Goal: Task Accomplishment & Management: Use online tool/utility

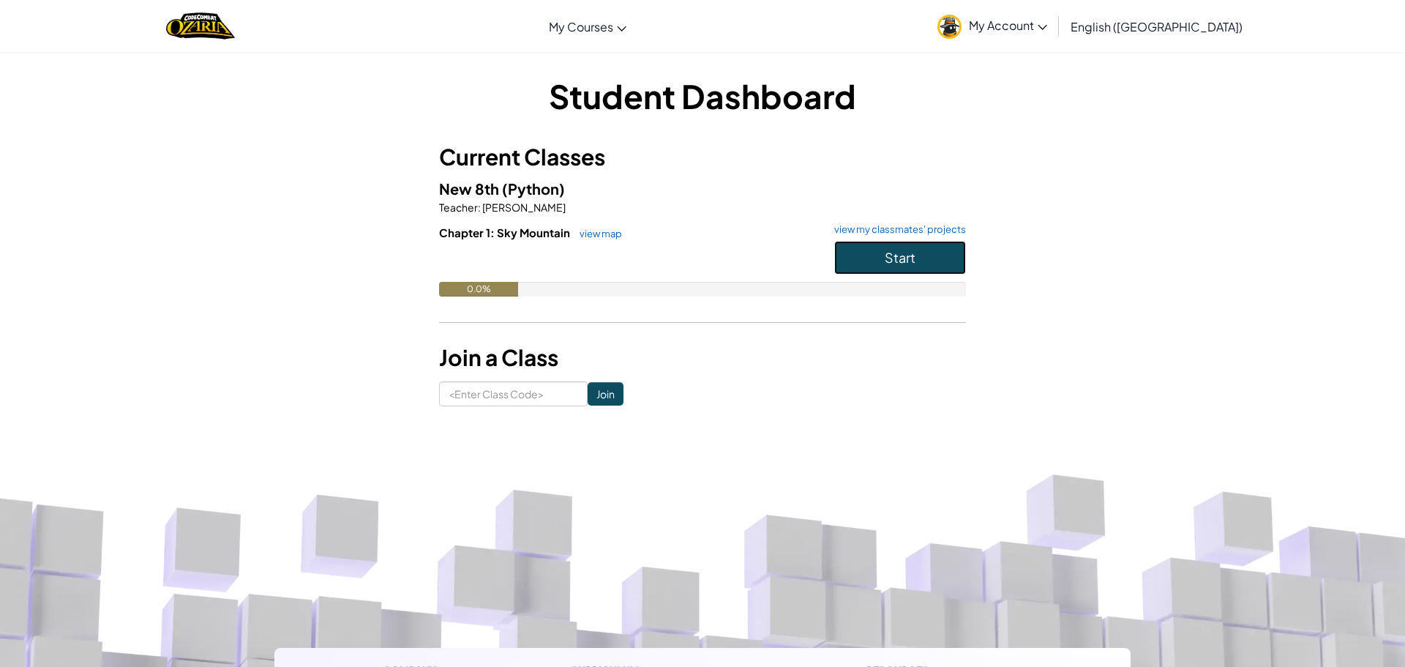
click at [930, 263] on button "Start" at bounding box center [900, 258] width 132 height 34
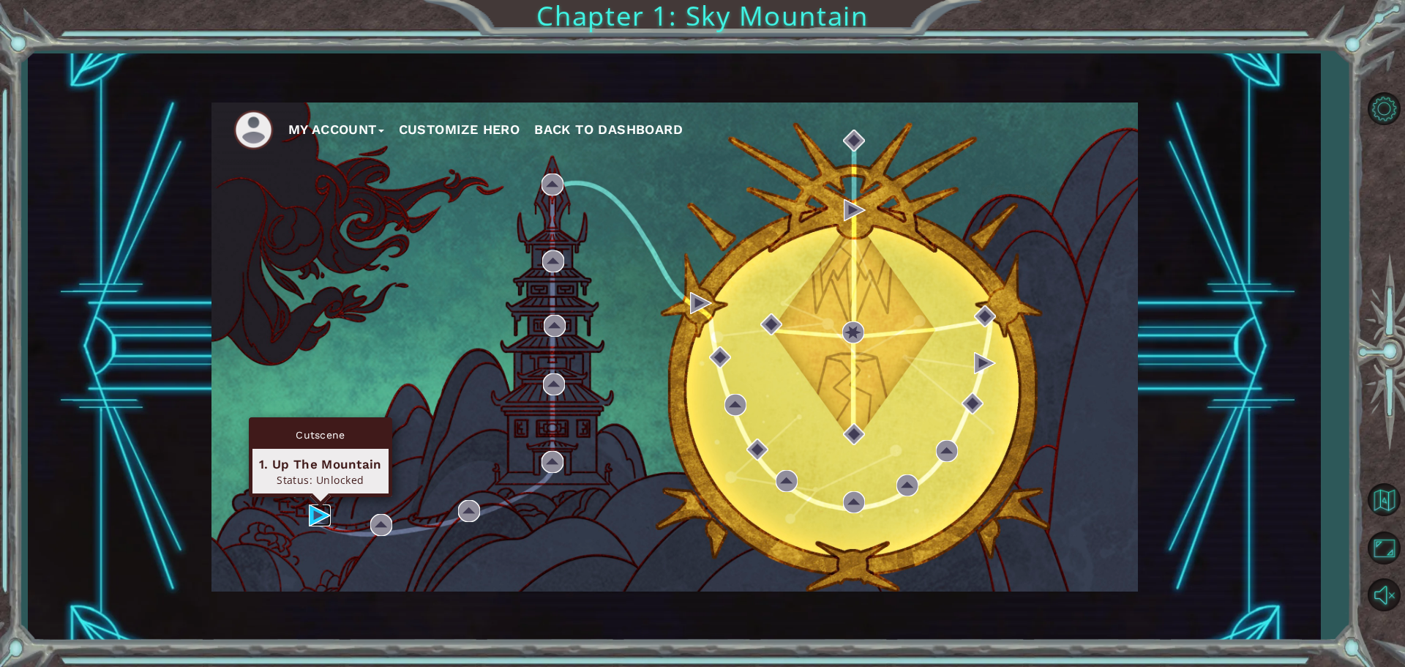
click at [310, 511] on img at bounding box center [320, 515] width 22 height 22
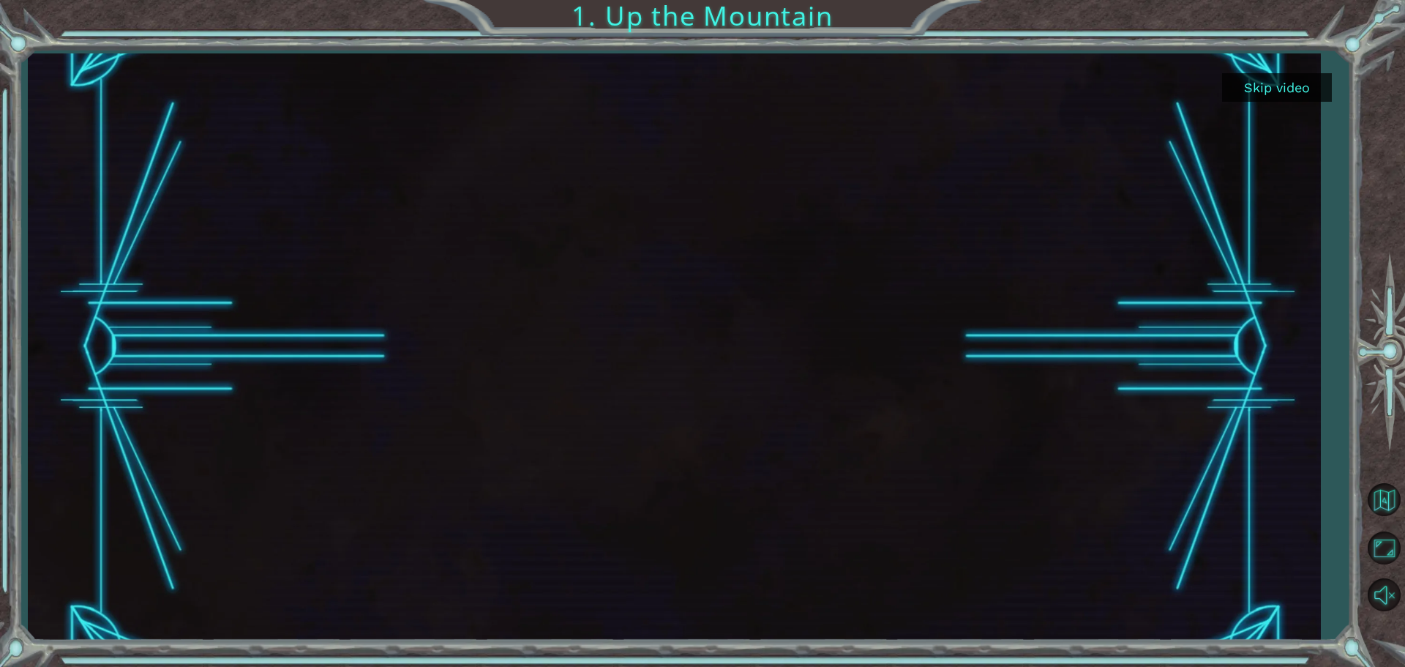
click at [1229, 99] on button "Skip video" at bounding box center [1277, 87] width 110 height 29
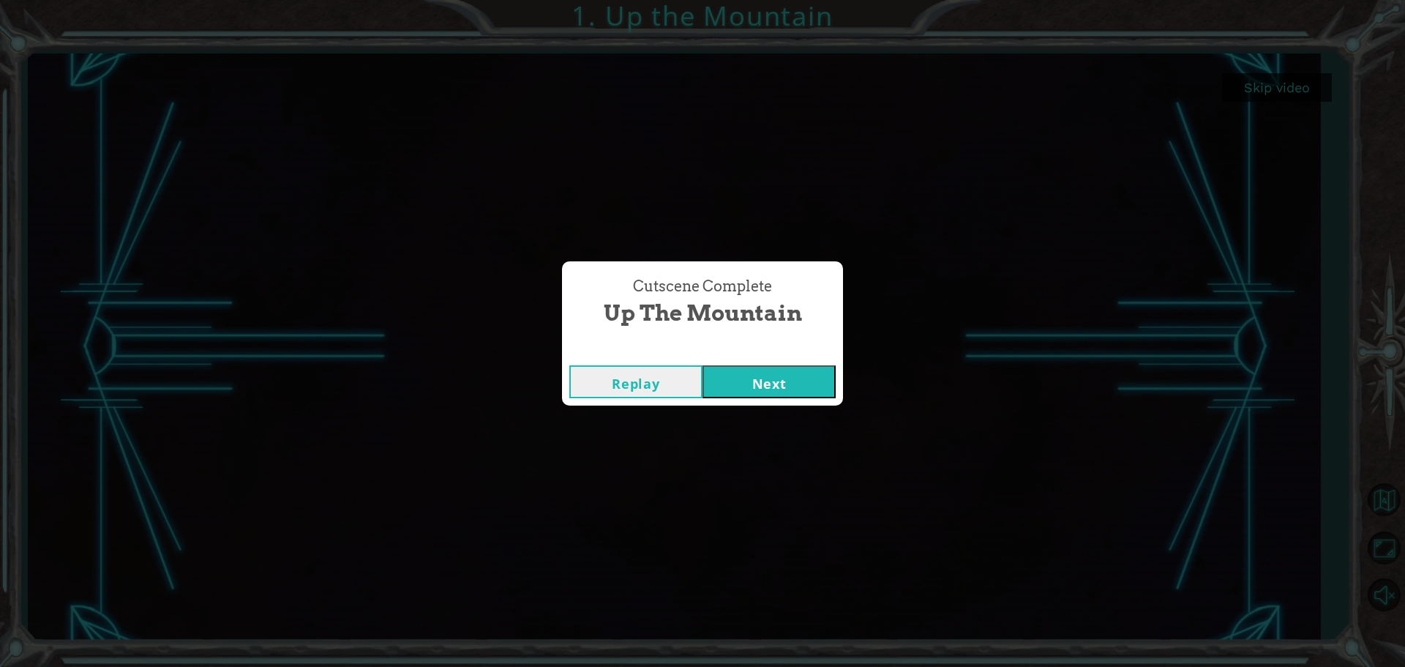
click at [731, 383] on button "Next" at bounding box center [769, 381] width 133 height 33
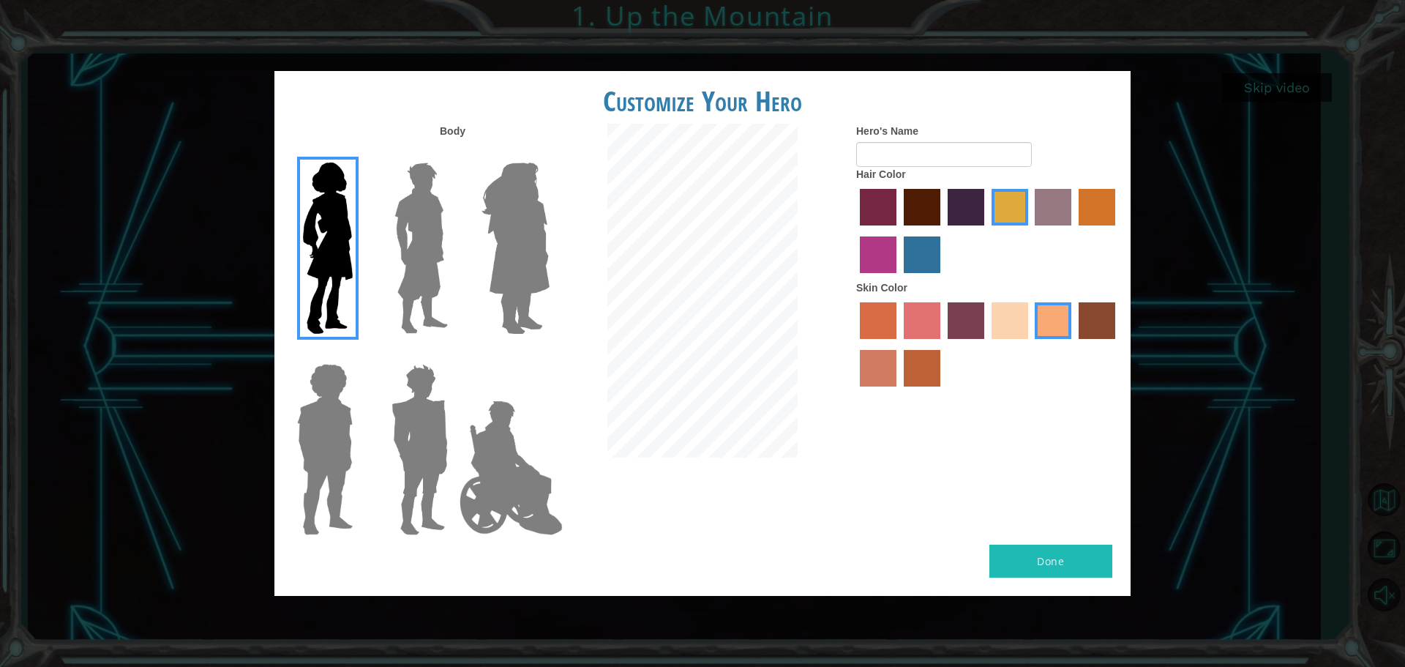
click at [425, 198] on img at bounding box center [421, 248] width 65 height 183
click at [454, 153] on input "Hero Lars" at bounding box center [454, 153] width 0 height 0
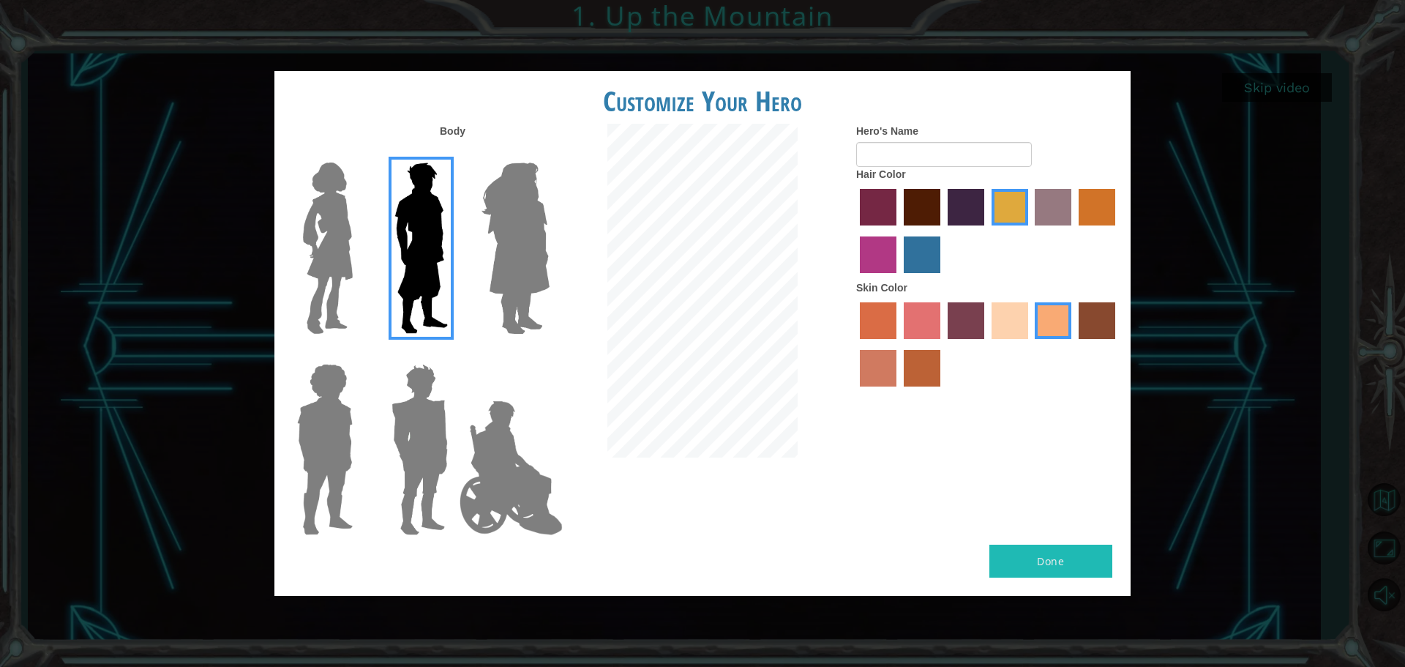
click at [500, 233] on img at bounding box center [516, 248] width 80 height 183
click at [549, 153] on input "Hero Amethyst" at bounding box center [549, 153] width 0 height 0
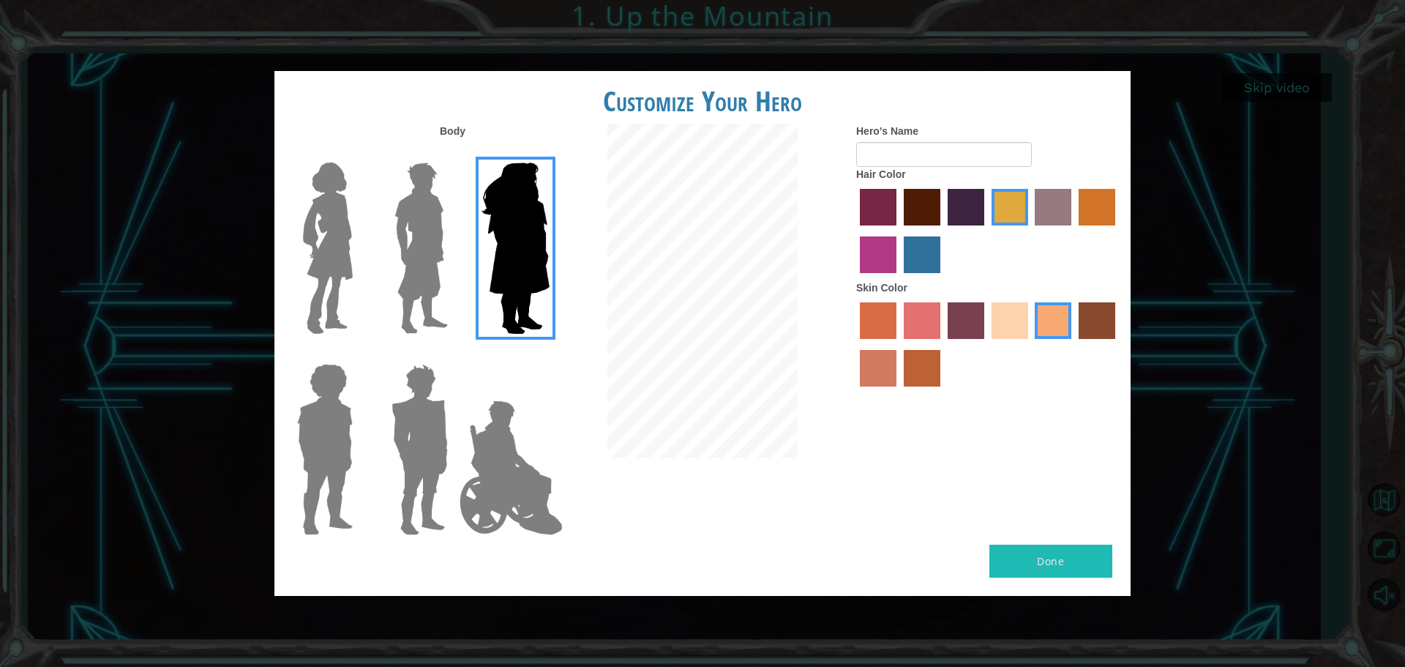
click at [315, 404] on img at bounding box center [324, 449] width 67 height 183
click at [359, 354] on input "Hero Steven" at bounding box center [359, 354] width 0 height 0
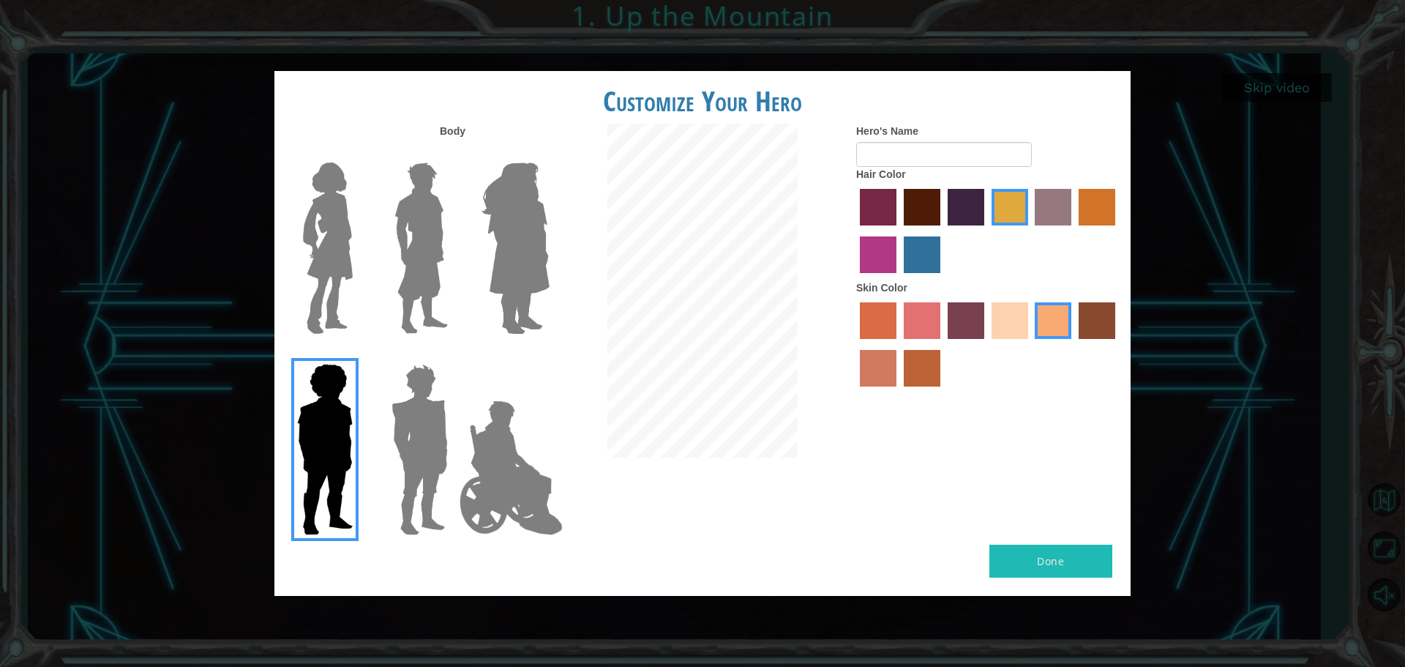
click at [438, 441] on img at bounding box center [420, 449] width 68 height 183
click at [454, 354] on input "Hero Garnet" at bounding box center [454, 354] width 0 height 0
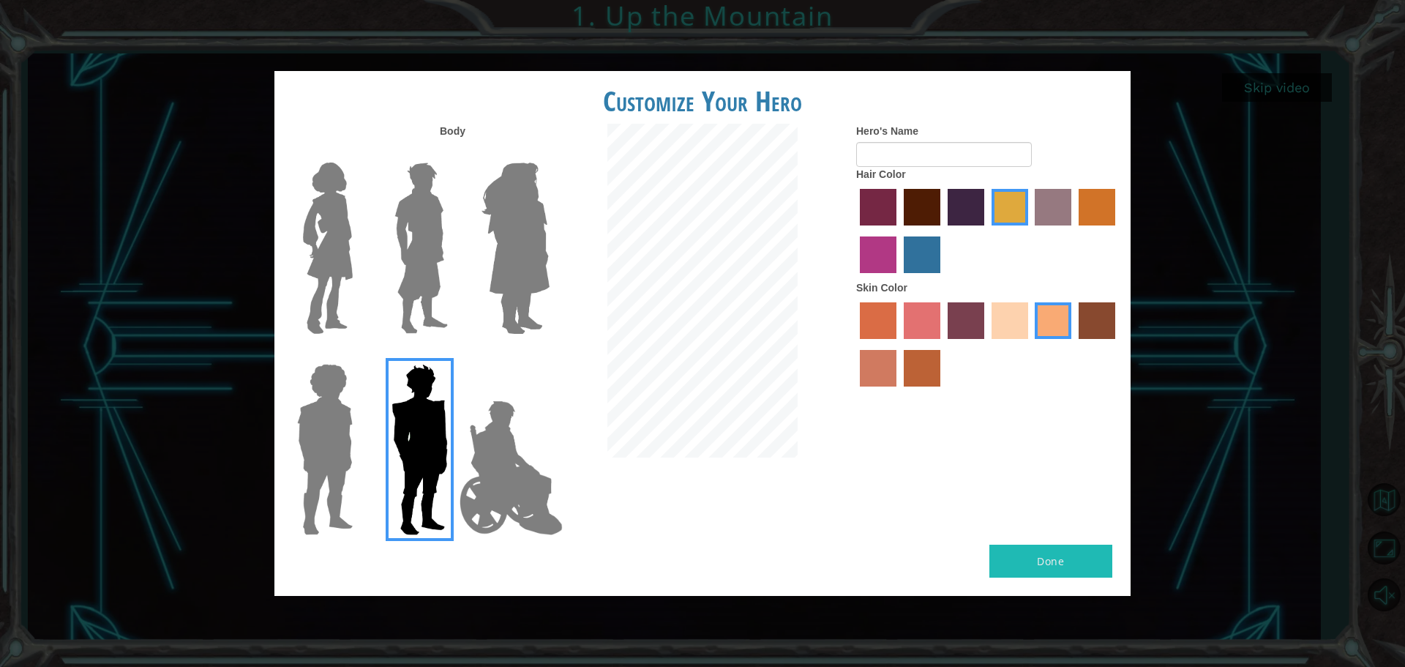
click at [487, 473] on img at bounding box center [511, 467] width 115 height 146
click at [549, 354] on input "Hero Jamie" at bounding box center [549, 354] width 0 height 0
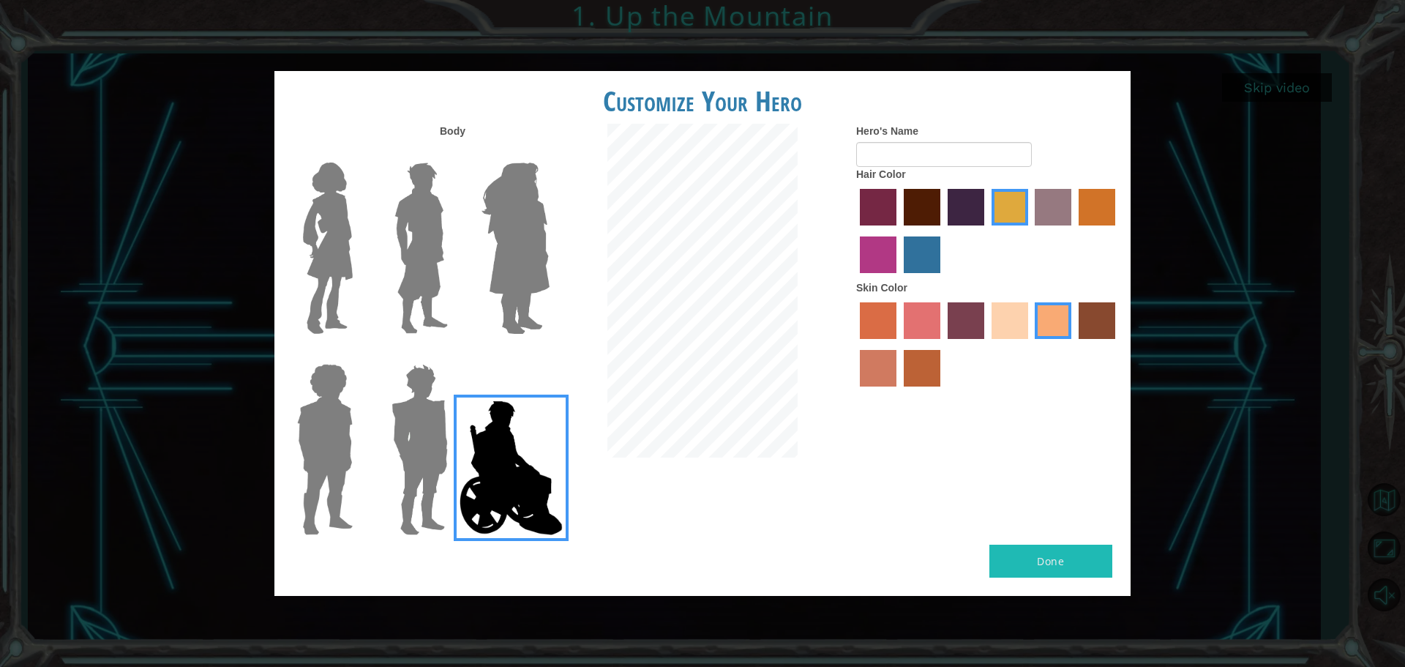
click at [326, 240] on img at bounding box center [327, 248] width 61 height 183
click at [359, 153] on input "Hero Connie" at bounding box center [359, 153] width 0 height 0
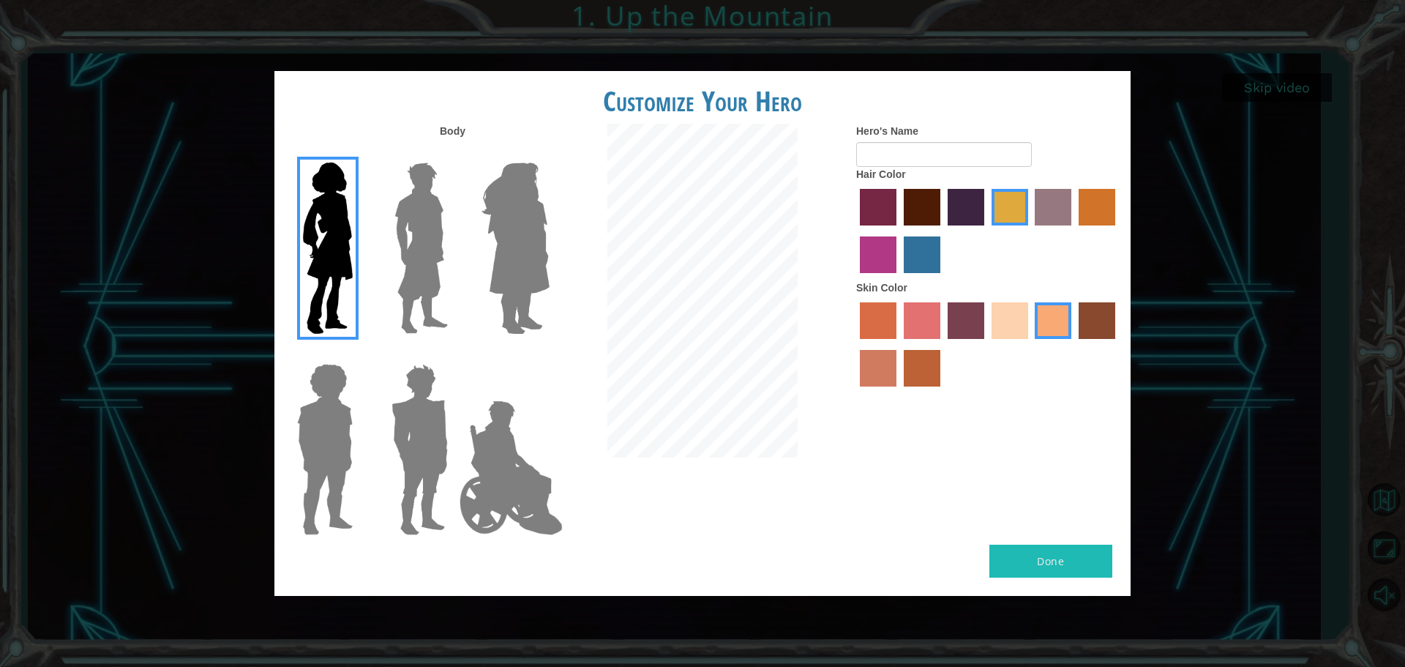
click at [510, 214] on img at bounding box center [516, 248] width 80 height 183
click at [549, 153] on input "Hero Amethyst" at bounding box center [549, 153] width 0 height 0
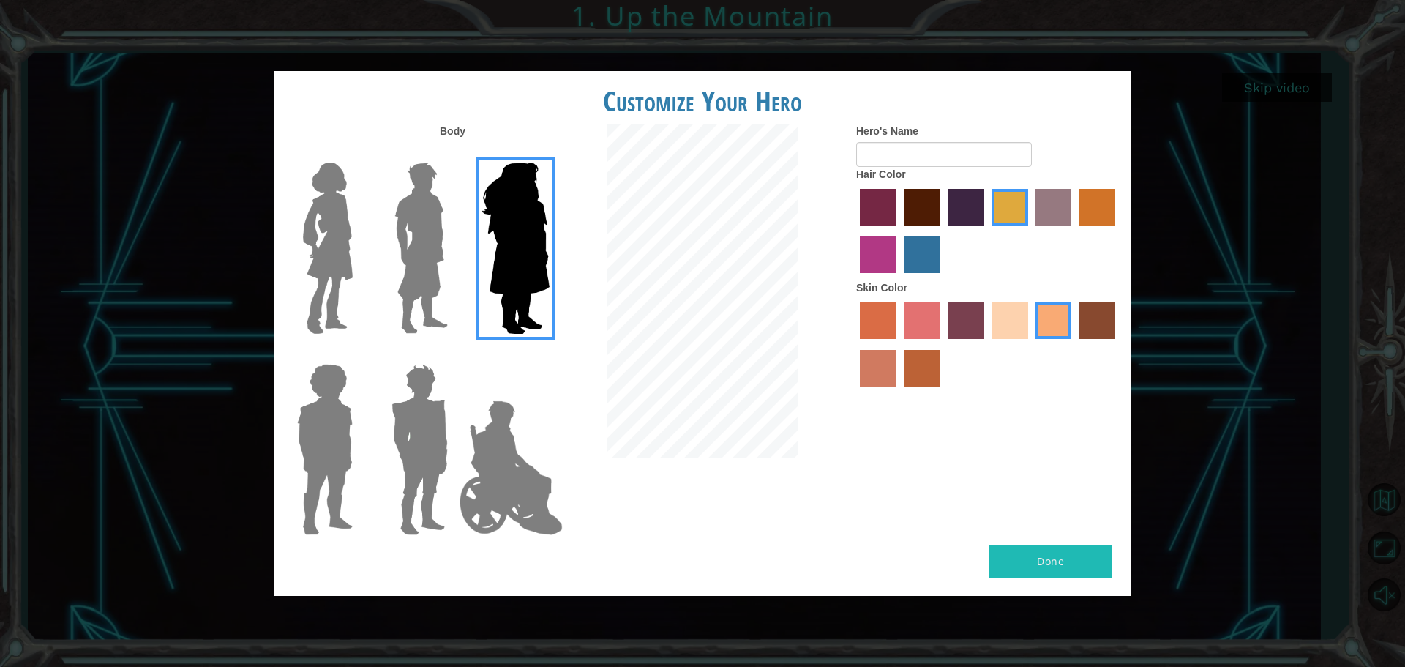
click at [327, 194] on img at bounding box center [327, 248] width 61 height 183
click at [359, 153] on input "Hero Connie" at bounding box center [359, 153] width 0 height 0
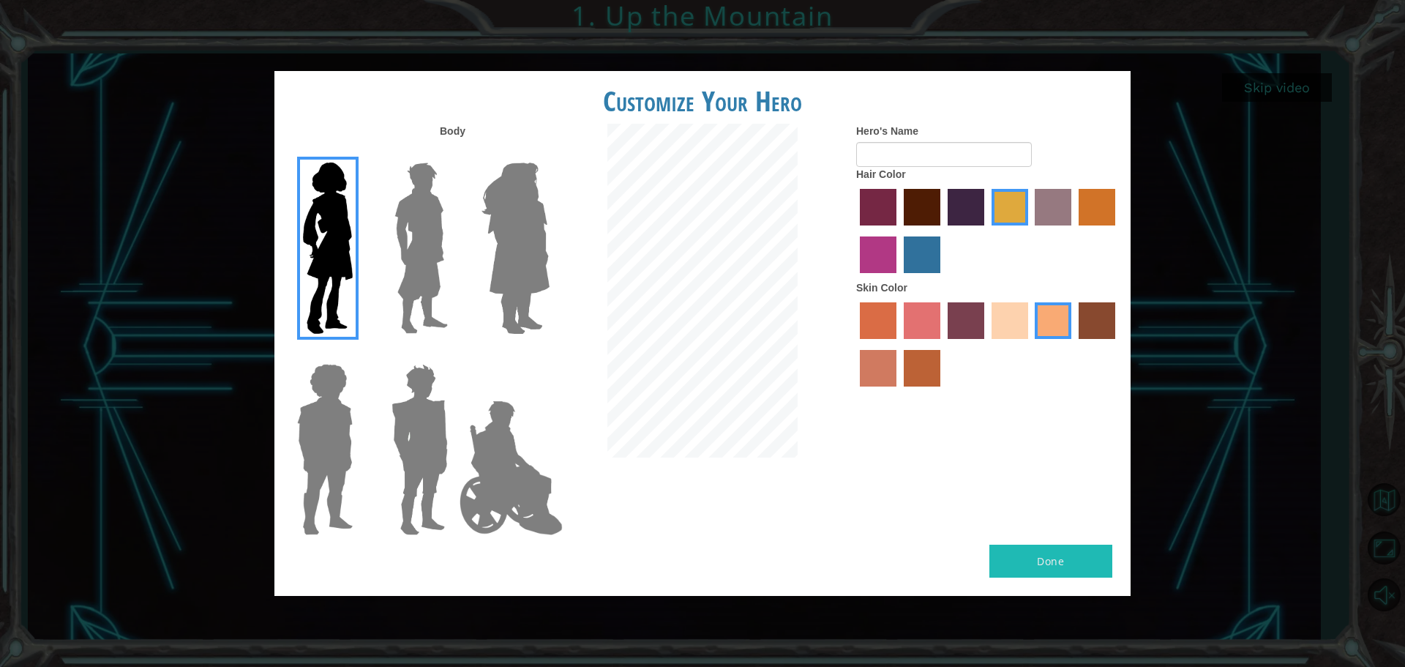
click at [1096, 326] on label "karma skin color" at bounding box center [1097, 320] width 37 height 37
click at [1074, 344] on input "karma skin color" at bounding box center [1074, 344] width 0 height 0
click at [1041, 327] on label "tacao skin color" at bounding box center [1053, 320] width 37 height 37
click at [1030, 344] on input "tacao skin color" at bounding box center [1030, 344] width 0 height 0
click at [1013, 326] on label "sandy beach skin color" at bounding box center [1010, 320] width 37 height 37
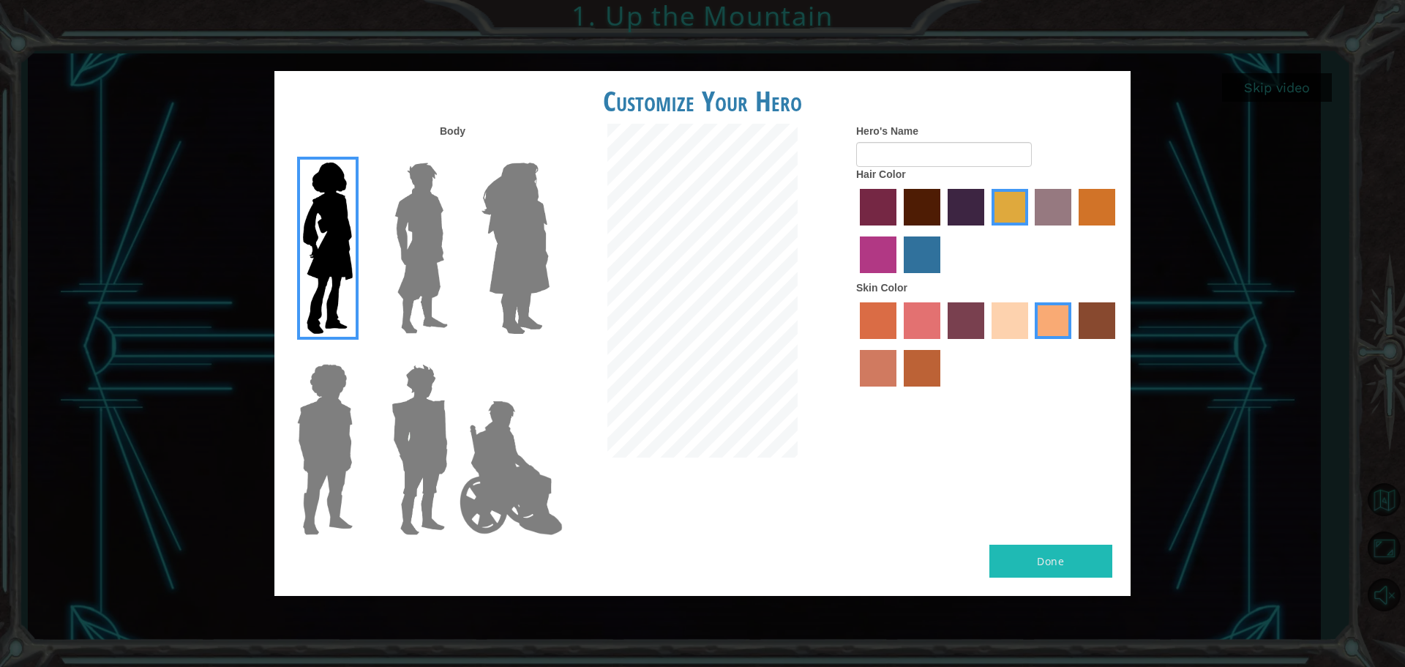
click at [986, 344] on input "sandy beach skin color" at bounding box center [986, 344] width 0 height 0
click at [1064, 323] on label "tacao skin color" at bounding box center [1053, 320] width 37 height 37
click at [1030, 344] on input "tacao skin color" at bounding box center [1030, 344] width 0 height 0
click at [911, 161] on input "Hero's Name" at bounding box center [944, 154] width 176 height 25
type input "K"
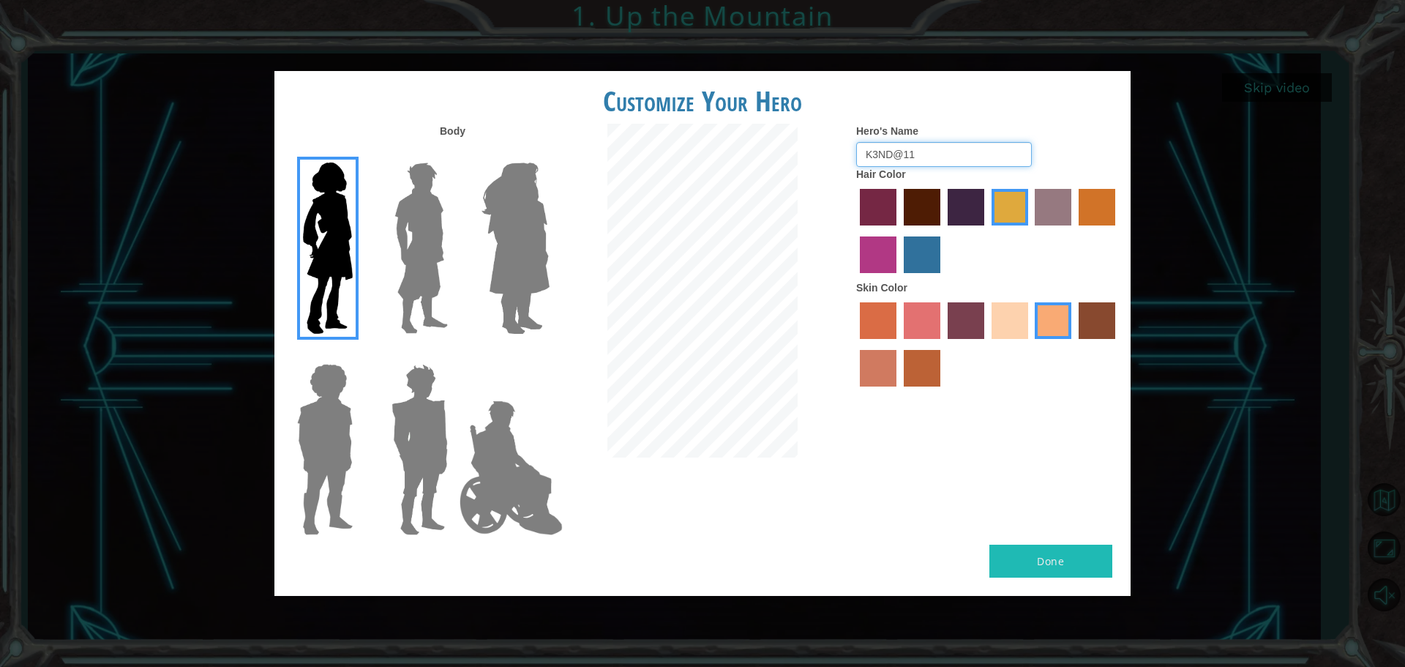
type input "K3ND@11"
click at [530, 240] on img at bounding box center [516, 248] width 80 height 183
click at [549, 153] on input "Hero Amethyst" at bounding box center [549, 153] width 0 height 0
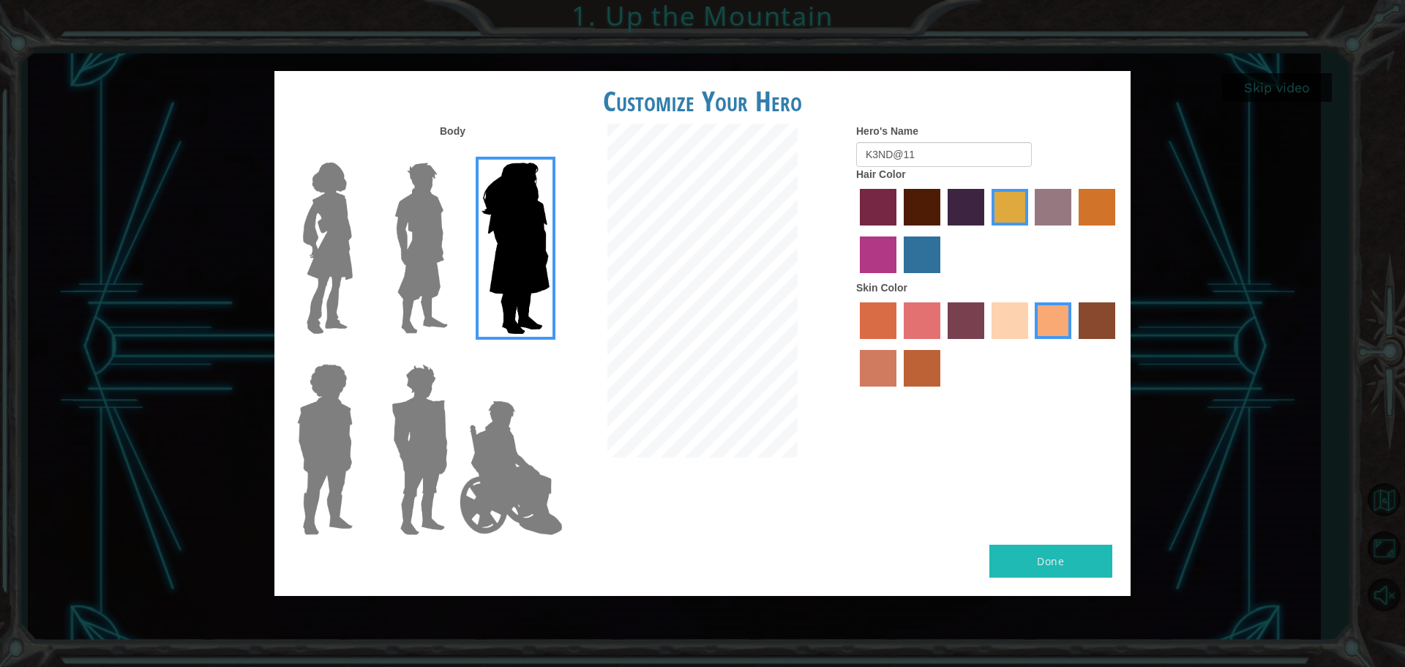
click at [334, 274] on img at bounding box center [327, 248] width 61 height 183
click at [359, 153] on input "Hero Connie" at bounding box center [359, 153] width 0 height 0
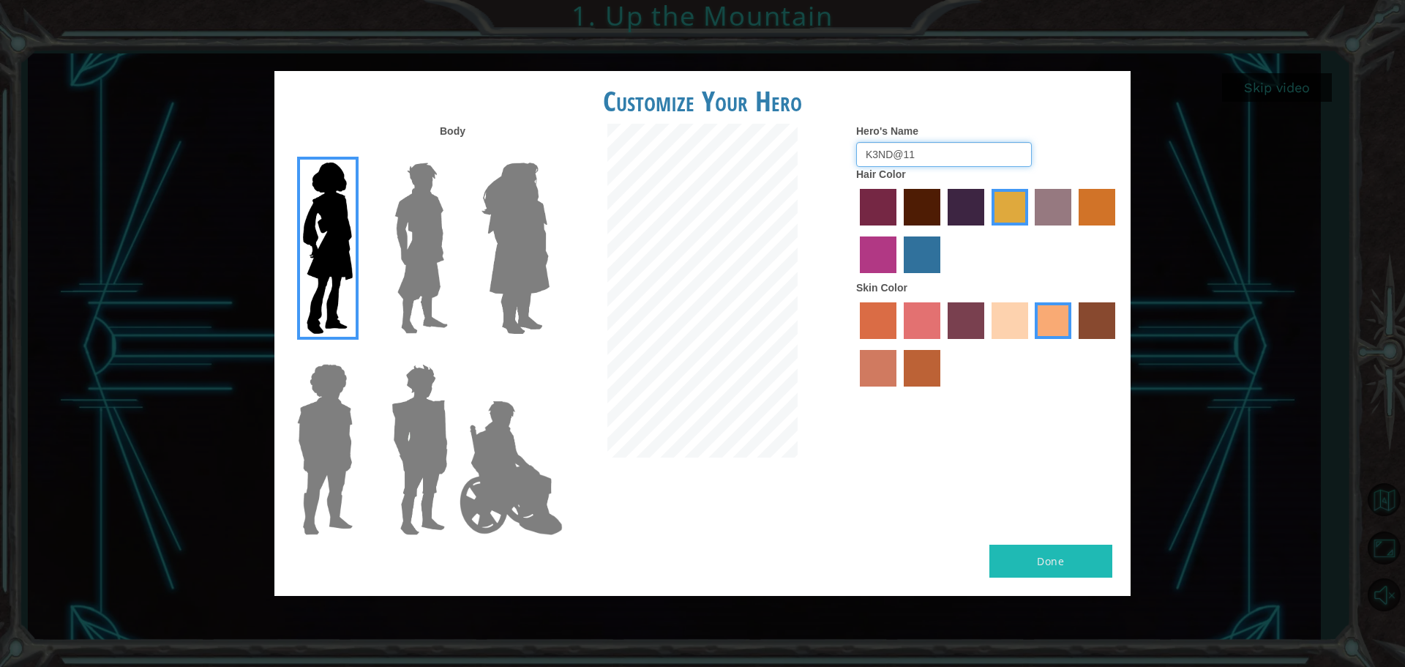
click at [894, 154] on input "K3ND@11" at bounding box center [944, 154] width 176 height 25
click at [915, 159] on input "K3ND@11" at bounding box center [944, 154] width 176 height 25
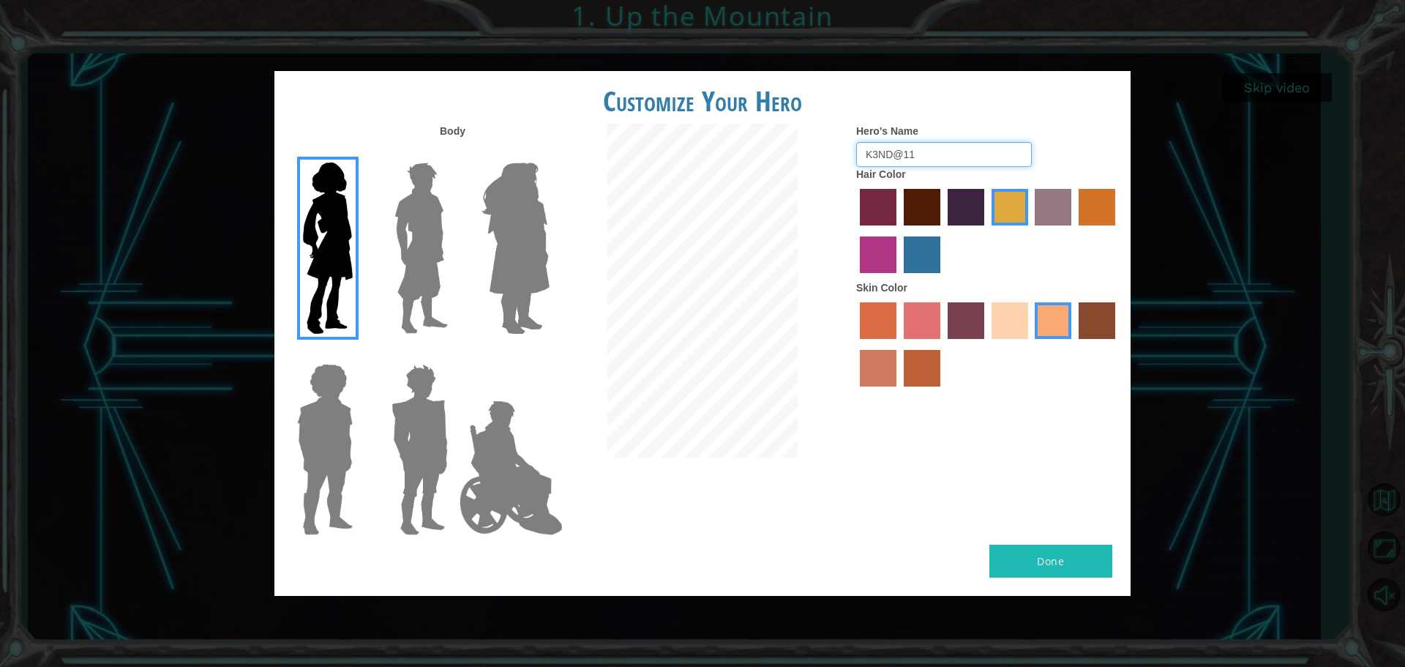
drag, startPoint x: 914, startPoint y: 153, endPoint x: 840, endPoint y: 159, distance: 74.1
click at [840, 159] on div "Body Hero's Name K3ND@11 Hair Color Skin Color" at bounding box center [702, 334] width 856 height 421
paste input "K3ND@11"
type input "[PERSON_NAME]"
click at [1106, 558] on button "Done" at bounding box center [1050, 560] width 123 height 33
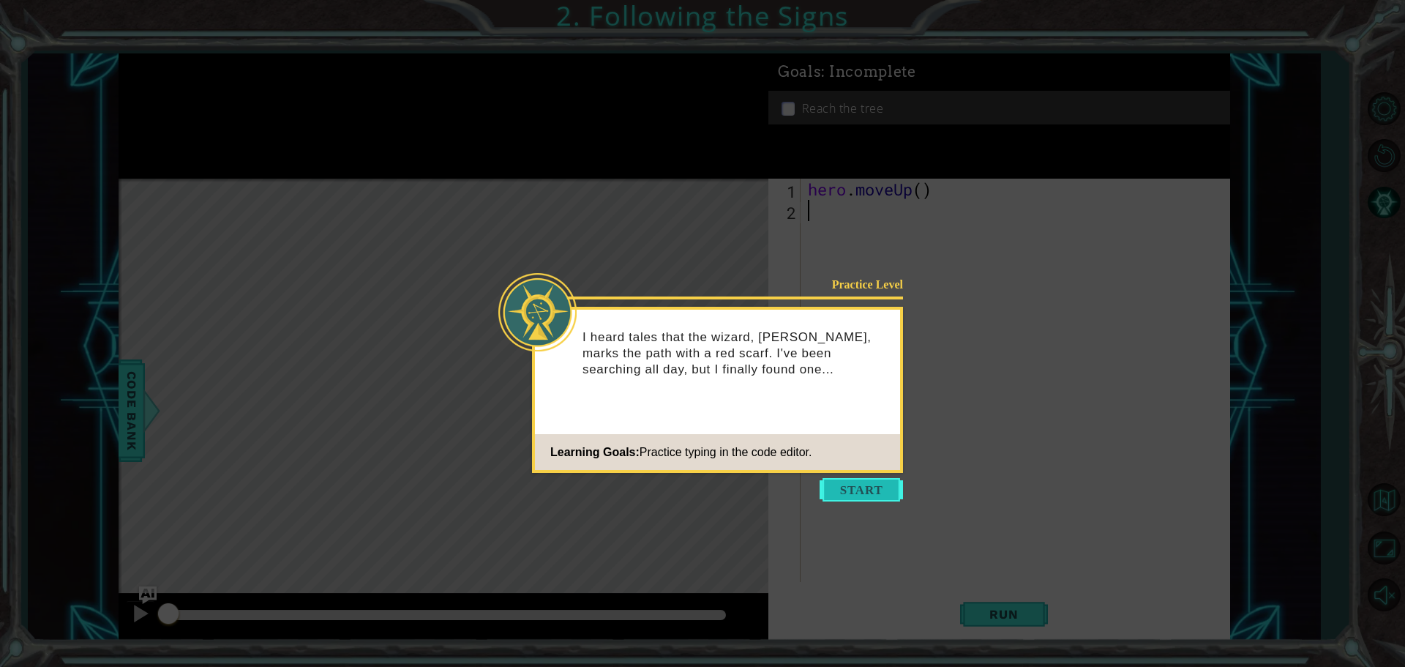
click at [861, 485] on button "Start" at bounding box center [861, 489] width 83 height 23
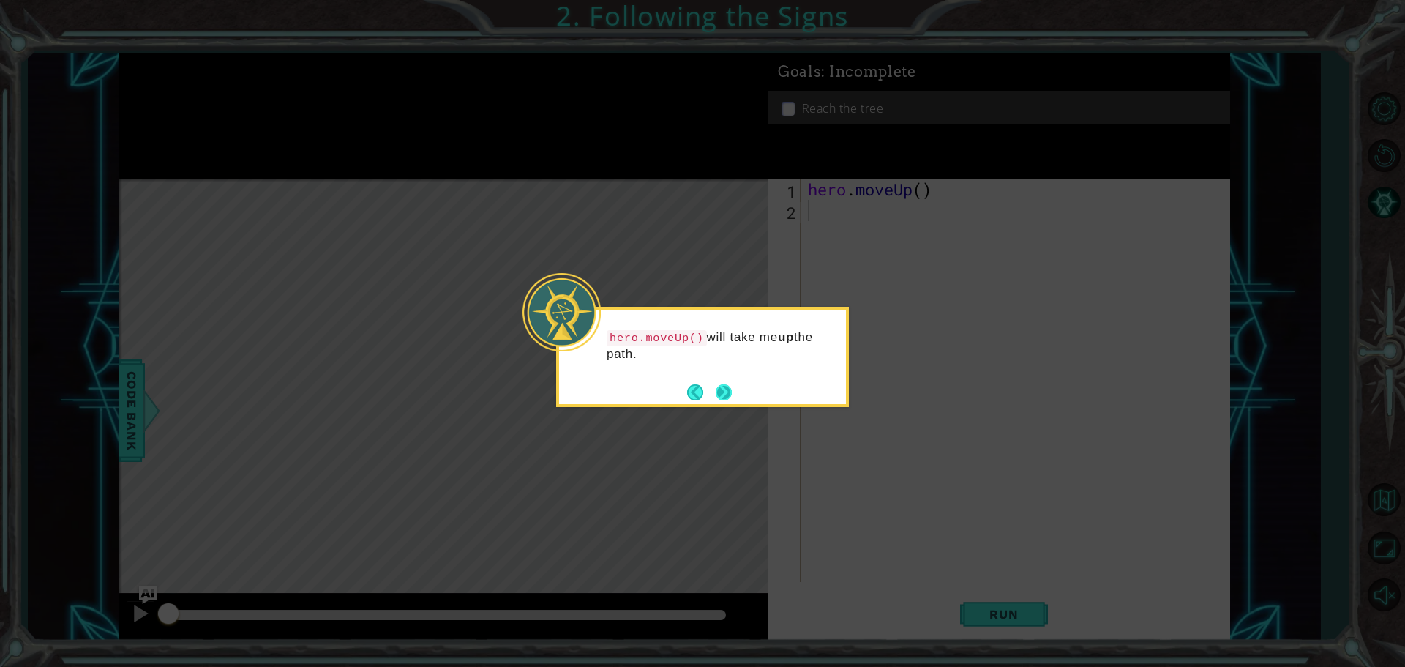
click at [722, 391] on button "Next" at bounding box center [724, 391] width 17 height 17
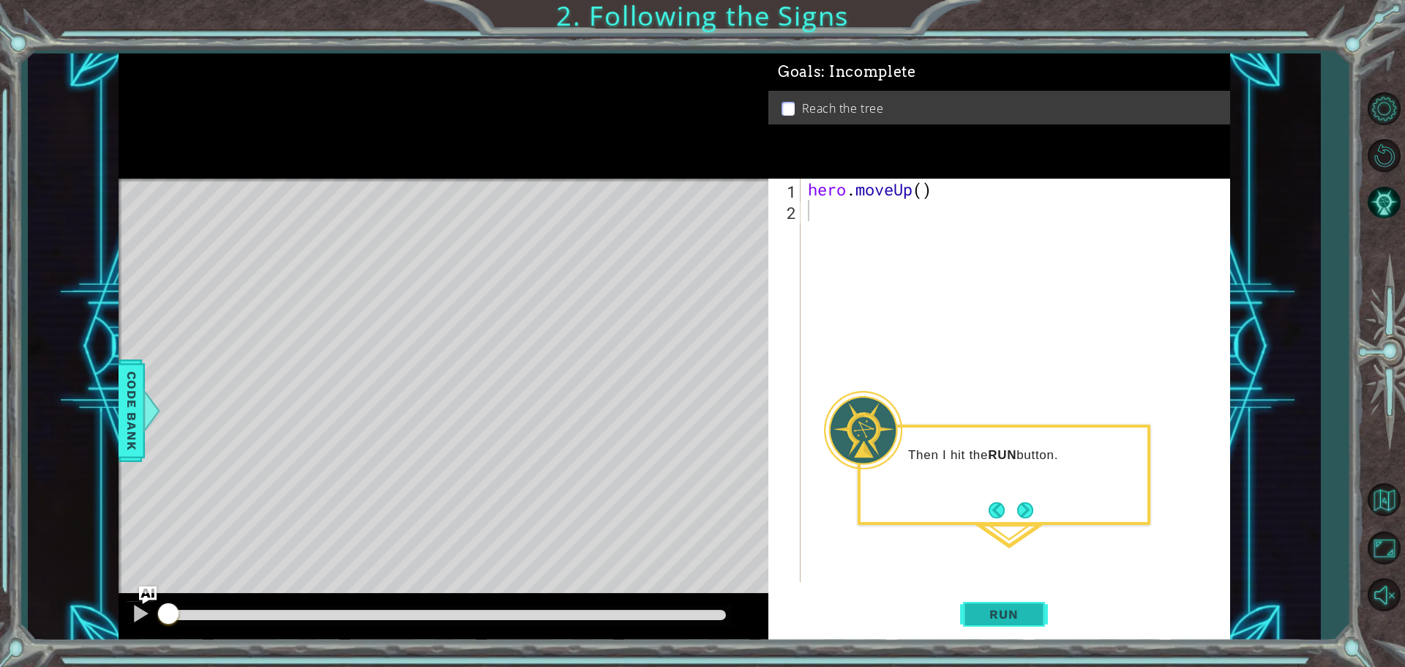
click at [988, 624] on button "Run" at bounding box center [1004, 614] width 88 height 46
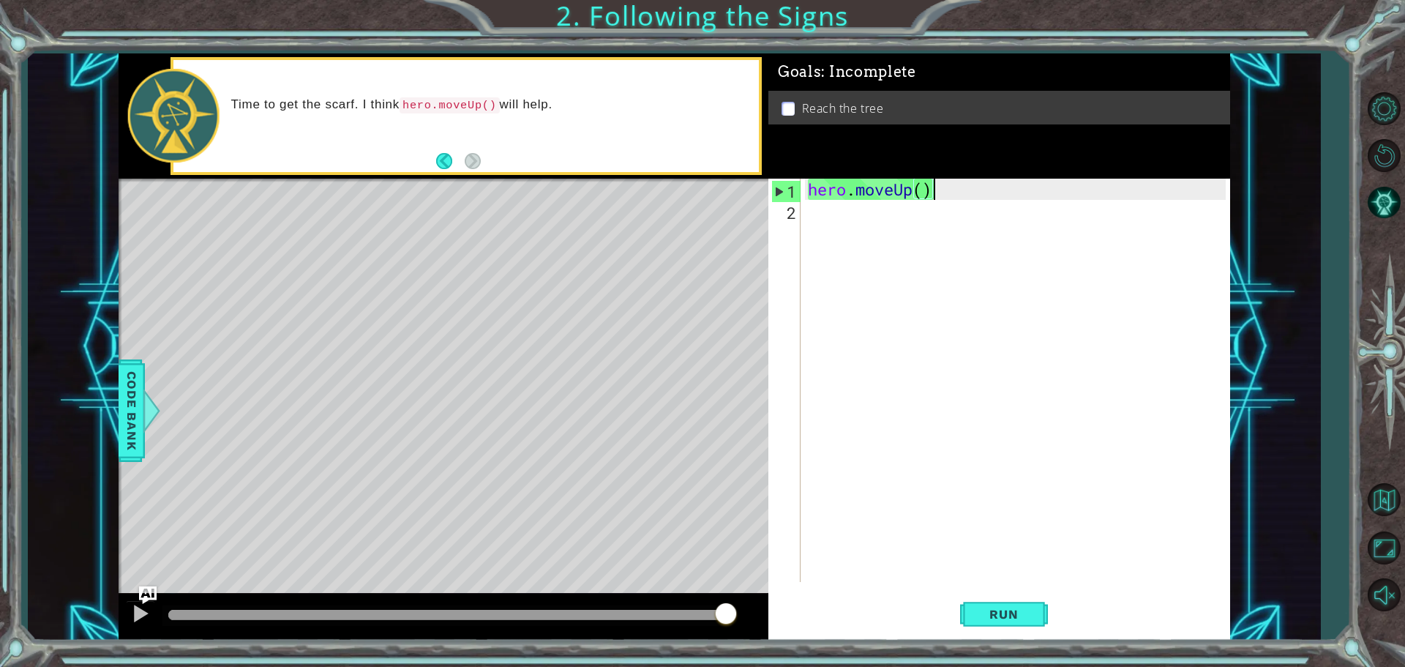
click at [951, 193] on div "hero . moveUp ( )" at bounding box center [1019, 402] width 428 height 446
type textarea "hero.moveUp()"
click at [941, 277] on div "hero . moveUp ( )" at bounding box center [1019, 402] width 428 height 446
click at [938, 279] on div "hero . moveUp ( )" at bounding box center [1019, 402] width 428 height 446
click at [441, 162] on button "Back" at bounding box center [450, 161] width 29 height 16
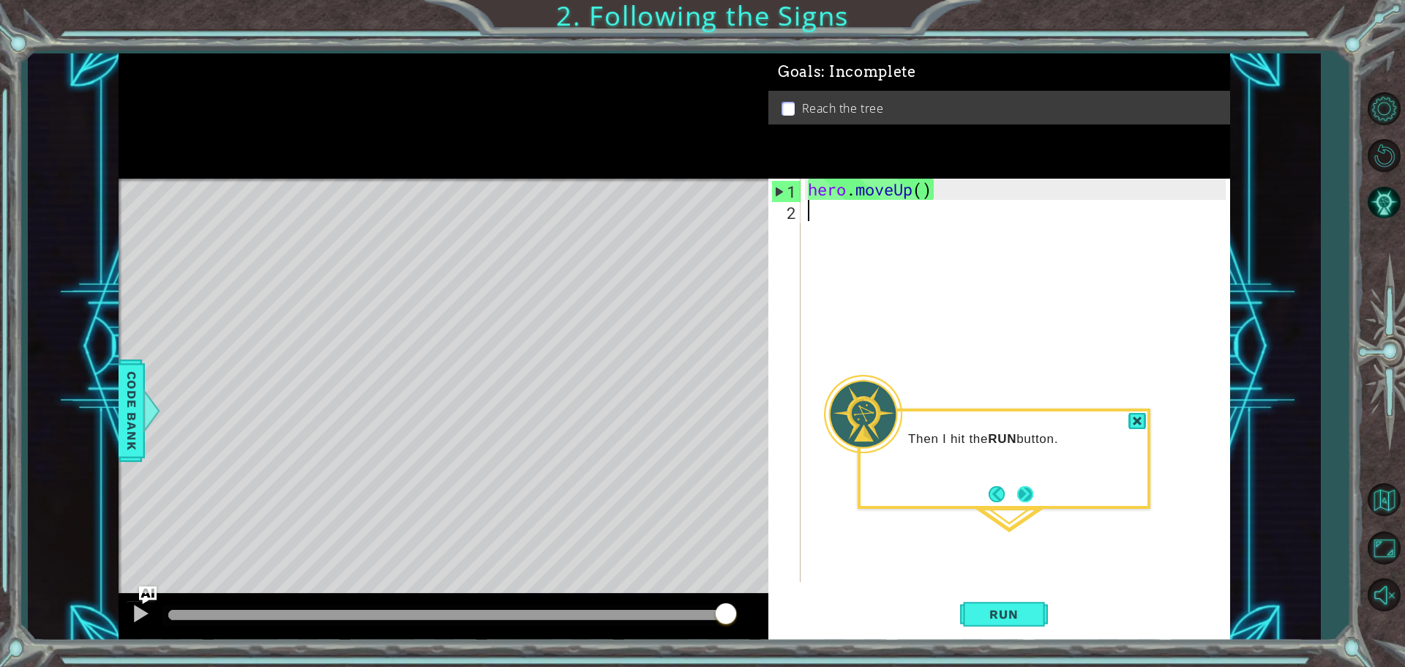
click at [1021, 487] on button "Next" at bounding box center [1025, 493] width 17 height 17
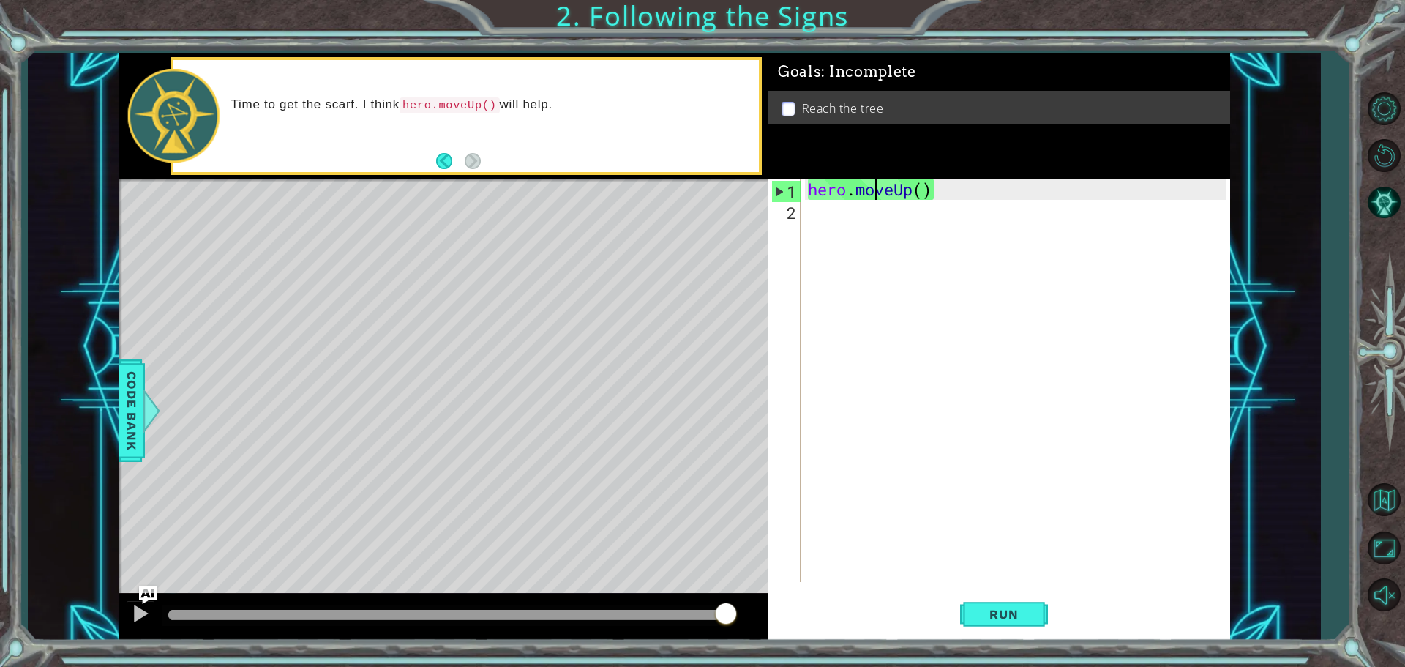
click at [878, 190] on div "hero . moveUp ( )" at bounding box center [1019, 402] width 428 height 446
type textarea "hero.moveUp()"
paste textarea "Code Area"
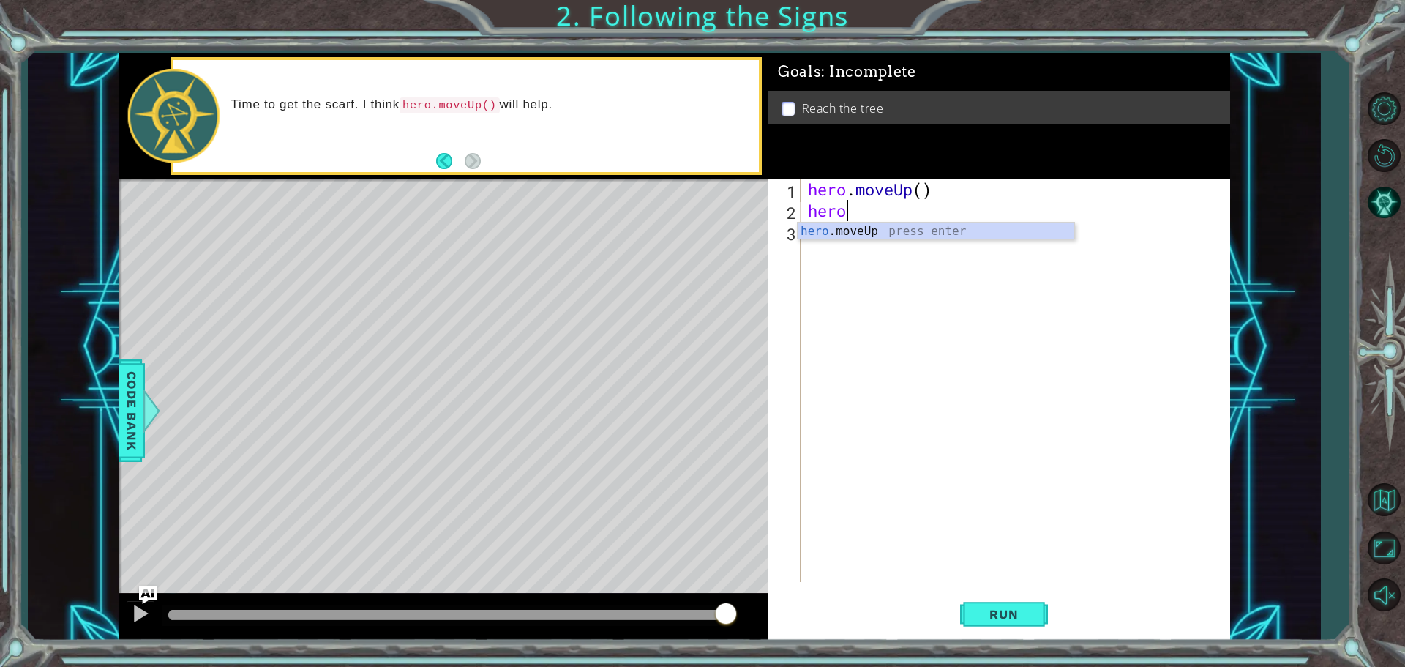
type textarea "h"
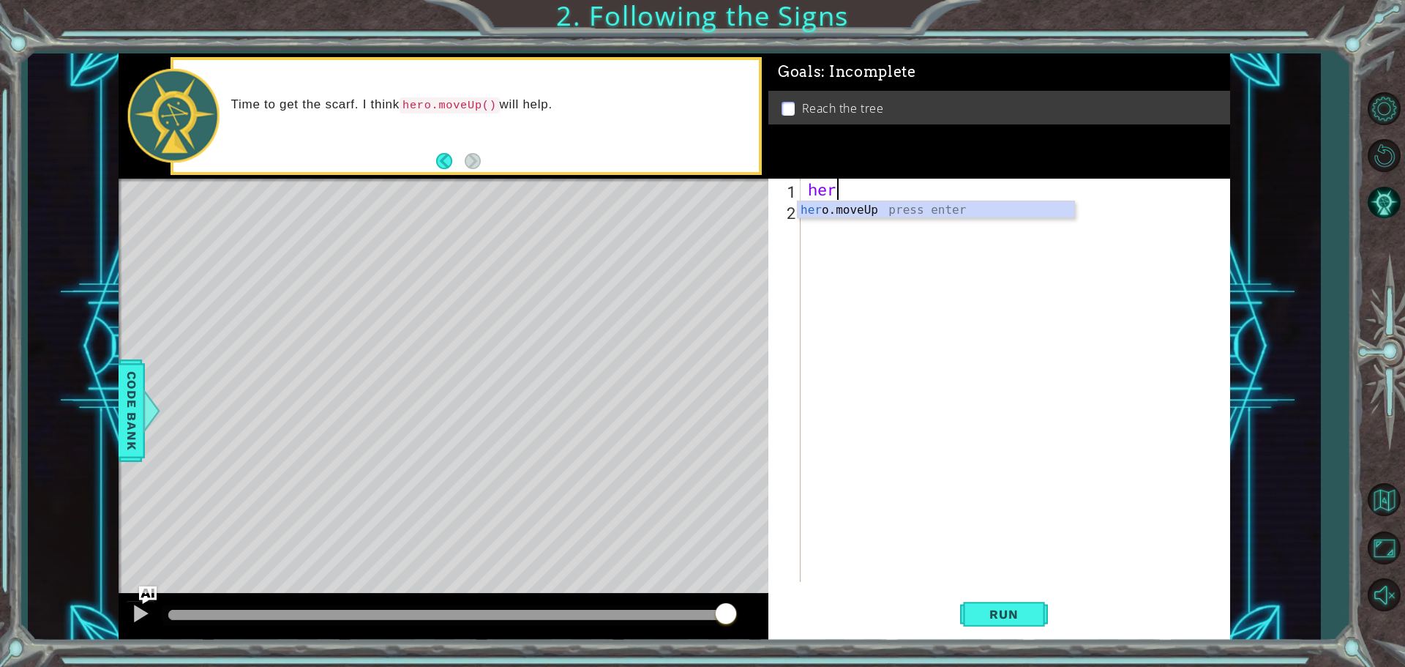
type textarea "h"
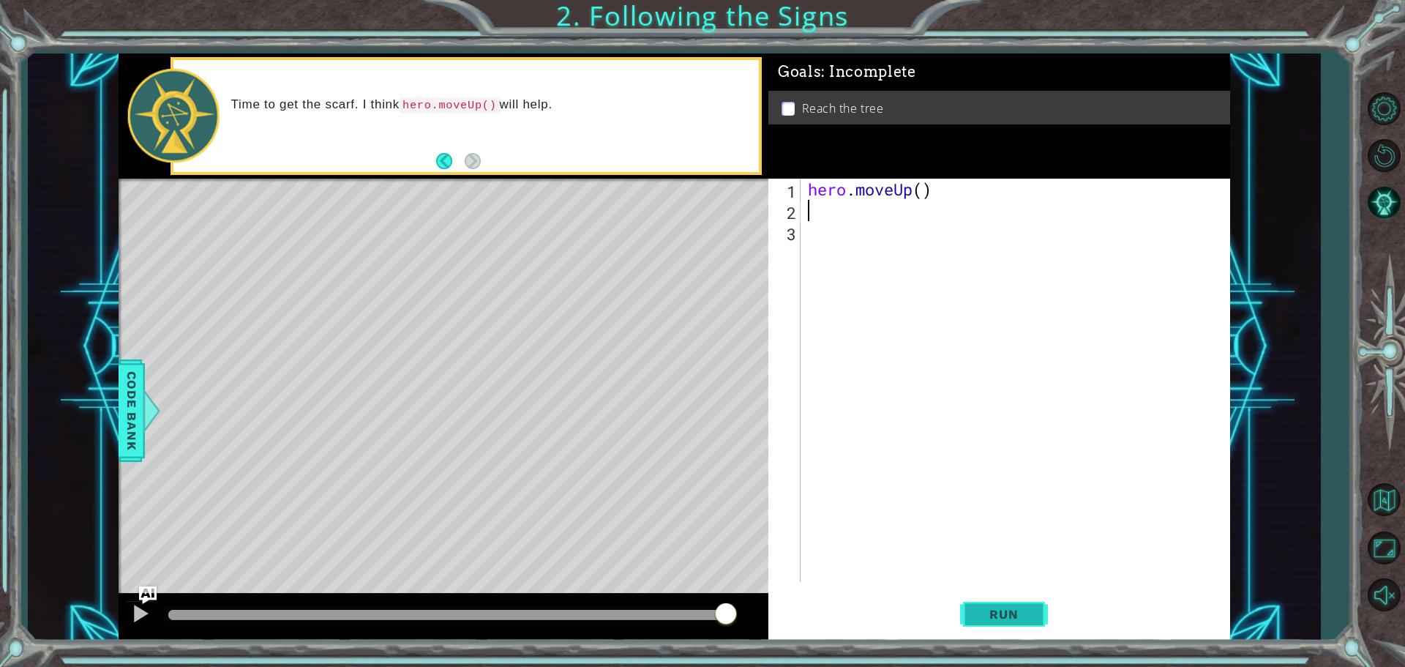
click at [996, 604] on button "Run" at bounding box center [1004, 614] width 88 height 46
click at [980, 626] on button "Run" at bounding box center [1004, 614] width 88 height 46
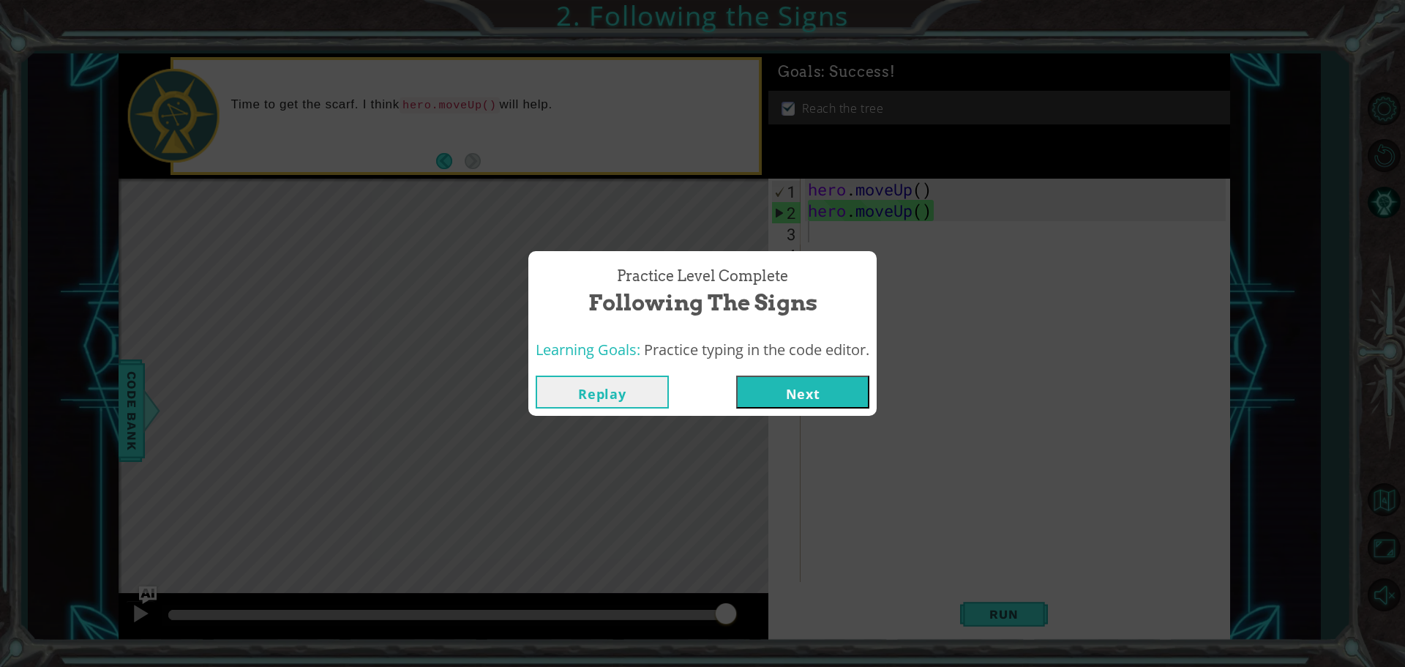
click at [799, 402] on button "Next" at bounding box center [802, 391] width 133 height 33
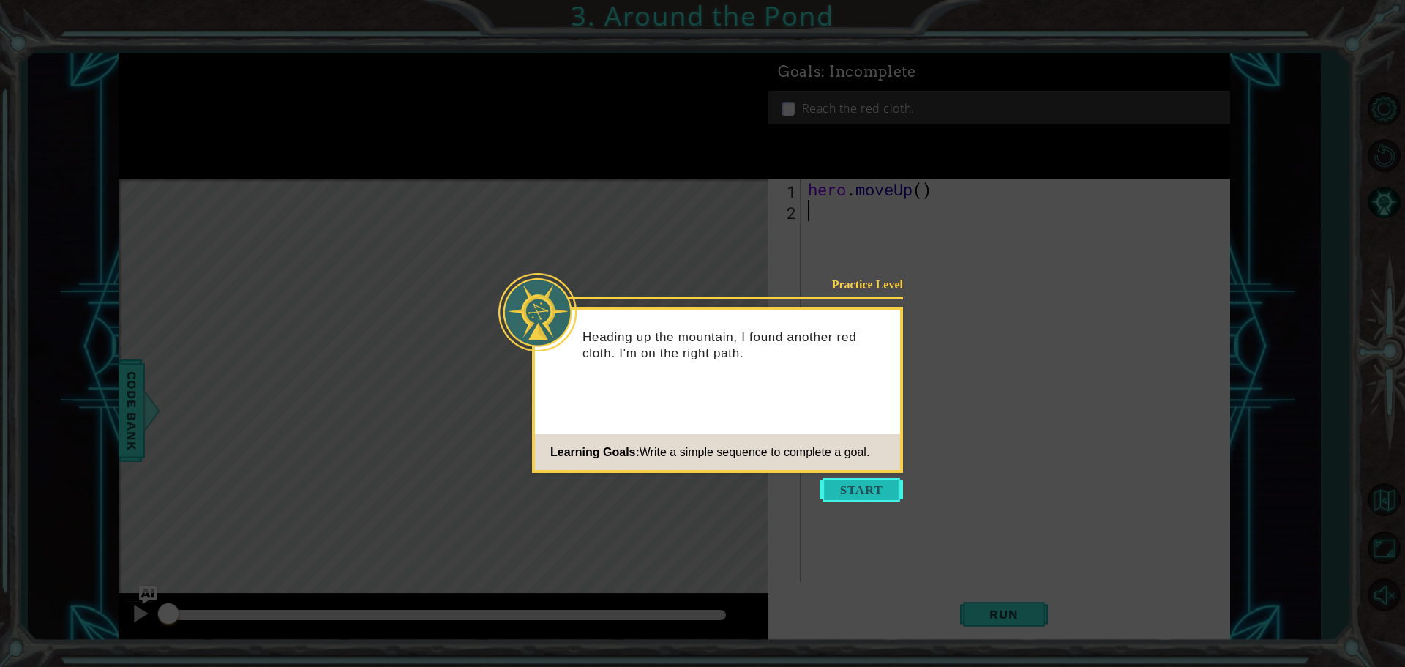
click at [878, 479] on button "Start" at bounding box center [861, 489] width 83 height 23
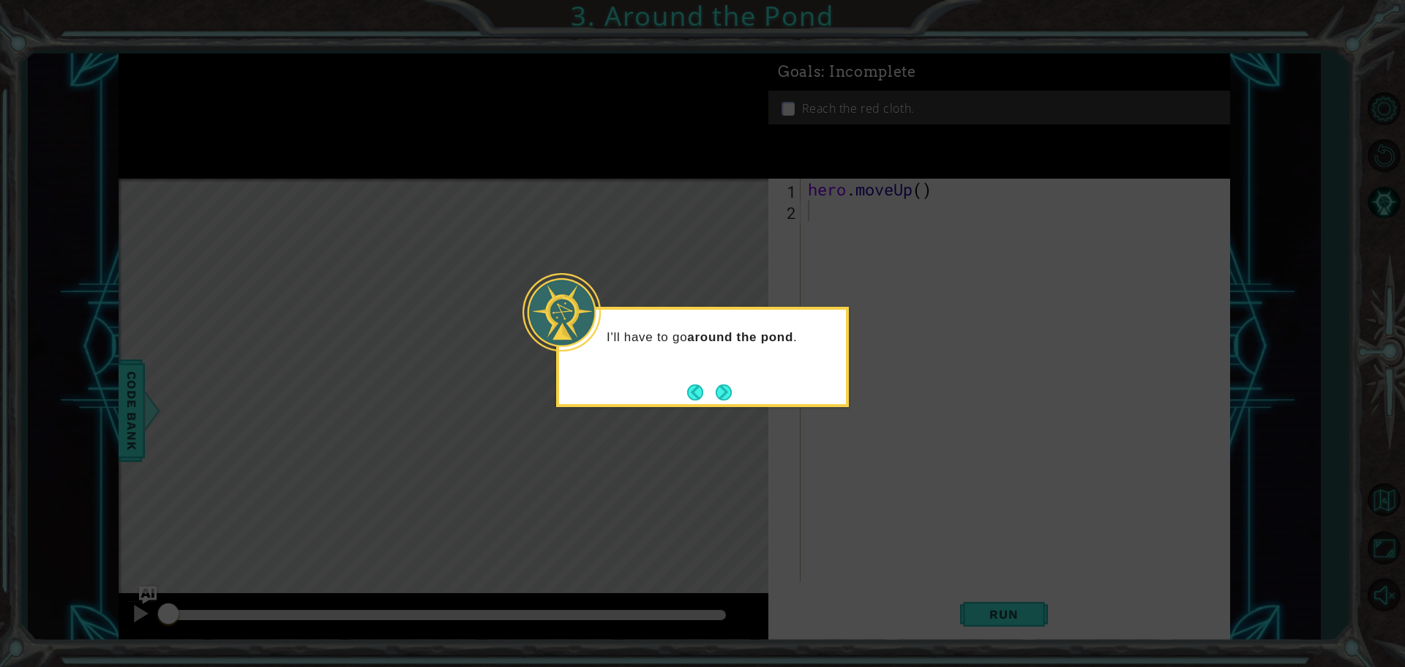
click at [729, 400] on button "Next" at bounding box center [724, 392] width 16 height 16
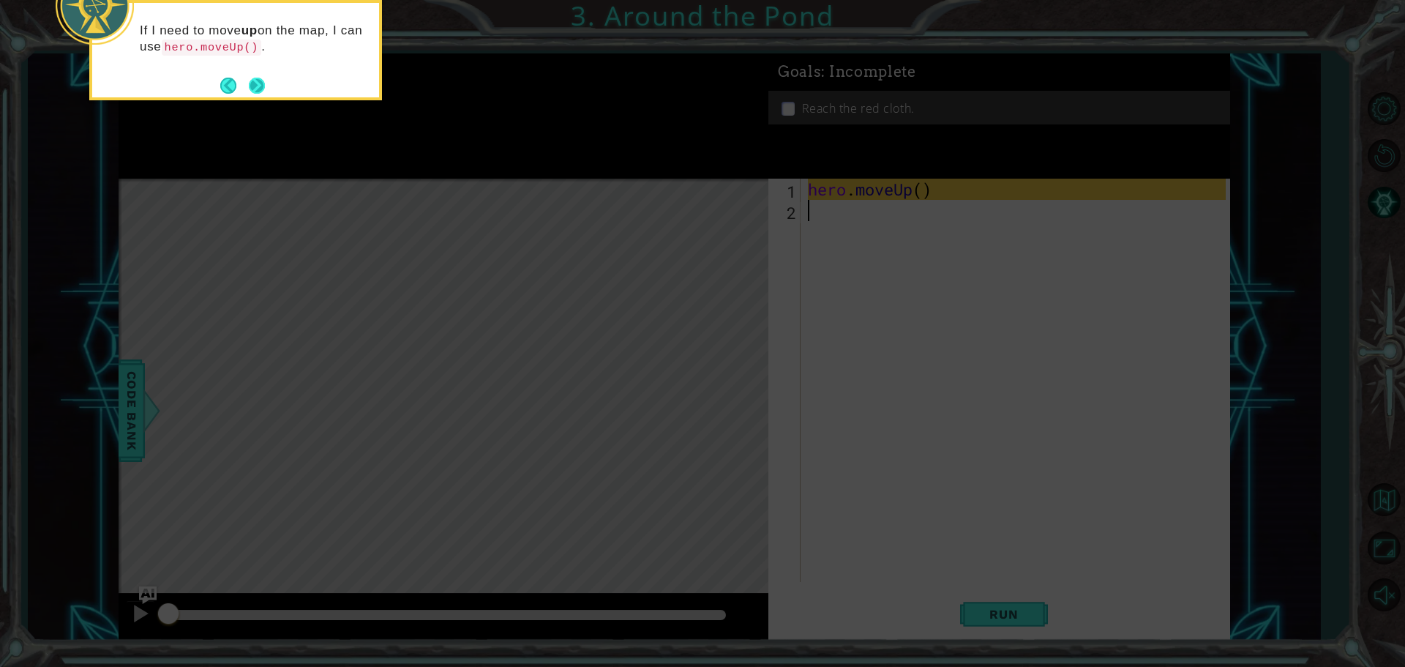
click at [248, 88] on button "Next" at bounding box center [257, 86] width 18 height 18
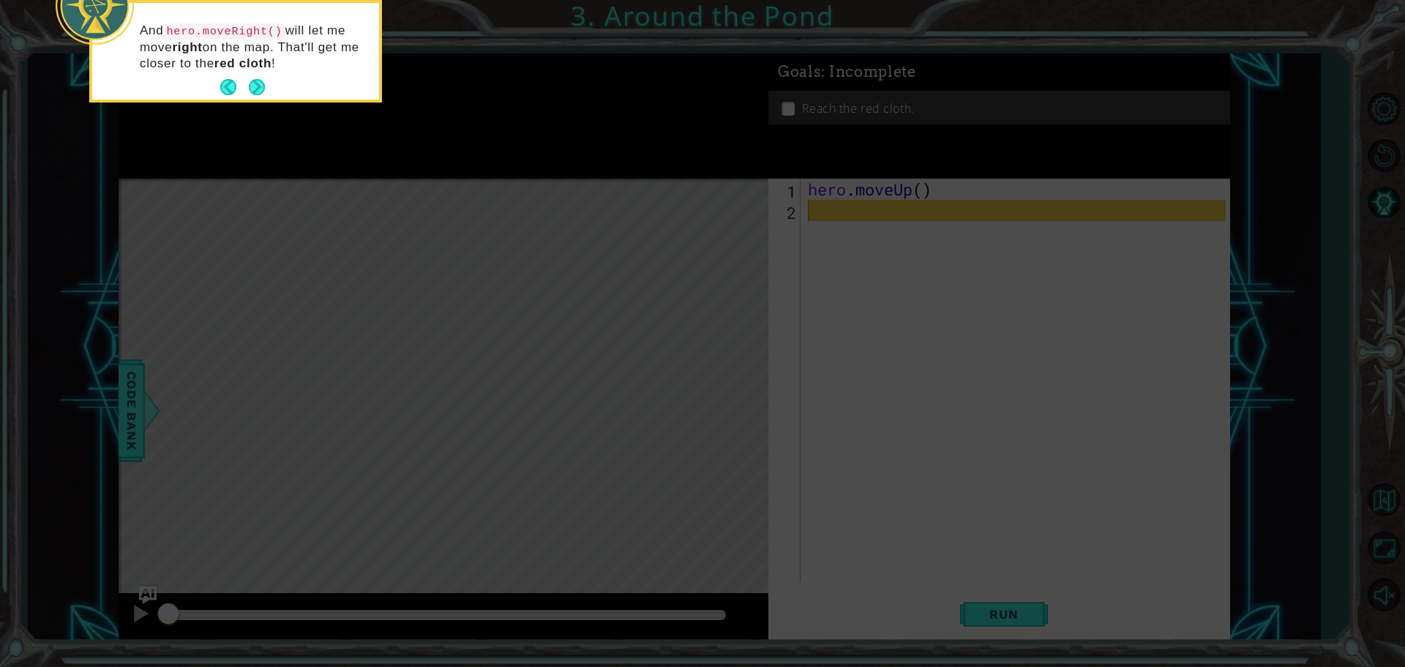
click at [282, 34] on code "hero.moveRight()" at bounding box center [223, 31] width 121 height 16
click at [280, 34] on code "hero.moveRight()" at bounding box center [223, 31] width 121 height 16
click at [250, 86] on button "Next" at bounding box center [257, 87] width 17 height 17
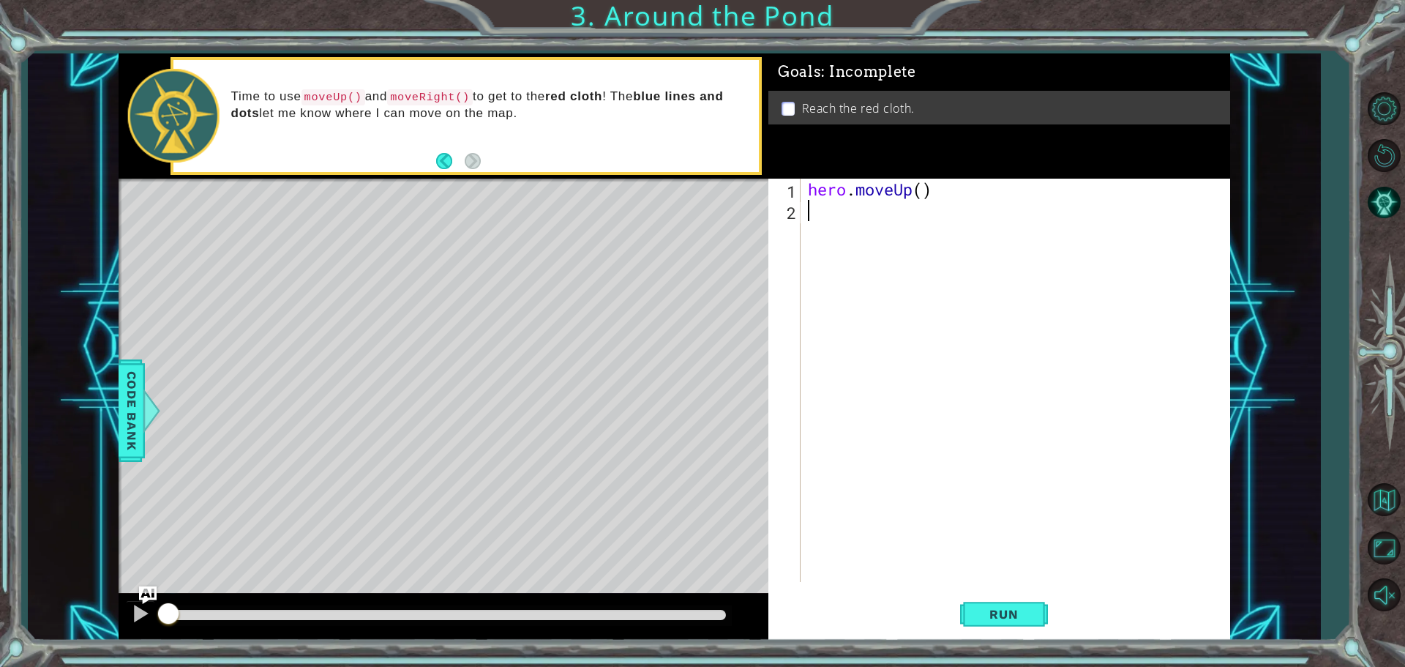
click at [790, 109] on p at bounding box center [788, 109] width 13 height 14
click at [778, 111] on ul "Reach the red cloth." at bounding box center [999, 108] width 443 height 17
click at [791, 105] on p at bounding box center [788, 109] width 13 height 14
click at [790, 106] on p at bounding box center [788, 109] width 13 height 14
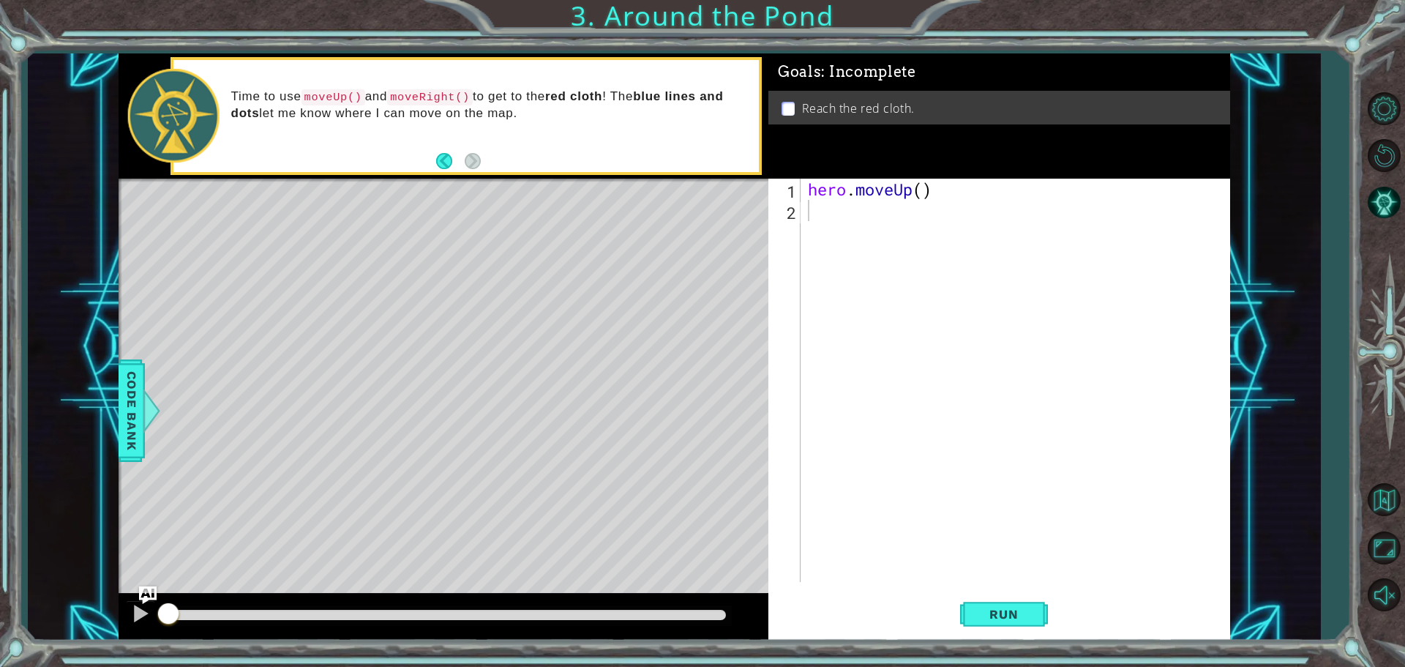
click at [790, 106] on p at bounding box center [788, 109] width 13 height 14
click at [789, 106] on p at bounding box center [788, 109] width 13 height 14
click at [823, 214] on div "hero . moveUp ( )" at bounding box center [1019, 402] width 428 height 446
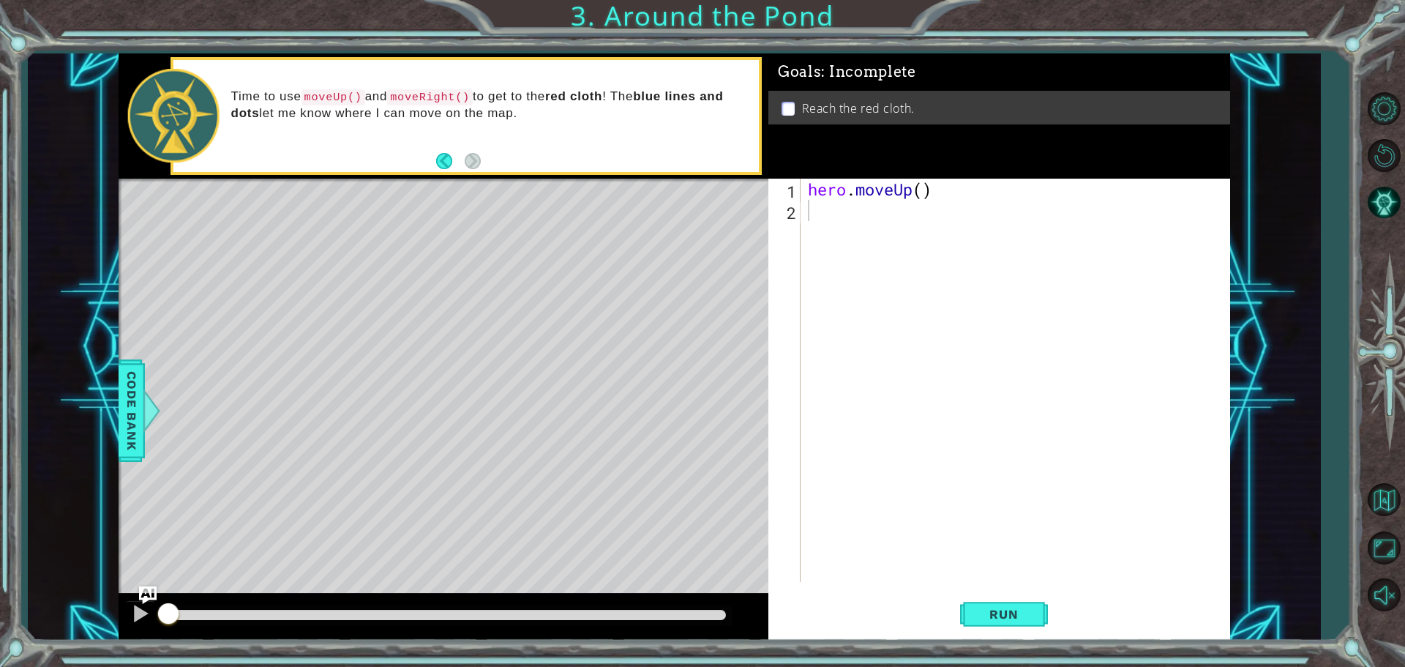
click at [784, 113] on p at bounding box center [788, 109] width 13 height 14
click at [786, 107] on p at bounding box center [788, 109] width 13 height 14
click at [816, 211] on div "hero . moveUp ( )" at bounding box center [1019, 402] width 428 height 446
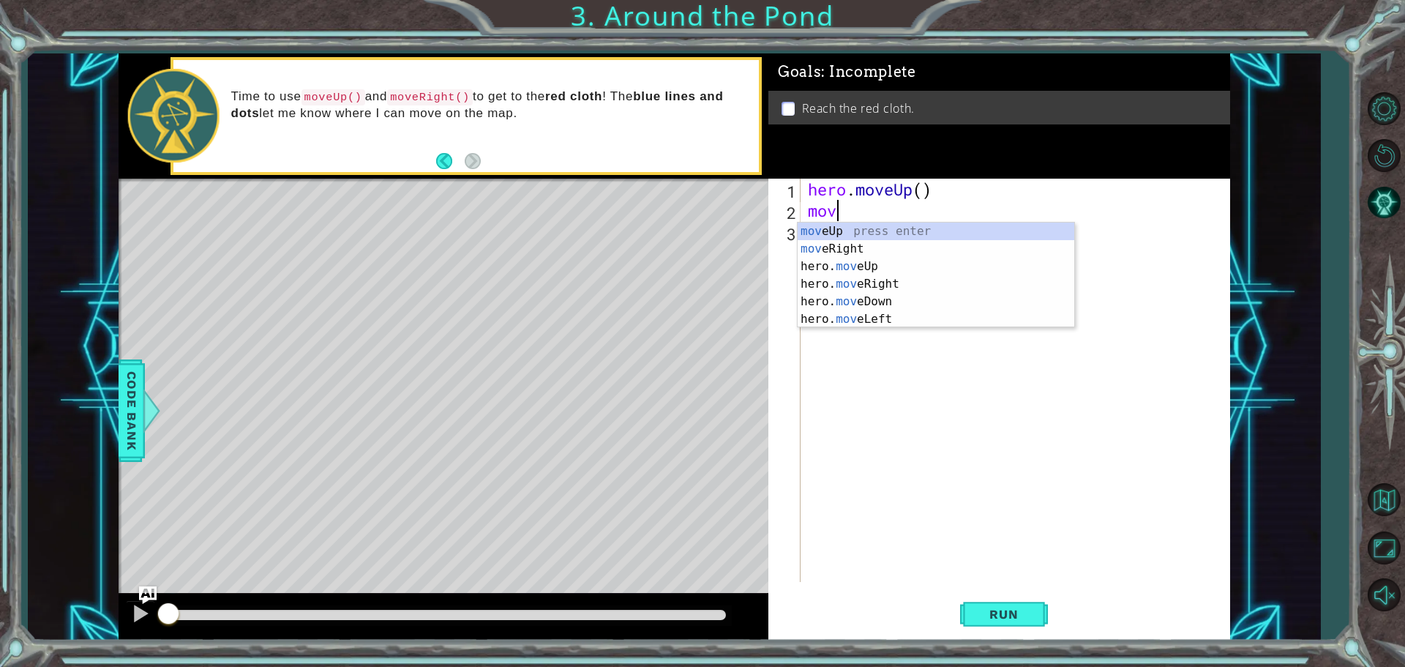
type textarea "move"
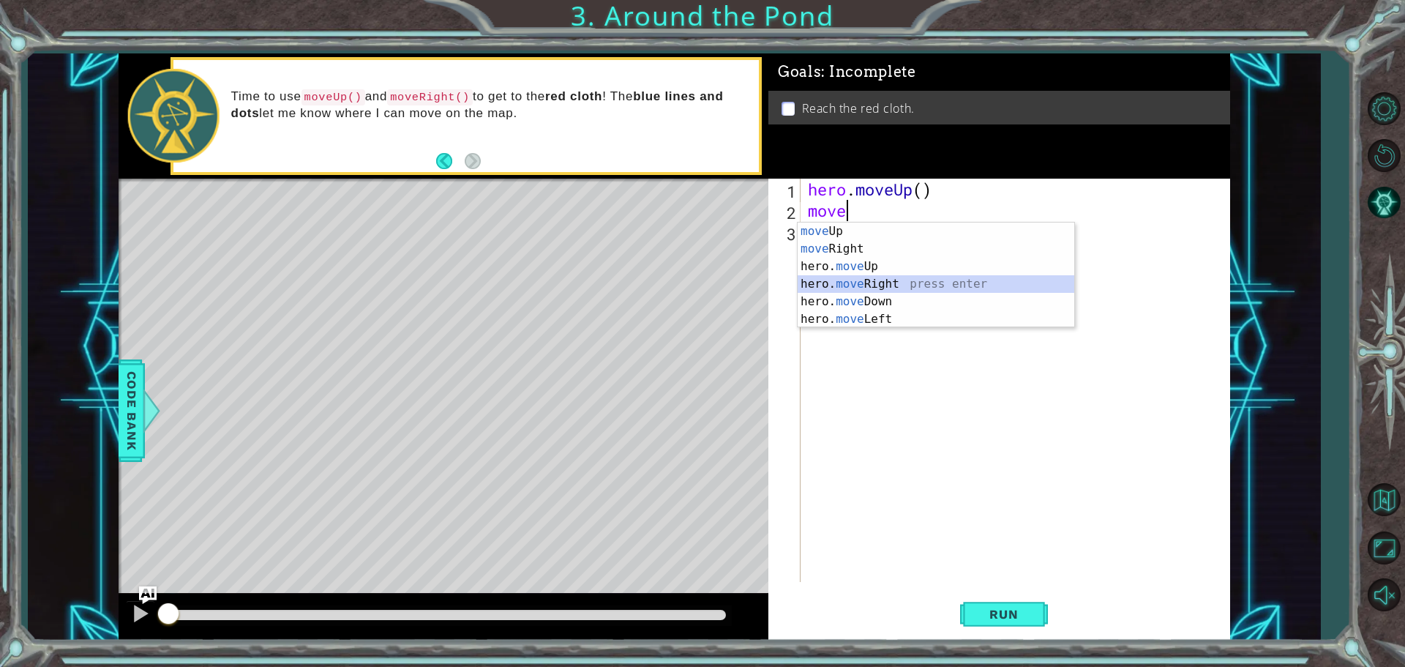
click at [866, 283] on div "move Up press enter move Right press enter hero. move Up press enter hero. move…" at bounding box center [936, 292] width 277 height 141
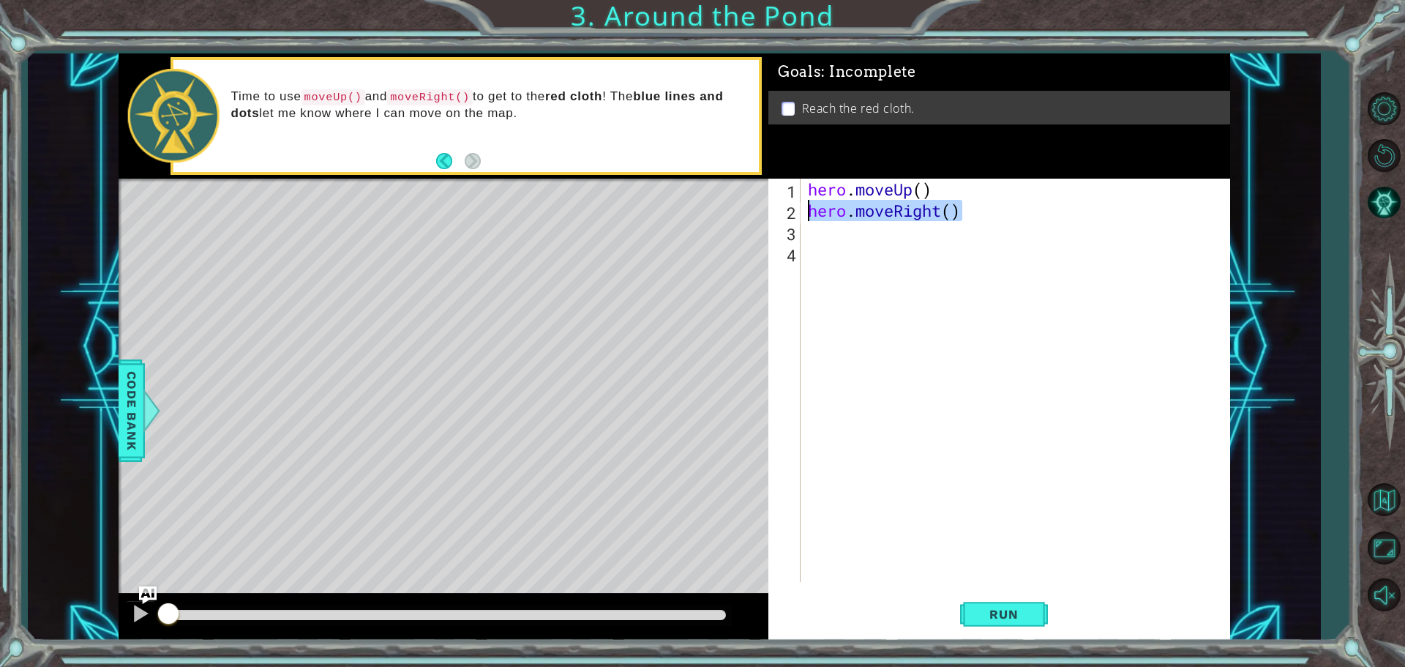
drag, startPoint x: 1000, startPoint y: 209, endPoint x: 810, endPoint y: 214, distance: 189.6
click at [810, 214] on div "hero . moveUp ( ) hero . moveRight ( )" at bounding box center [1019, 402] width 428 height 446
type textarea "hero.moveRight()"
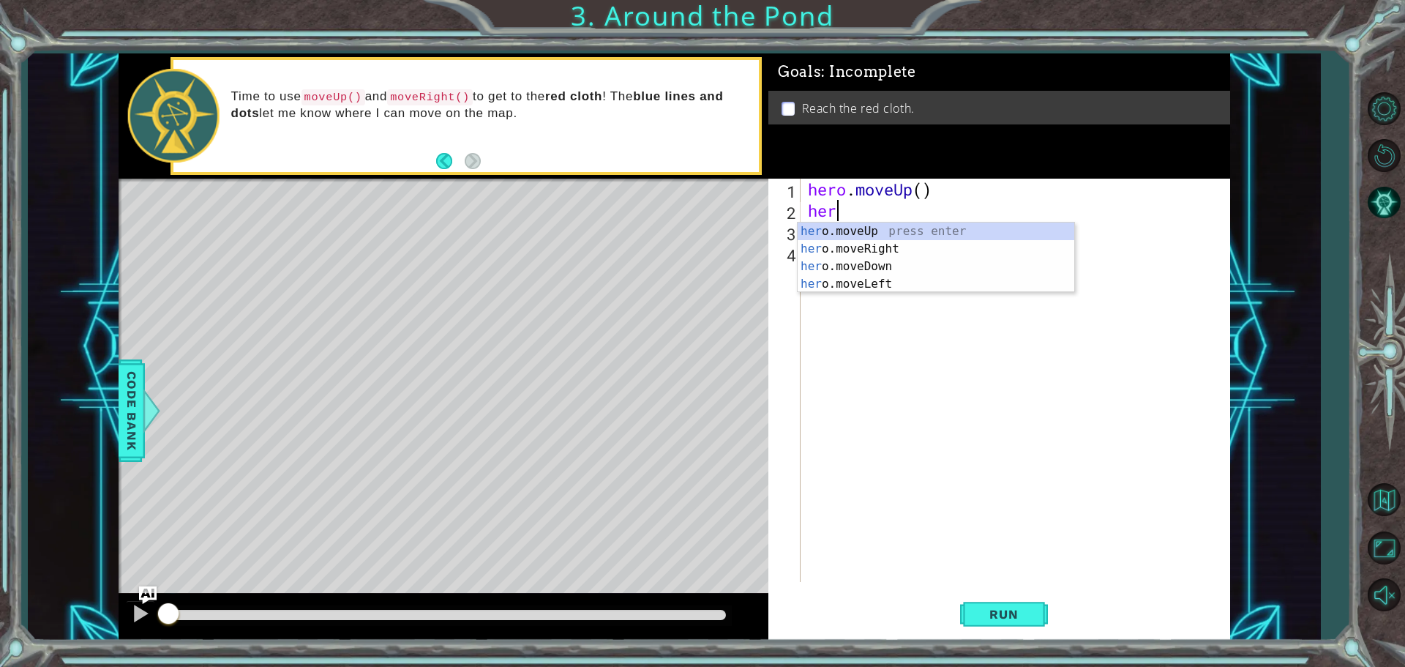
type textarea "hero"
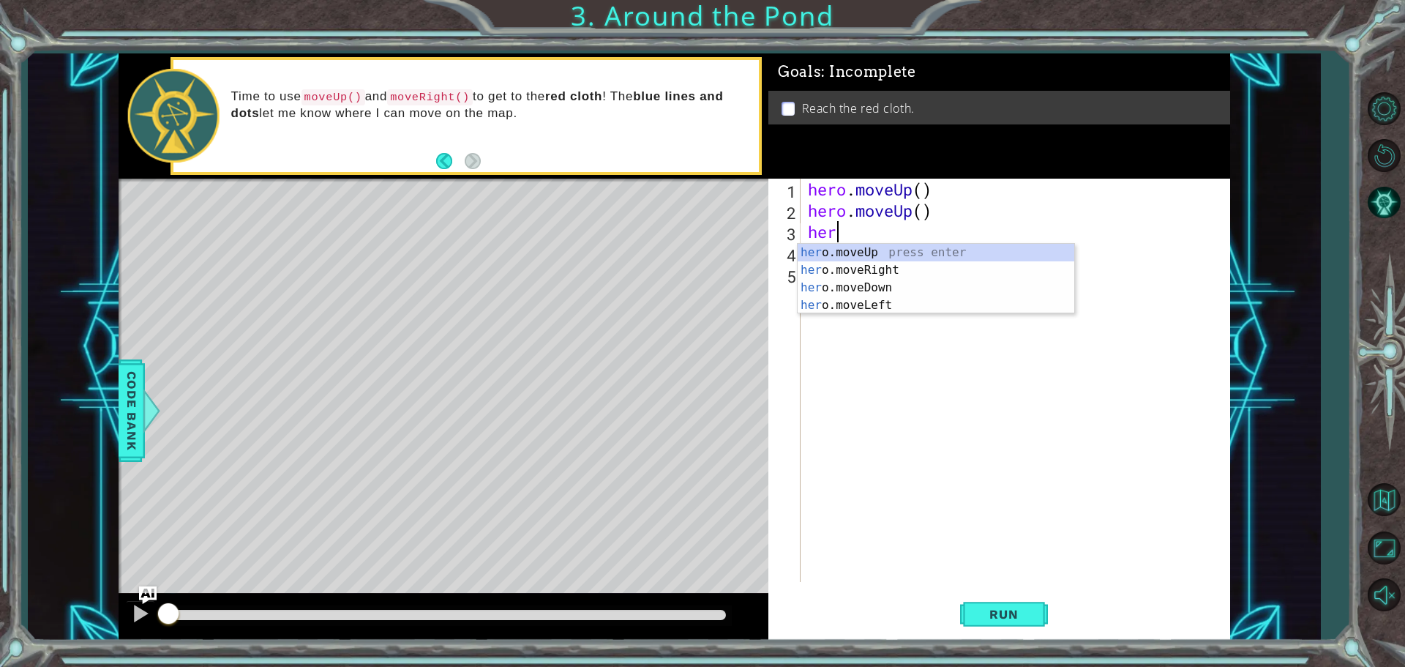
type textarea "hero"
click at [853, 274] on div "hero .moveUp press enter hero .moveRight press enter hero .moveDown press enter…" at bounding box center [936, 296] width 277 height 105
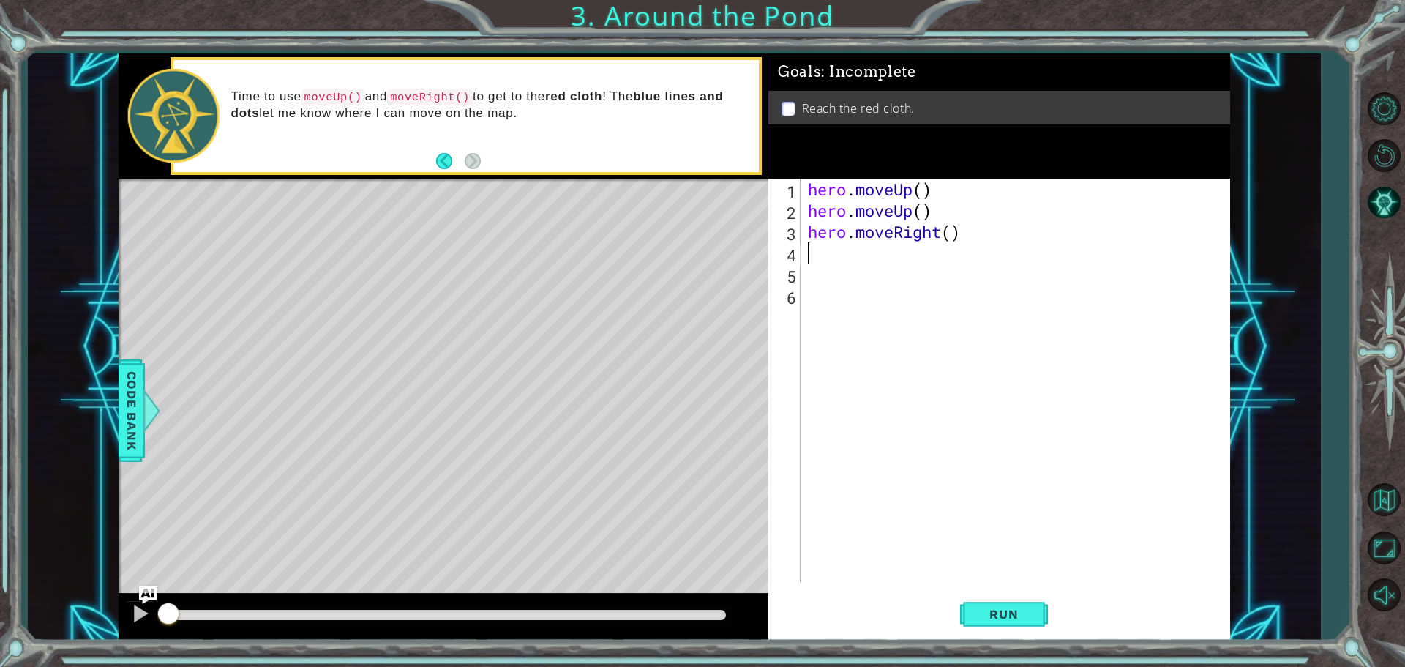
scroll to position [0, 0]
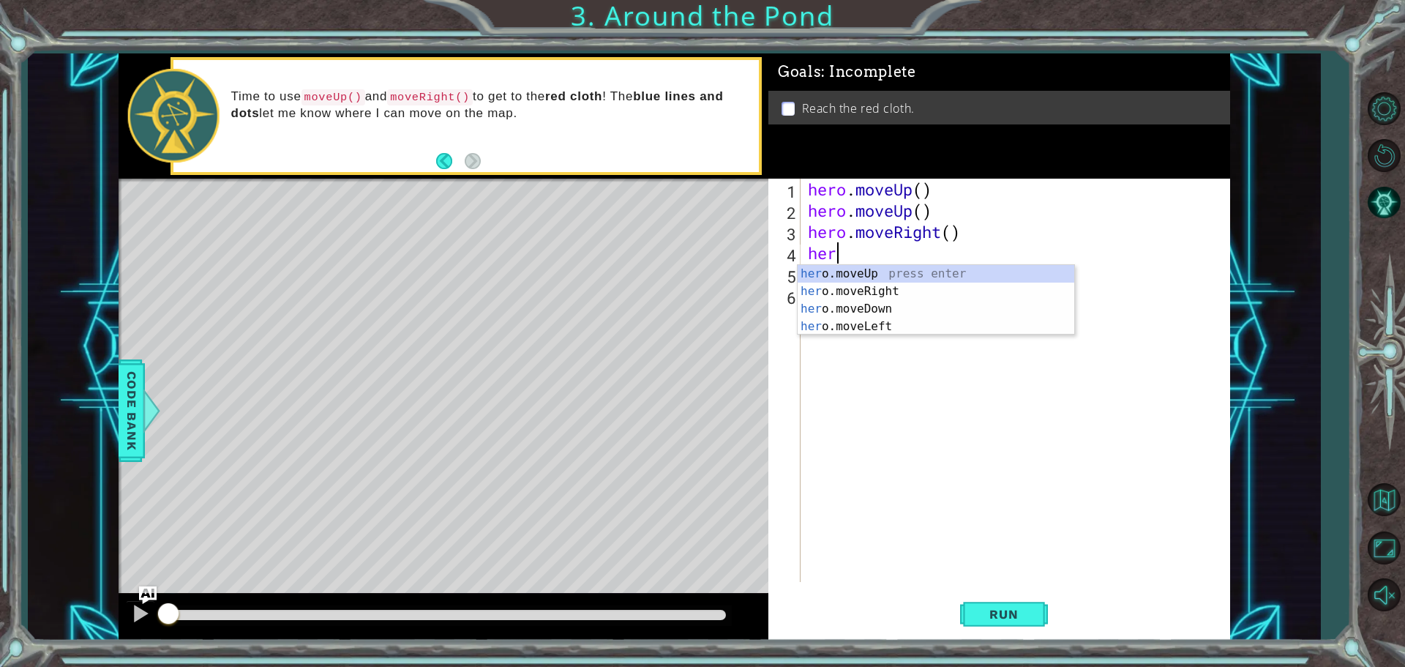
type textarea "hero"
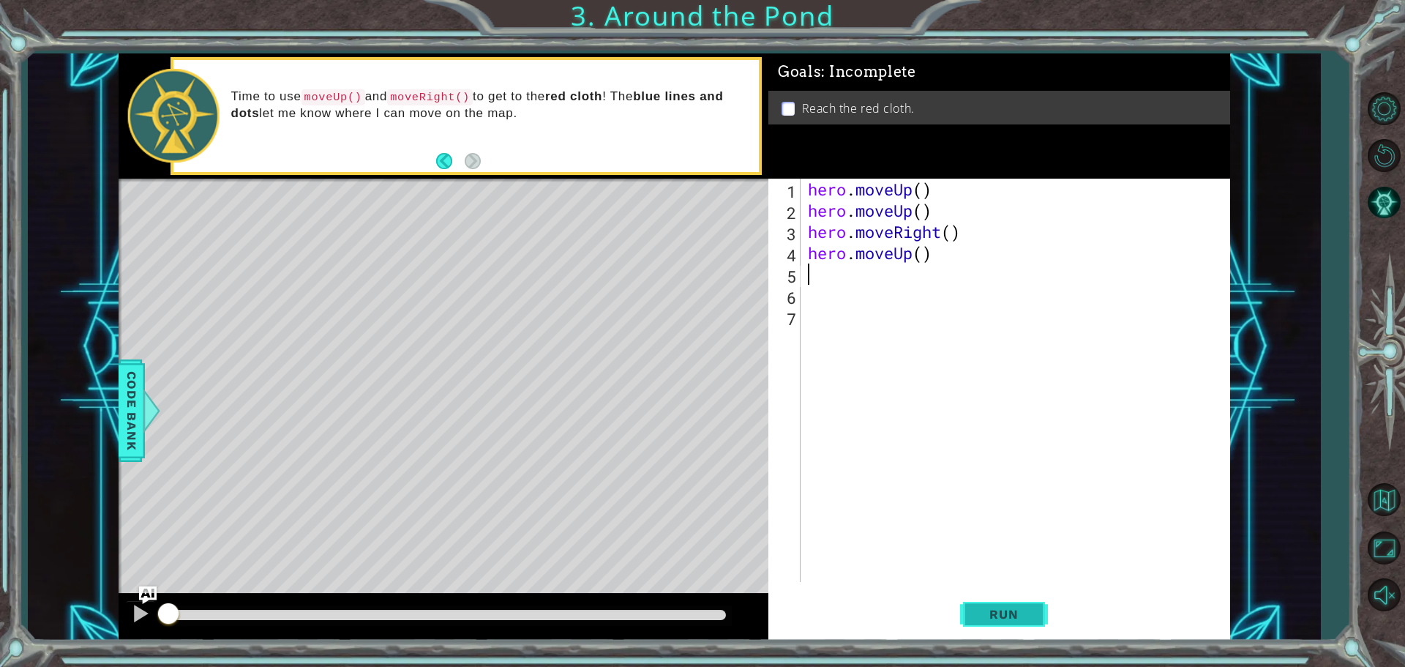
click at [989, 619] on span "Run" at bounding box center [1004, 614] width 58 height 15
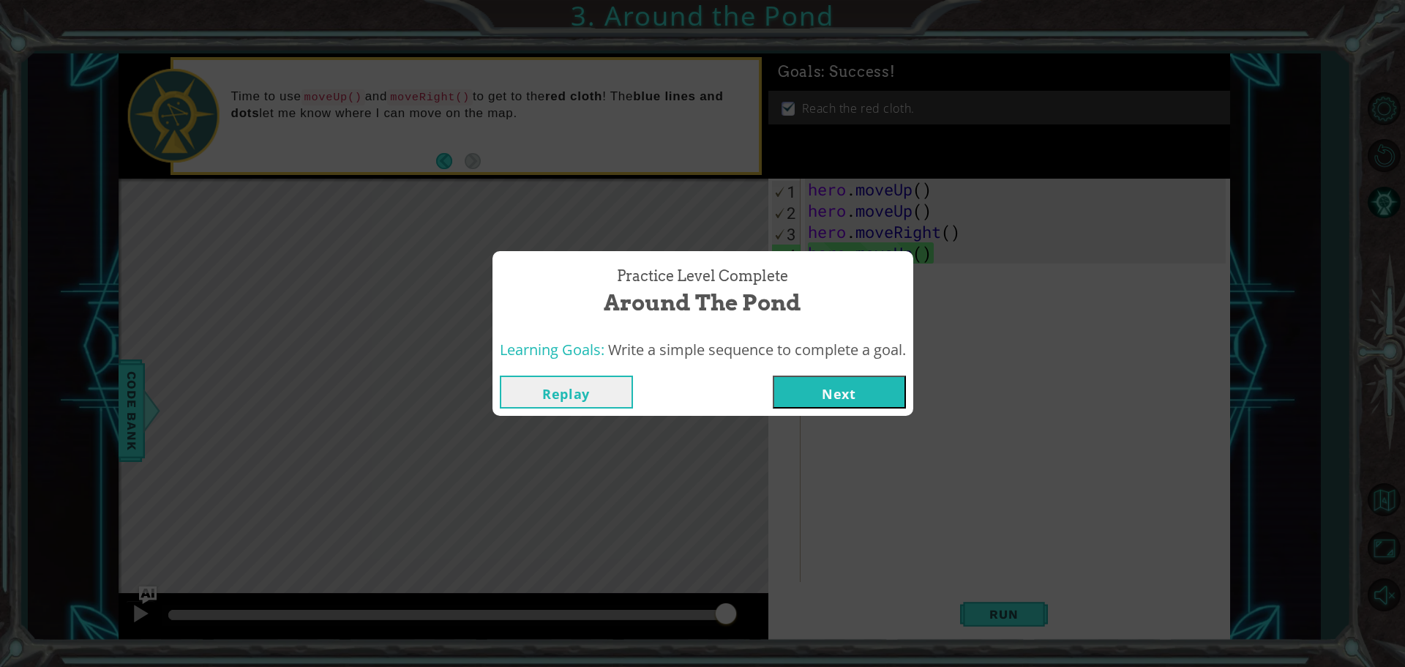
click at [863, 395] on button "Next" at bounding box center [839, 391] width 133 height 33
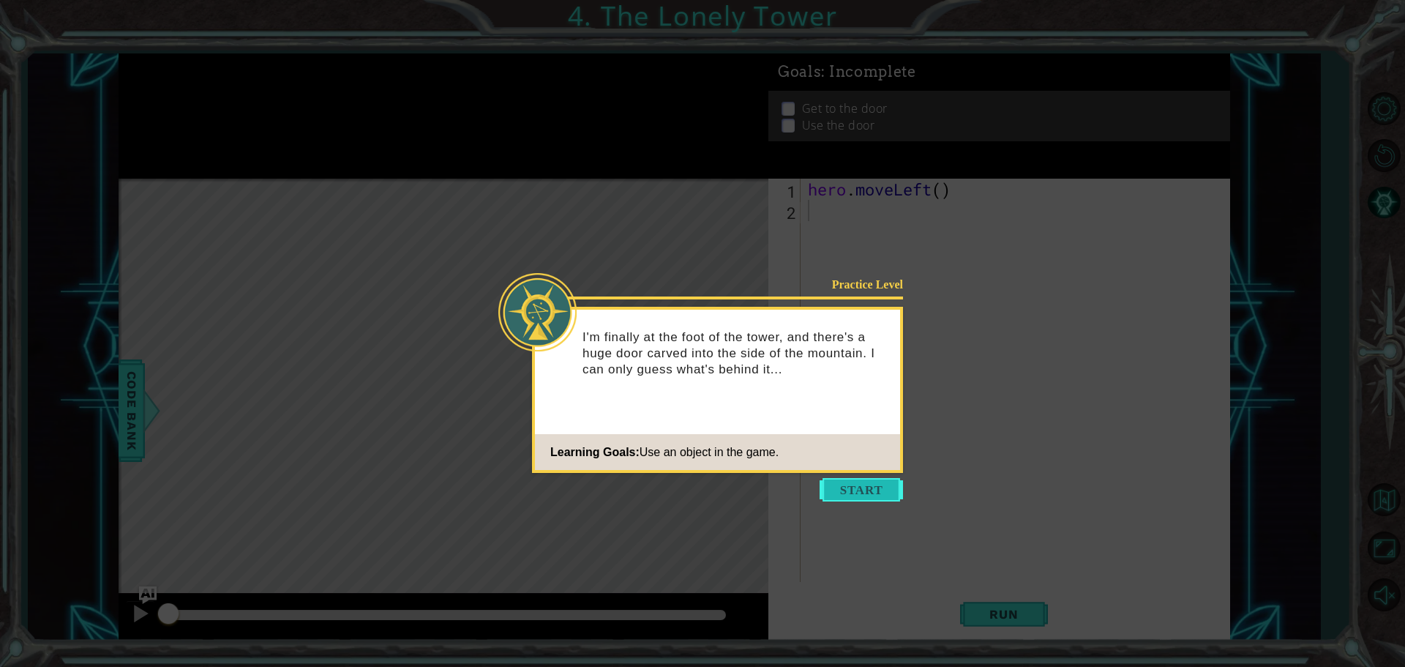
click at [880, 479] on button "Start" at bounding box center [861, 489] width 83 height 23
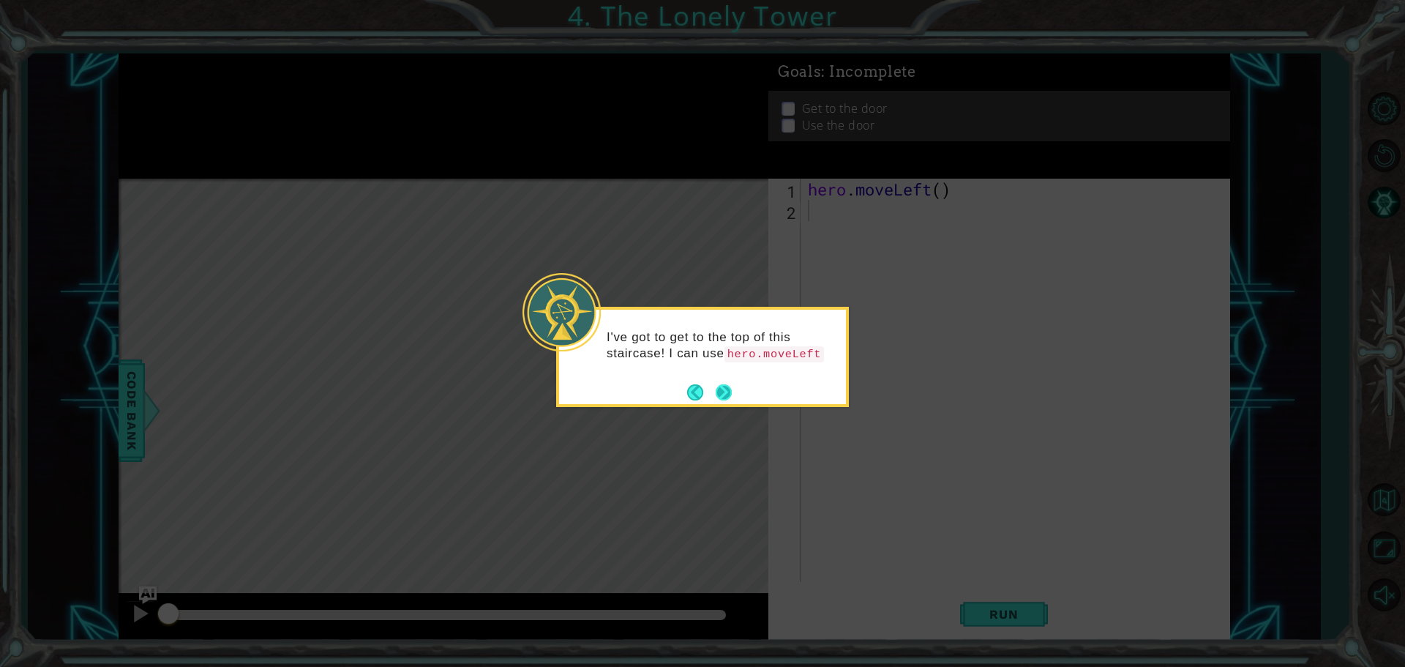
click at [717, 389] on button "Next" at bounding box center [723, 392] width 19 height 19
click at [717, 389] on button "Next" at bounding box center [724, 392] width 16 height 16
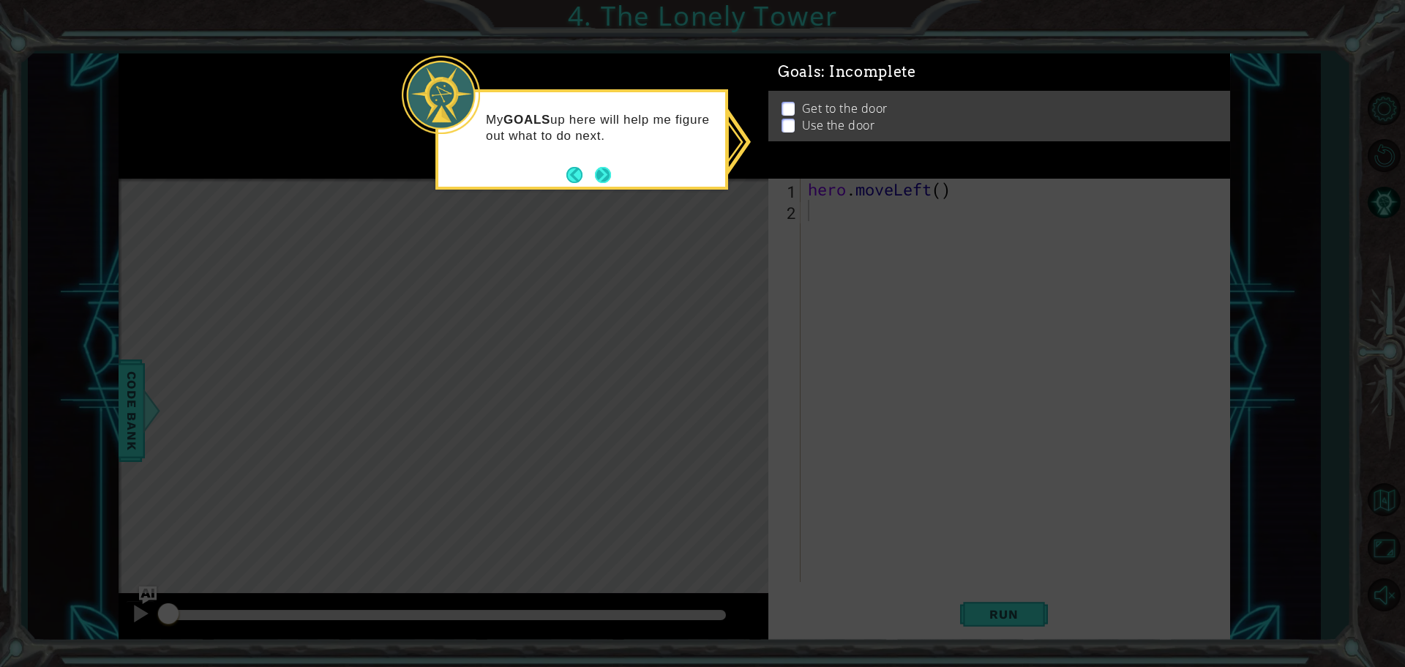
click at [606, 179] on button "Next" at bounding box center [603, 174] width 20 height 20
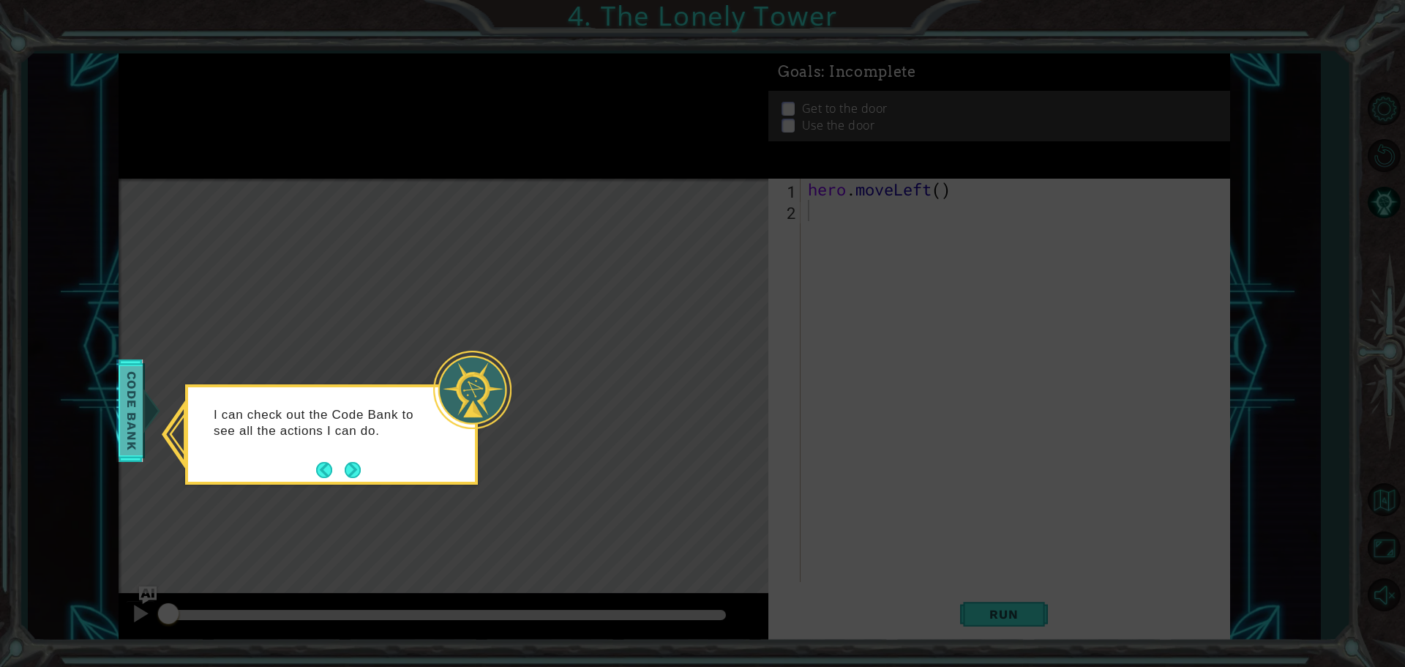
click at [121, 422] on icon at bounding box center [702, 333] width 1405 height 667
click at [345, 462] on button "Next" at bounding box center [353, 470] width 16 height 16
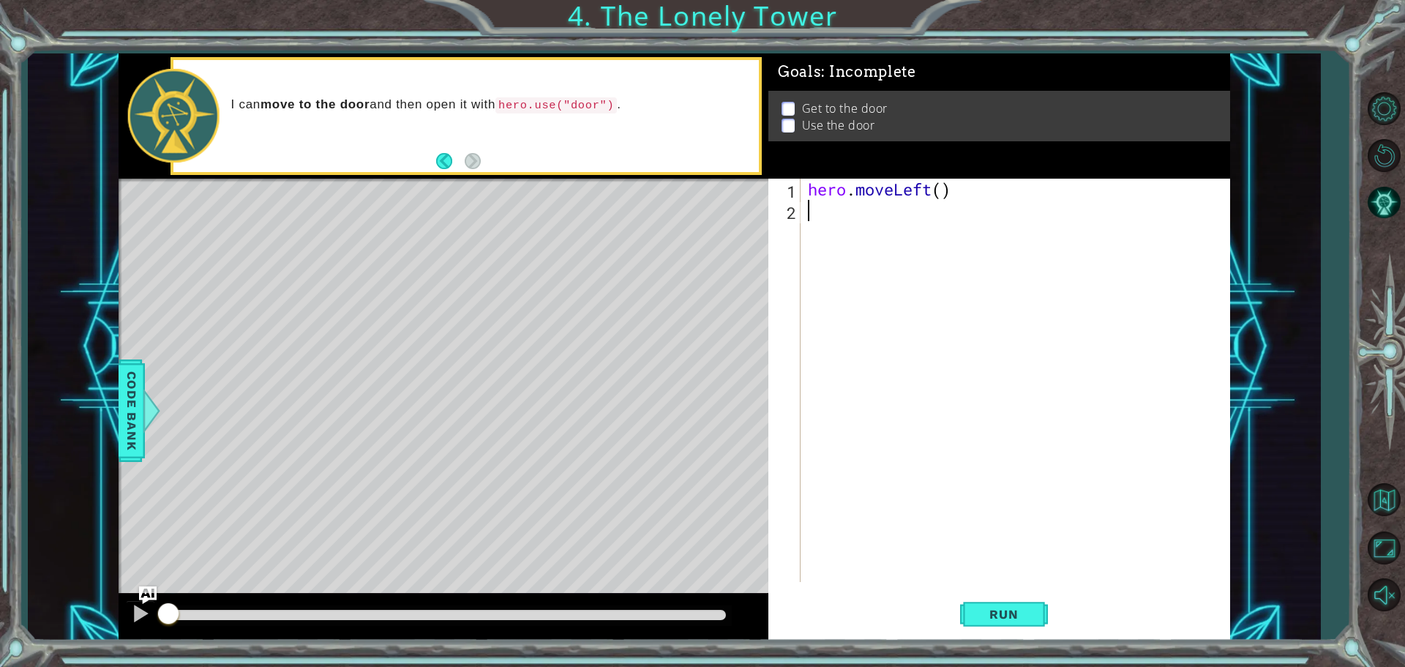
type textarea "her"
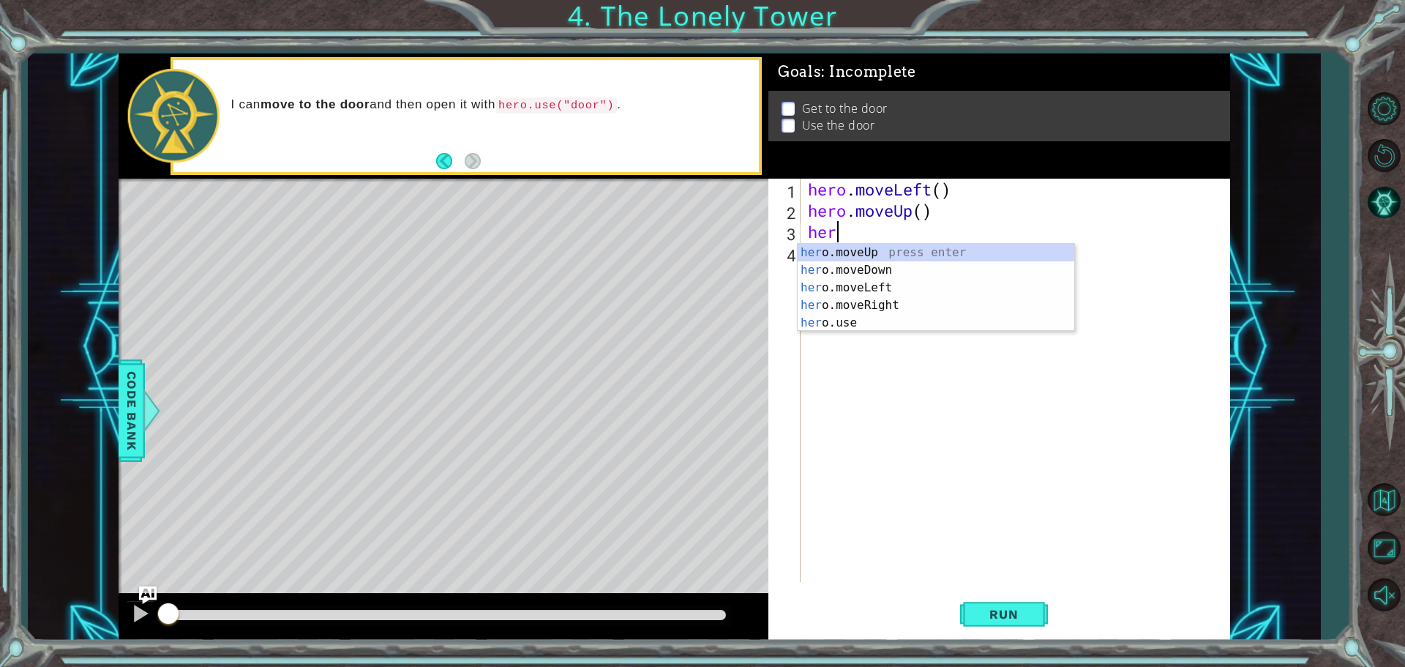
type textarea "her"
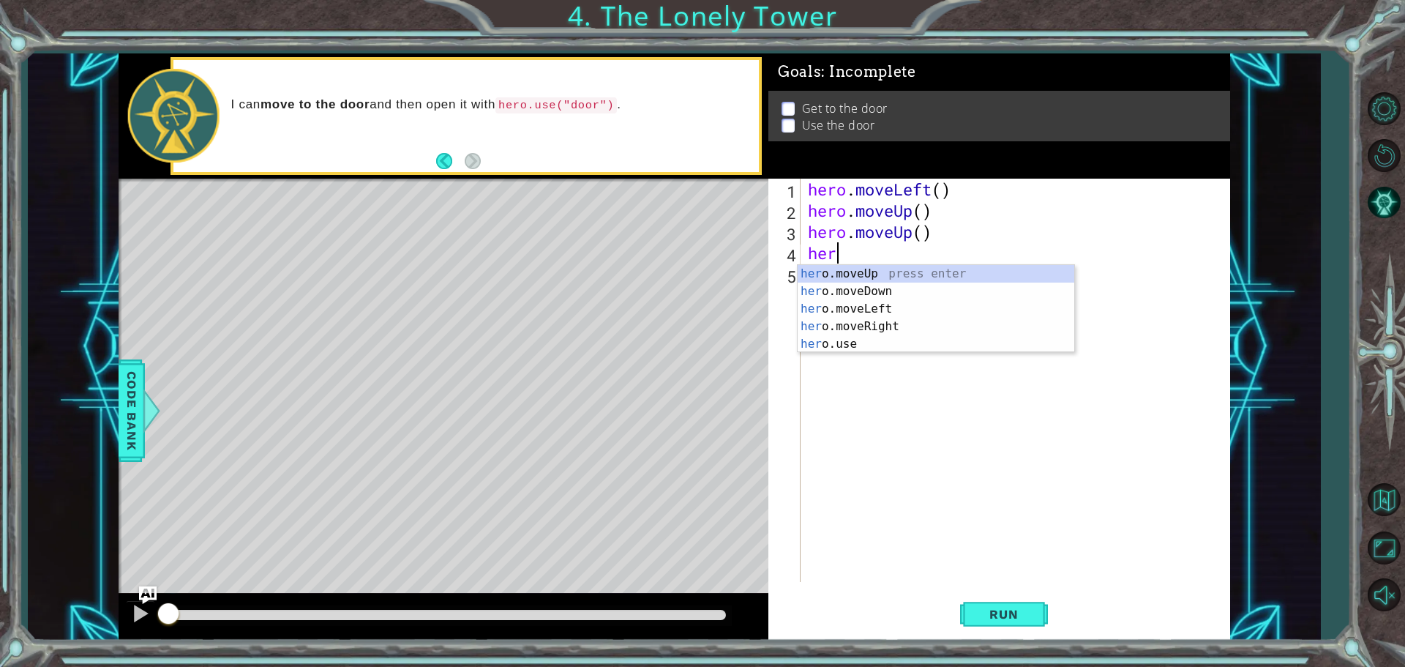
type textarea "hero"
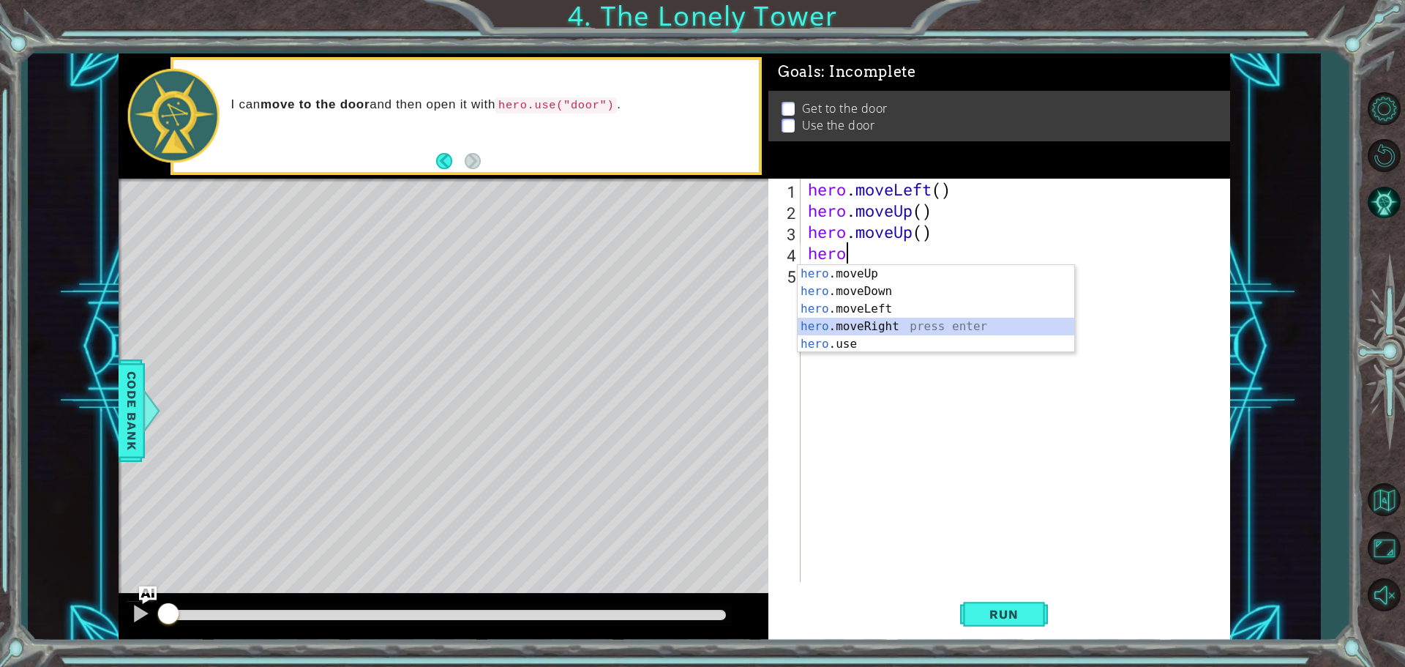
click at [909, 319] on div "hero .moveUp press enter hero .moveDown press enter hero .moveLeft press enter …" at bounding box center [936, 326] width 277 height 123
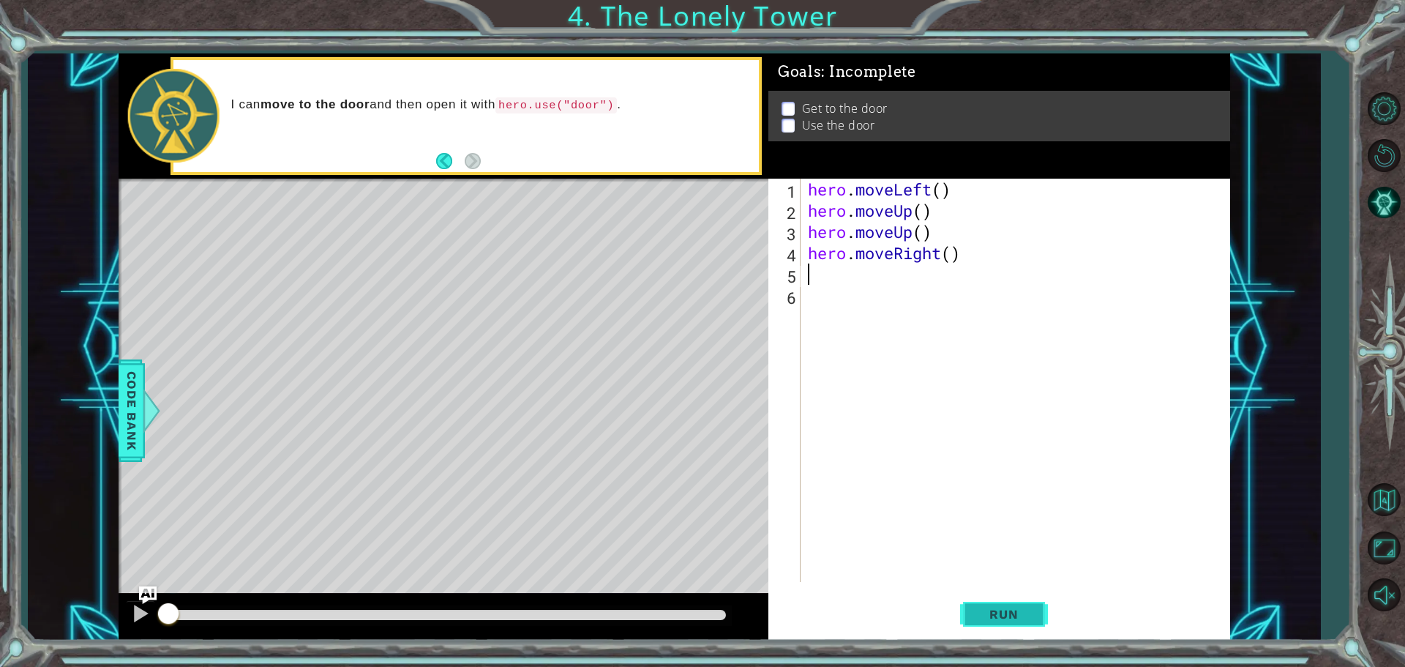
click at [1017, 626] on button "Run" at bounding box center [1004, 614] width 88 height 46
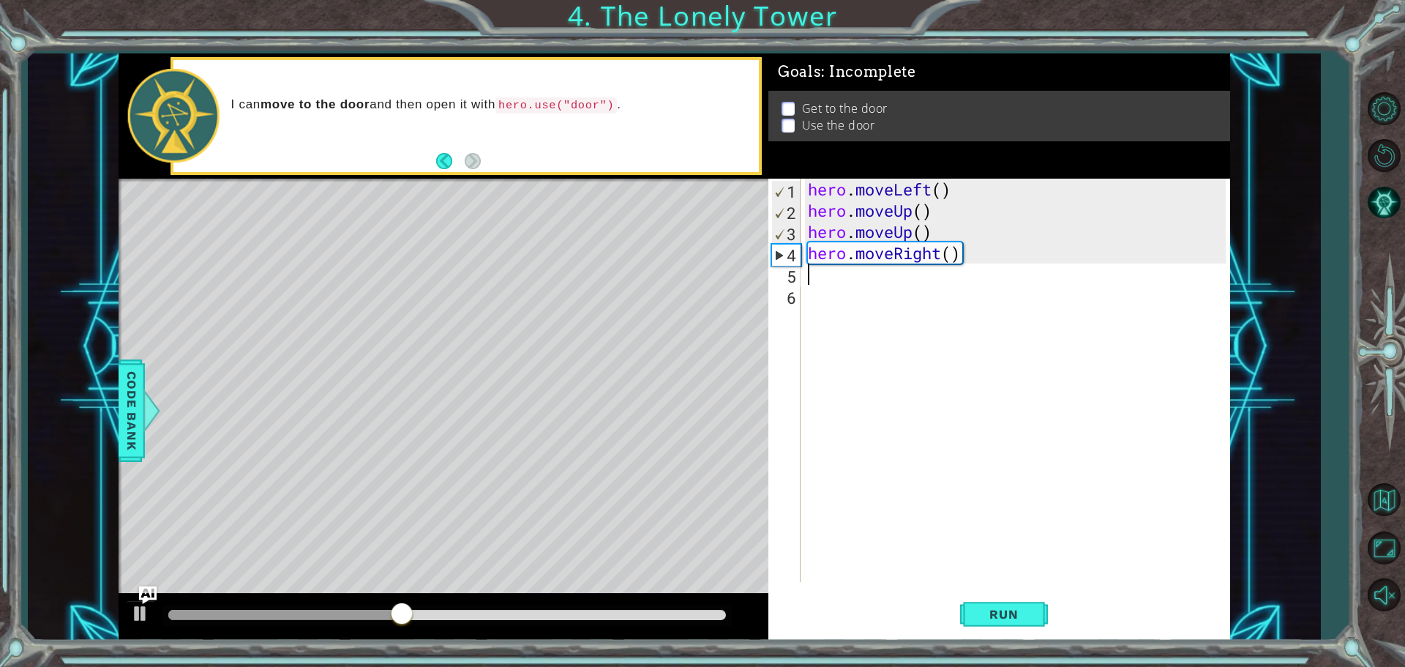
click at [1020, 549] on div "hero . moveLeft ( ) hero . moveUp ( ) hero . moveUp ( ) hero . moveRight ( )" at bounding box center [1019, 402] width 428 height 446
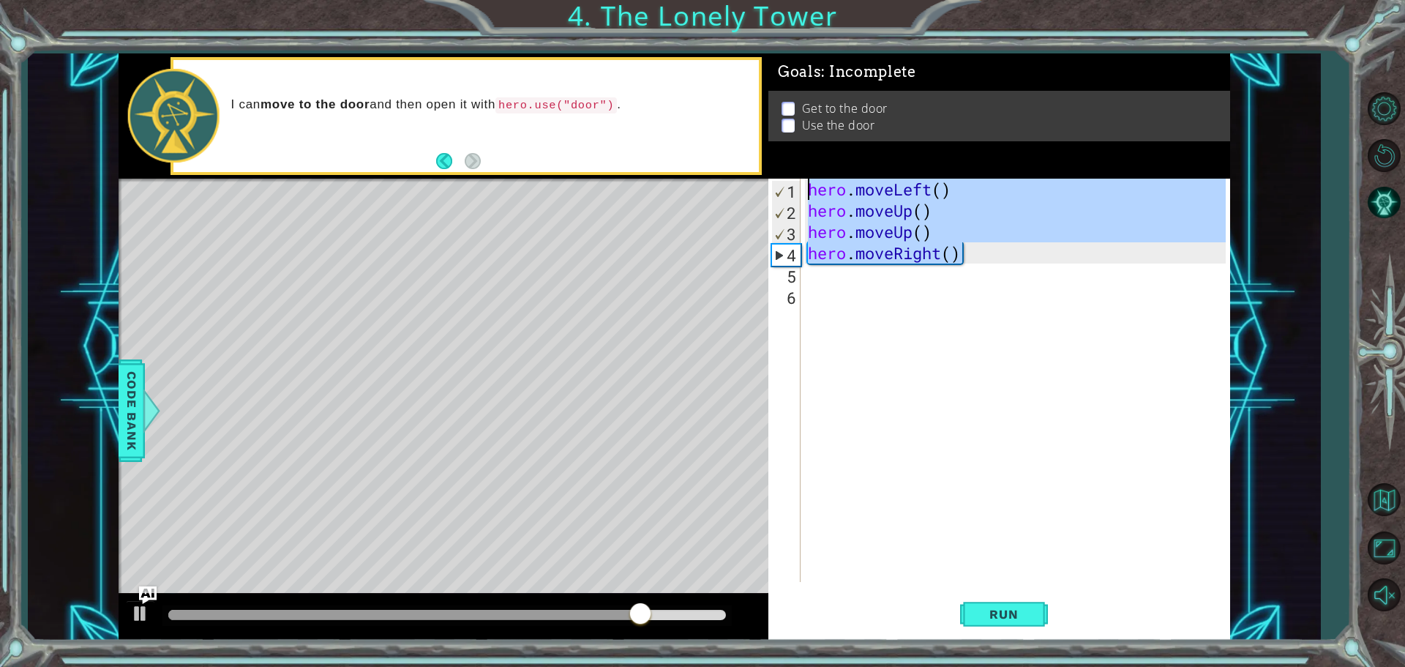
drag, startPoint x: 977, startPoint y: 255, endPoint x: 864, endPoint y: 164, distance: 145.3
click at [864, 164] on div "Goals : Incomplete Get to the door Use the door 1 2 3 4 5 6 hero . moveLeft ( )…" at bounding box center [999, 346] width 462 height 587
type textarea "hero.moveLeft() hero.moveUp()"
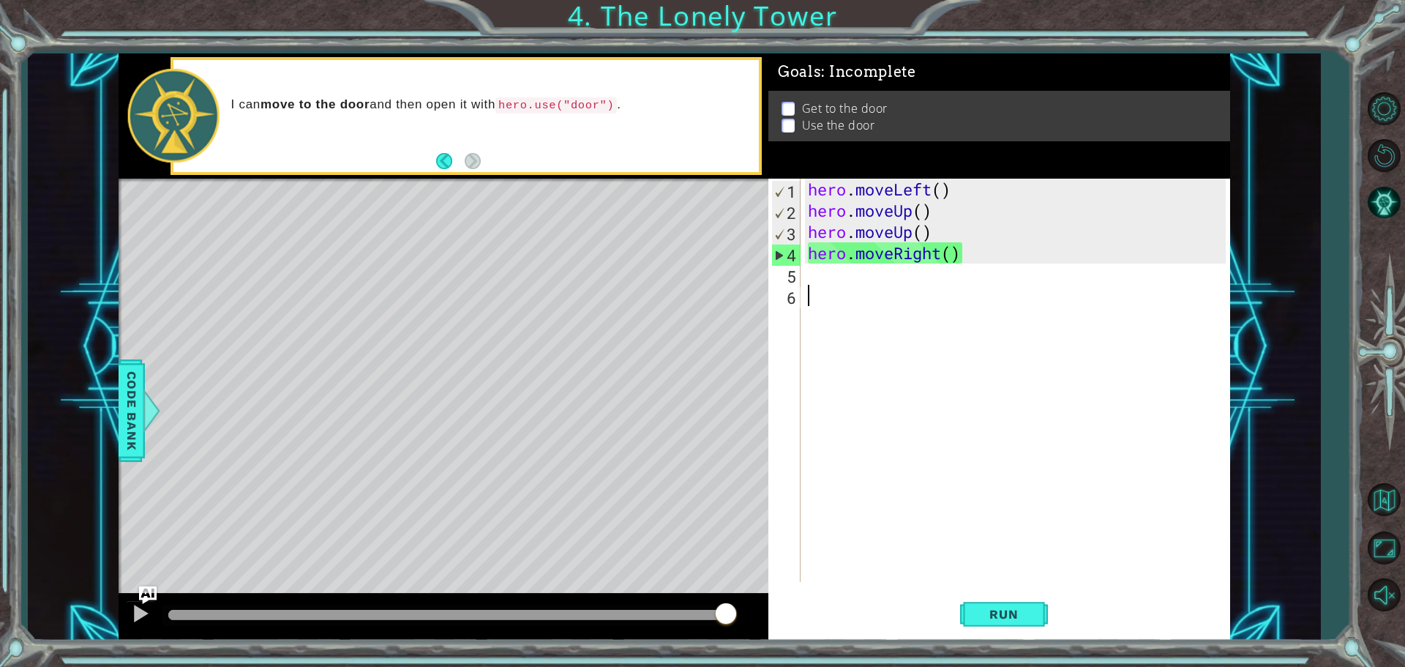
click at [979, 285] on div "hero . moveLeft ( ) hero . moveUp ( ) hero . moveUp ( ) hero . moveRight ( )" at bounding box center [1019, 402] width 428 height 446
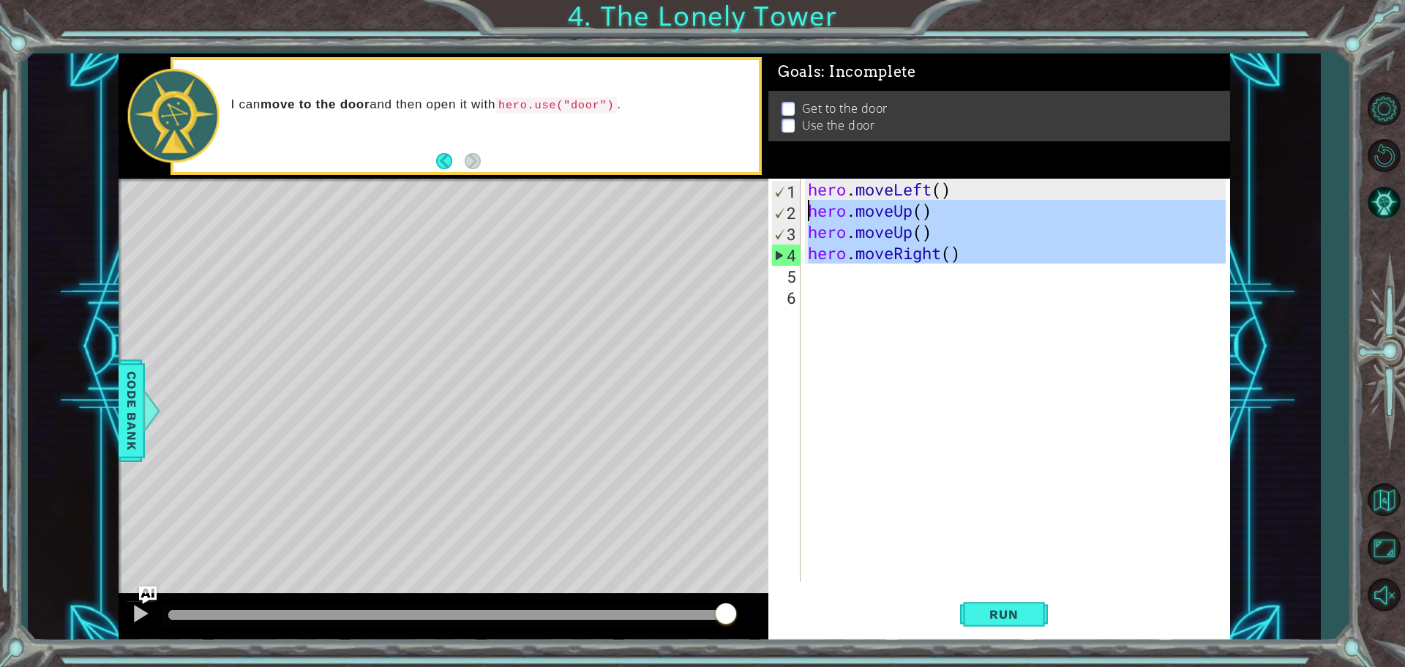
drag, startPoint x: 970, startPoint y: 265, endPoint x: 926, endPoint y: 220, distance: 62.6
click at [877, 225] on div "hero . moveLeft ( ) hero . moveUp ( ) hero . moveUp ( ) hero . moveRight ( )" at bounding box center [1019, 402] width 428 height 446
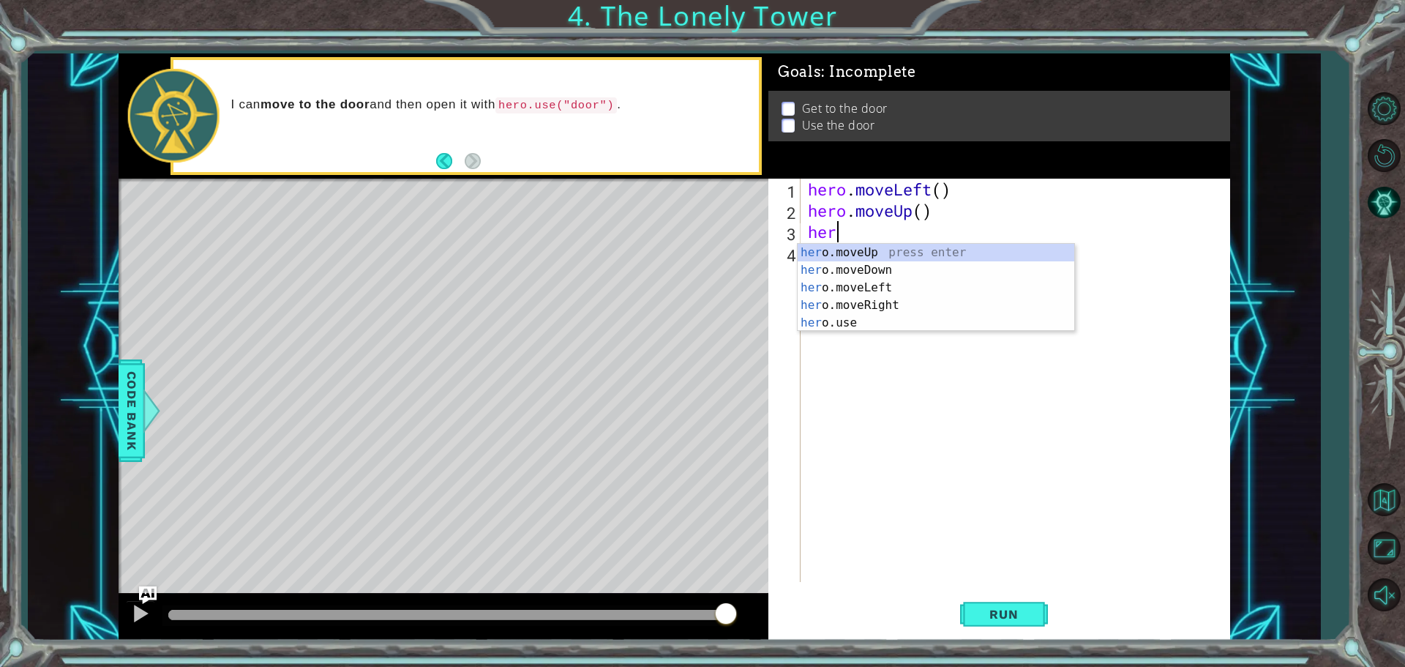
type textarea "h"
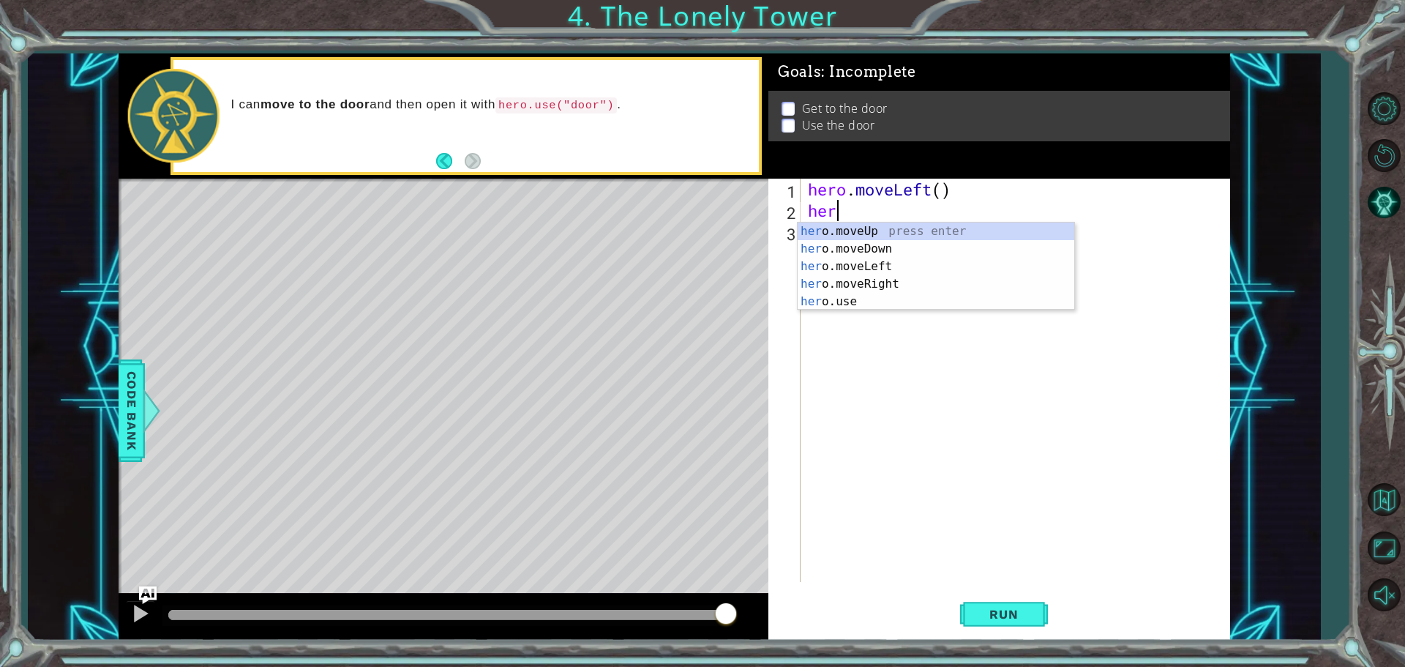
type textarea "h"
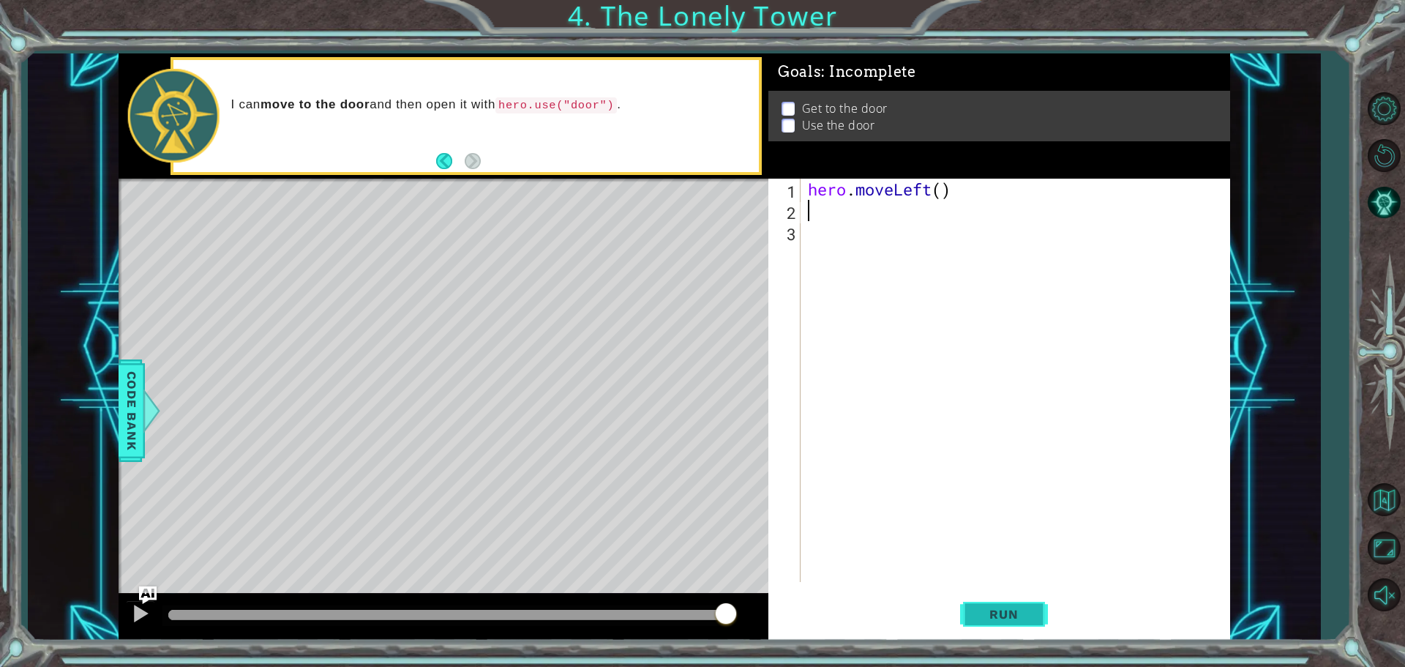
click at [1035, 608] on button "Run" at bounding box center [1004, 614] width 88 height 46
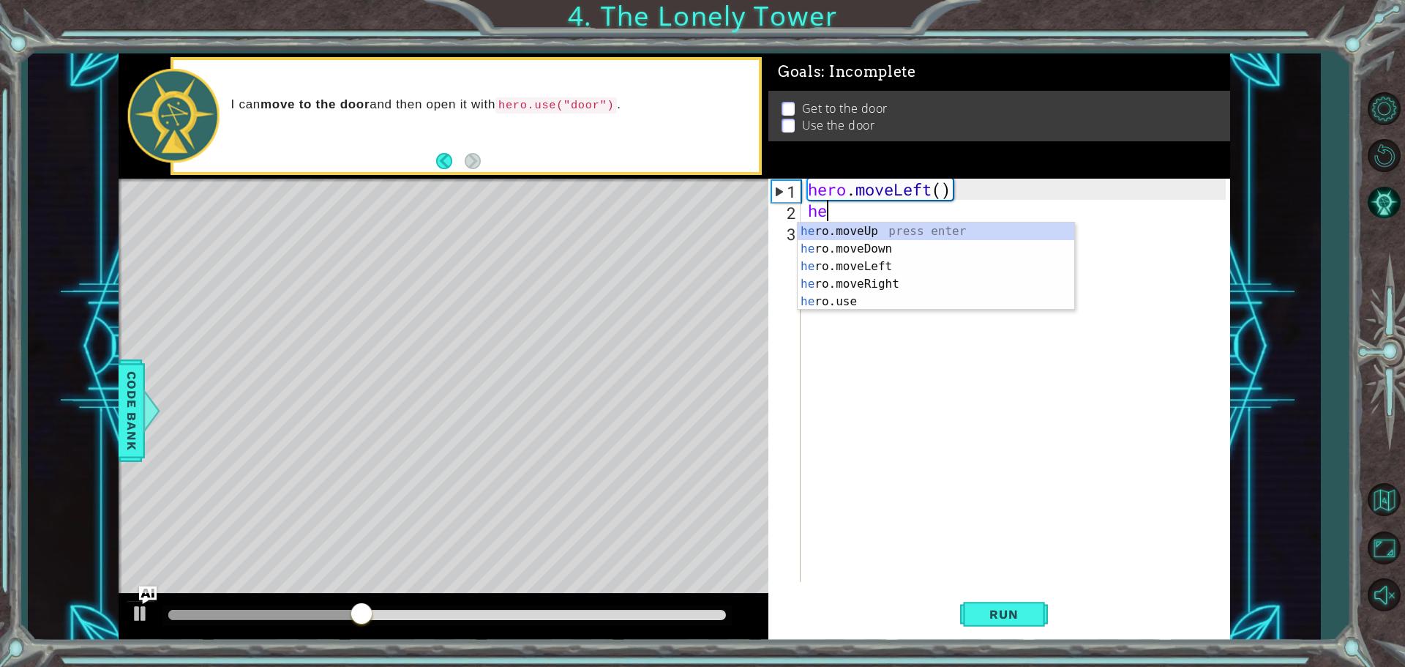
type textarea "her"
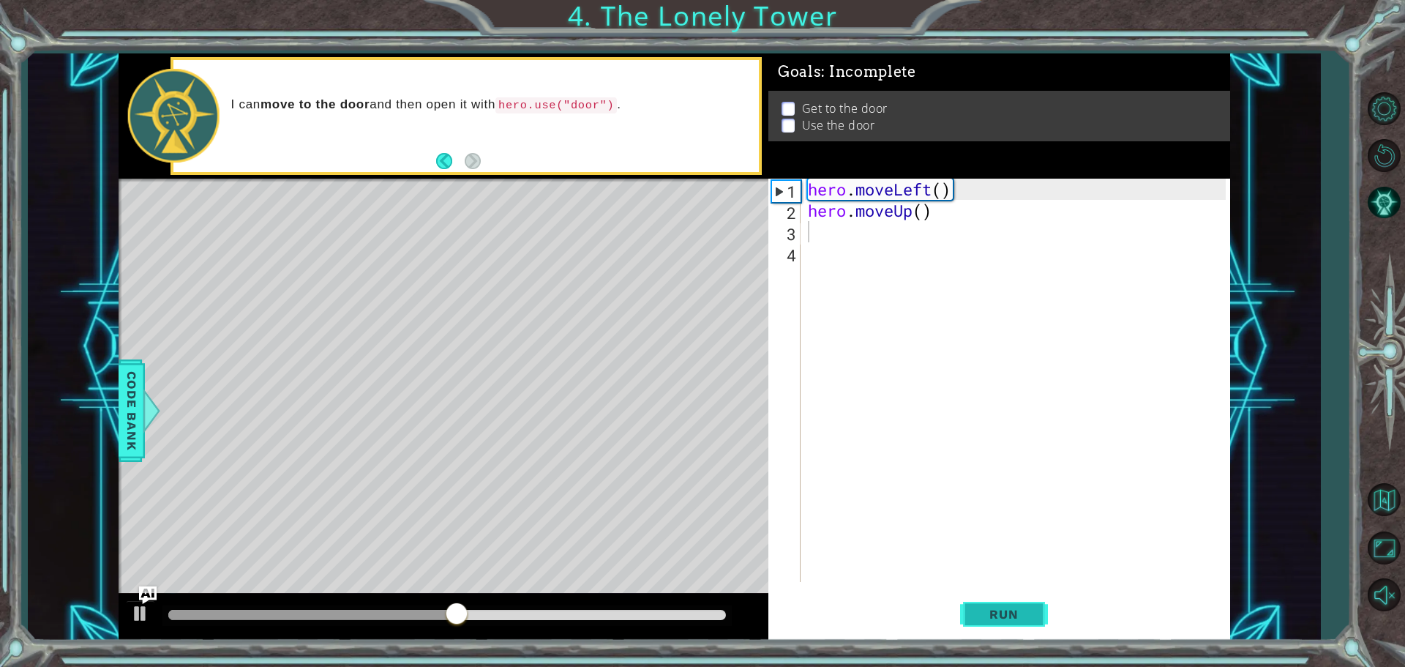
click at [975, 610] on span "Run" at bounding box center [1004, 614] width 58 height 15
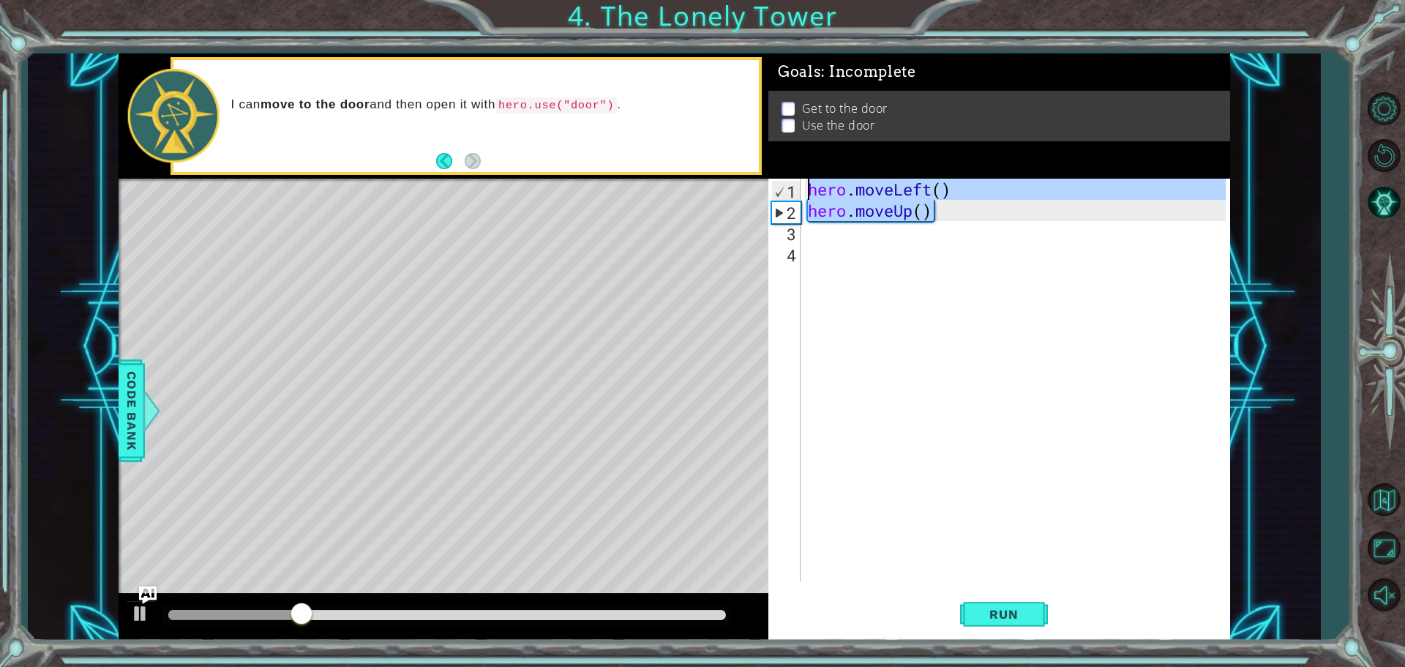
drag, startPoint x: 942, startPoint y: 215, endPoint x: 793, endPoint y: 171, distance: 155.1
click at [793, 171] on div "Goals : Incomplete Get to the door Use the door 1 2 3 4 hero . moveLeft ( ) her…" at bounding box center [999, 346] width 462 height 587
type textarea "hero.moveLeft() hero.moveUp()"
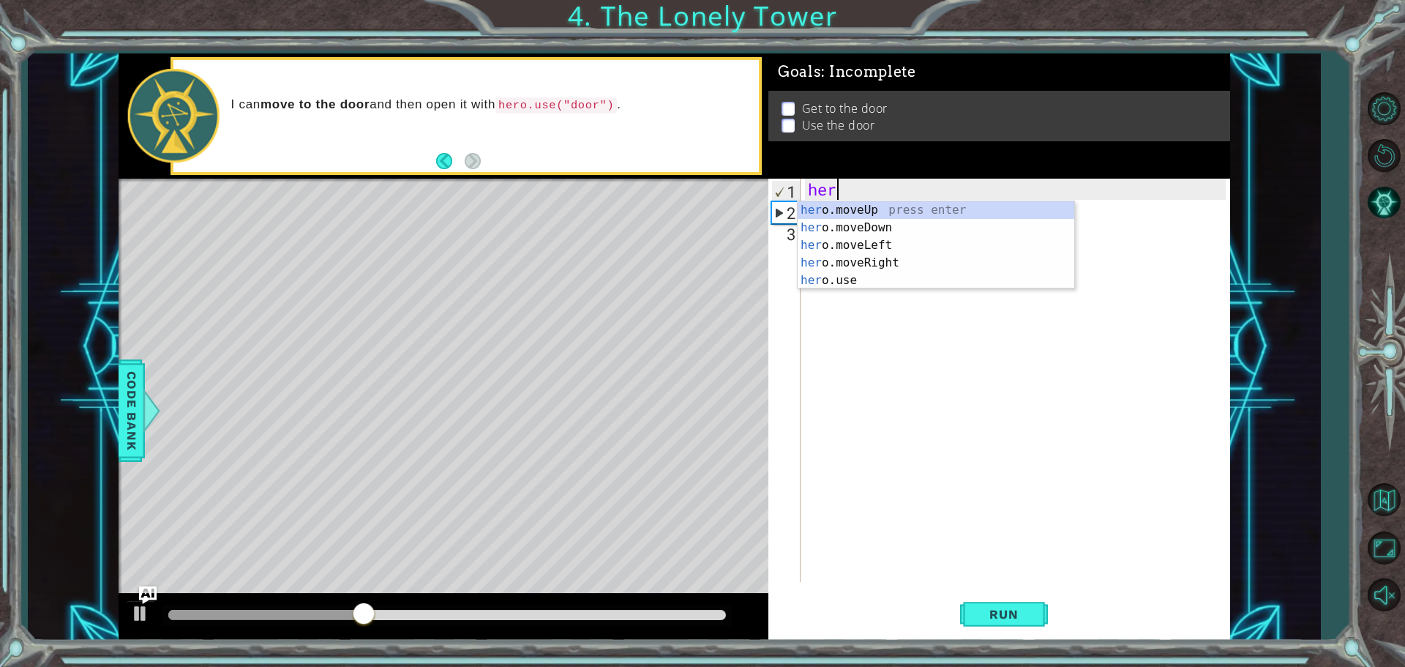
type textarea "hero"
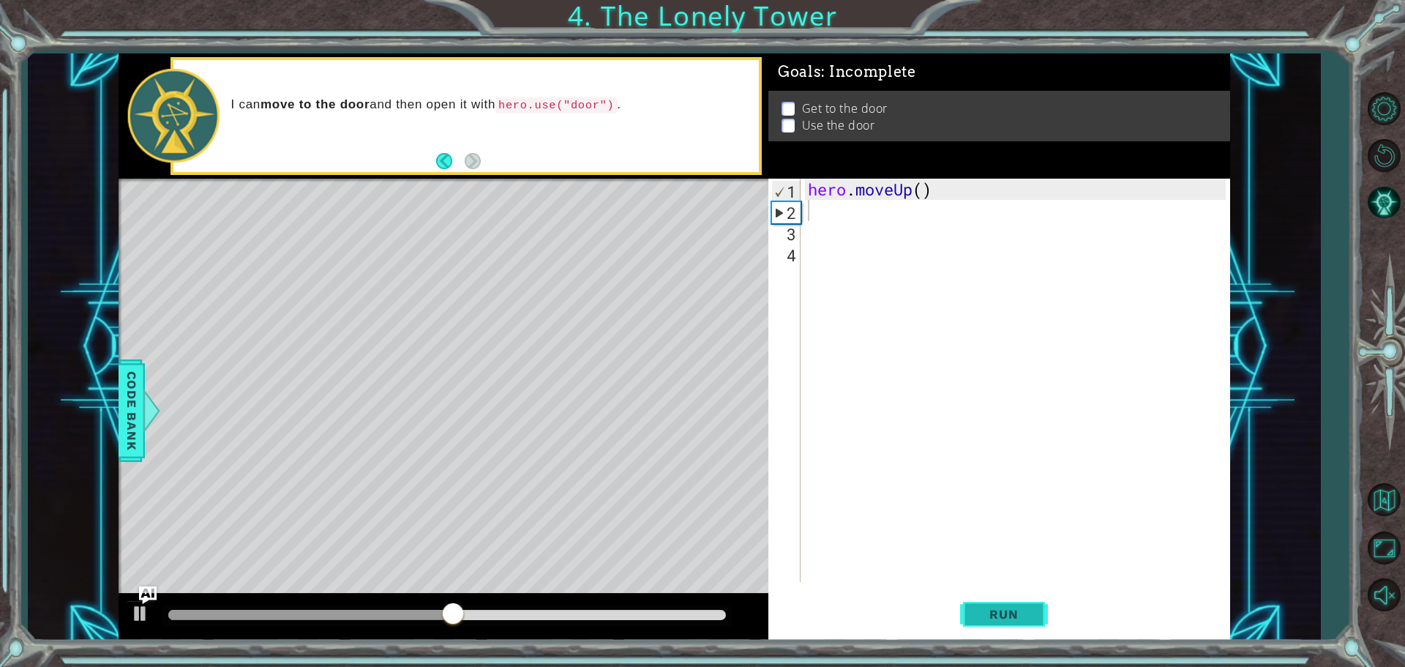
click at [967, 618] on button "Run" at bounding box center [1004, 614] width 88 height 46
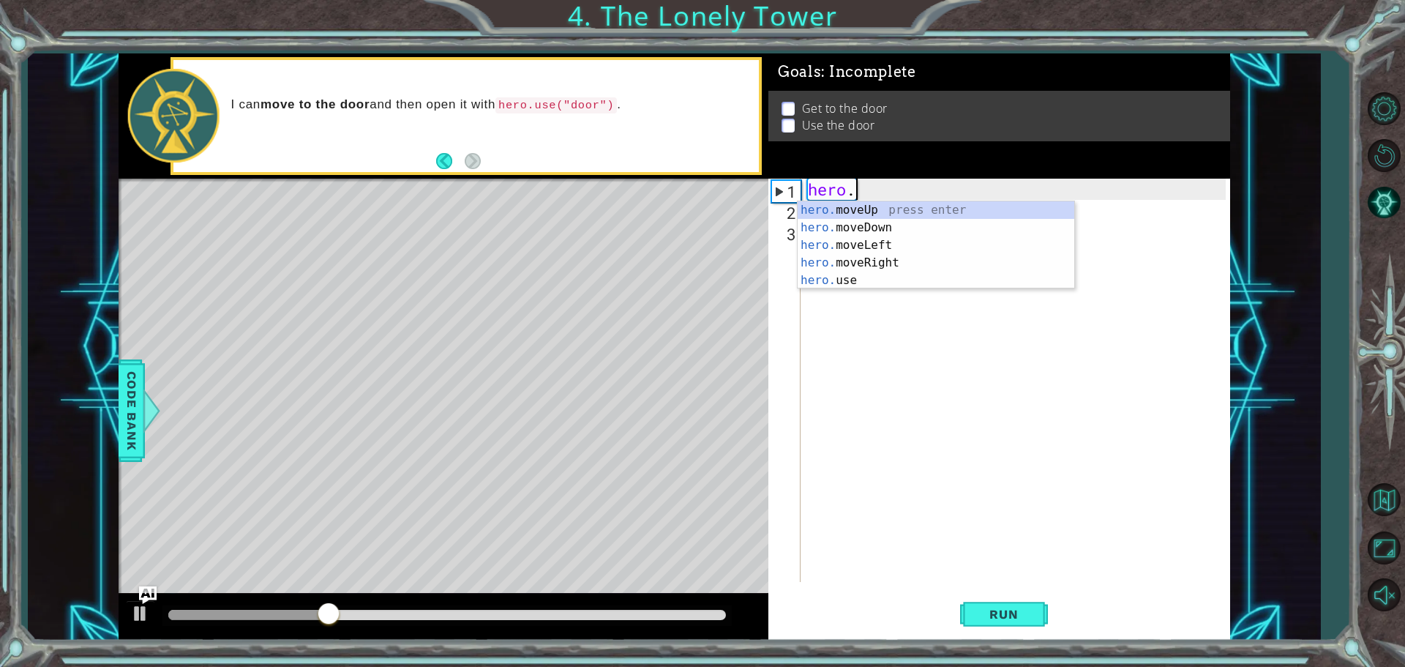
type textarea "hero"
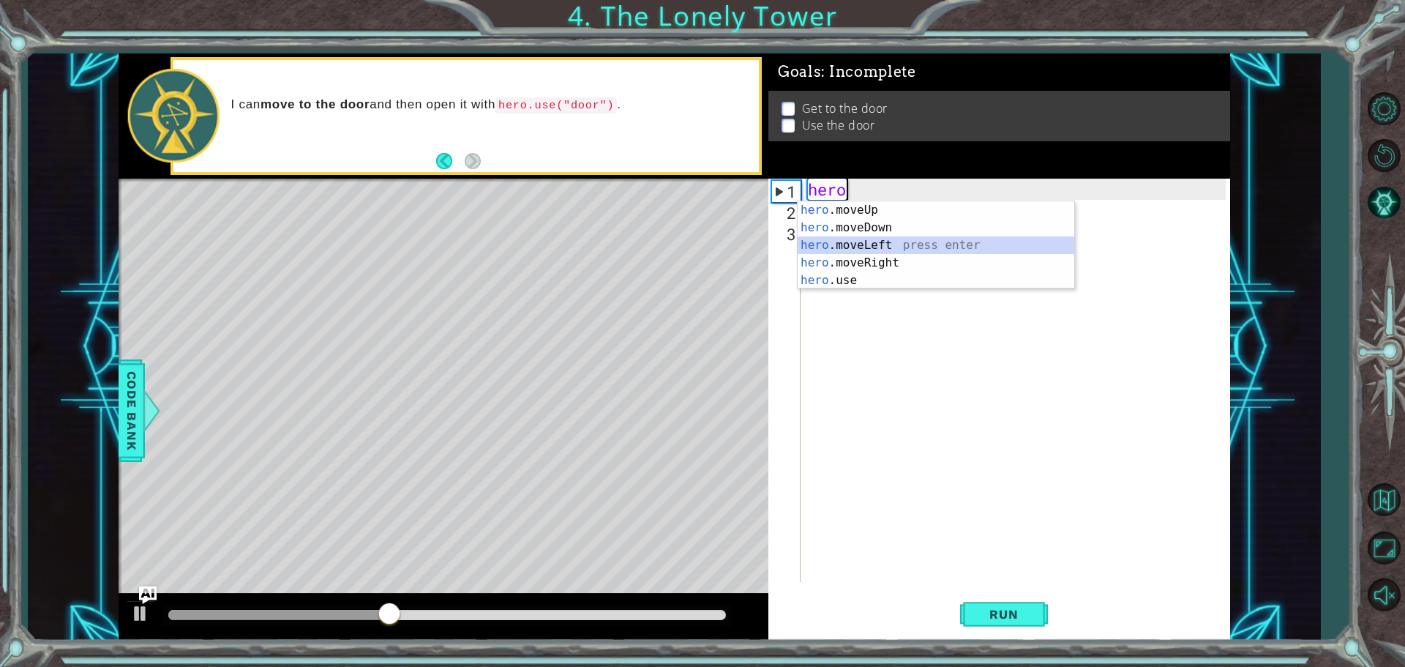
click at [962, 250] on div "hero .moveUp press enter hero .moveDown press enter hero .moveLeft press enter …" at bounding box center [936, 262] width 277 height 123
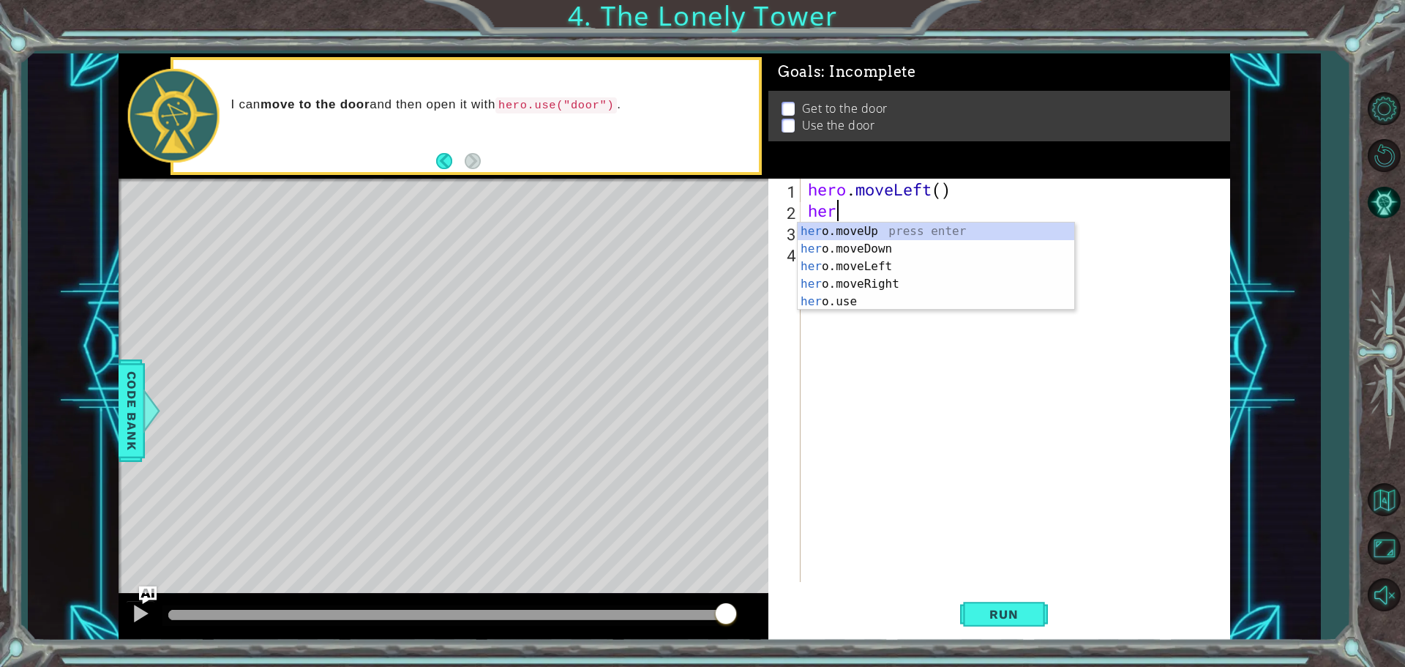
type textarea "hero"
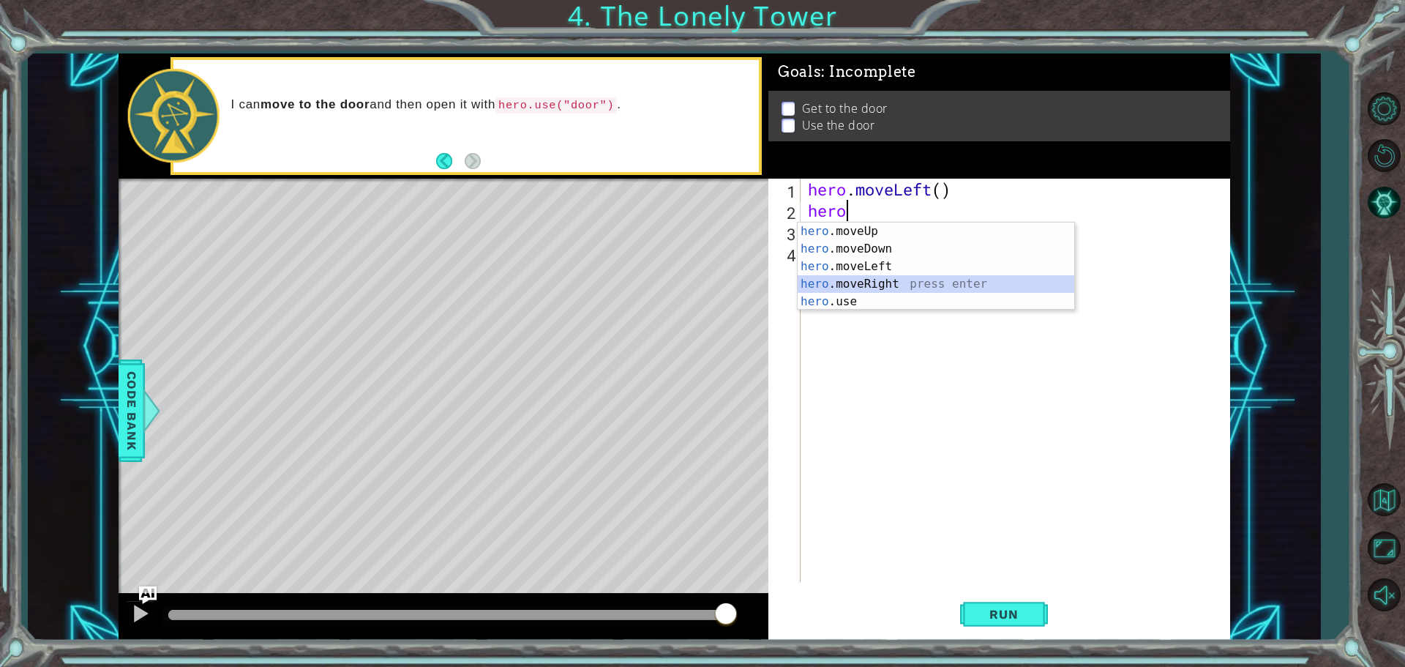
click at [914, 282] on div "hero .moveUp press enter hero .moveDown press enter hero .moveLeft press enter …" at bounding box center [936, 283] width 277 height 123
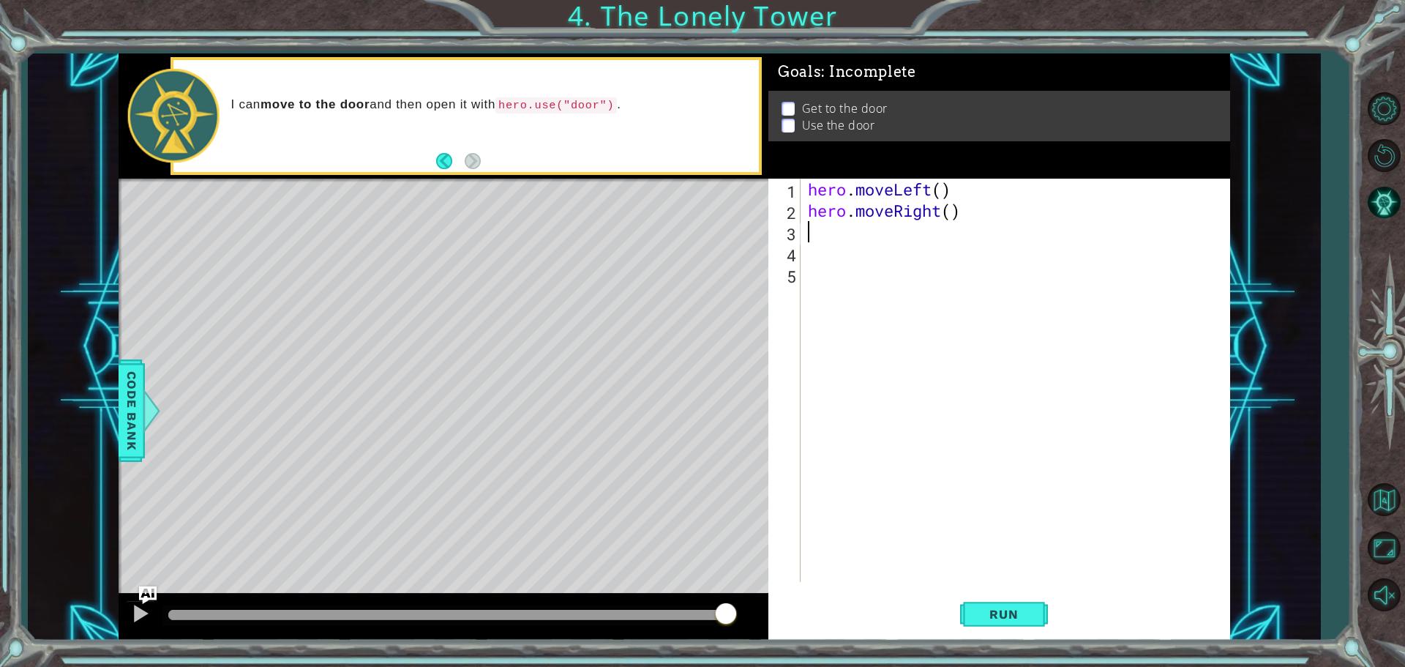
scroll to position [0, 0]
click at [994, 608] on span "Run" at bounding box center [1004, 614] width 58 height 15
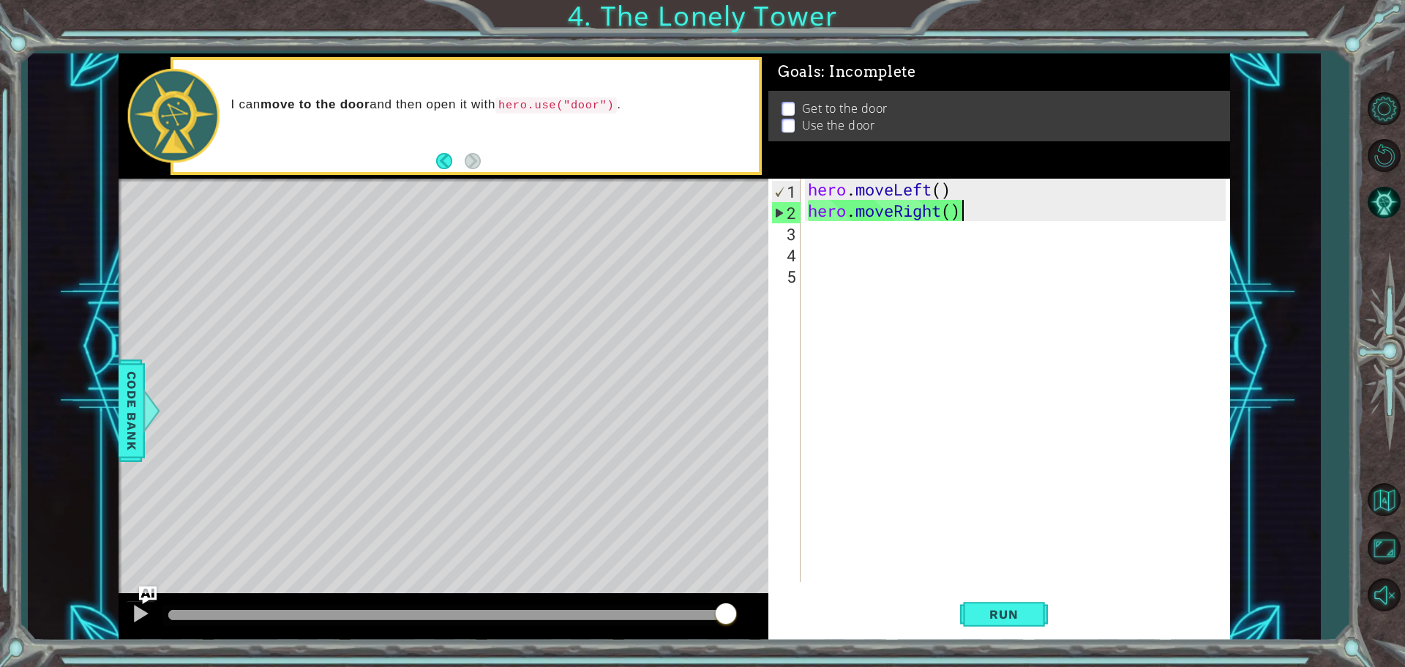
click at [965, 217] on div "hero . moveLeft ( ) hero . moveRight ( )" at bounding box center [1019, 402] width 428 height 446
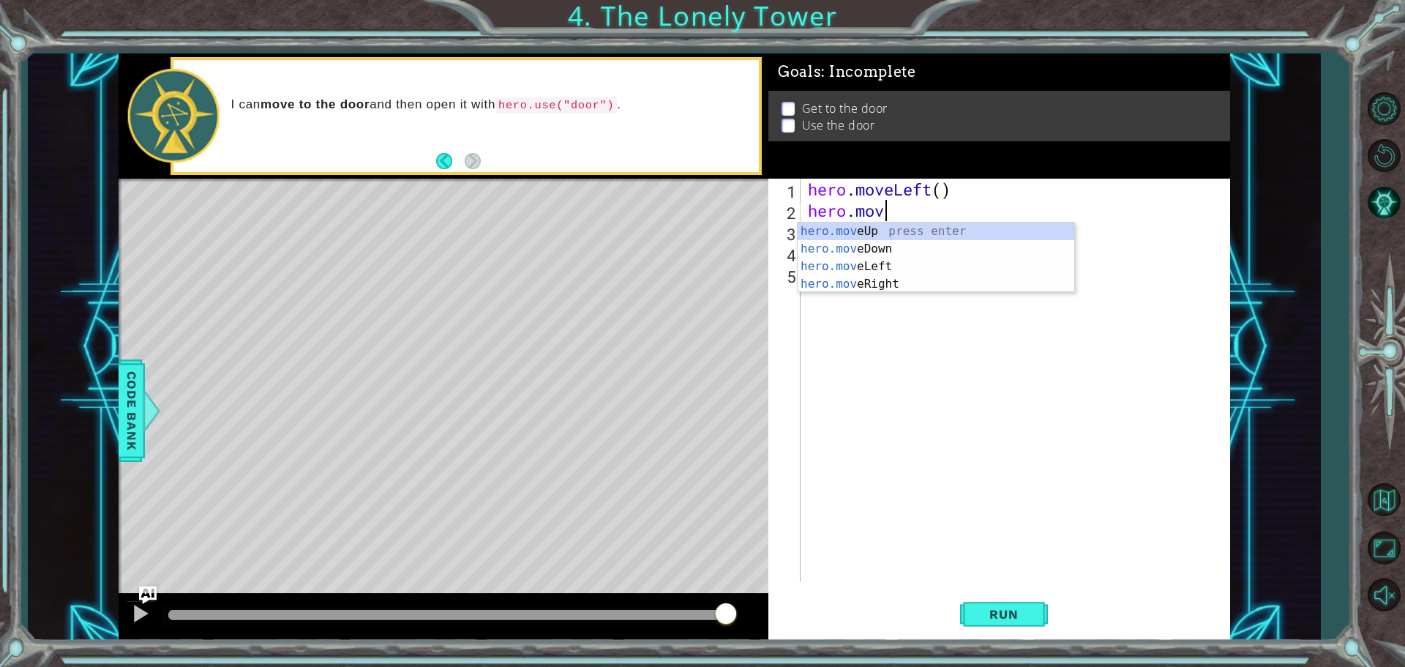
type textarea "hero."
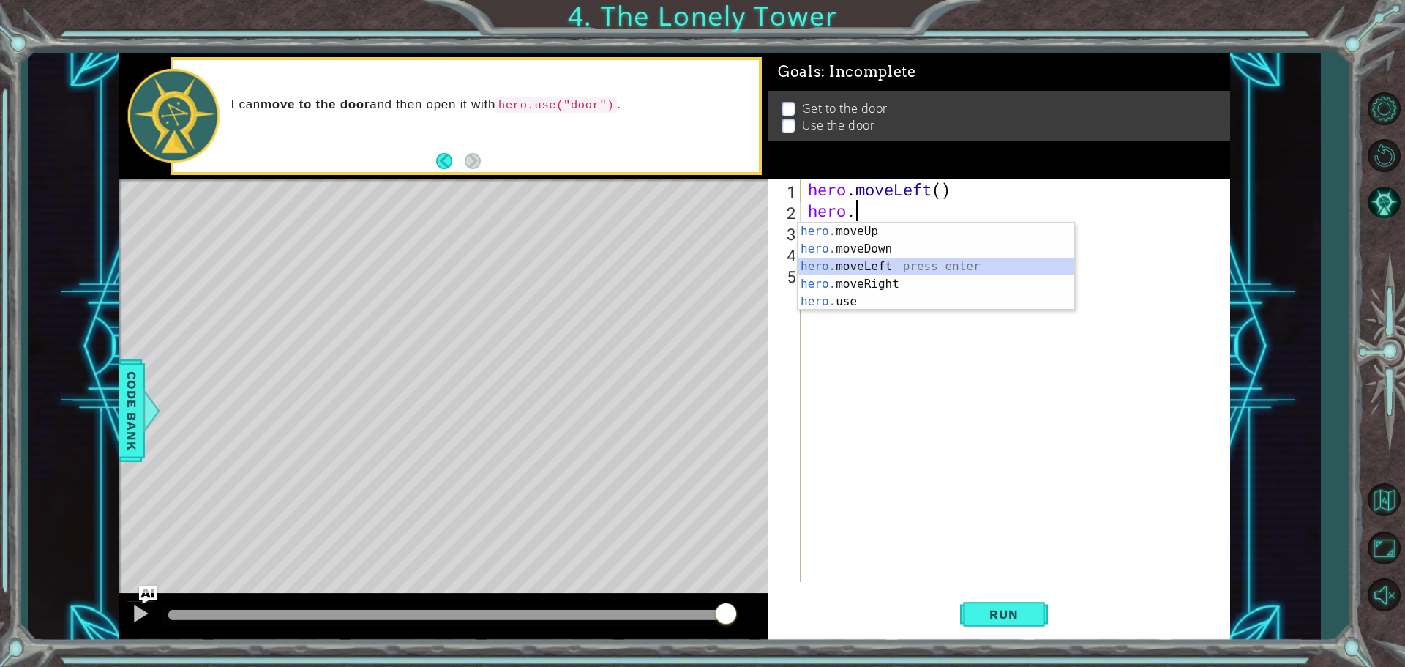
click at [828, 270] on div "hero. moveUp press enter hero. moveDown press enter hero. moveLeft press enter …" at bounding box center [936, 283] width 277 height 123
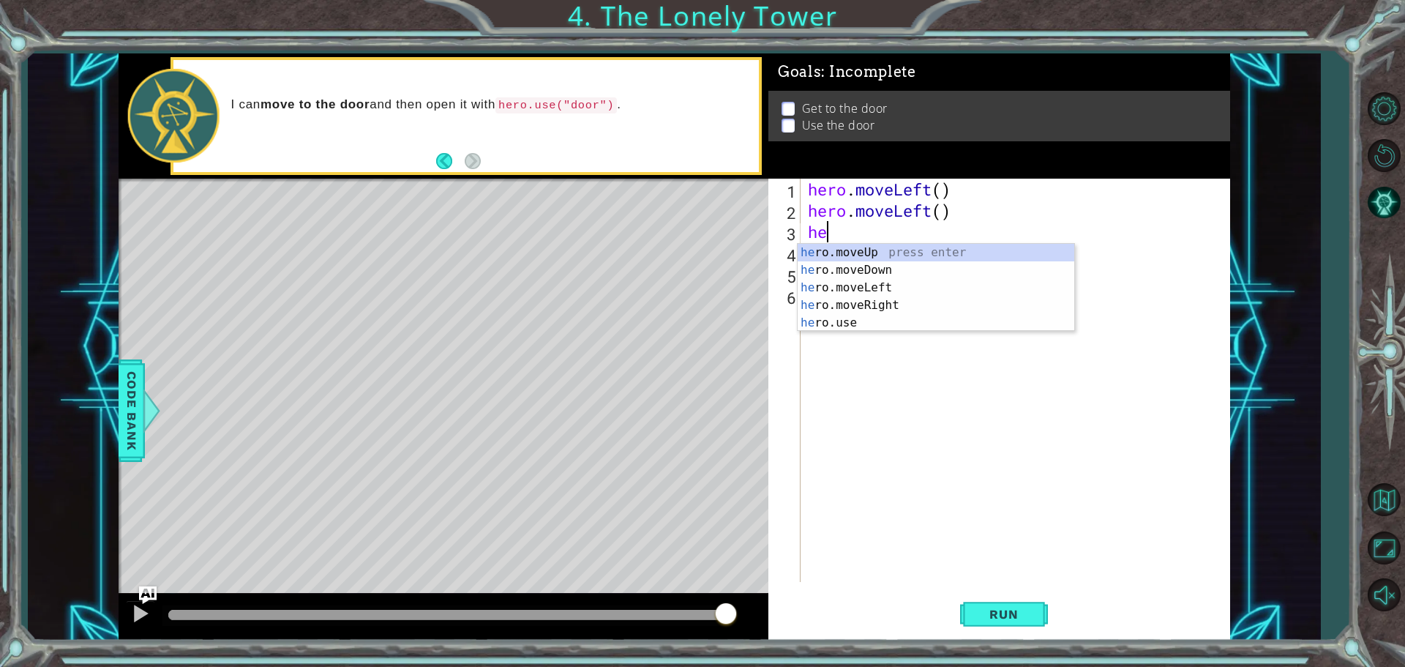
type textarea "her"
click at [976, 251] on div "her o.moveUp press enter her o.moveDown press enter her o.moveLeft press enter …" at bounding box center [936, 305] width 277 height 123
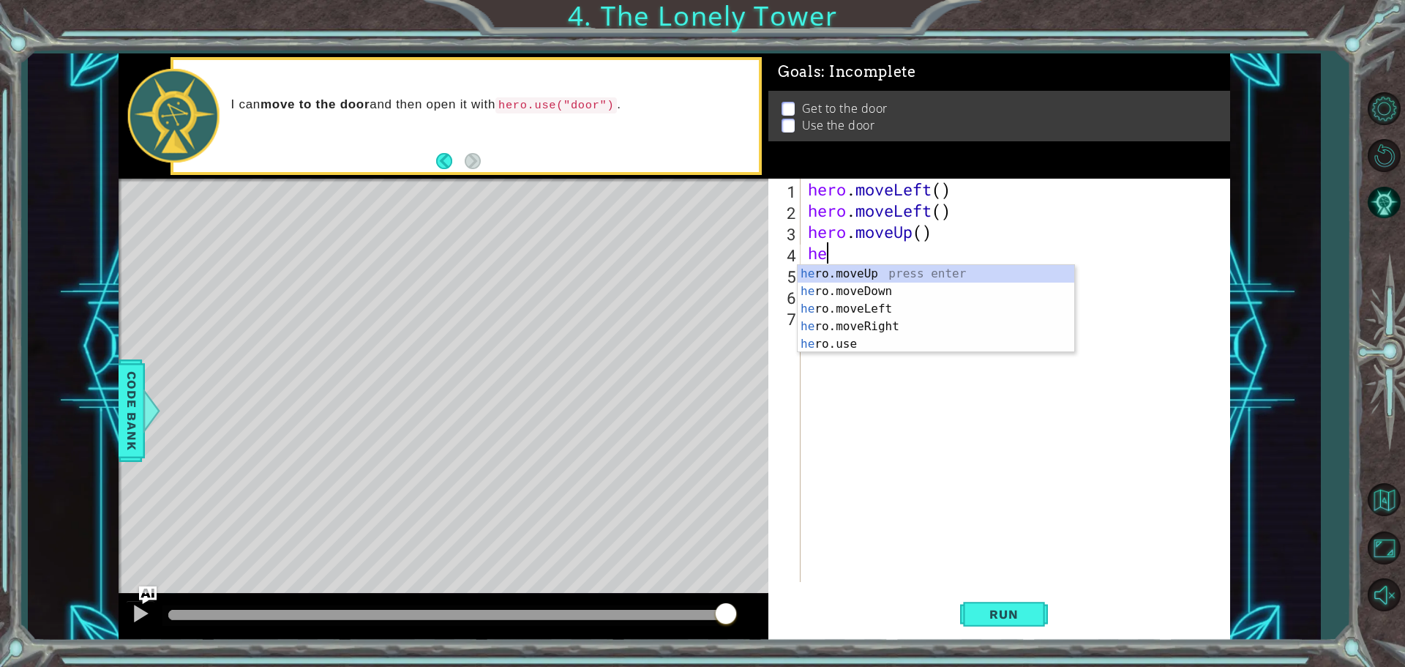
type textarea "her"
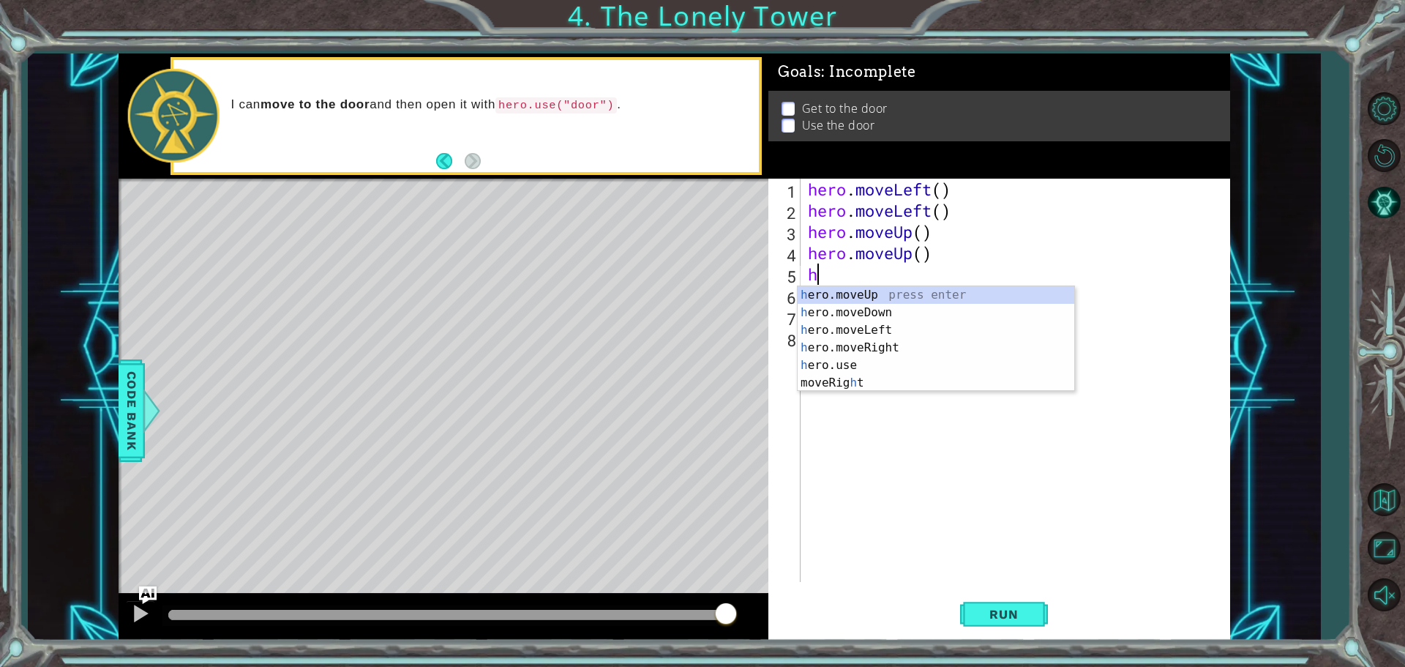
type textarea "her"
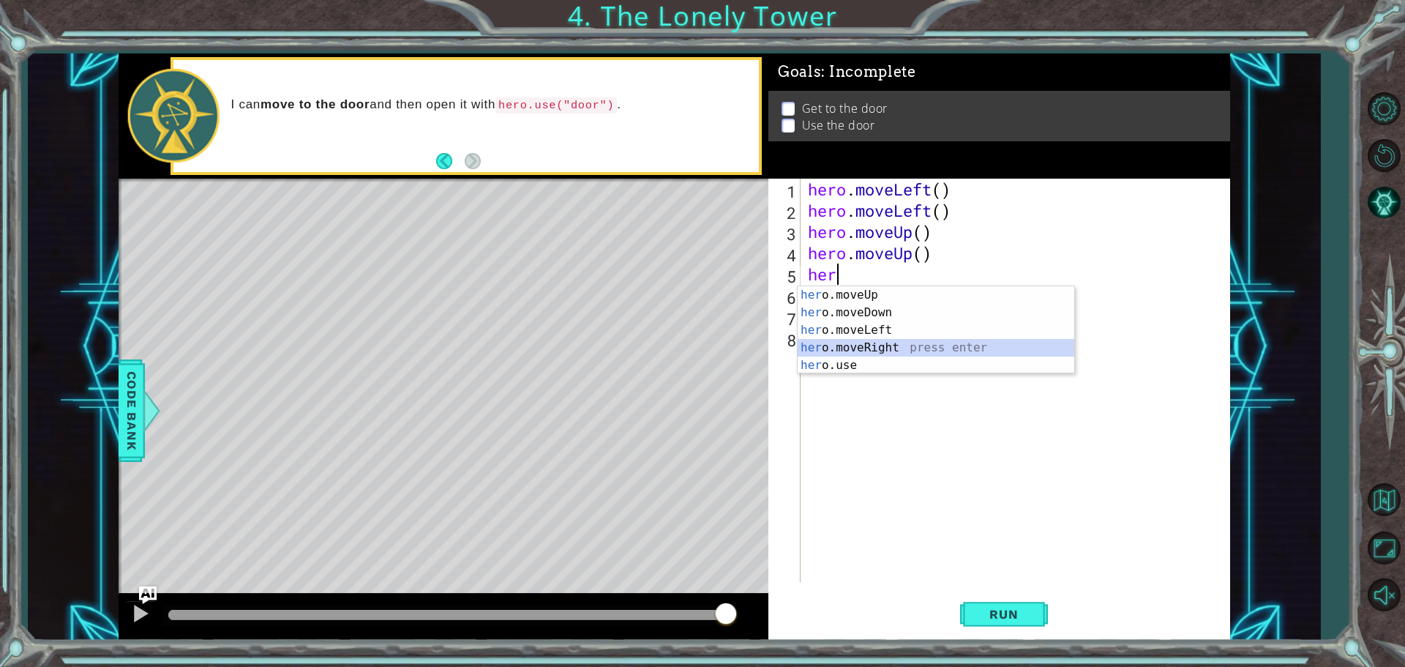
click at [1024, 355] on div "her o.moveUp press enter her o.moveDown press enter her o.moveLeft press enter …" at bounding box center [936, 347] width 277 height 123
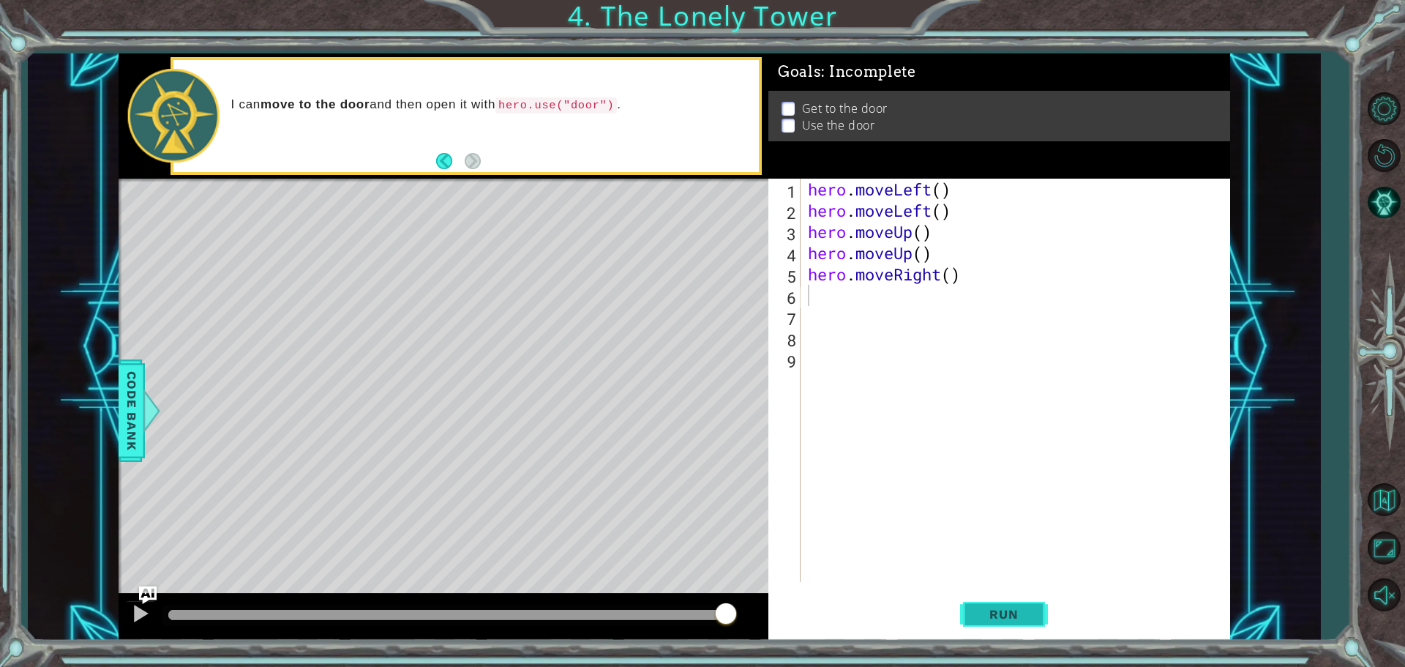
click at [1000, 625] on button "Run" at bounding box center [1004, 614] width 88 height 46
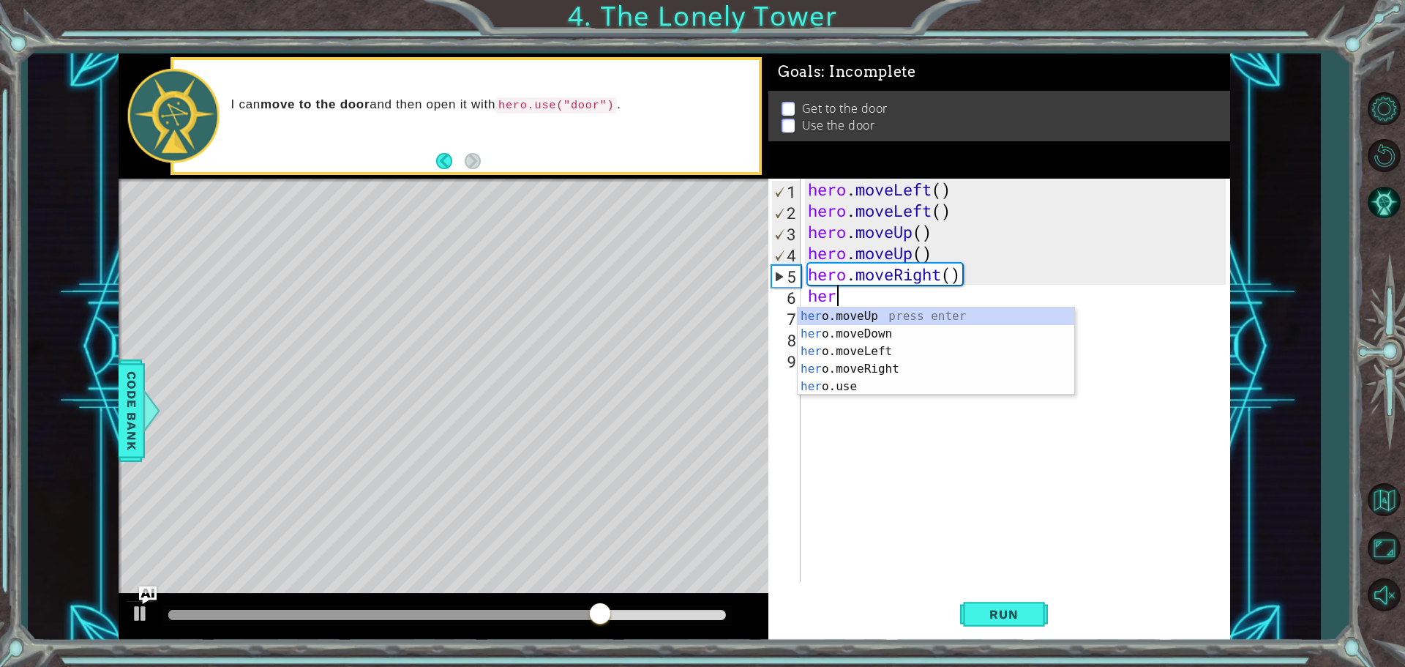
type textarea "hero"
click at [978, 377] on div "hero .moveUp press enter hero .moveDown press enter hero .moveLeft press enter …" at bounding box center [936, 368] width 277 height 123
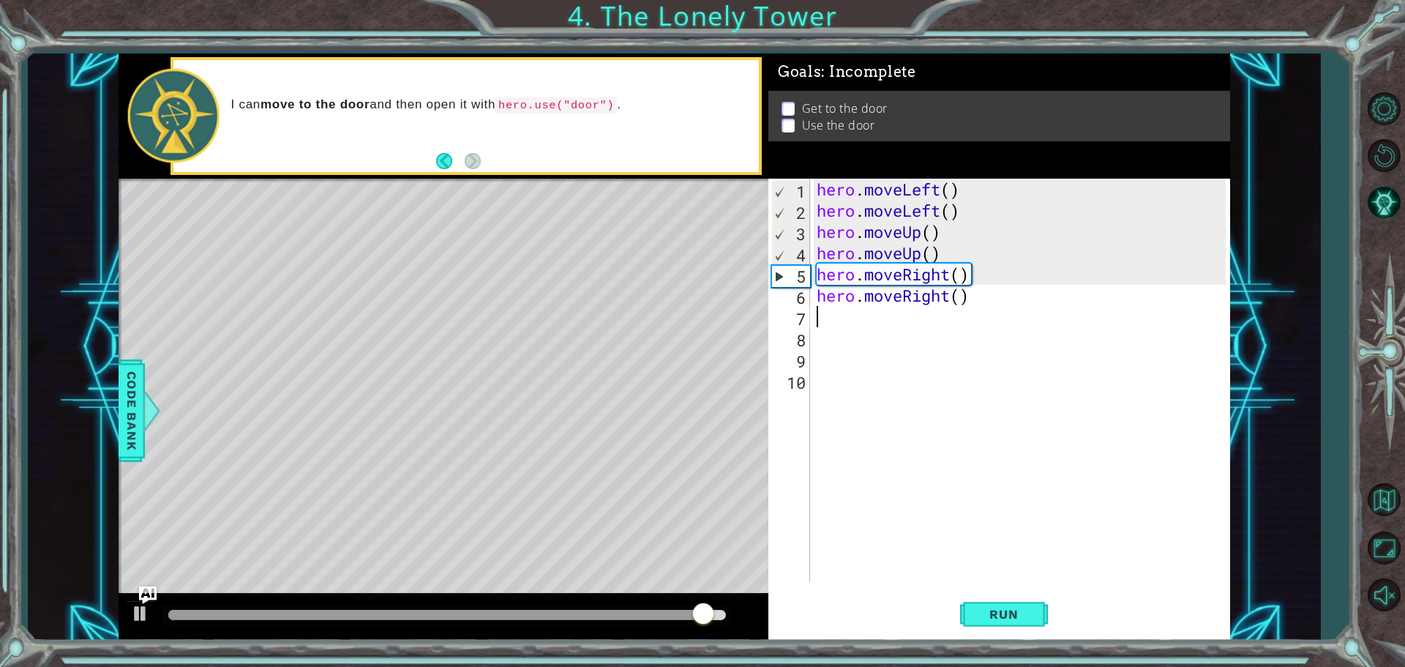
scroll to position [0, 0]
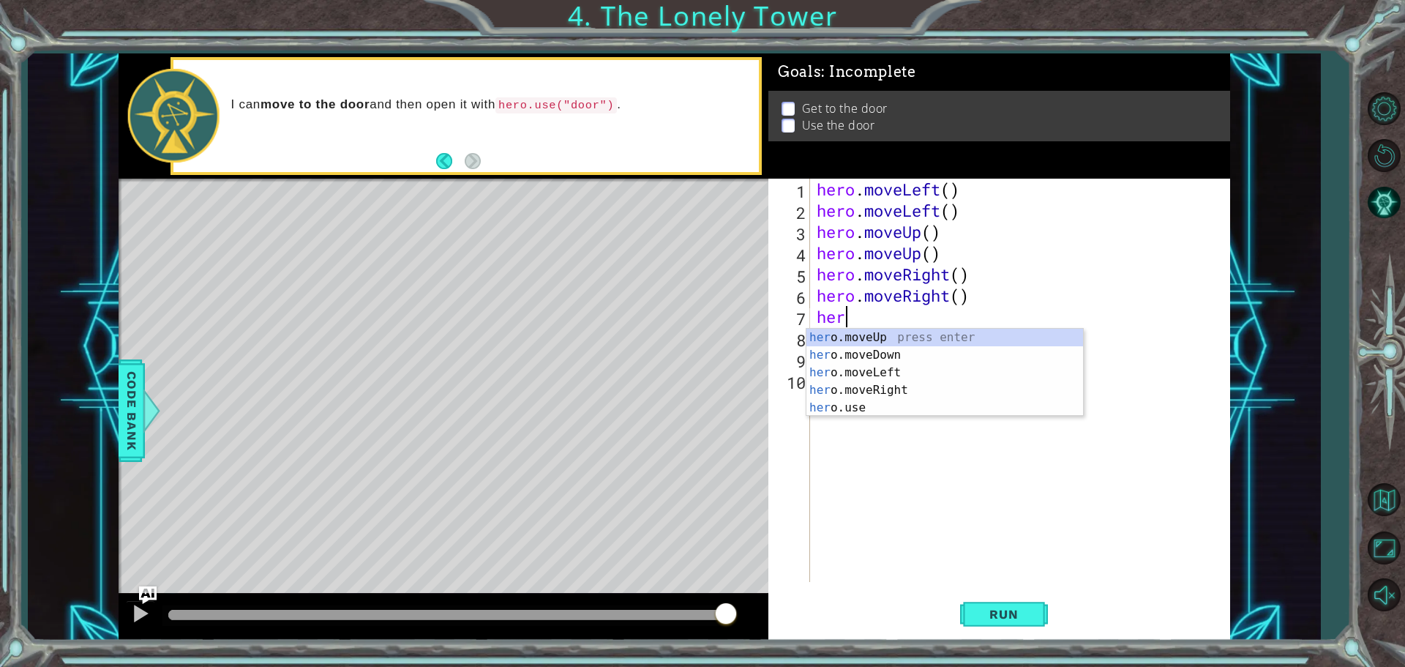
type textarea "hero"
click at [859, 340] on div "hero .moveUp press enter hero .moveDown press enter hero .moveLeft press enter …" at bounding box center [944, 390] width 277 height 123
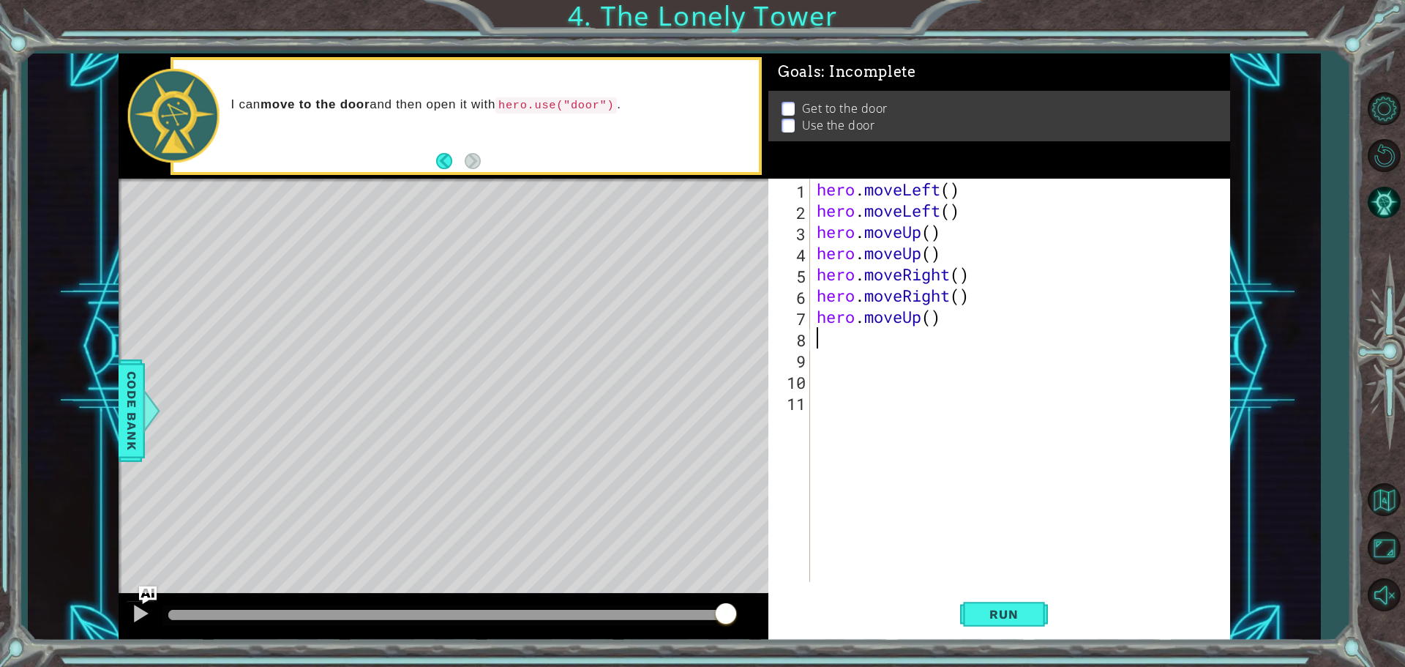
scroll to position [0, 0]
click at [974, 612] on button "Run" at bounding box center [1004, 614] width 88 height 46
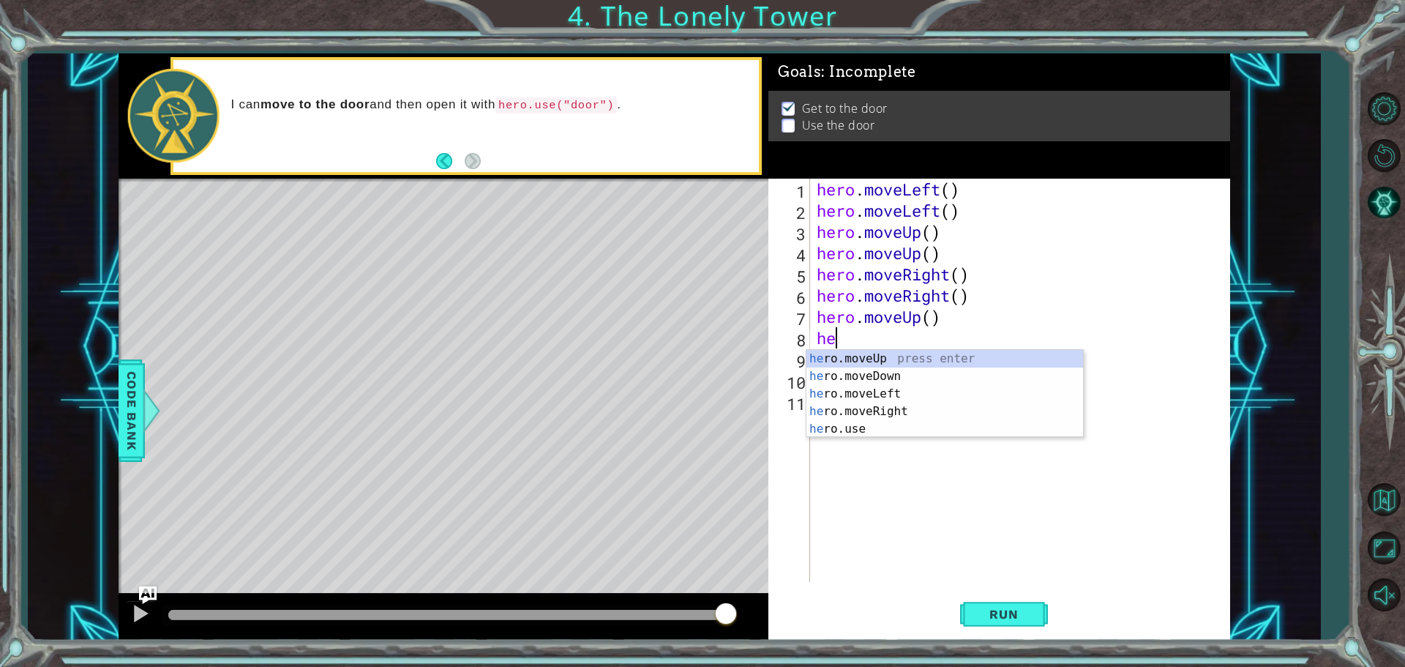
type textarea "h"
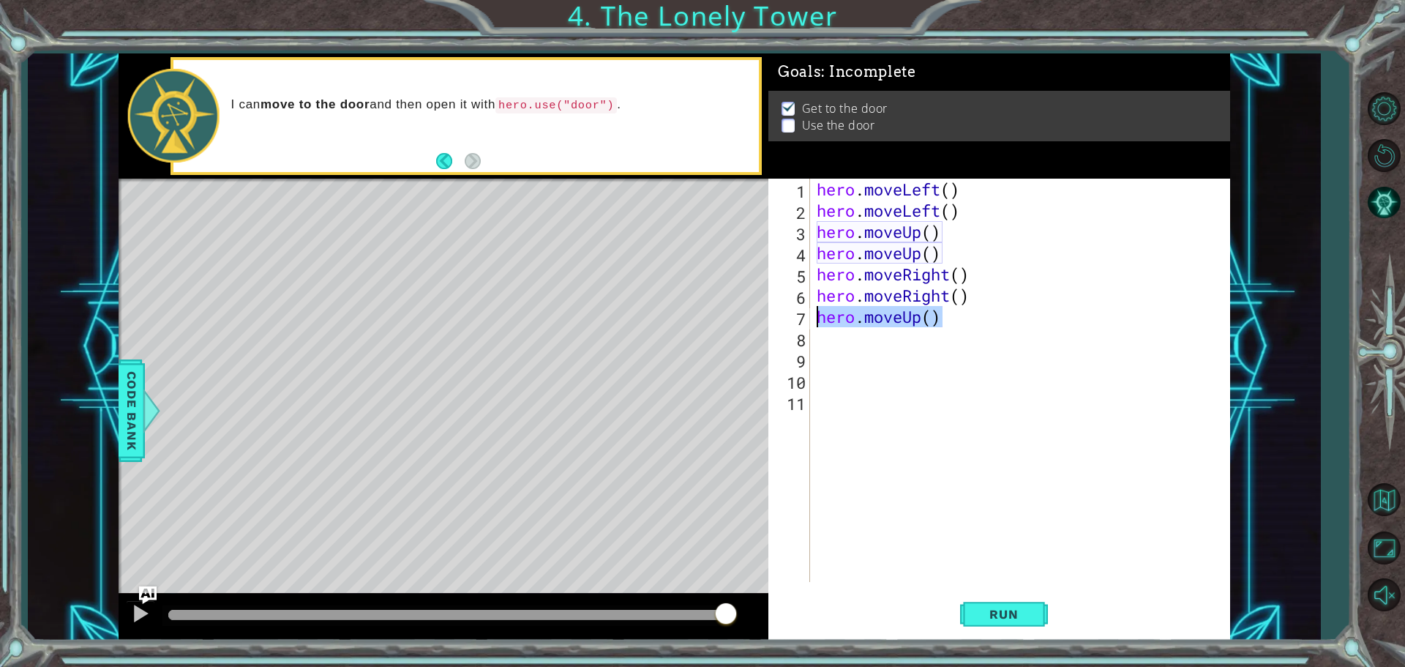
drag, startPoint x: 963, startPoint y: 321, endPoint x: 806, endPoint y: 313, distance: 156.8
click at [806, 313] on div "1 2 3 4 5 6 7 8 9 10 11 hero . moveLeft ( ) hero . moveLeft ( ) hero . moveUp (…" at bounding box center [996, 380] width 457 height 403
type textarea "hero.moveUp()"
click at [906, 316] on div "hero . moveLeft ( ) hero . moveLeft ( ) hero . moveUp ( ) hero . moveUp ( ) her…" at bounding box center [1023, 402] width 419 height 446
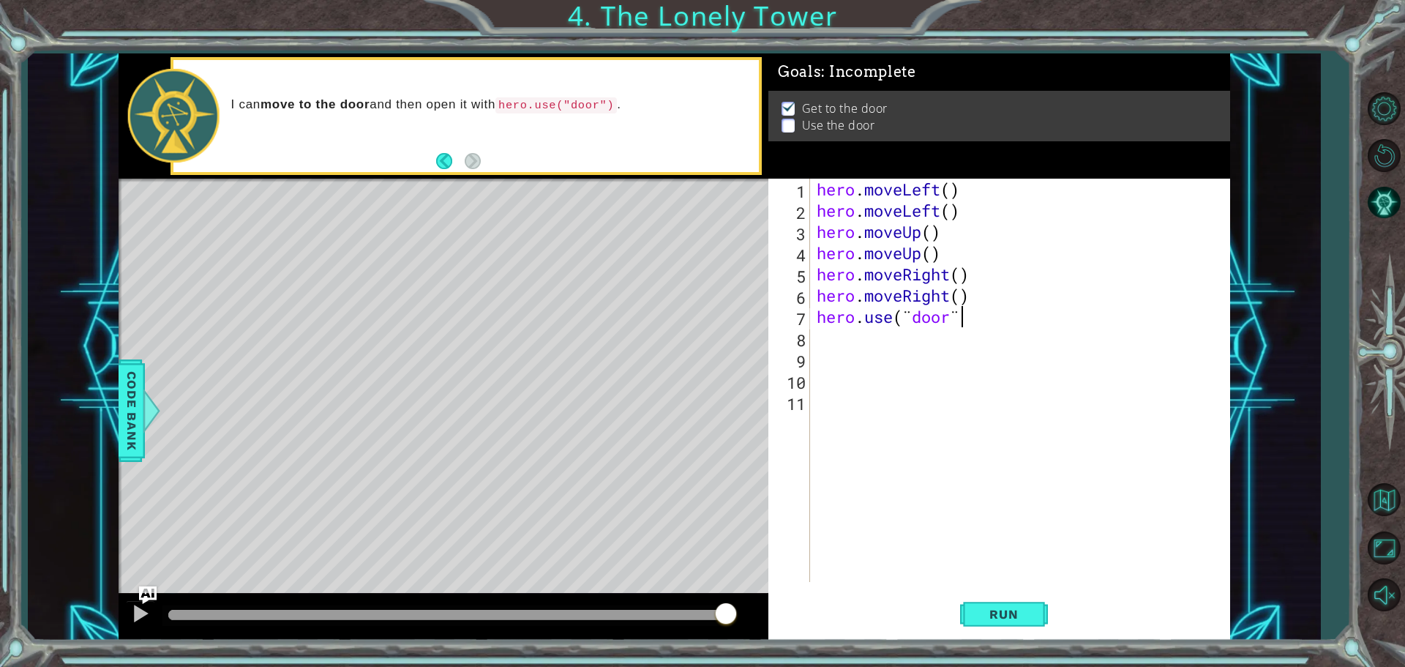
scroll to position [0, 6]
click at [978, 602] on button "Run" at bounding box center [1004, 614] width 88 height 46
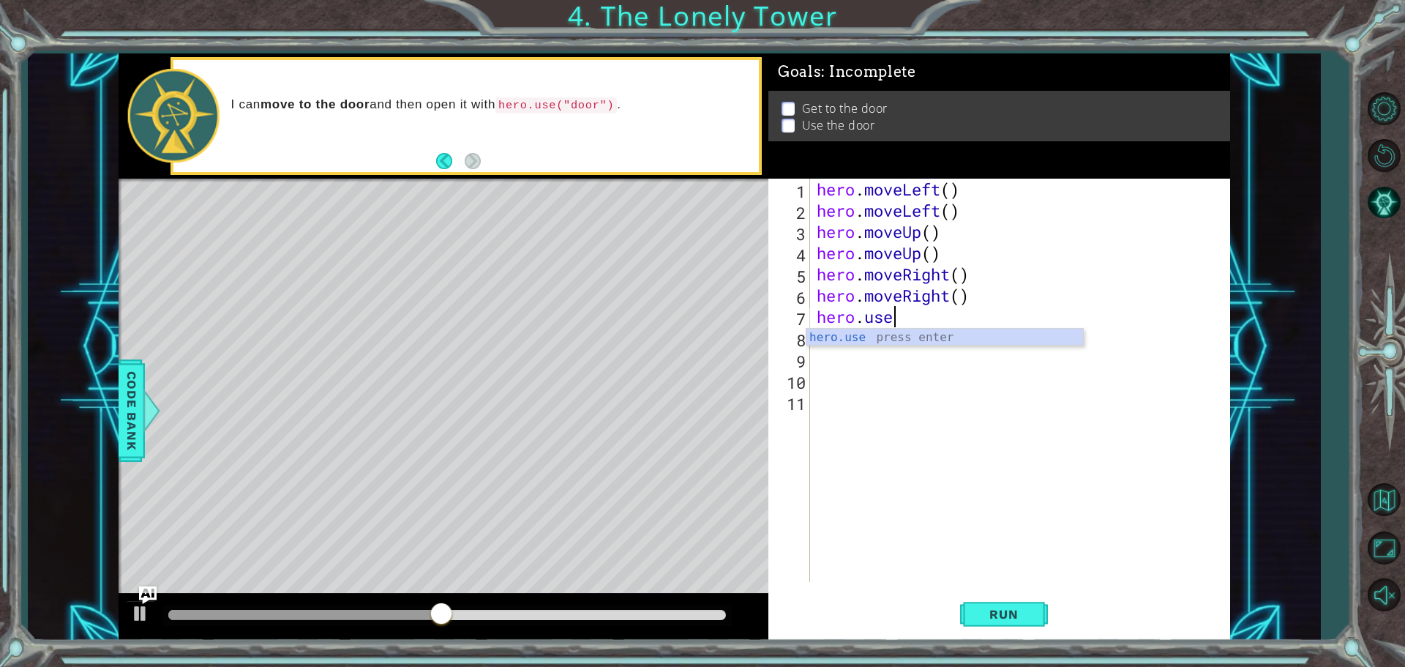
scroll to position [0, 1]
type textarea "h"
type textarea "hero.moveRight()"
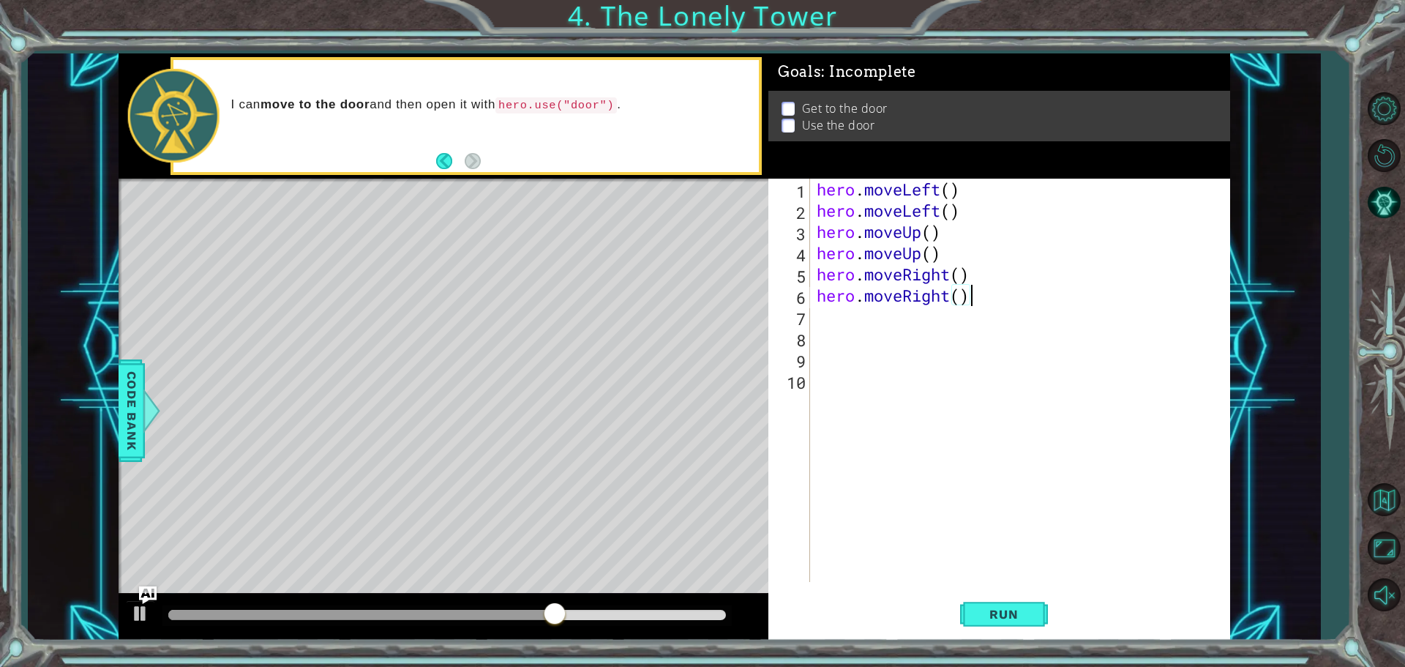
click at [861, 320] on div "hero . moveLeft ( ) hero . moveLeft ( ) hero . moveUp ( ) hero . moveUp ( ) her…" at bounding box center [1023, 402] width 419 height 446
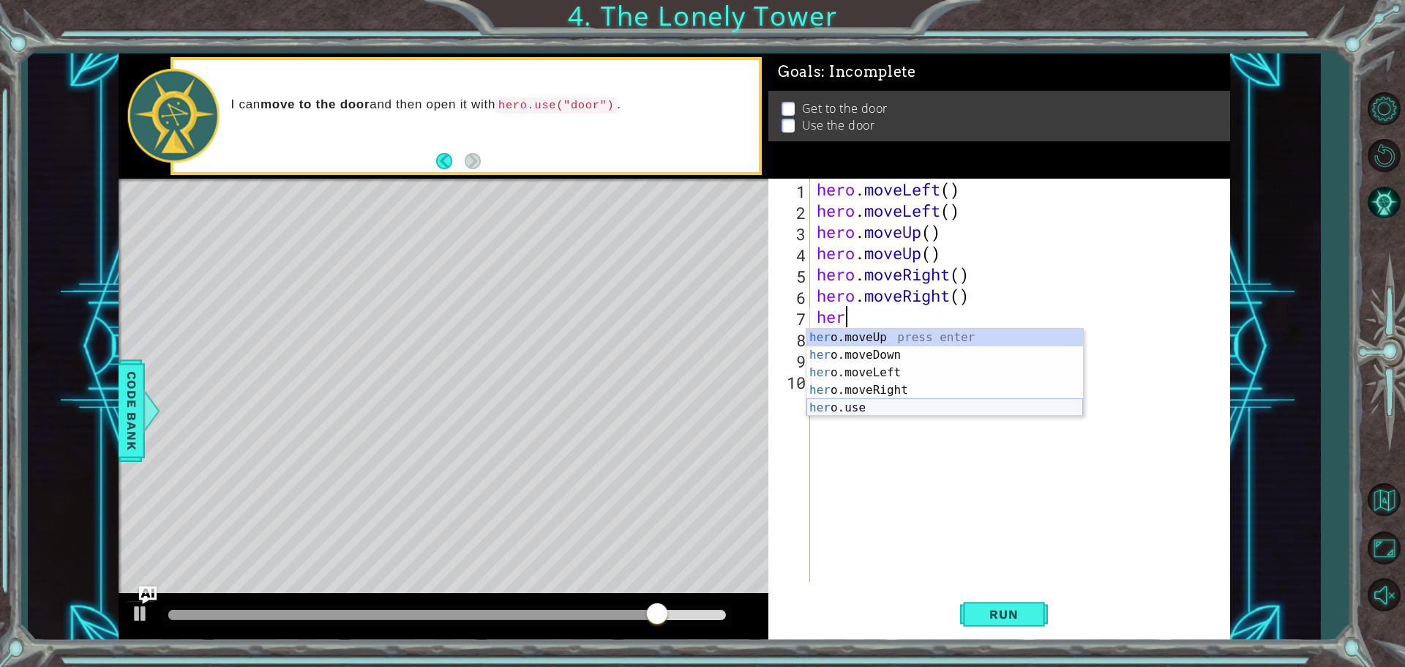
click at [825, 410] on div "her o.moveUp press enter her o.moveDown press enter her o.moveLeft press enter …" at bounding box center [944, 390] width 277 height 123
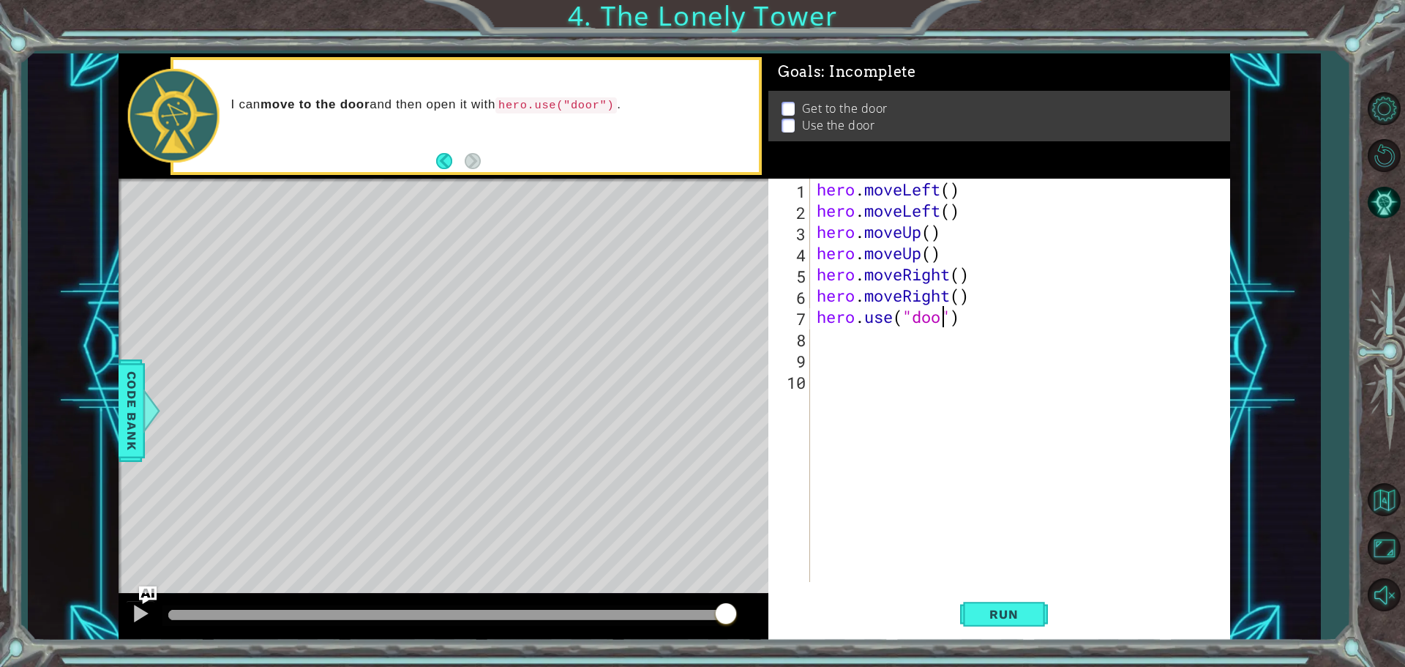
scroll to position [0, 6]
type textarea "hero.use("door")"
click at [981, 608] on span "Run" at bounding box center [1004, 614] width 58 height 15
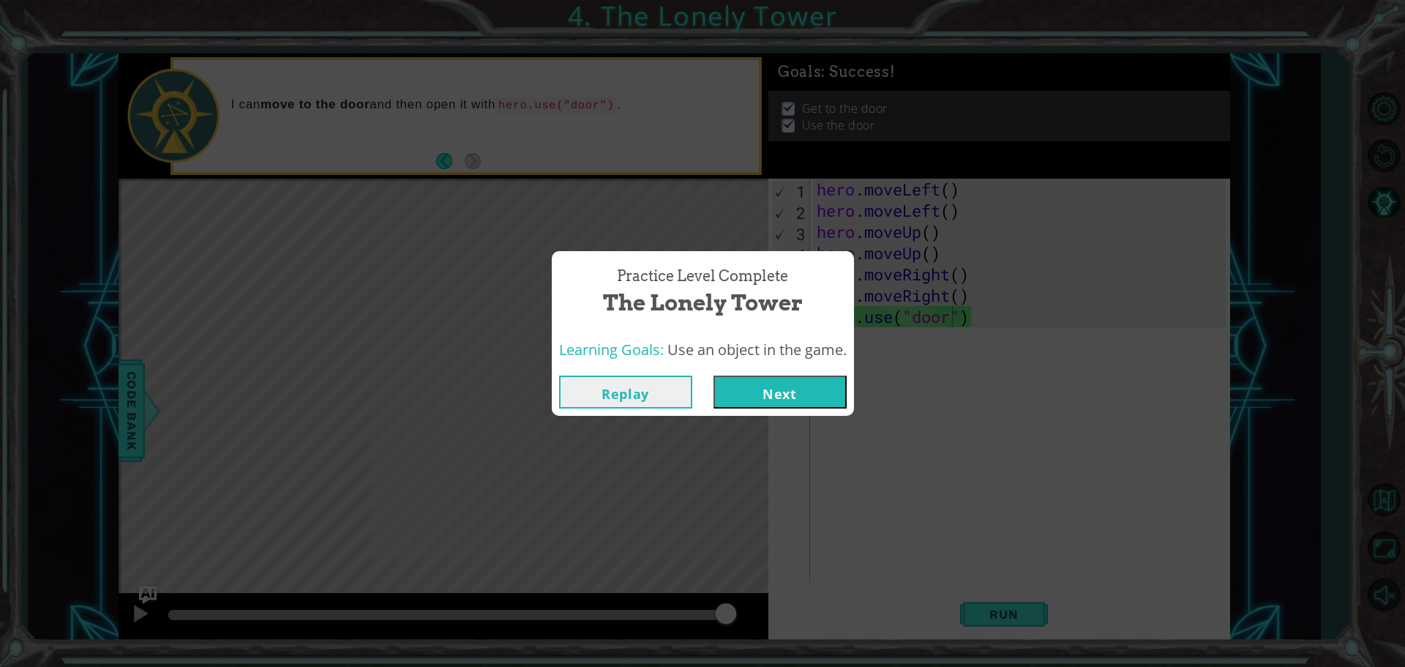
click at [824, 395] on button "Next" at bounding box center [780, 391] width 133 height 33
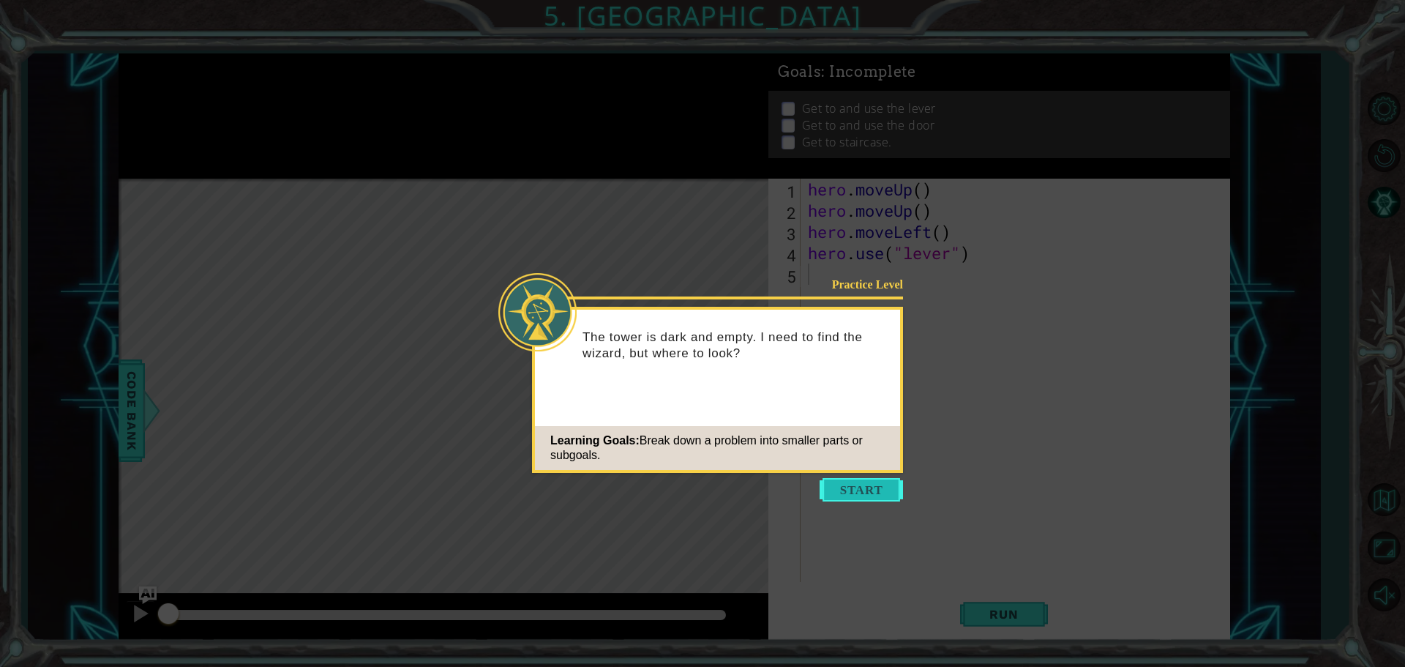
click at [843, 486] on button "Start" at bounding box center [861, 489] width 83 height 23
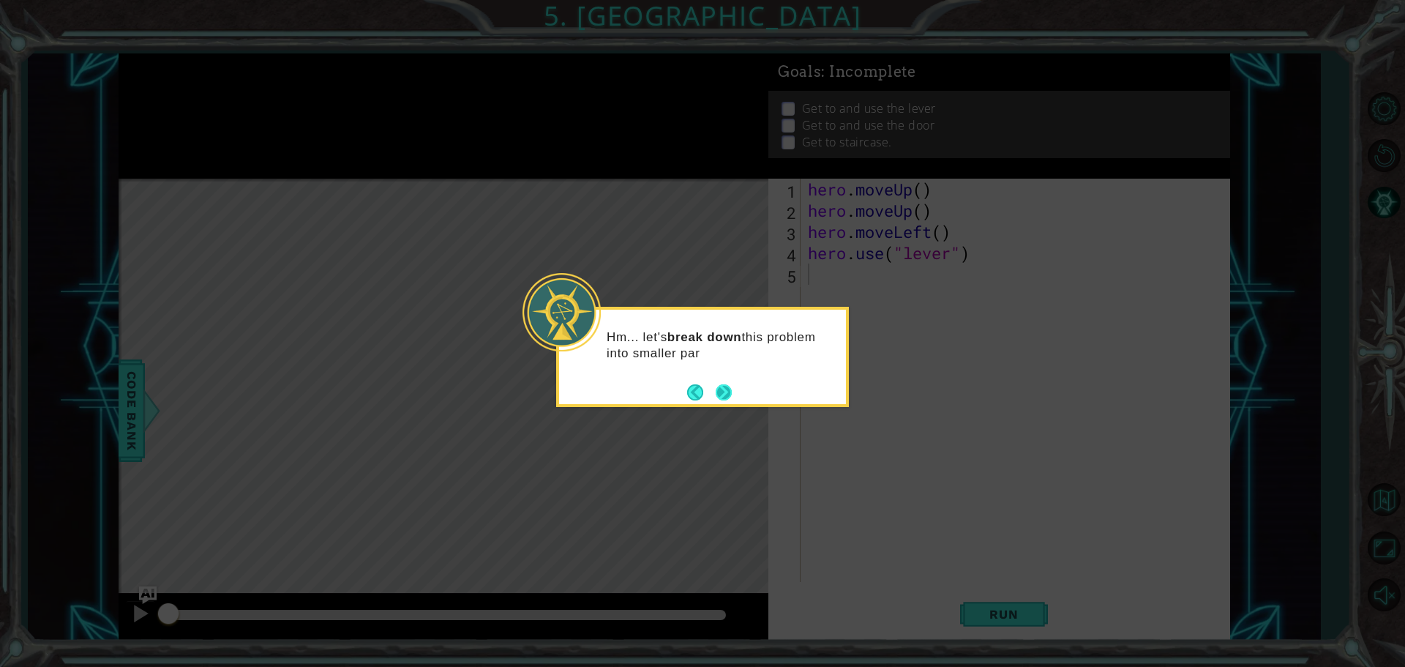
click at [719, 397] on button "Next" at bounding box center [724, 391] width 17 height 17
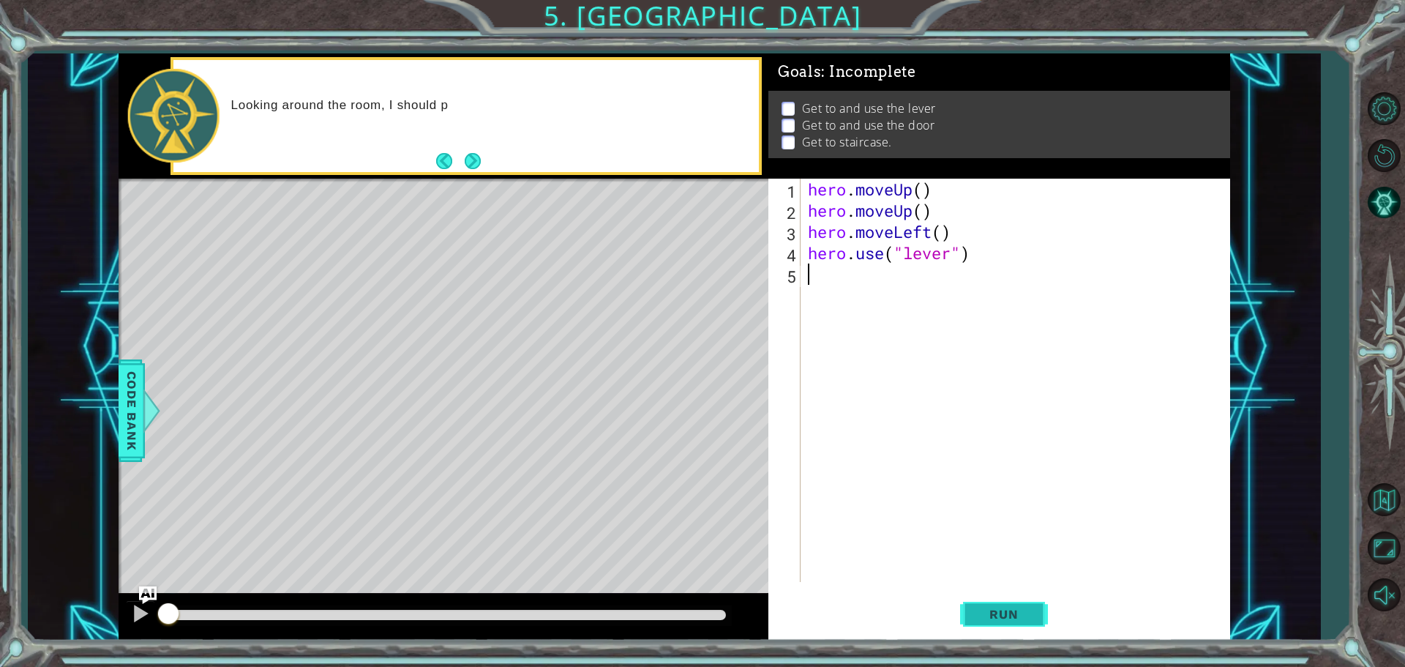
click at [1016, 623] on button "Run" at bounding box center [1004, 614] width 88 height 46
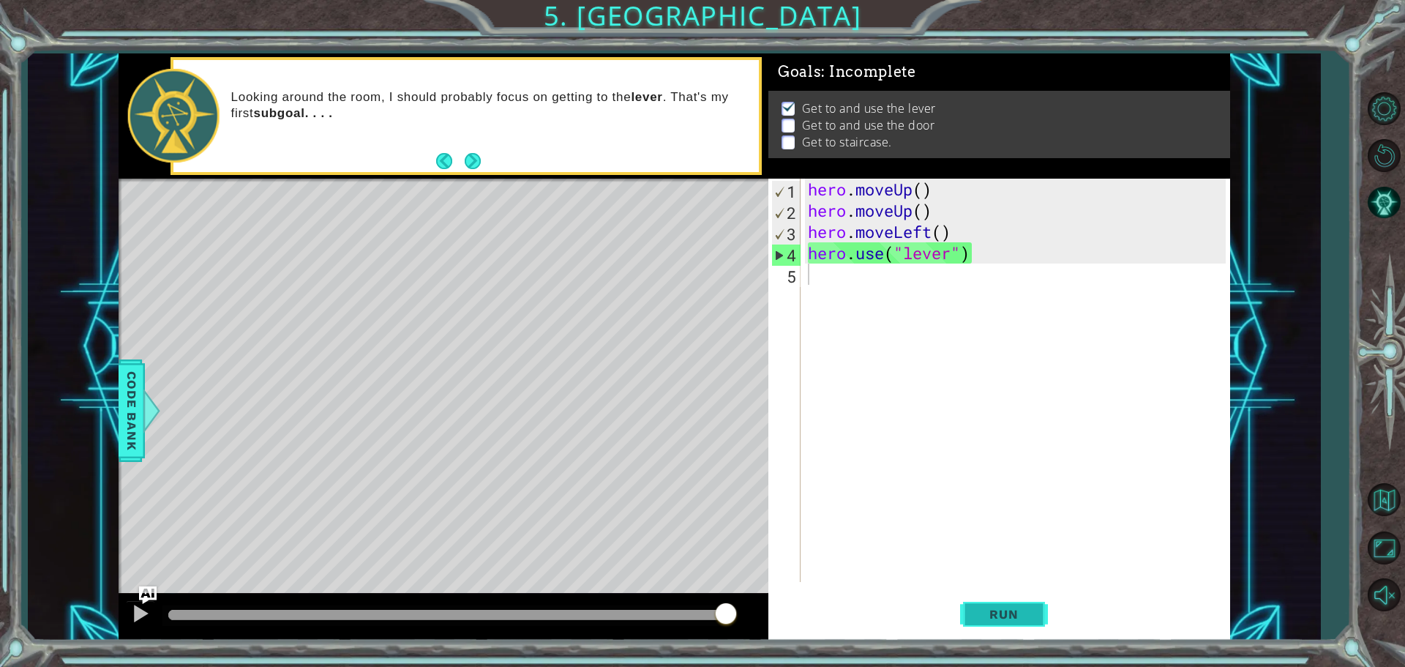
click at [992, 604] on button "Run" at bounding box center [1004, 614] width 88 height 46
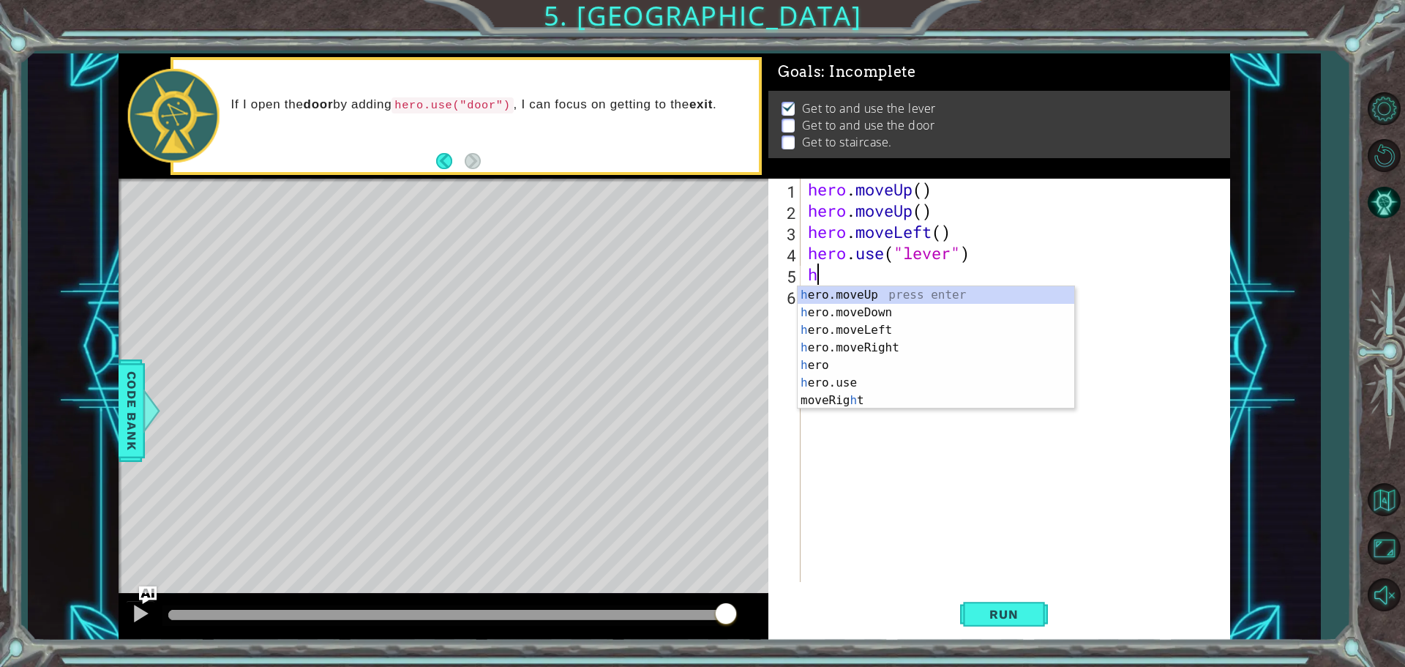
type textarea "her"
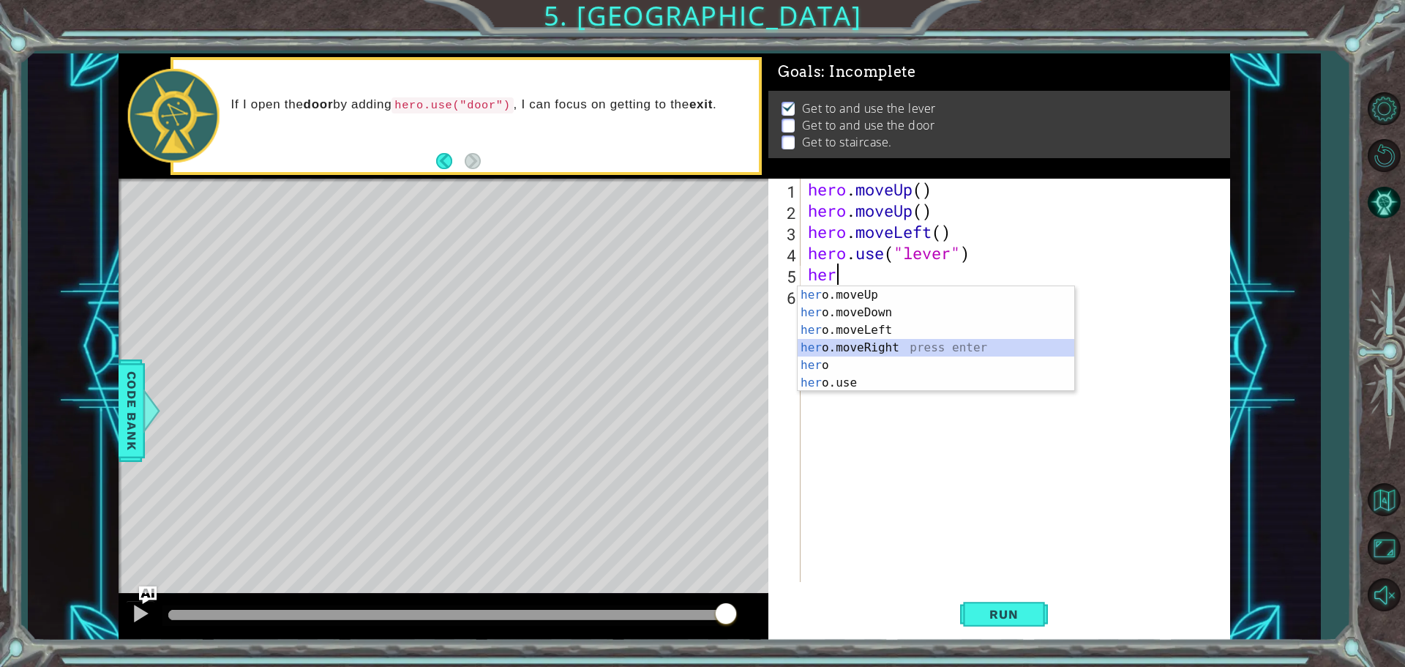
click at [818, 352] on div "her o.moveUp press enter her o.moveDown press enter her o.moveLeft press enter …" at bounding box center [936, 356] width 277 height 141
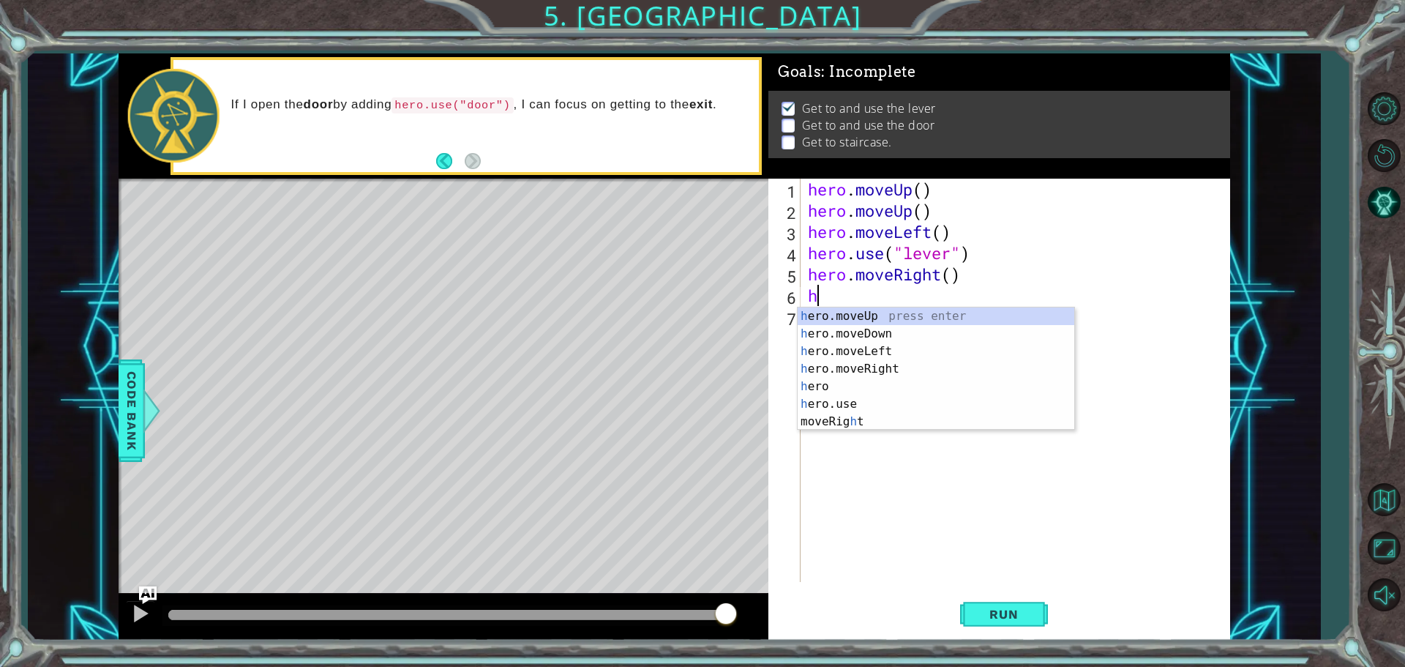
type textarea "her"
click at [874, 321] on div "her o.moveUp press enter her o.moveDown press enter her o.moveLeft press enter …" at bounding box center [936, 377] width 277 height 141
type textarea "hero."
click at [867, 362] on div "hero. moveUp press enter hero. moveDown press enter hero. moveLeft press enter …" at bounding box center [936, 368] width 277 height 123
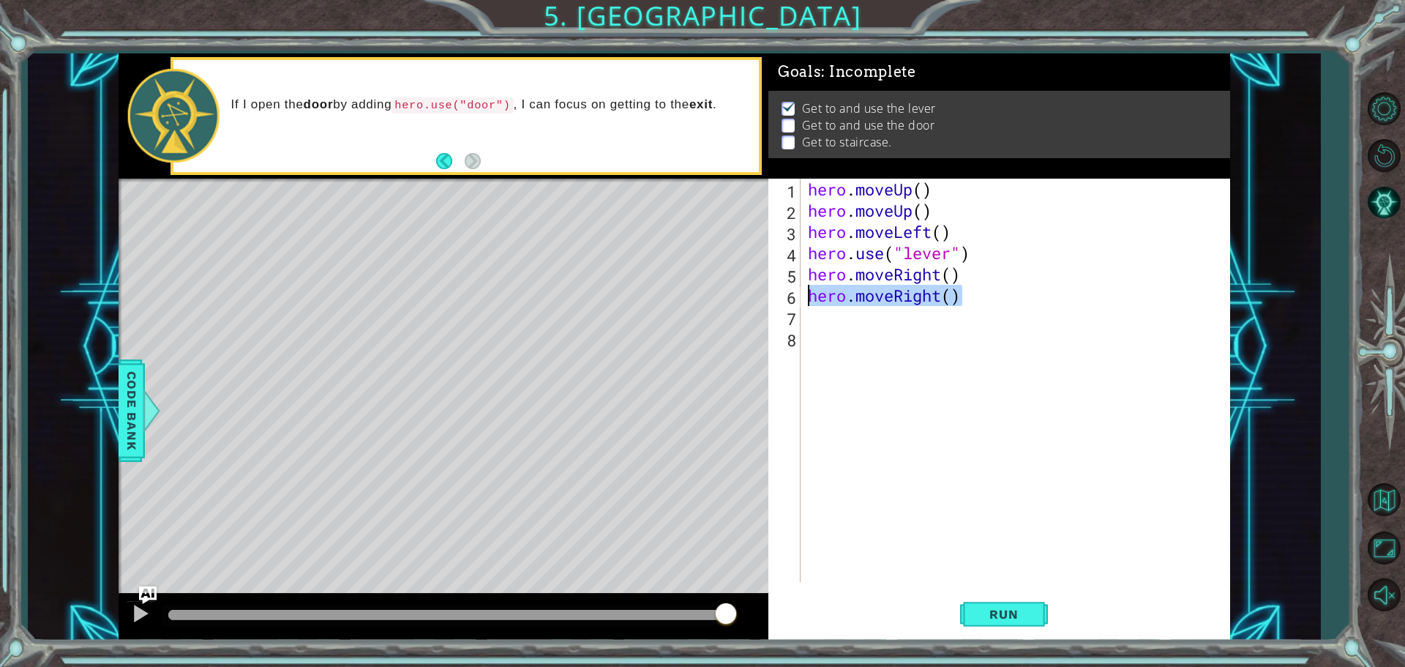
drag, startPoint x: 963, startPoint y: 294, endPoint x: 771, endPoint y: 295, distance: 191.7
click at [771, 295] on div "1 2 3 4 5 6 7 8 hero . moveUp ( ) hero . moveUp ( ) hero . moveLeft ( ) hero . …" at bounding box center [996, 380] width 457 height 403
type textarea "hero.moveRight()"
click at [955, 274] on div "hero . moveUp ( ) hero . moveUp ( ) hero . moveLeft ( ) hero . use ( "lever" ) …" at bounding box center [1019, 402] width 428 height 446
type textarea "hero.moveRight(3)"
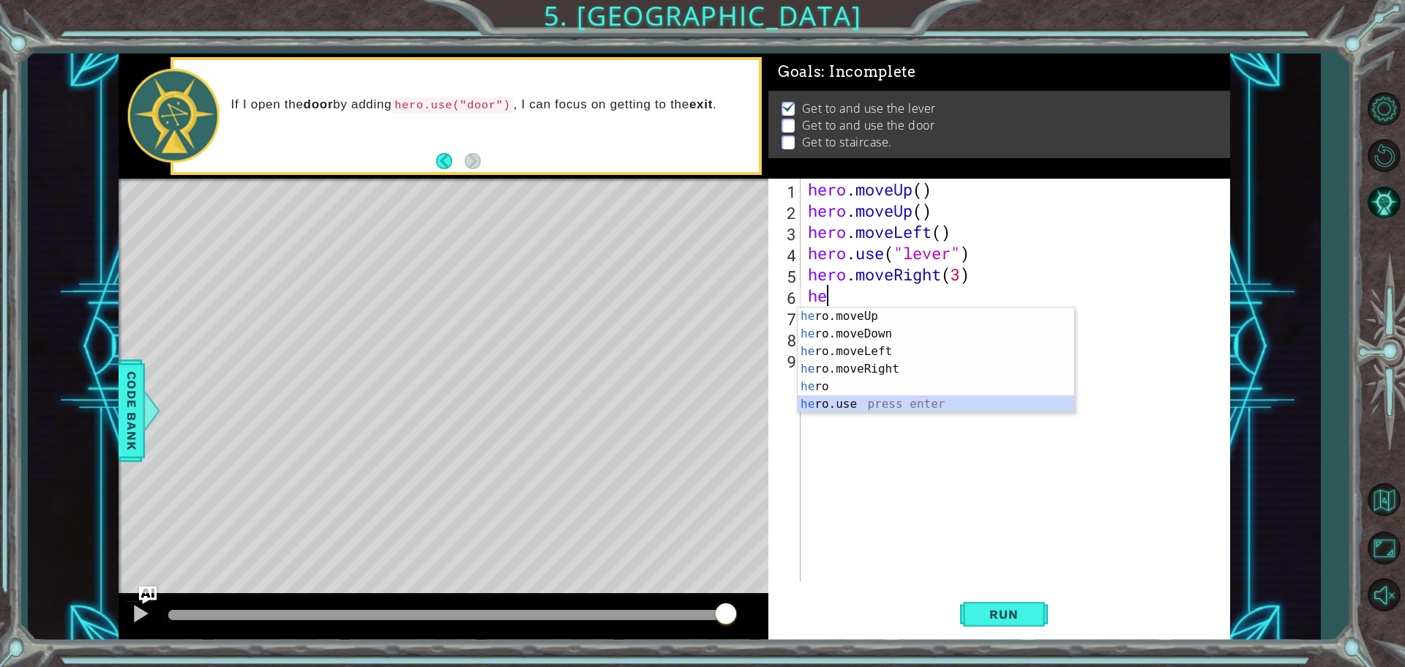
click at [922, 397] on div "he ro.moveUp press enter he ro.moveDown press enter he ro.moveLeft press enter …" at bounding box center [936, 377] width 277 height 141
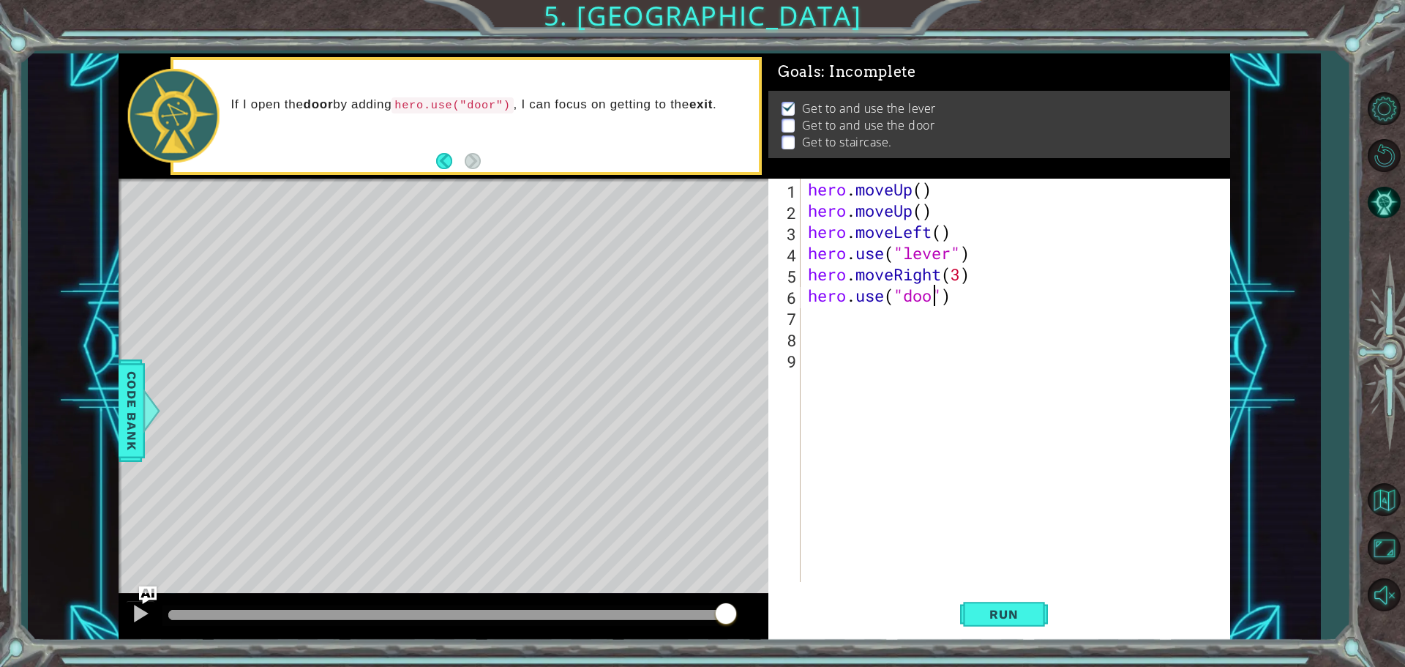
scroll to position [0, 6]
type textarea "hero.use("door")"
click at [1034, 605] on button "Run" at bounding box center [1004, 614] width 88 height 46
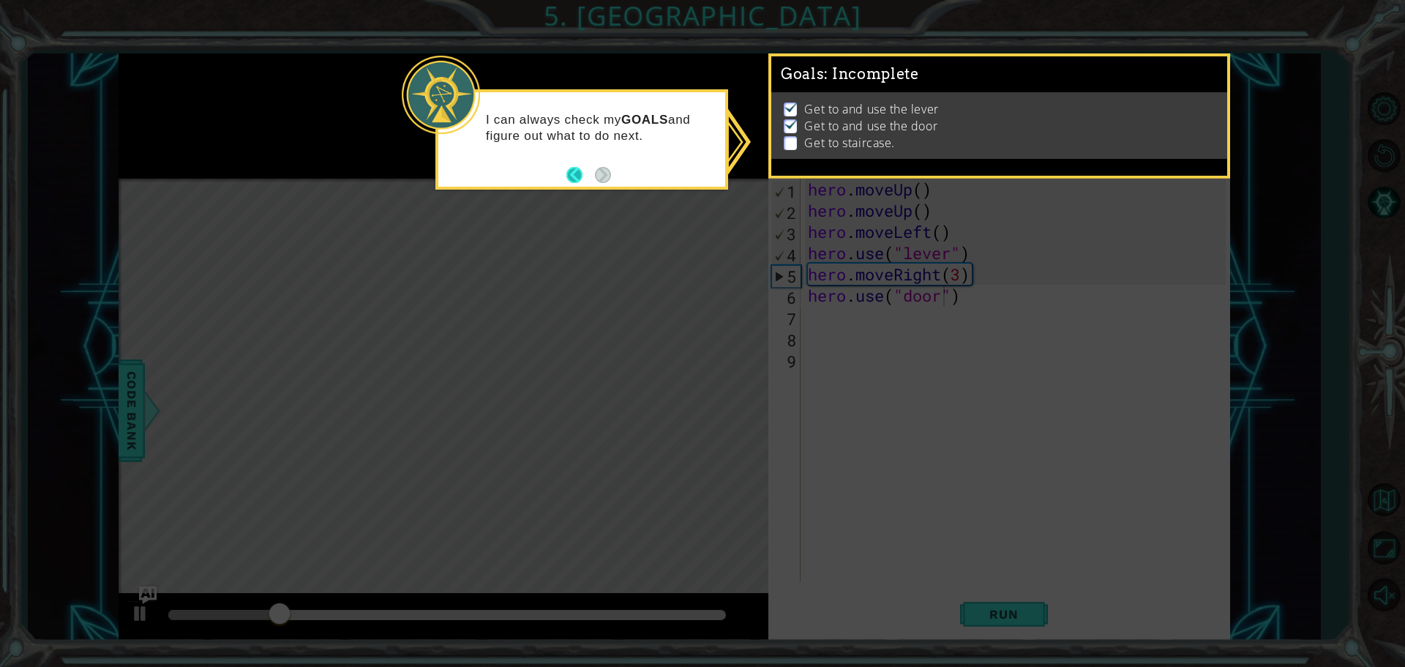
click at [575, 177] on button "Back" at bounding box center [580, 175] width 29 height 16
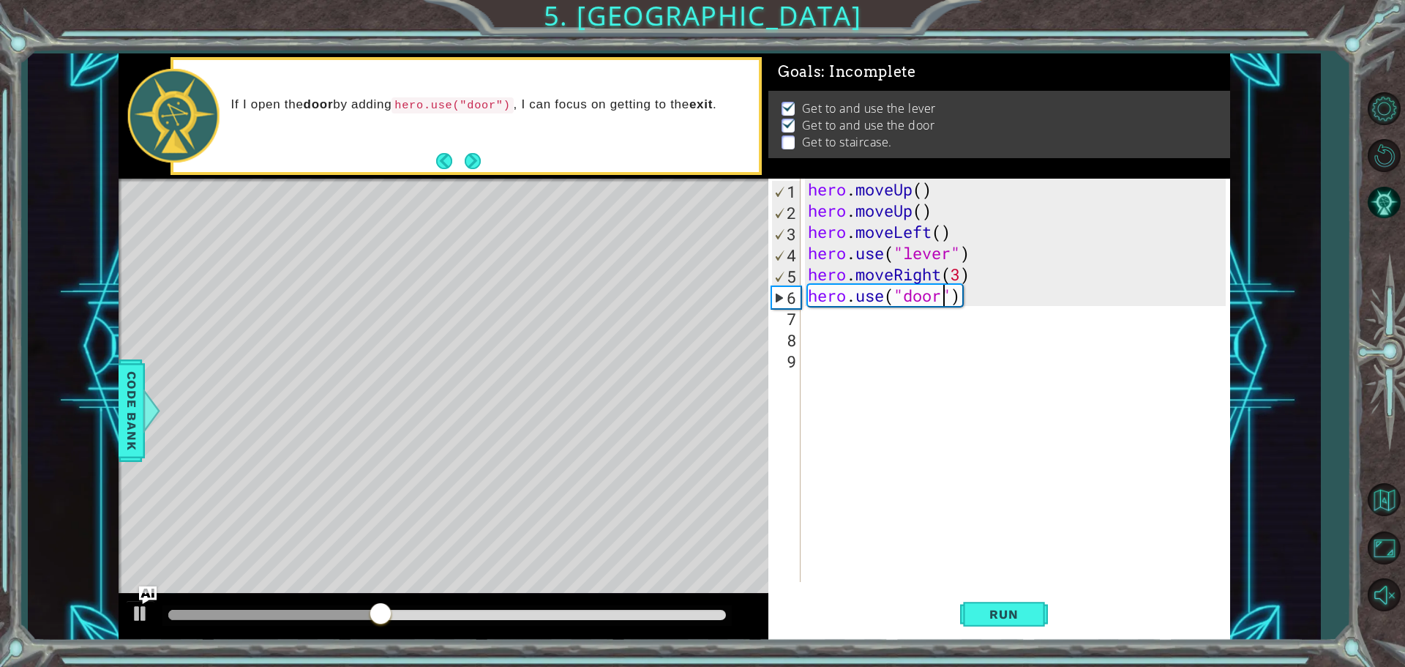
click at [883, 321] on div "hero . moveUp ( ) hero . moveUp ( ) hero . moveLeft ( ) hero . use ( "lever" ) …" at bounding box center [1019, 402] width 428 height 446
type textarea "her"
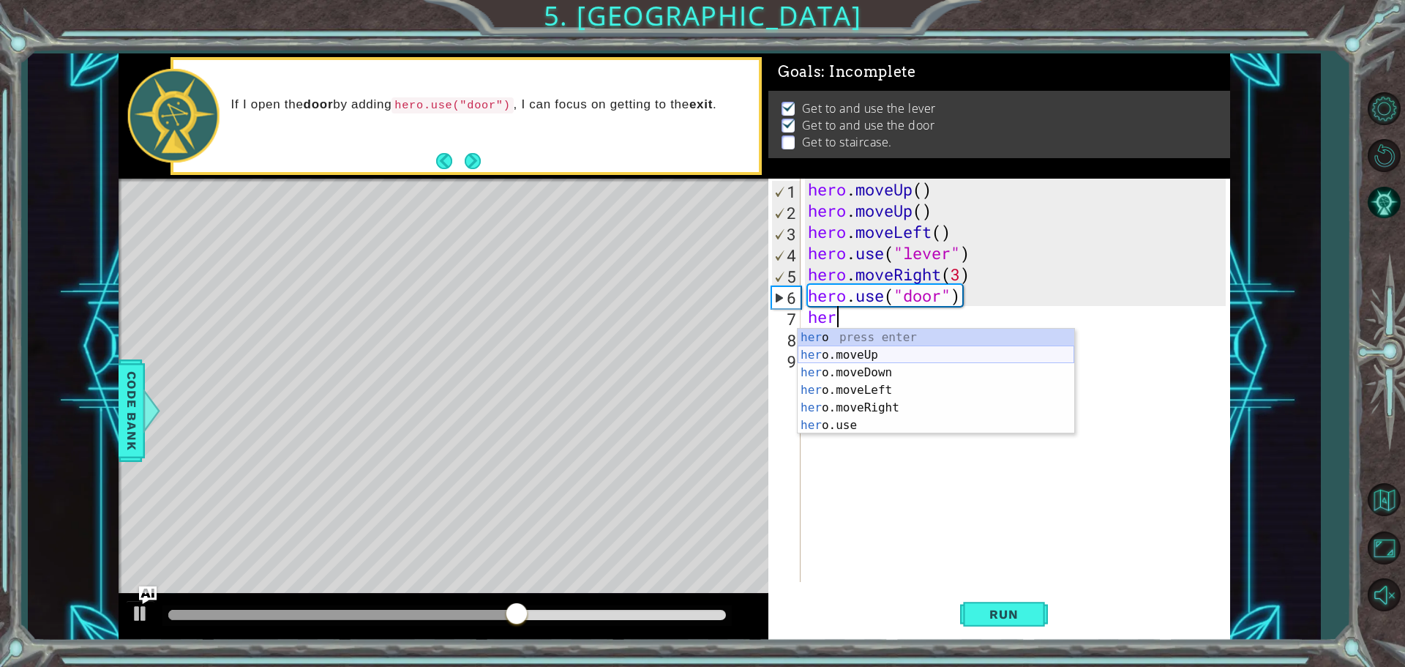
click at [850, 357] on div "her o press enter her o.moveUp press enter her o.moveDown press enter her o.mov…" at bounding box center [936, 399] width 277 height 141
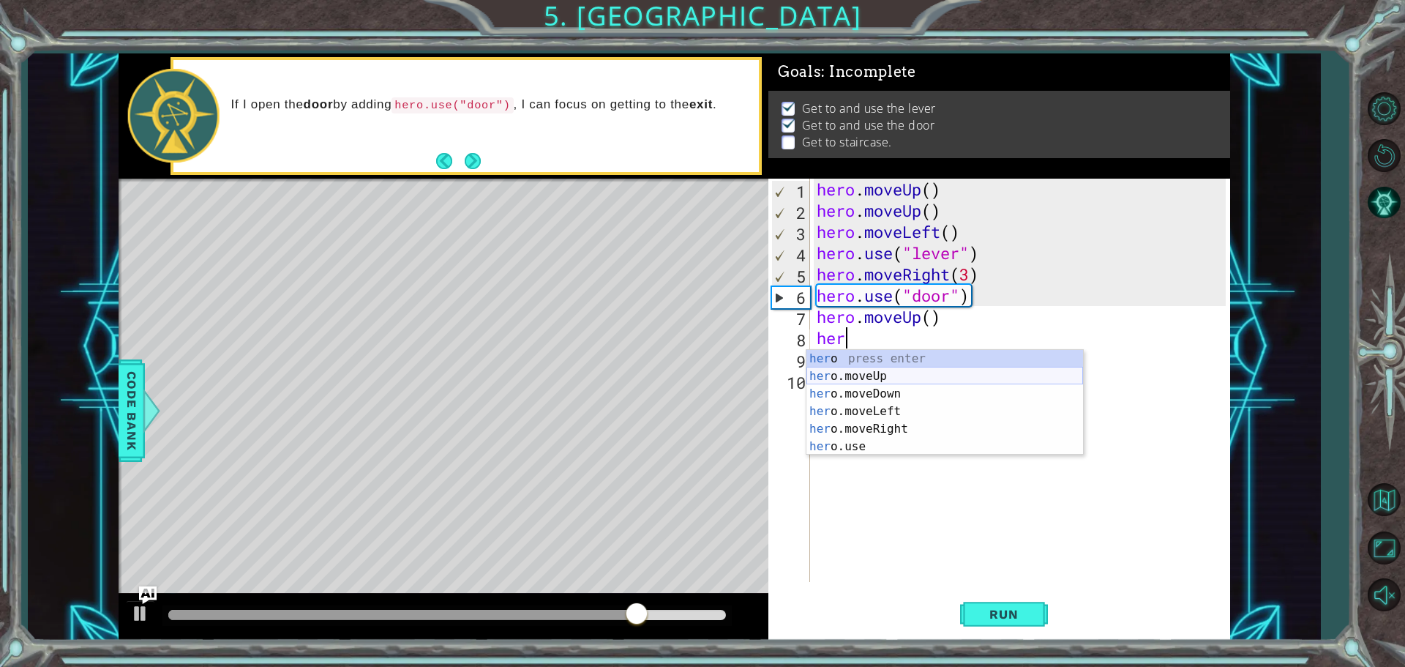
drag, startPoint x: 880, startPoint y: 316, endPoint x: 909, endPoint y: 320, distance: 29.5
click at [907, 319] on div "hero . moveUp ( ) hero . moveUp ( ) hero . moveLeft ( ) hero . use ( "lever" ) …" at bounding box center [1023, 402] width 419 height 446
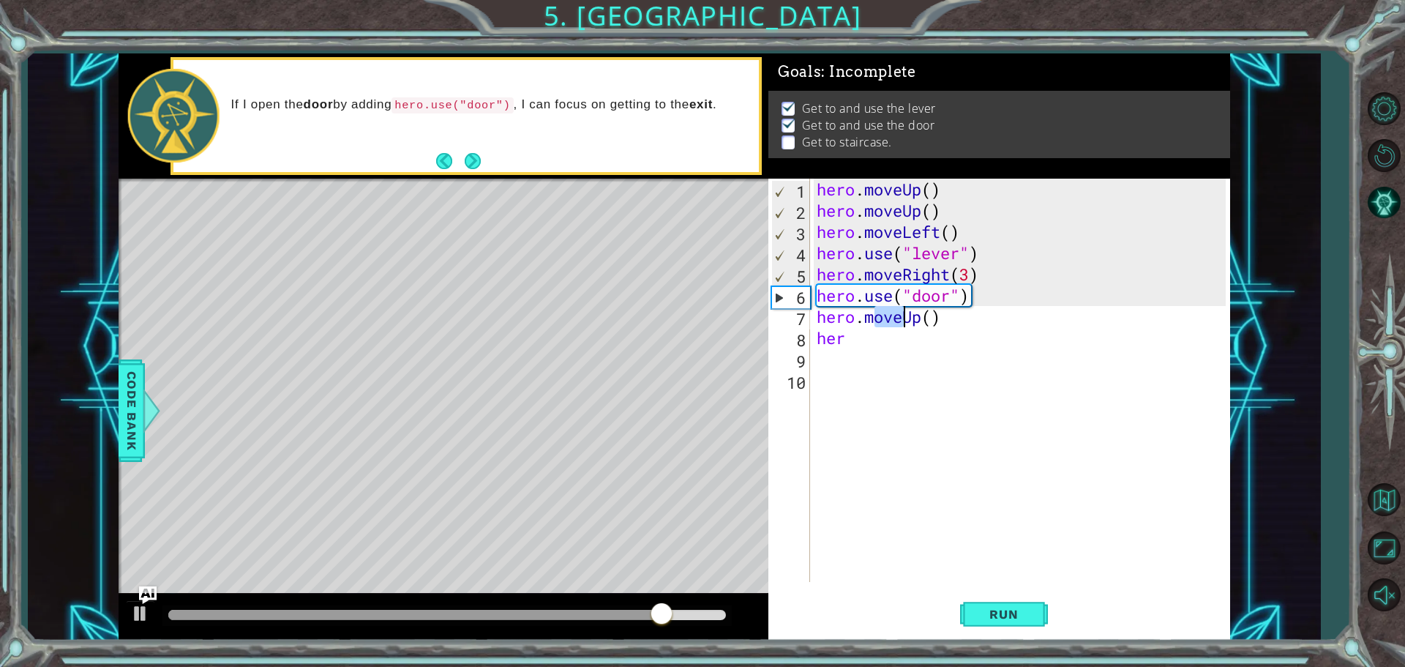
click at [858, 334] on div "hero . moveUp ( ) hero . moveUp ( ) hero . moveLeft ( ) hero . use ( "lever" ) …" at bounding box center [1023, 402] width 419 height 446
type textarea "hero"
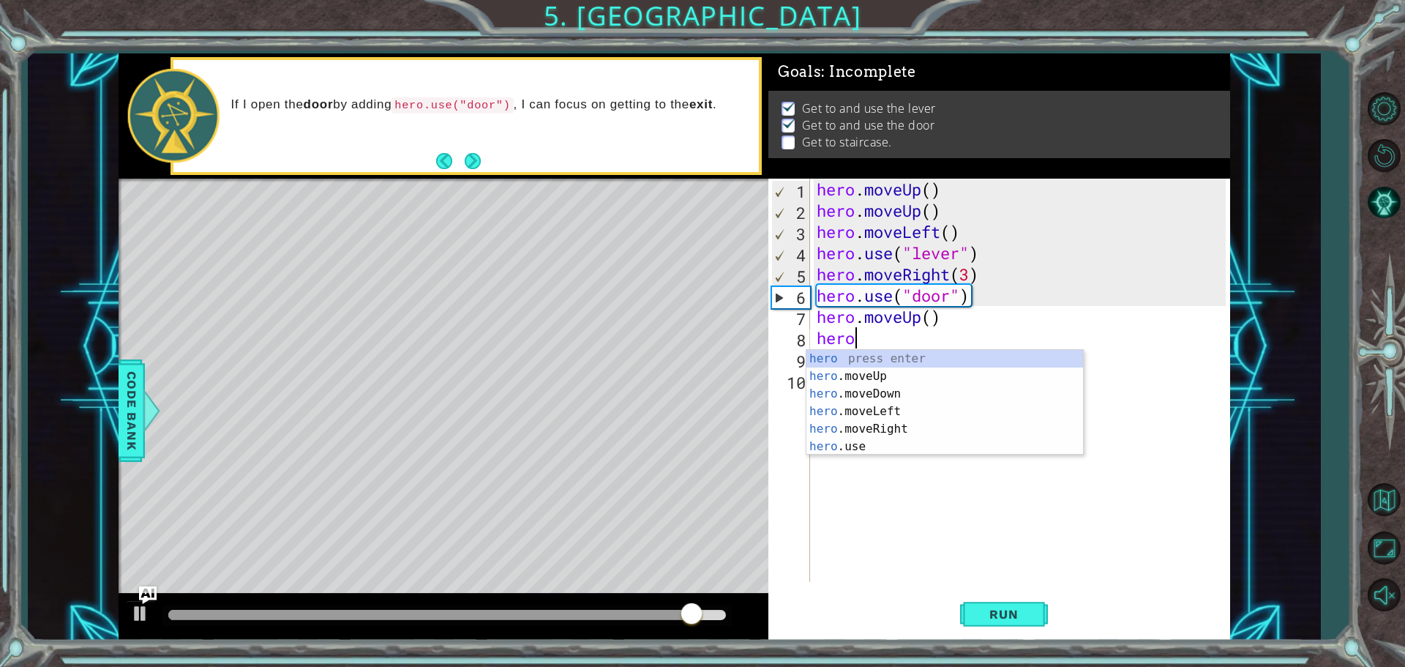
scroll to position [0, 1]
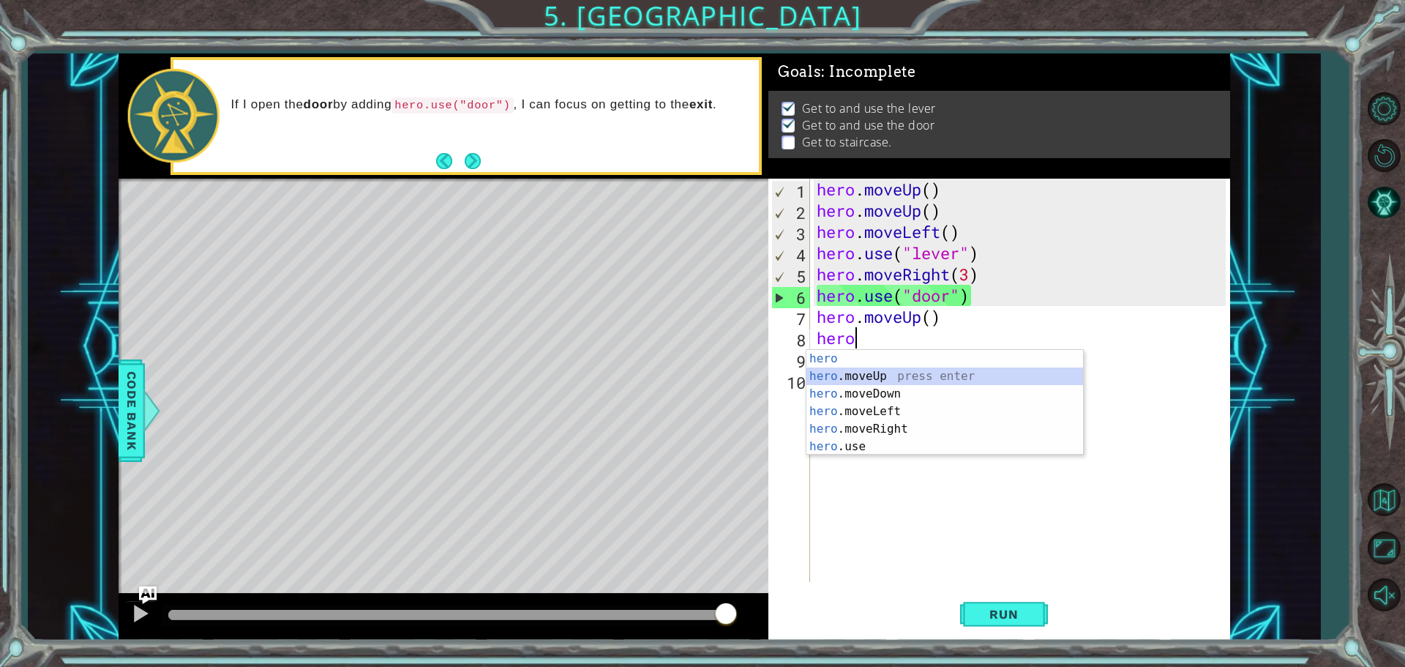
click at [894, 370] on div "hero press enter hero .moveUp press enter hero .moveDown press enter hero .move…" at bounding box center [944, 420] width 277 height 141
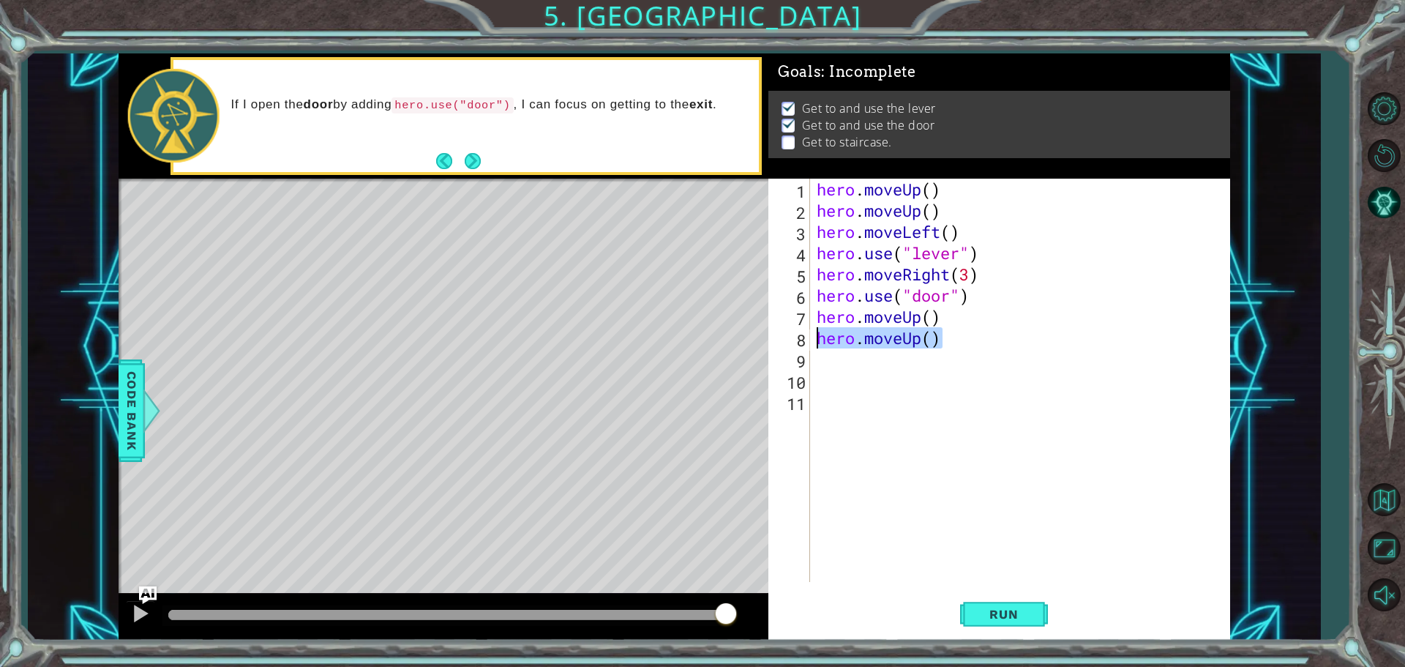
drag, startPoint x: 940, startPoint y: 340, endPoint x: 820, endPoint y: 345, distance: 119.4
click at [820, 345] on div "hero . moveUp ( ) hero . moveUp ( ) hero . moveLeft ( ) hero . use ( "lever" ) …" at bounding box center [1023, 402] width 419 height 446
type textarea "hero.moveUp()"
click at [932, 319] on div "hero . moveUp ( ) hero . moveUp ( ) hero . moveLeft ( ) hero . use ( "lever" ) …" at bounding box center [1023, 402] width 419 height 446
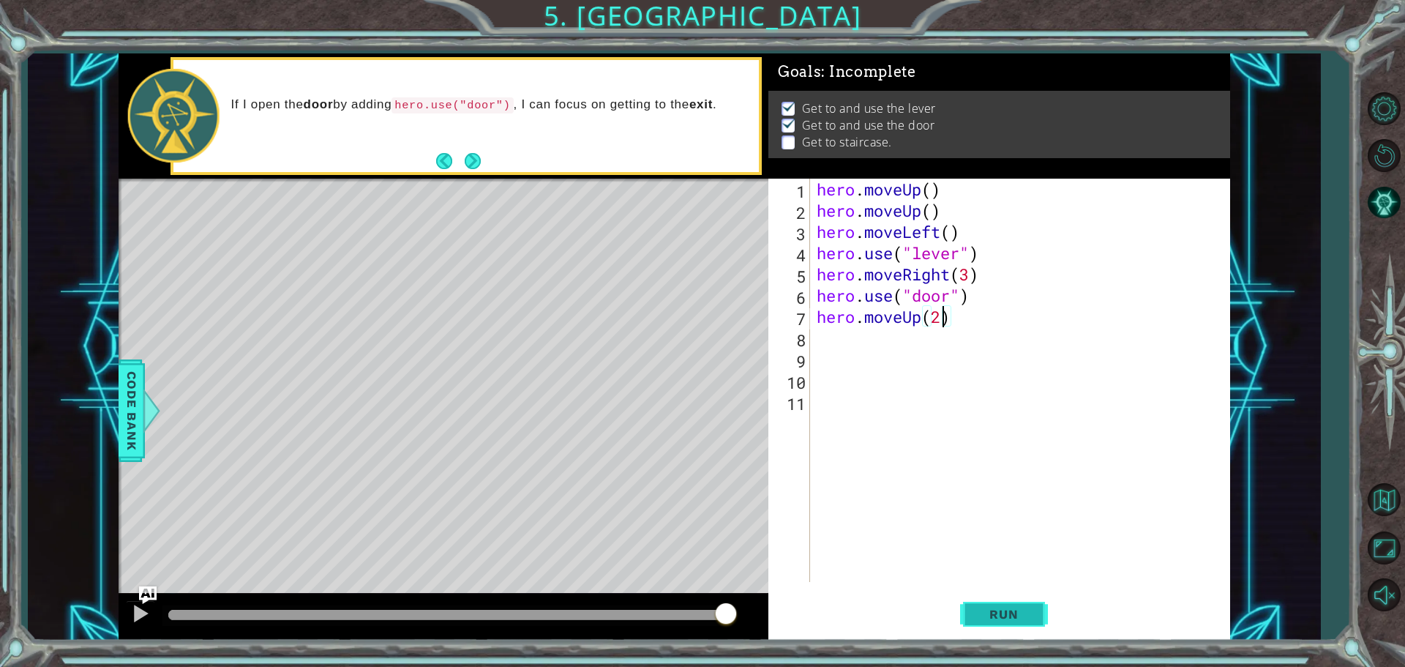
type textarea "hero.moveUp(2)"
click at [1023, 614] on span "Run" at bounding box center [1004, 614] width 58 height 15
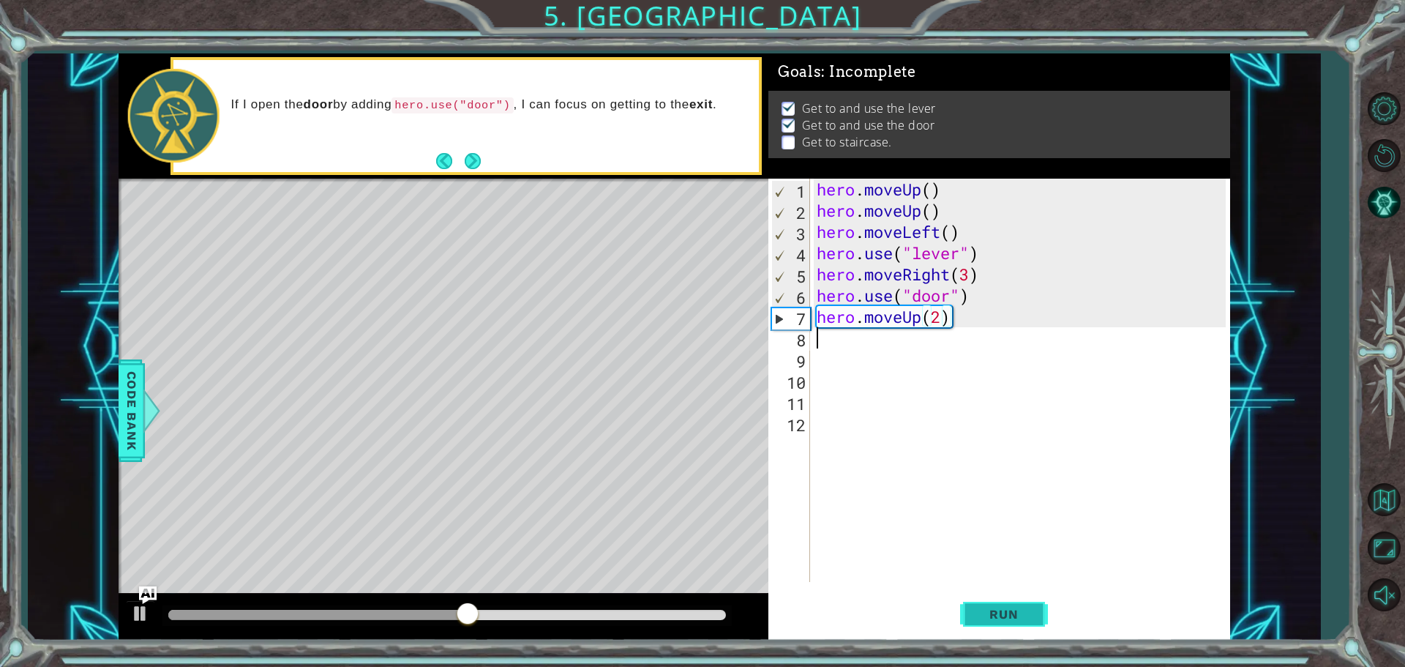
scroll to position [0, 0]
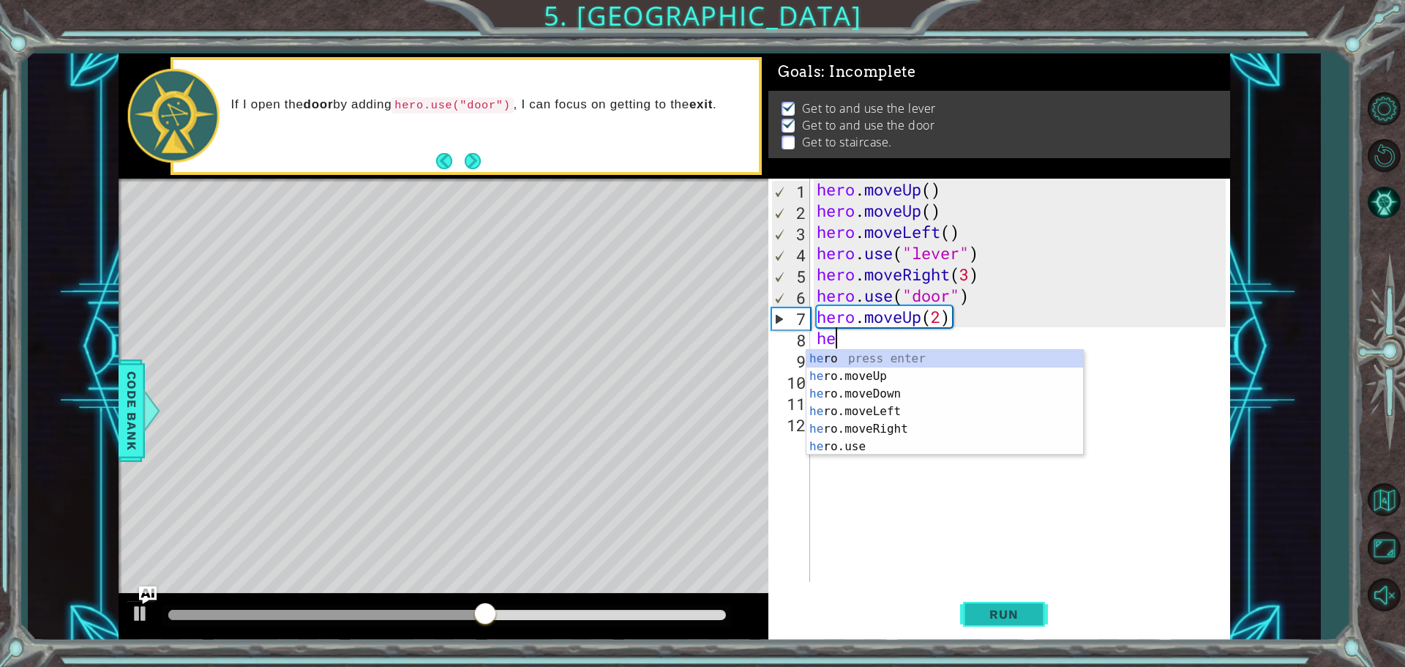
type textarea "her"
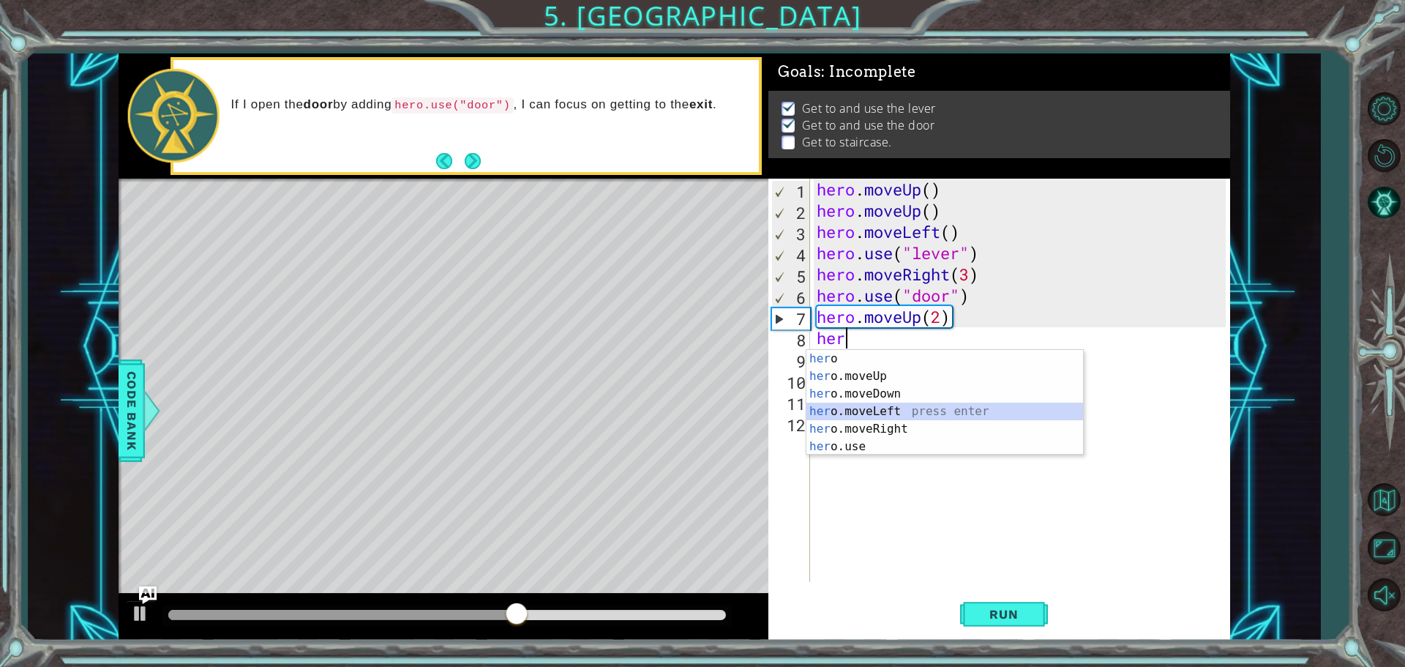
click at [928, 413] on div "her o press enter her o.moveUp press enter her o.moveDown press enter her o.mov…" at bounding box center [944, 420] width 277 height 141
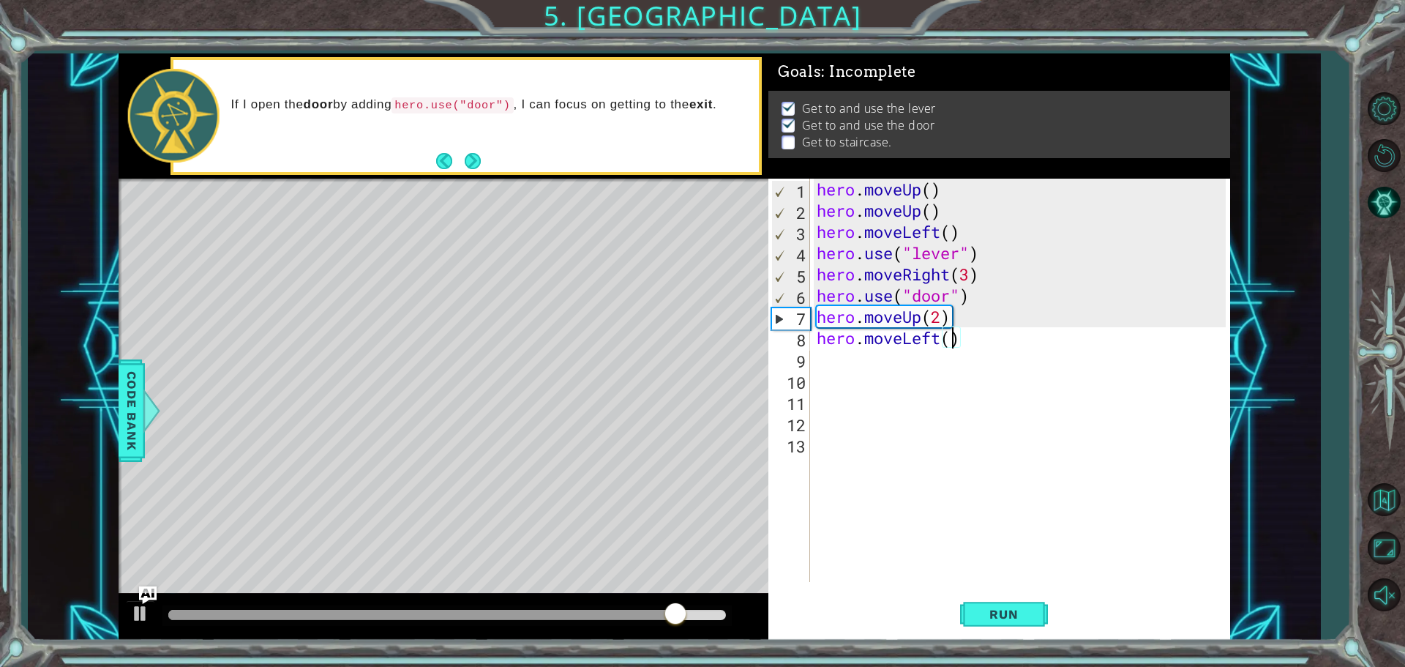
click at [952, 340] on div "hero . moveUp ( ) hero . moveUp ( ) hero . moveLeft ( ) hero . use ( "lever" ) …" at bounding box center [1023, 402] width 419 height 446
type textarea "hero.moveLeft(3)"
click at [1030, 602] on button "Run" at bounding box center [1004, 614] width 88 height 46
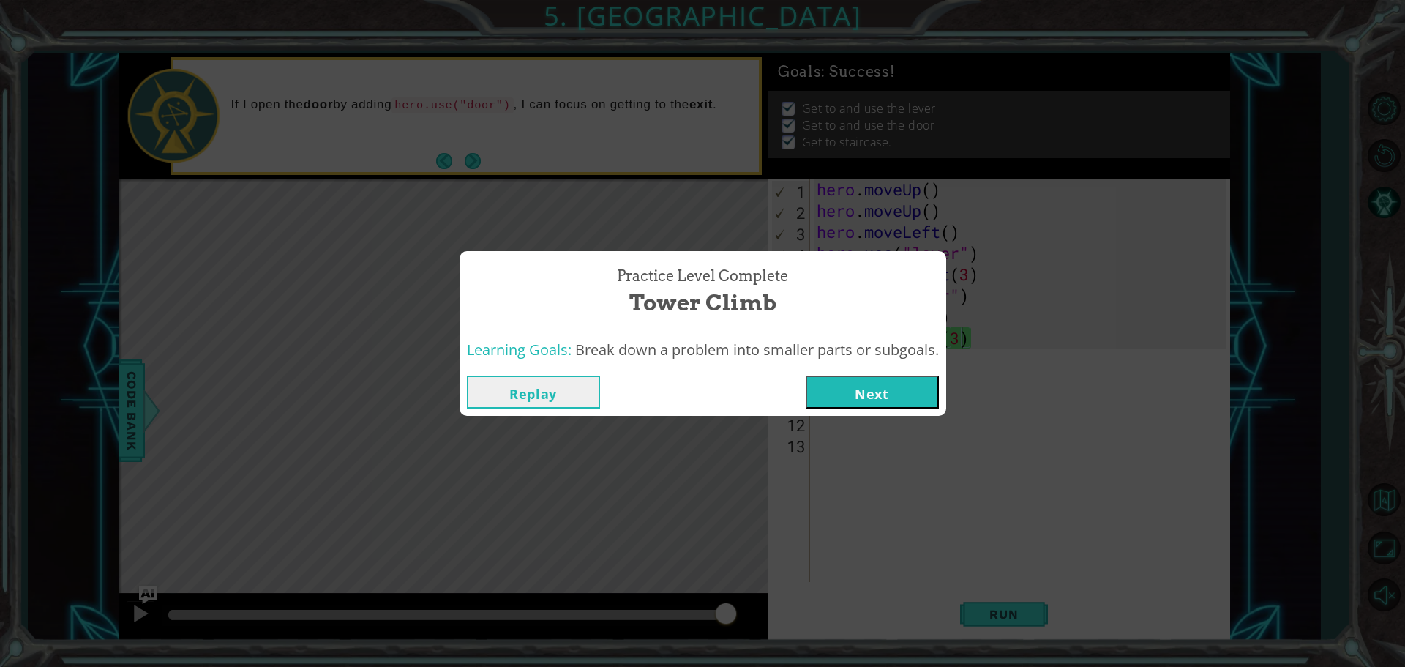
click at [876, 394] on button "Next" at bounding box center [872, 391] width 133 height 33
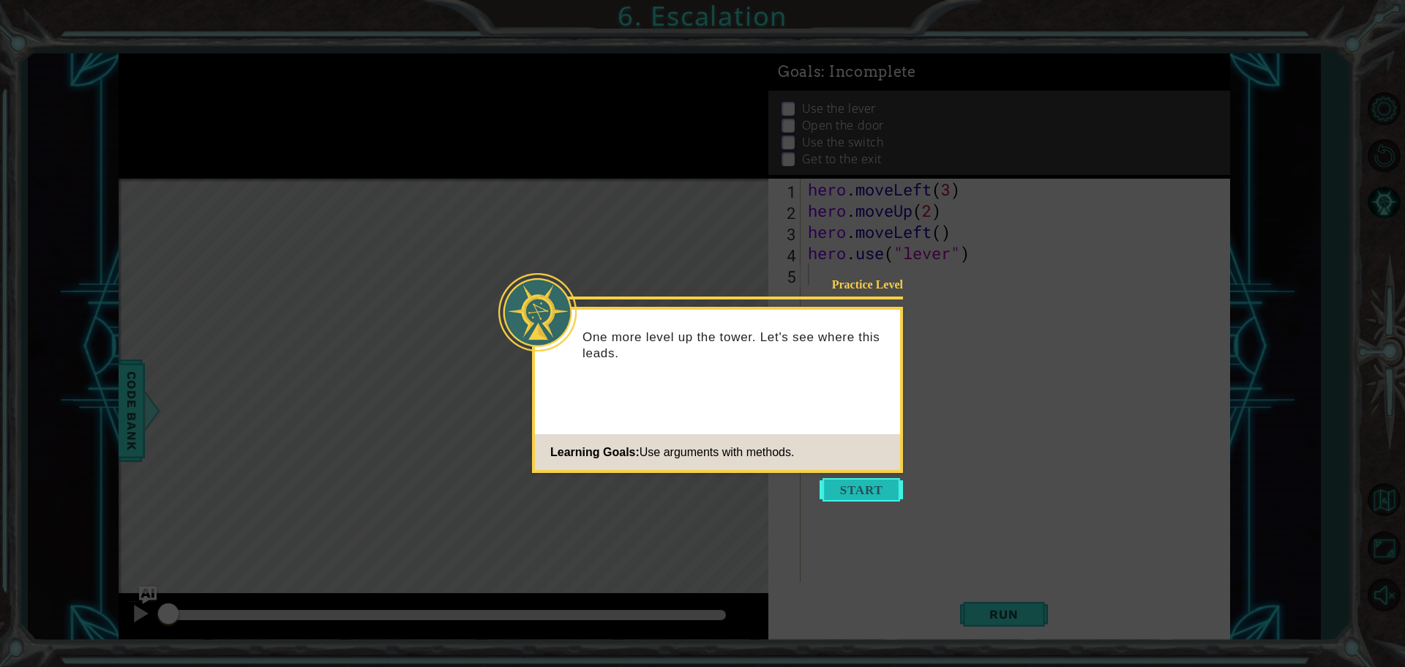
click at [866, 486] on button "Start" at bounding box center [861, 489] width 83 height 23
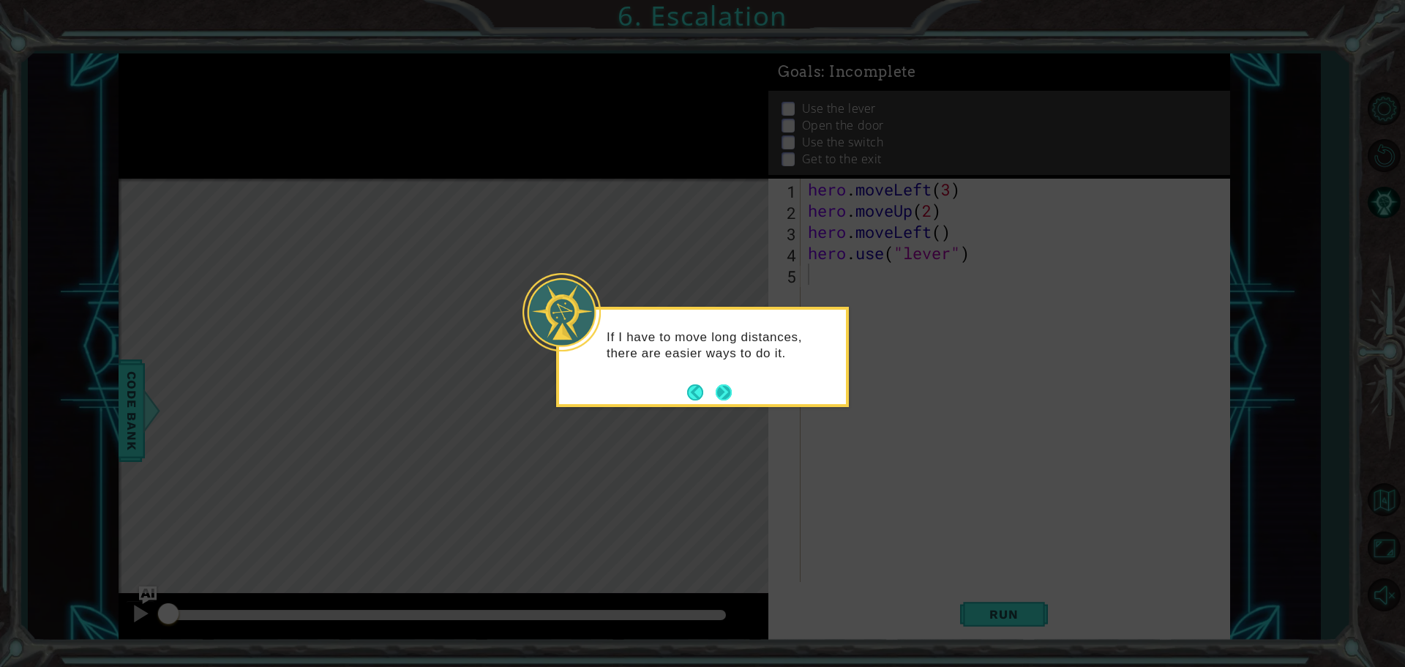
click at [730, 389] on button "Next" at bounding box center [724, 391] width 17 height 17
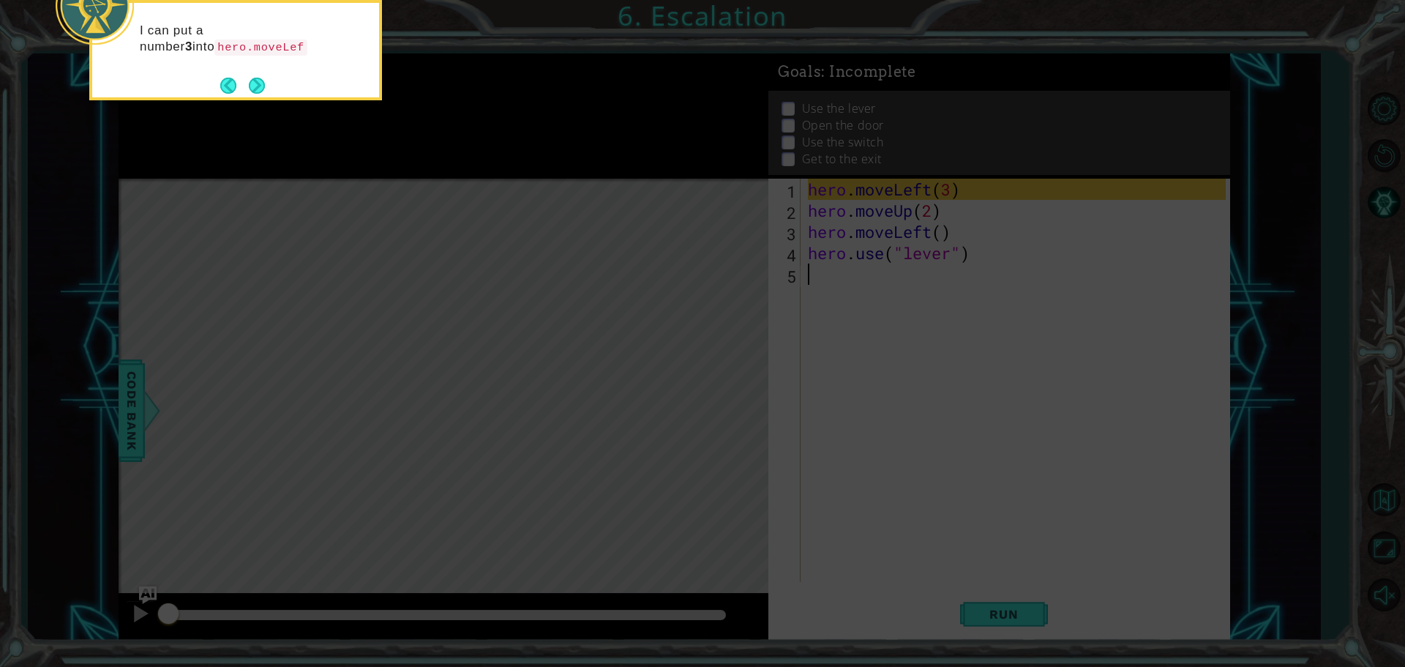
click at [255, 83] on button "Next" at bounding box center [257, 85] width 24 height 24
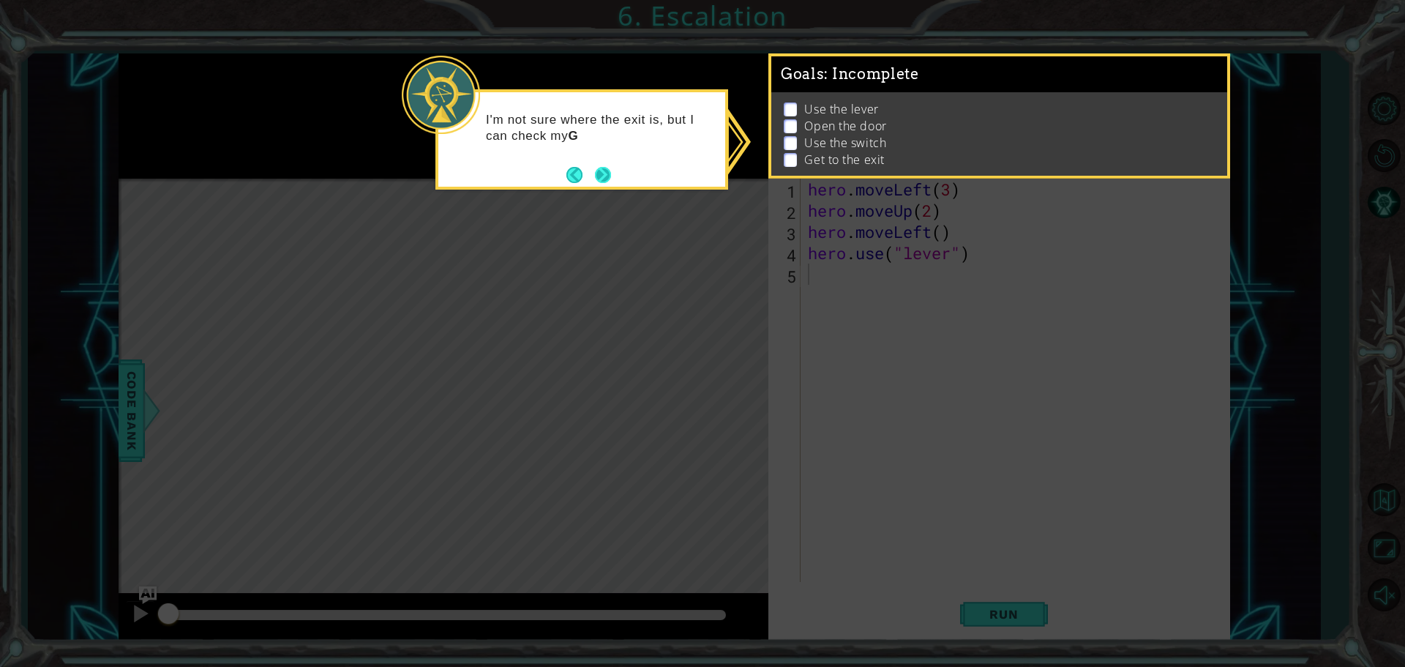
click at [598, 171] on button "Next" at bounding box center [602, 174] width 19 height 19
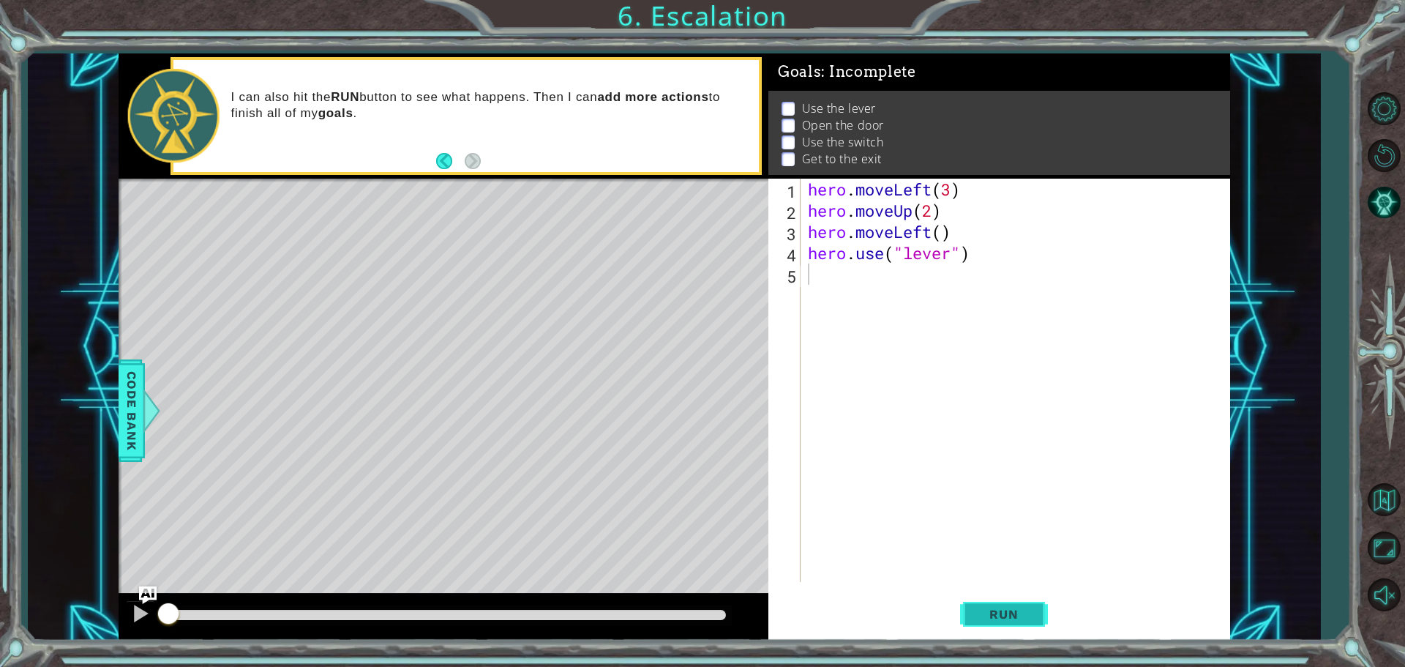
click at [968, 611] on button "Run" at bounding box center [1004, 614] width 88 height 46
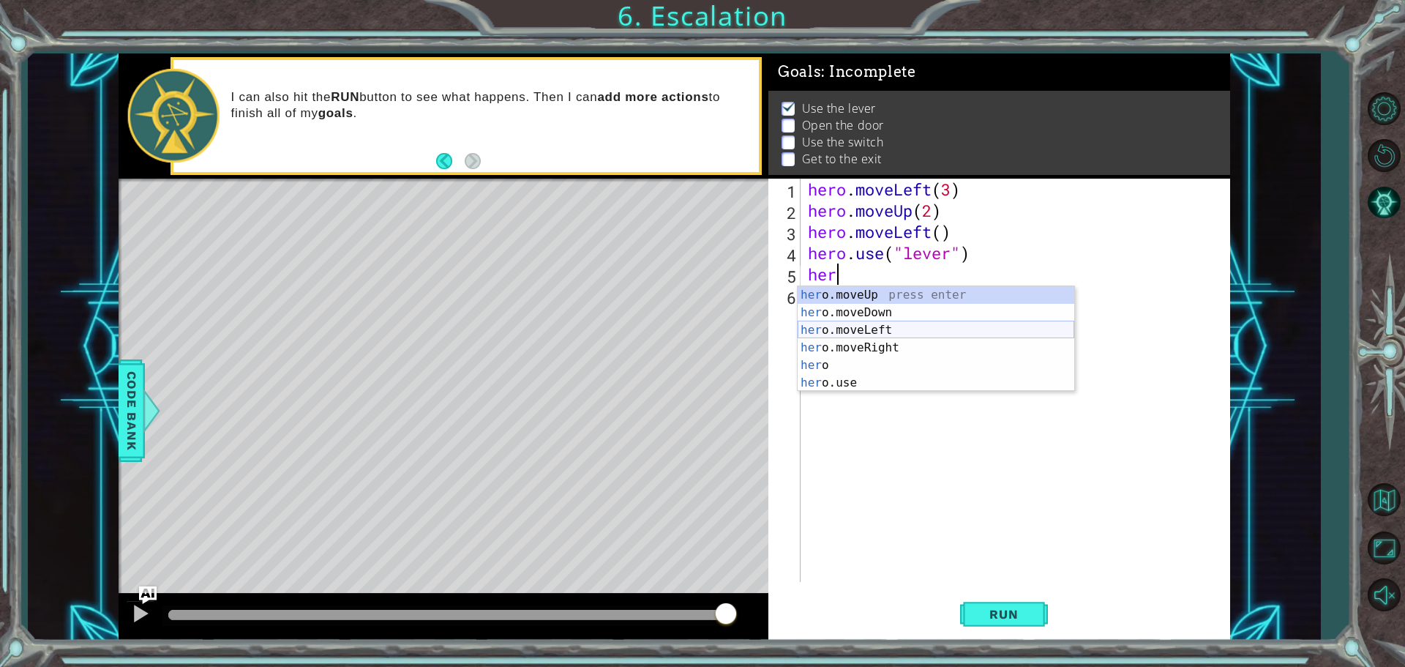
click at [910, 338] on div "her o.moveUp press enter her o.moveDown press enter her o.moveLeft press enter …" at bounding box center [936, 356] width 277 height 141
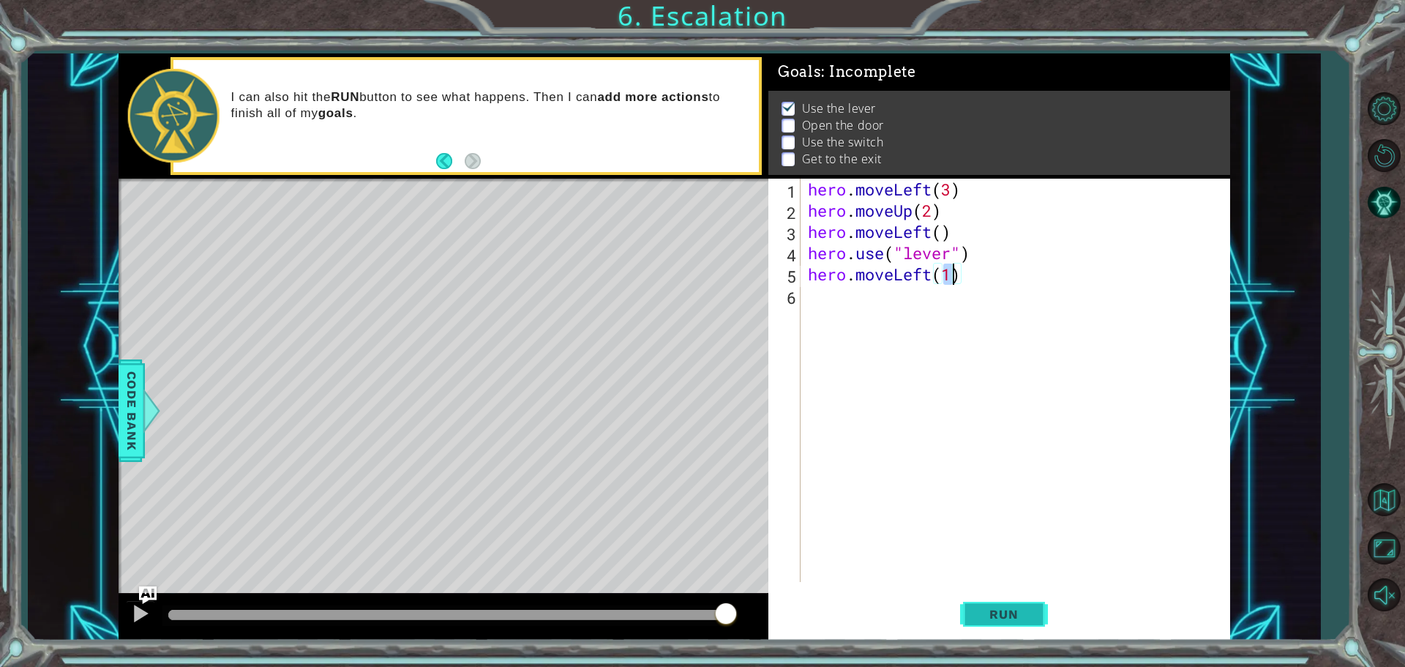
type textarea "hero.moveLeft(1)"
click at [980, 623] on button "Run" at bounding box center [1004, 614] width 88 height 46
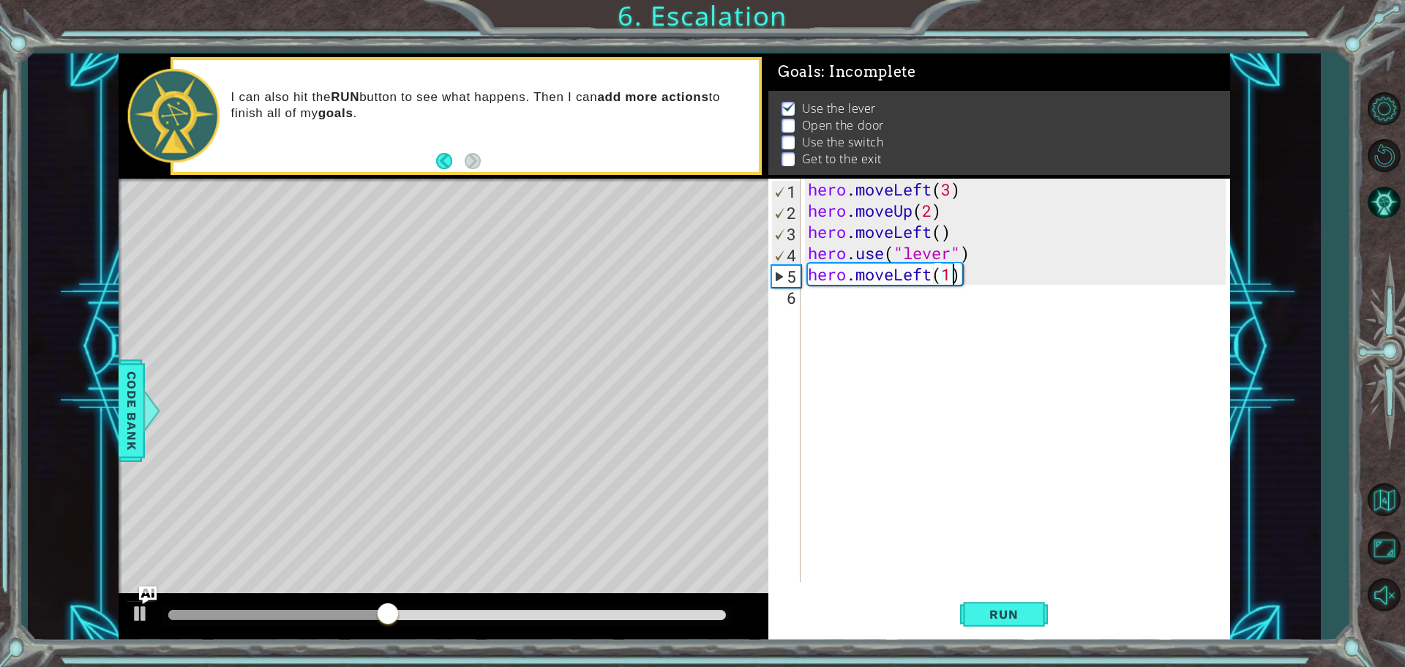
click at [891, 294] on div "hero . moveLeft ( 3 ) hero . moveUp ( 2 ) hero . moveLeft ( ) hero . use ( "lev…" at bounding box center [1019, 402] width 428 height 446
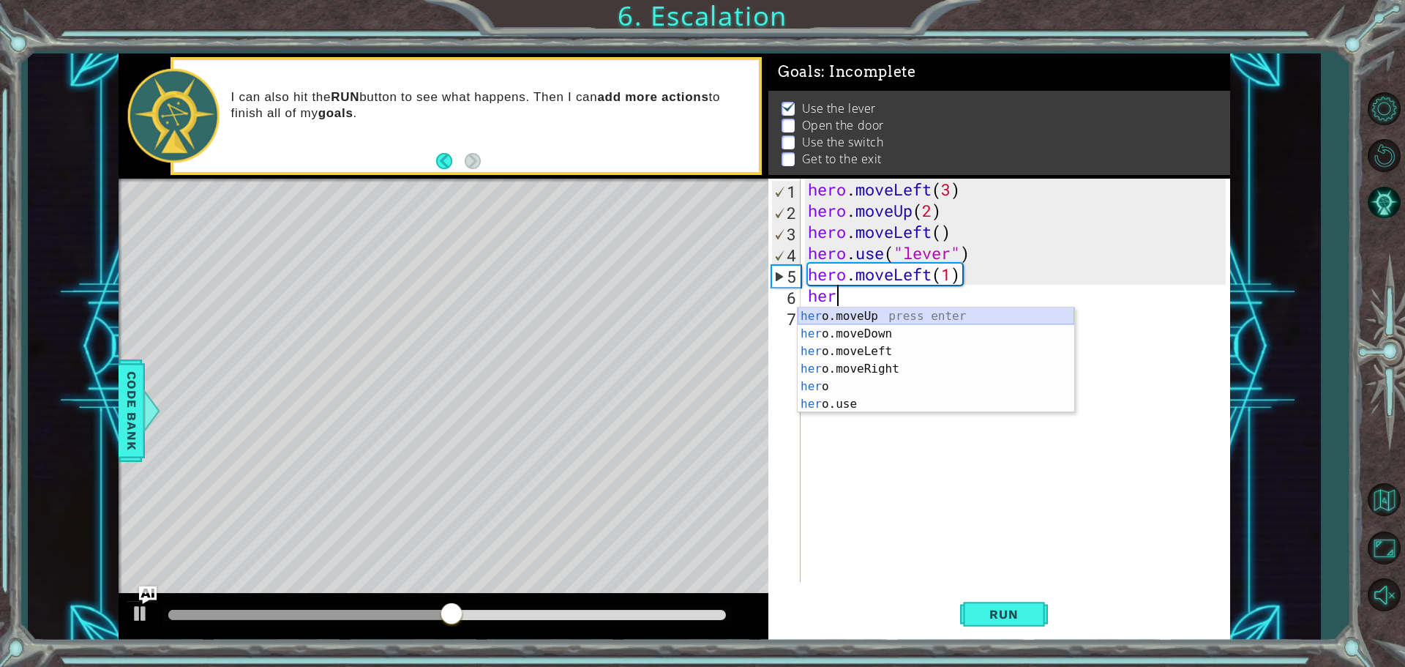
click at [911, 321] on div "her o.moveUp press enter her o.moveDown press enter her o.moveLeft press enter …" at bounding box center [936, 377] width 277 height 141
type textarea "hero.moveUp(1)"
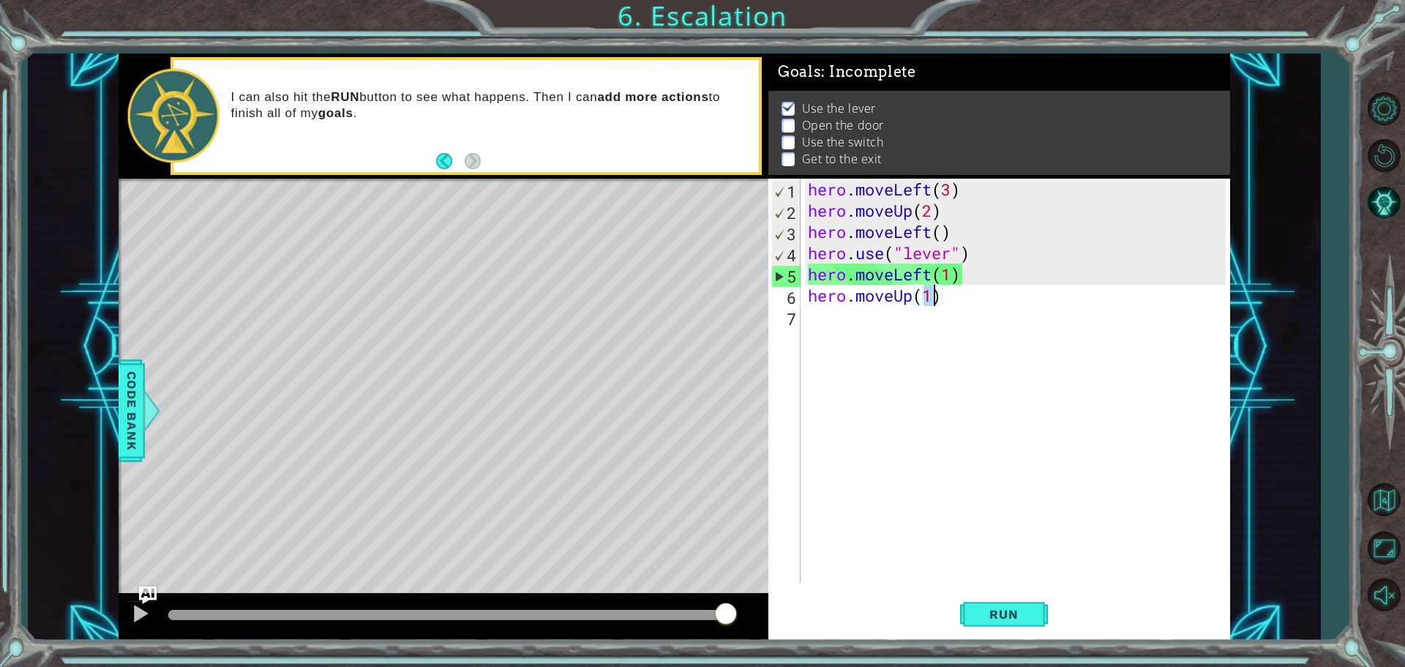
click at [955, 302] on div "hero . moveLeft ( 3 ) hero . moveUp ( 2 ) hero . moveLeft ( ) hero . use ( "lev…" at bounding box center [1019, 402] width 428 height 446
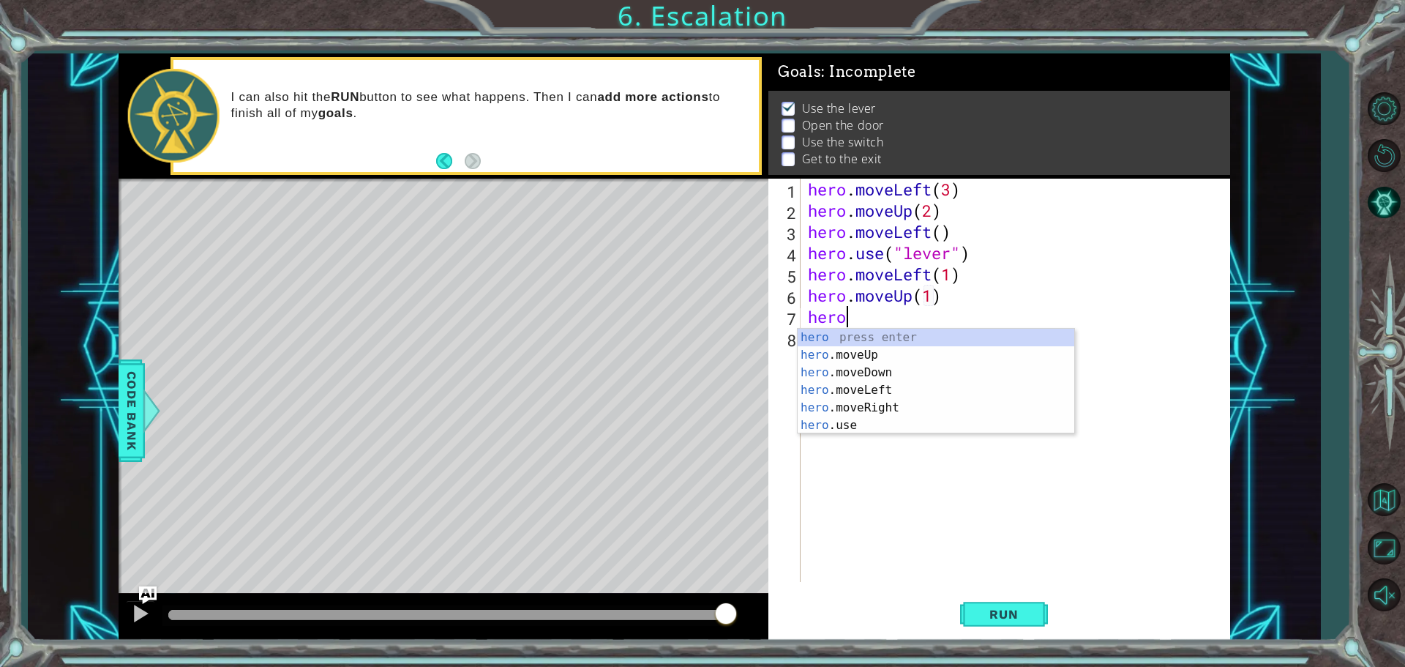
scroll to position [0, 1]
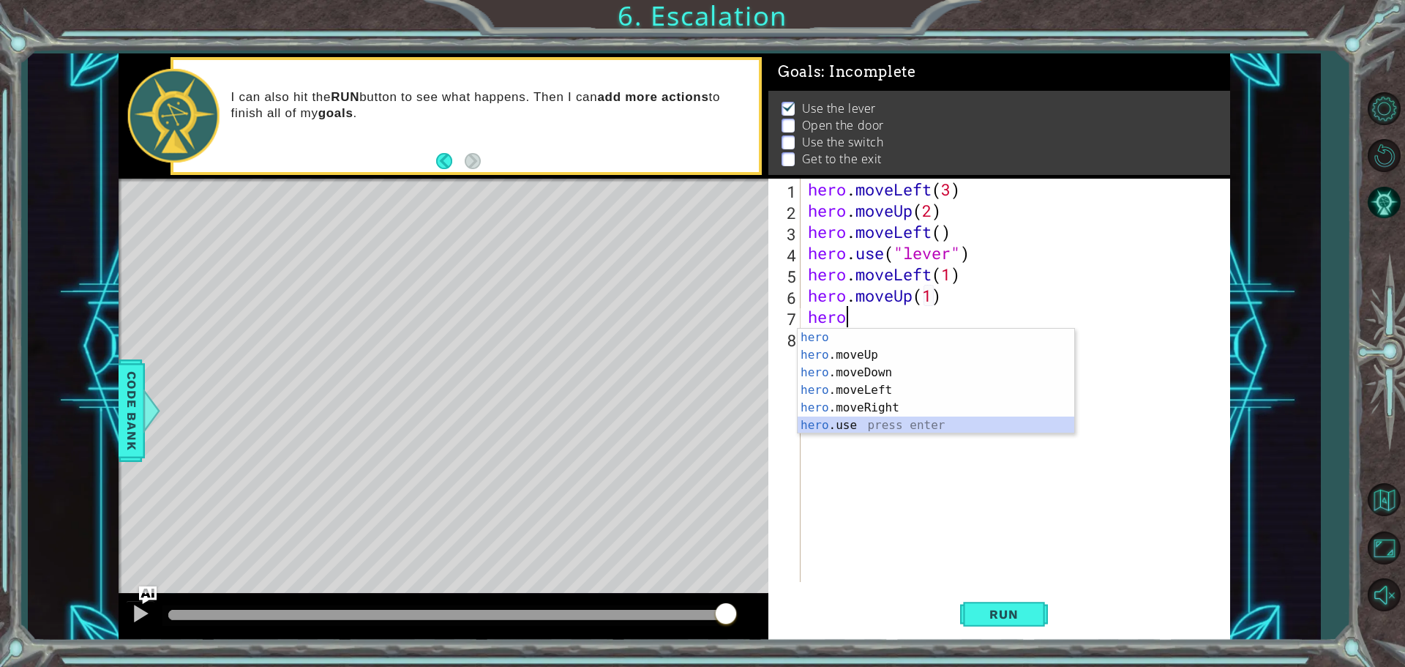
click at [985, 420] on div "hero press enter hero .moveUp press enter hero .moveDown press enter hero .move…" at bounding box center [936, 399] width 277 height 141
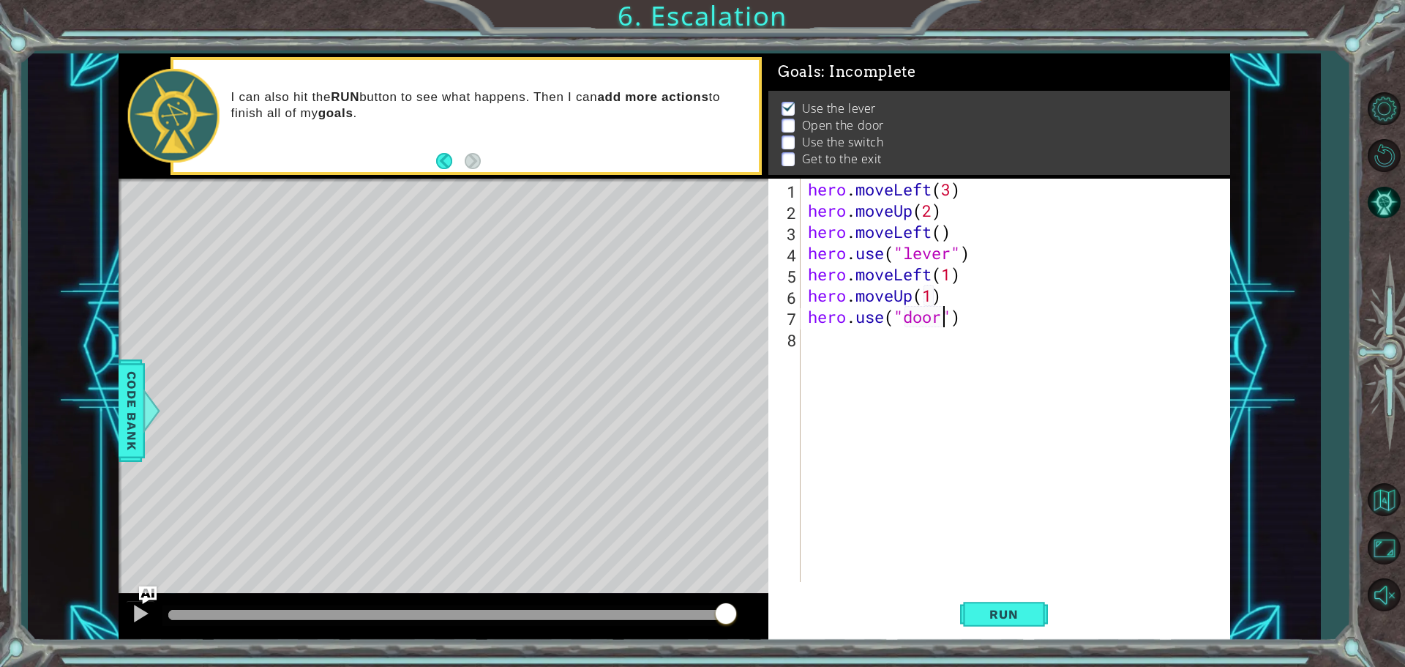
scroll to position [0, 6]
type textarea "hero.use("door")"
click at [976, 620] on span "Run" at bounding box center [1004, 614] width 58 height 15
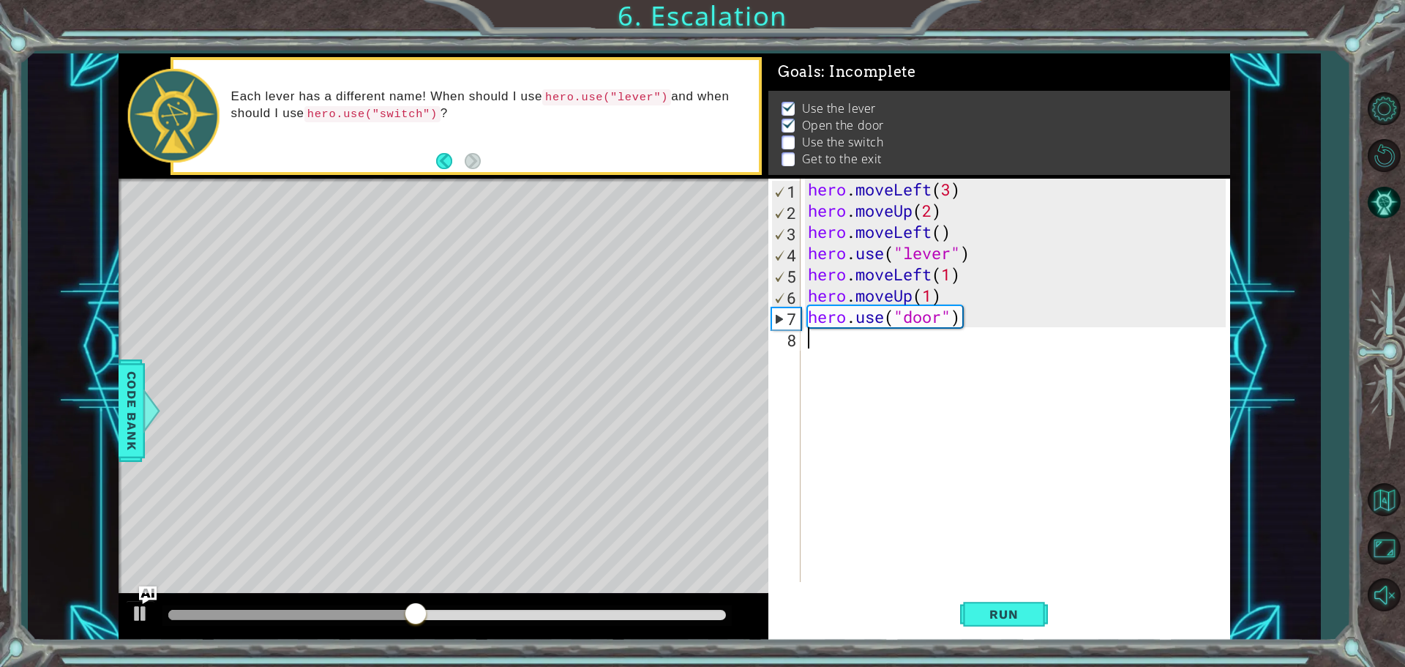
click at [830, 347] on div "hero . moveLeft ( 3 ) hero . moveUp ( 2 ) hero . moveLeft ( ) hero . use ( "lev…" at bounding box center [1019, 402] width 428 height 446
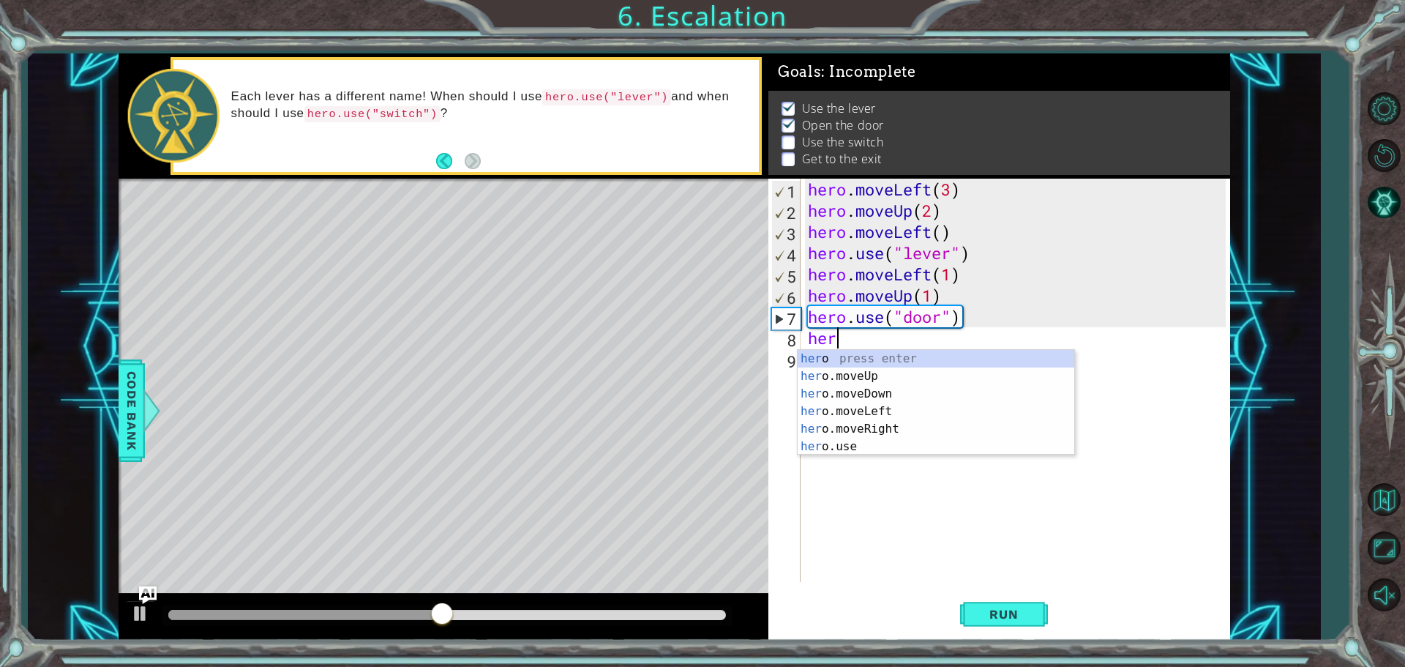
scroll to position [0, 1]
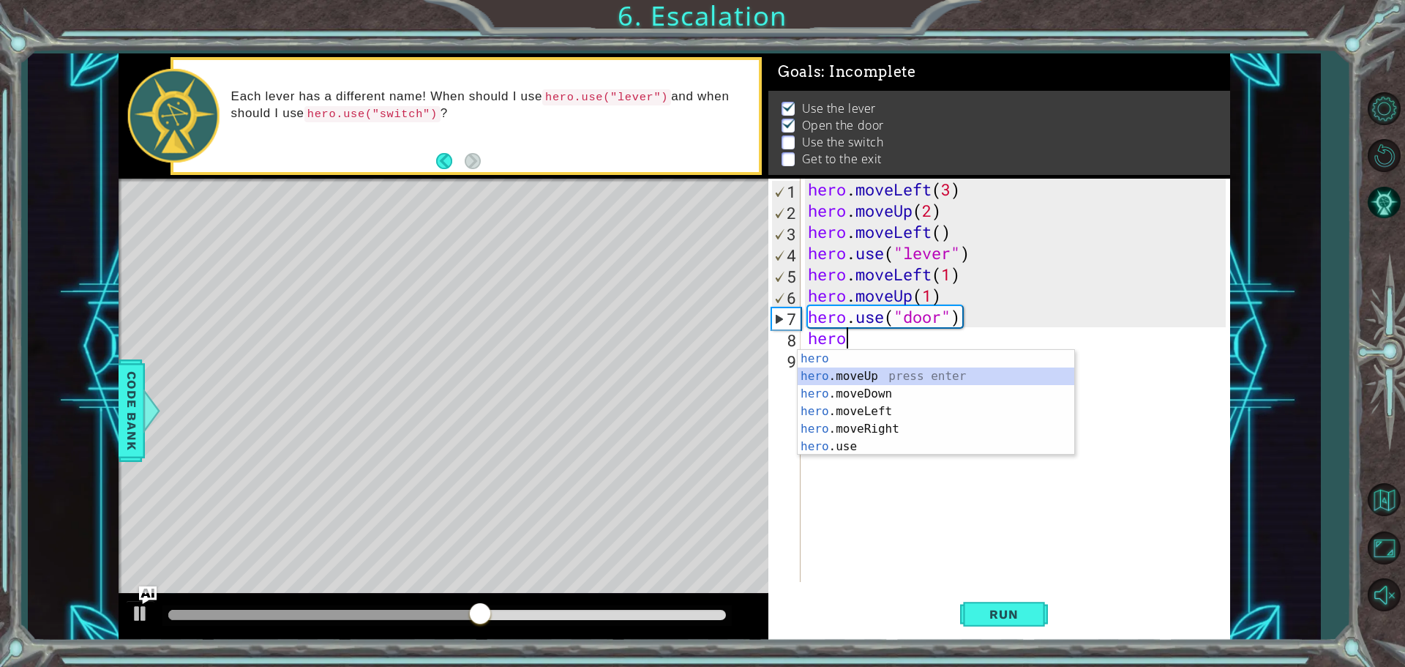
click at [869, 381] on div "hero press enter hero .moveUp press enter hero .moveDown press enter hero .move…" at bounding box center [936, 420] width 277 height 141
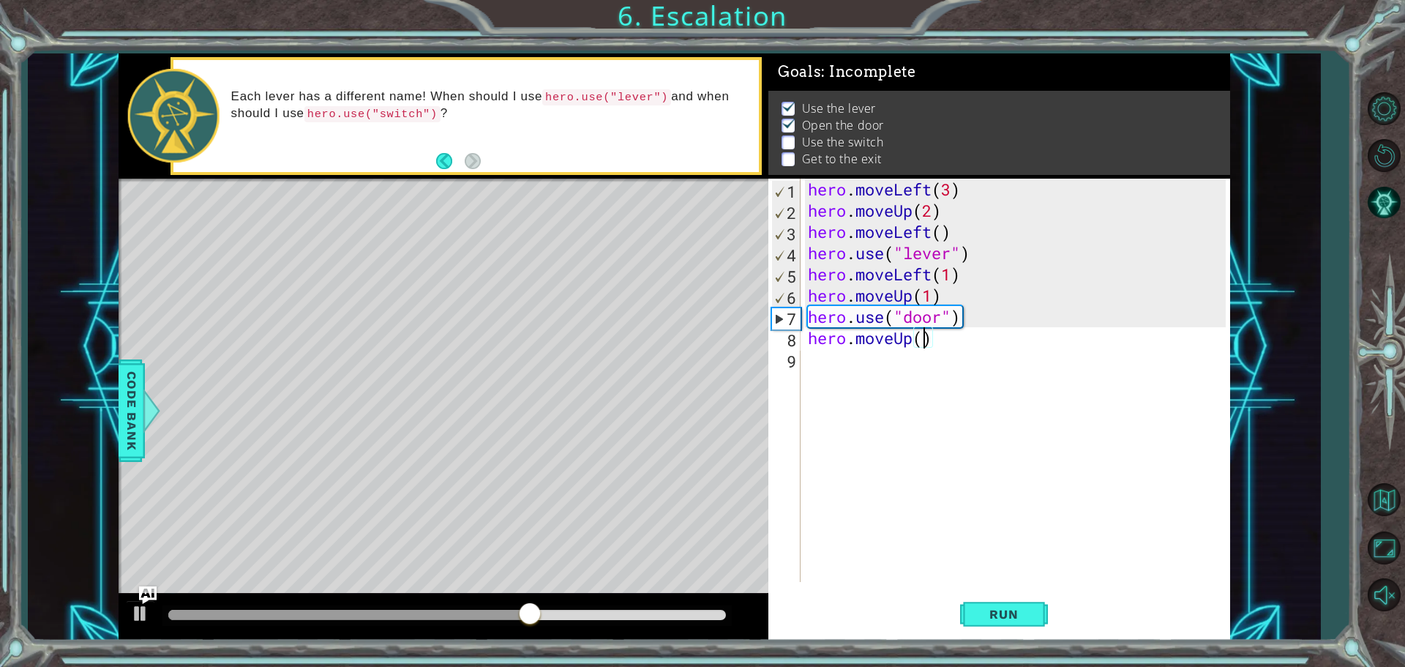
scroll to position [0, 5]
type textarea "hero.moveUp(2)"
click at [985, 615] on span "Run" at bounding box center [1004, 614] width 58 height 15
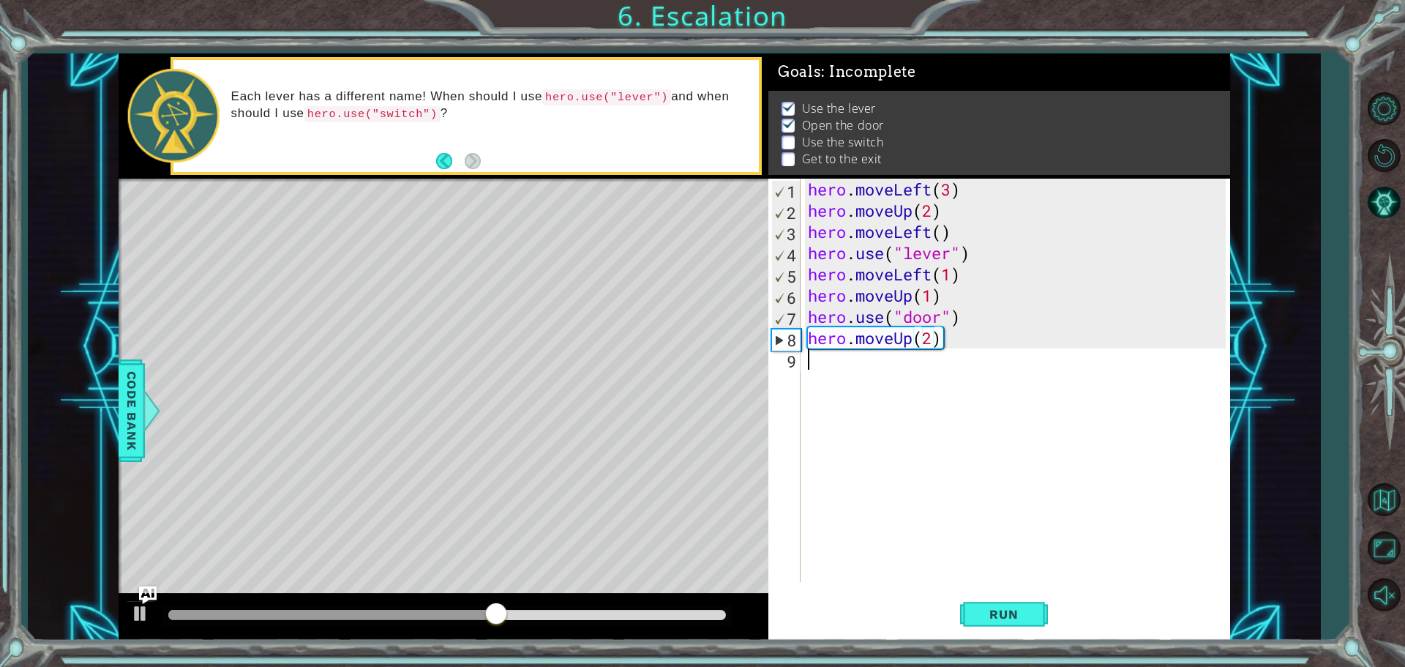
click at [811, 359] on div "hero . moveLeft ( 3 ) hero . moveUp ( 2 ) hero . moveLeft ( ) hero . use ( "lev…" at bounding box center [1019, 402] width 428 height 446
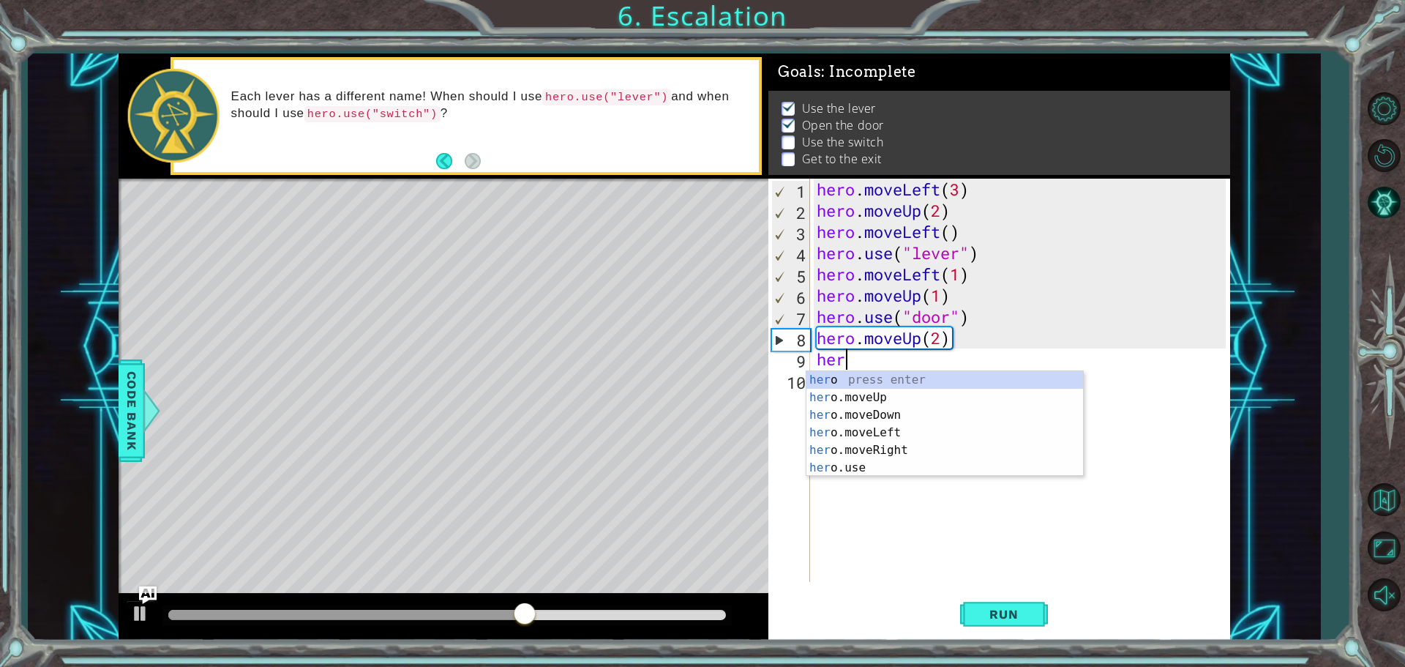
scroll to position [0, 1]
click at [890, 451] on div "hero press enter hero .moveUp press enter hero .moveDown press enter hero .move…" at bounding box center [944, 441] width 277 height 141
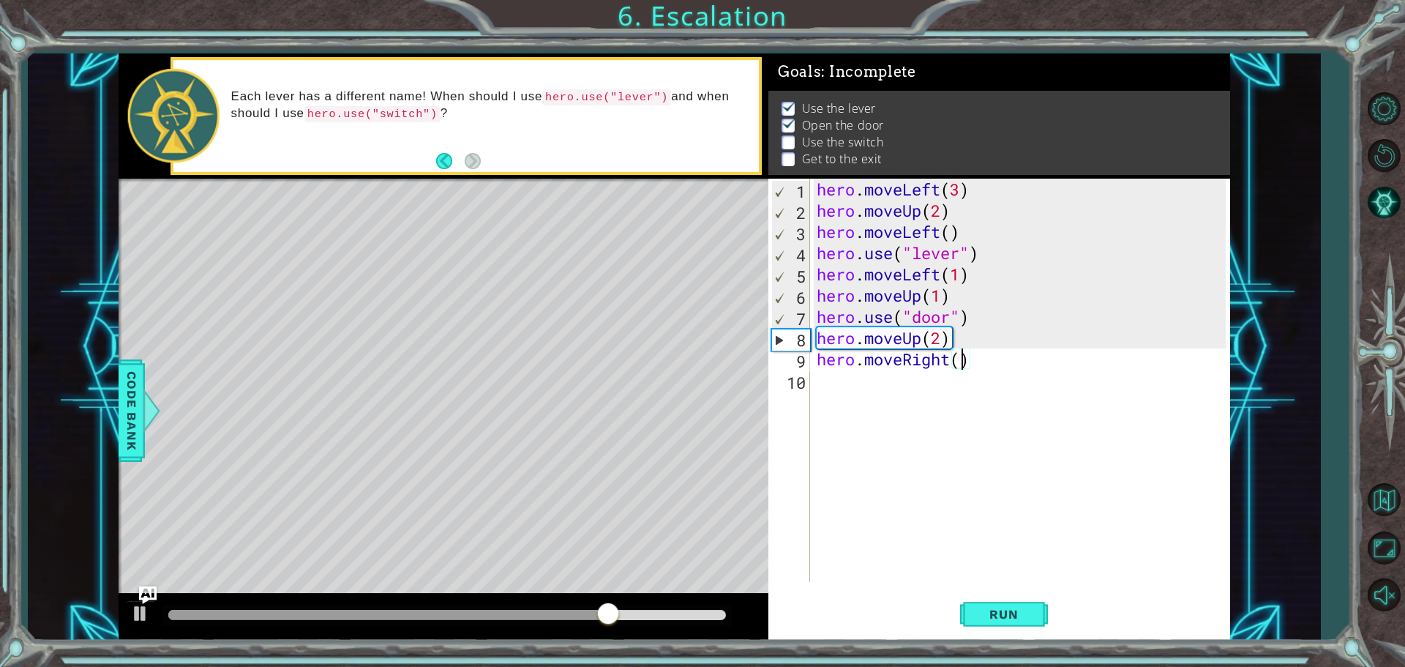
type textarea "hero.moveRight(2)"
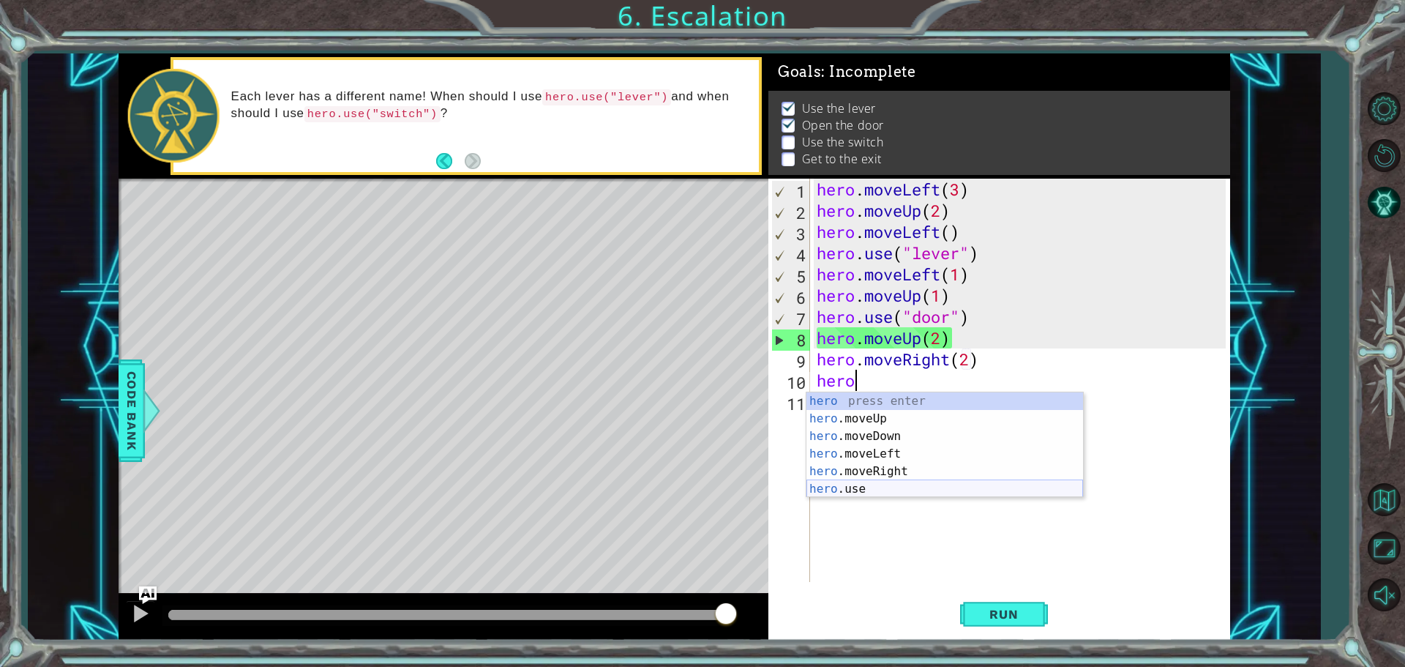
click at [897, 487] on div "hero press enter hero .moveUp press enter hero .moveDown press enter hero .move…" at bounding box center [944, 462] width 277 height 141
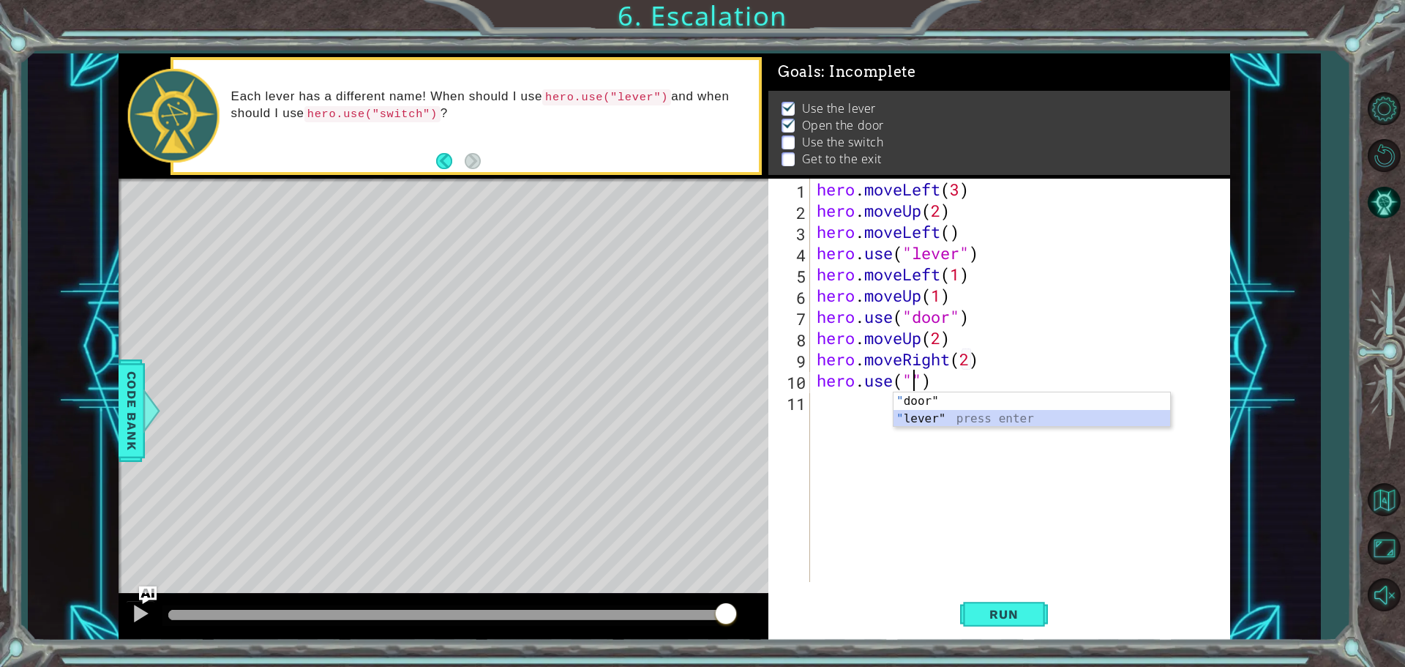
click at [996, 419] on div "" door" press enter " lever" press enter" at bounding box center [1032, 427] width 277 height 70
click at [1025, 619] on span "Run" at bounding box center [1004, 614] width 58 height 15
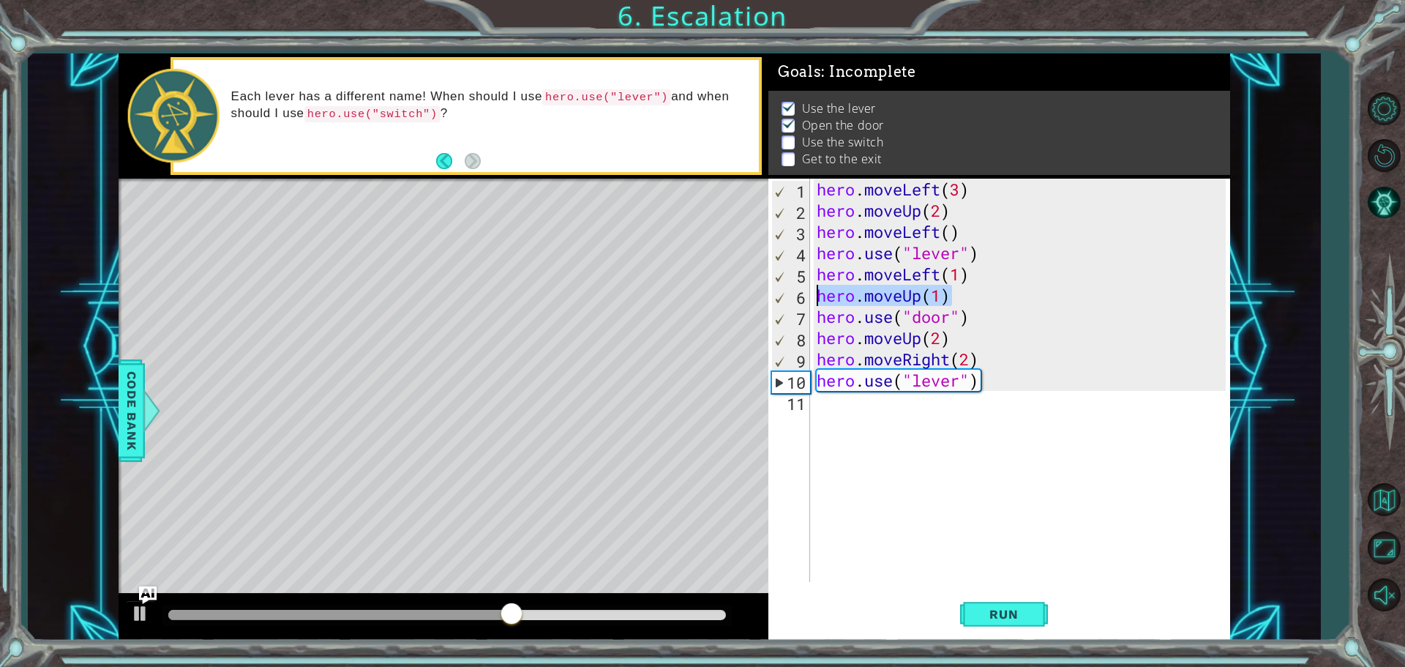
drag, startPoint x: 963, startPoint y: 294, endPoint x: 812, endPoint y: 296, distance: 151.5
click at [812, 296] on div "hero.use("lever") 1 2 3 4 5 6 7 8 9 10 11 hero . moveLeft ( 3 ) hero . moveUp (…" at bounding box center [996, 380] width 457 height 403
type textarea "hero.moveUp(1)"
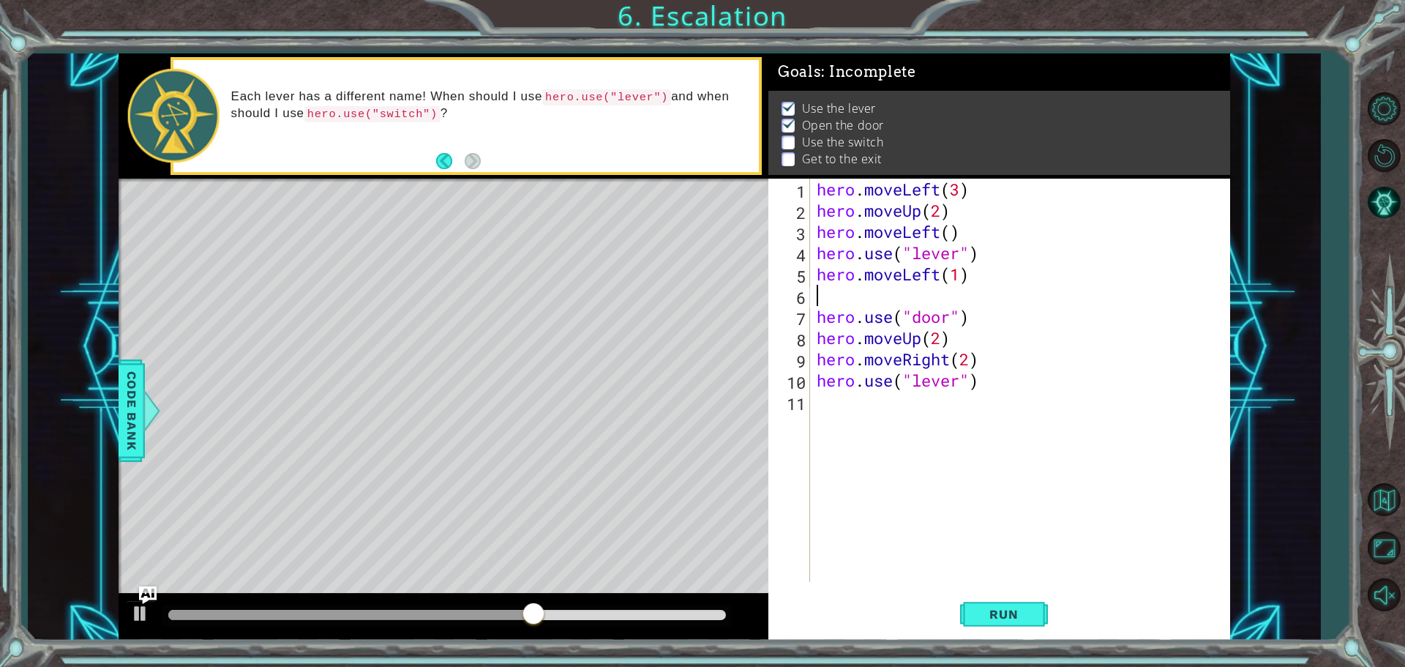
scroll to position [0, 0]
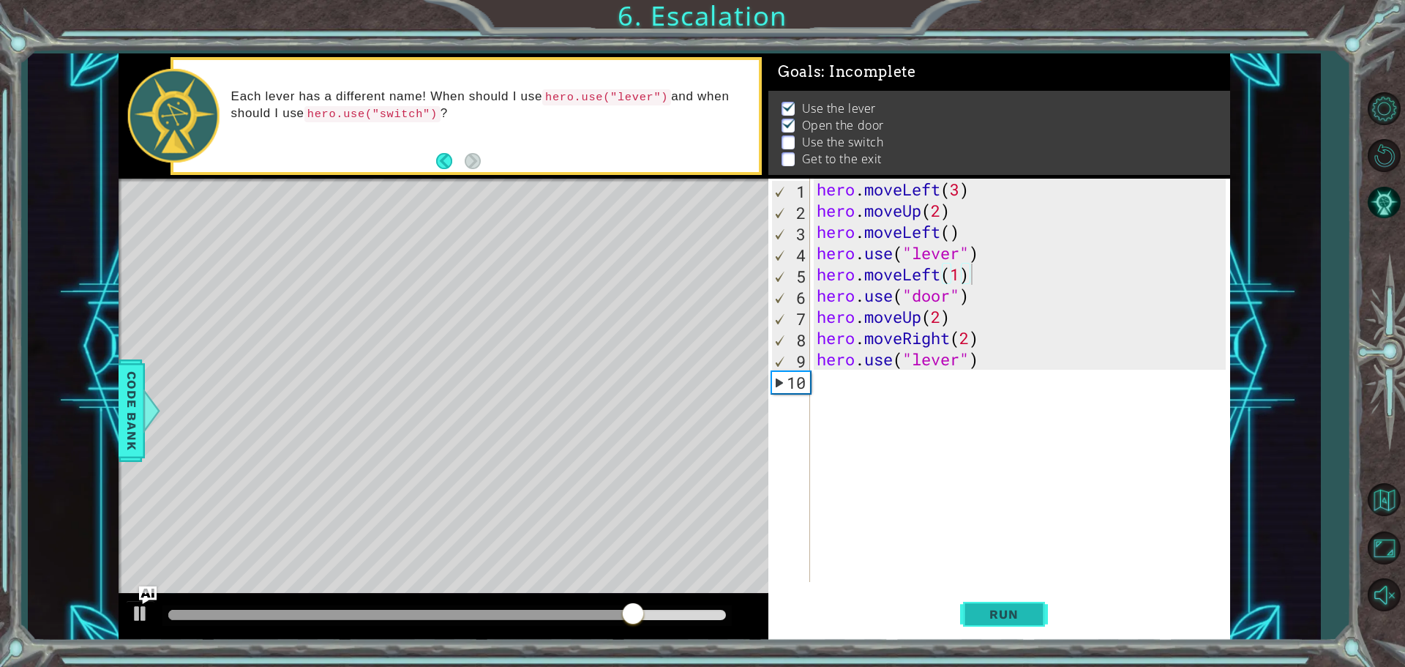
click at [986, 603] on button "Run" at bounding box center [1004, 614] width 88 height 46
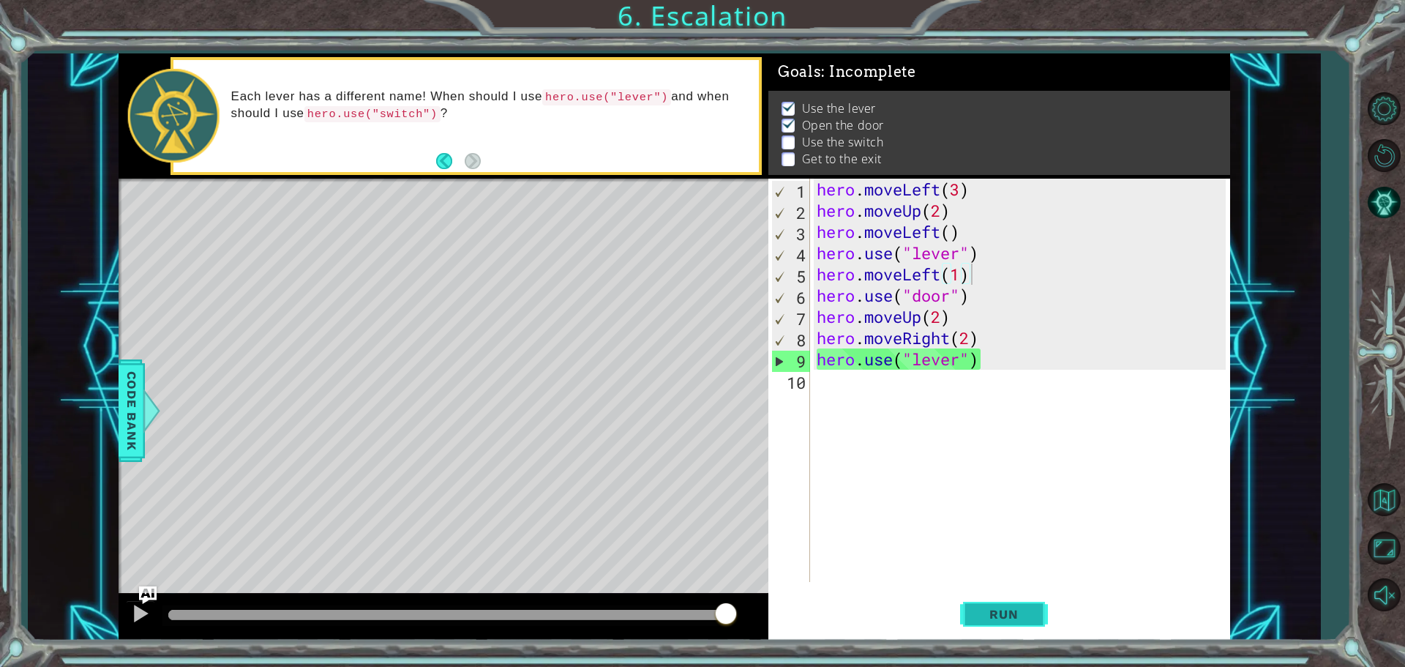
click at [1008, 613] on span "Run" at bounding box center [1004, 614] width 58 height 15
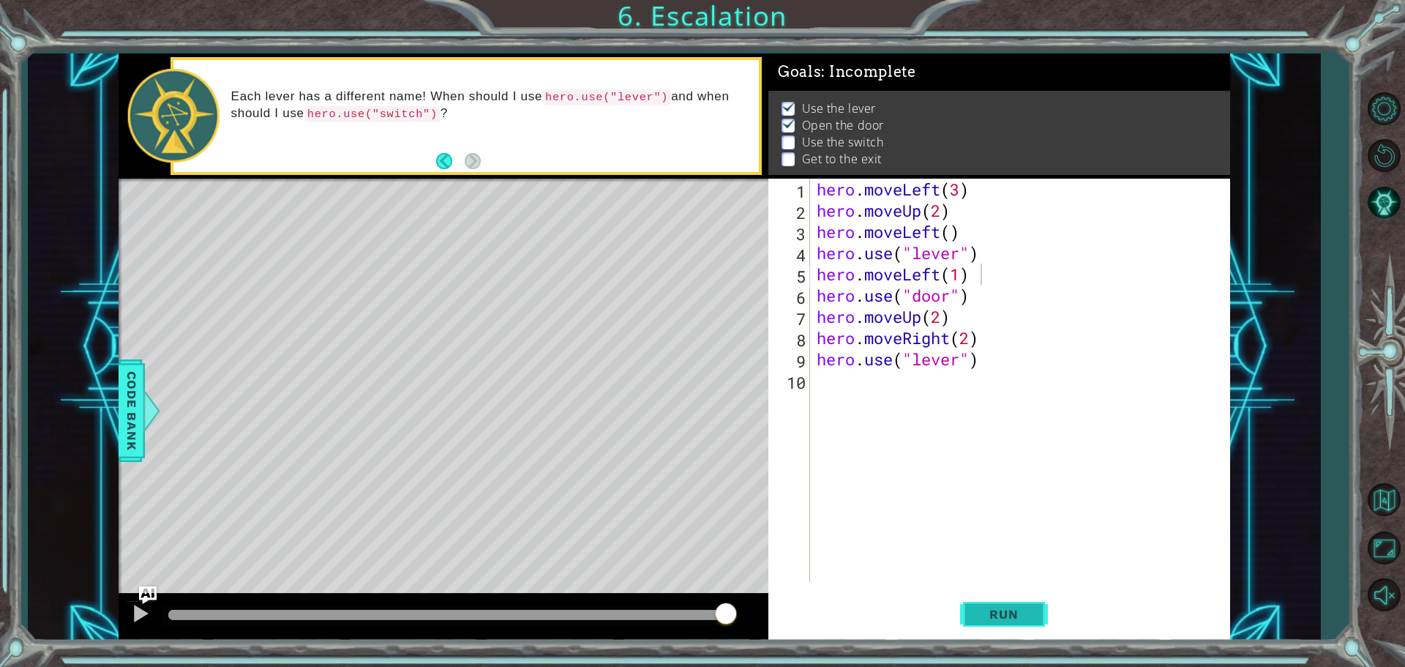
click at [975, 615] on span "Run" at bounding box center [1004, 614] width 58 height 15
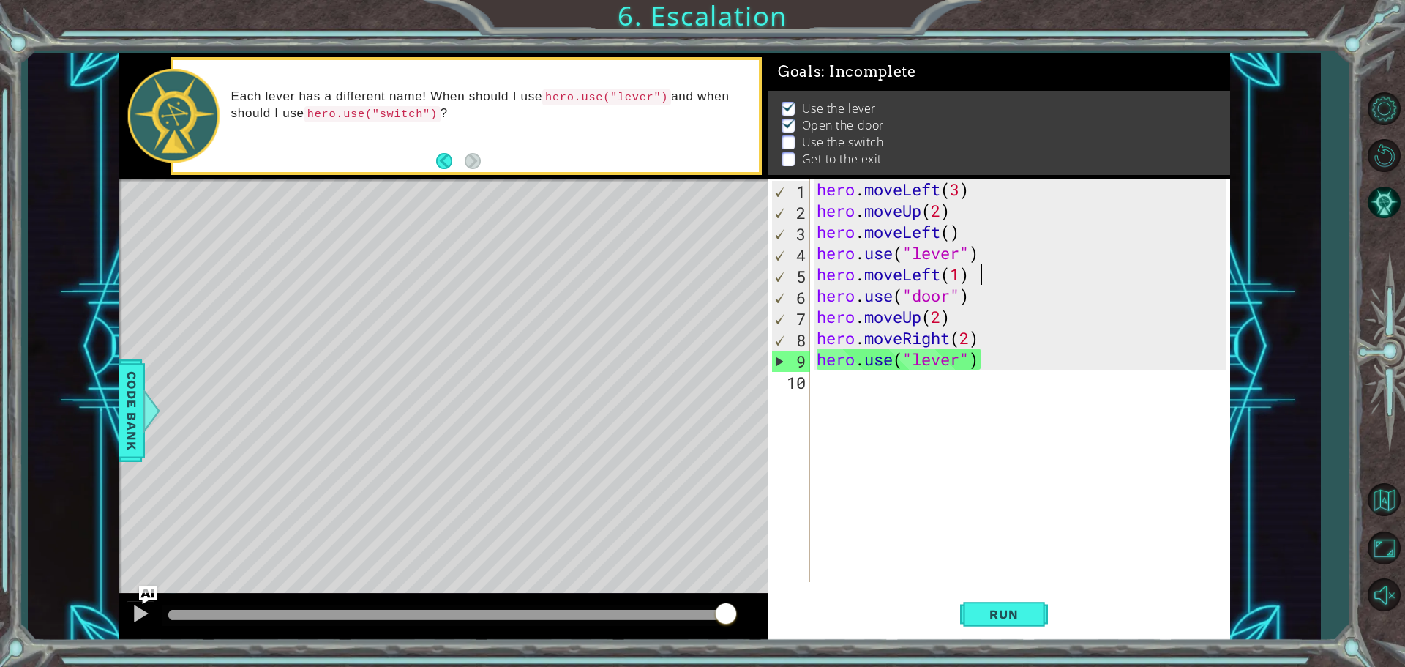
click at [962, 362] on div "hero . moveLeft ( 3 ) hero . moveUp ( 2 ) hero . moveLeft ( ) hero . use ( "lev…" at bounding box center [1023, 402] width 419 height 446
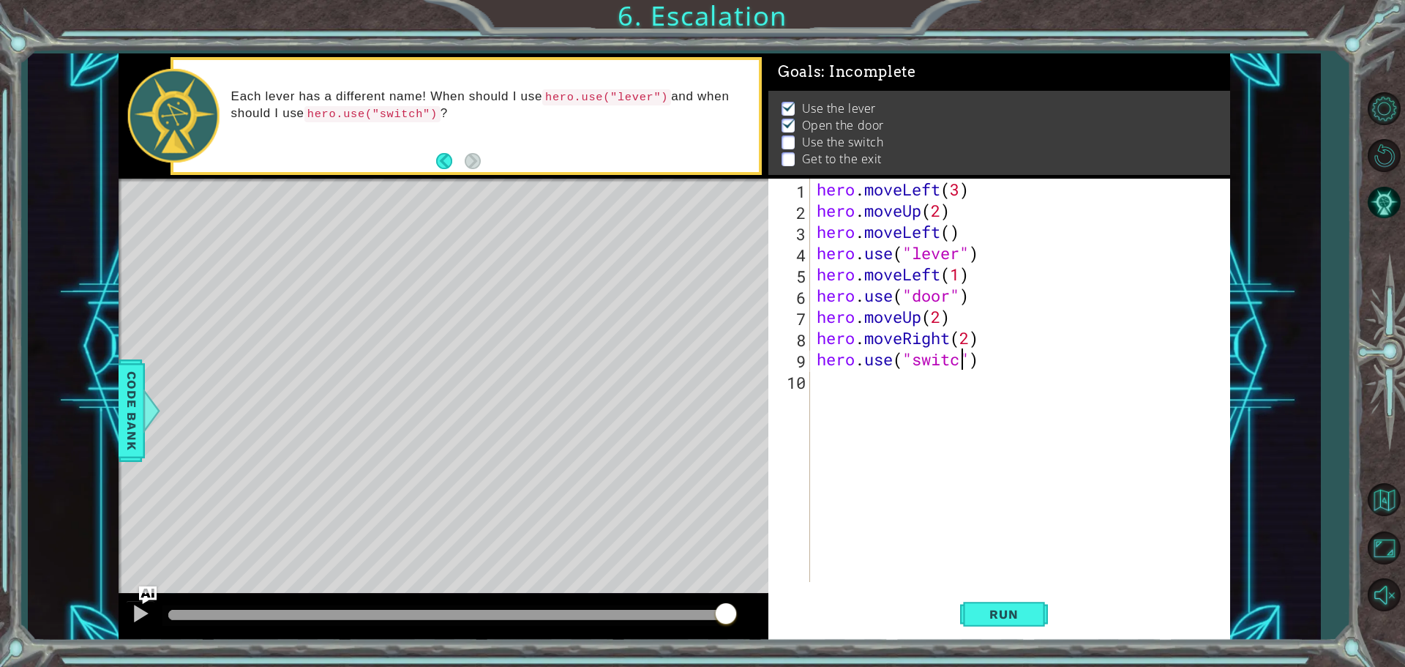
scroll to position [0, 7]
type textarea "hero.use("switch")"
click at [989, 619] on span "Run" at bounding box center [1004, 614] width 58 height 15
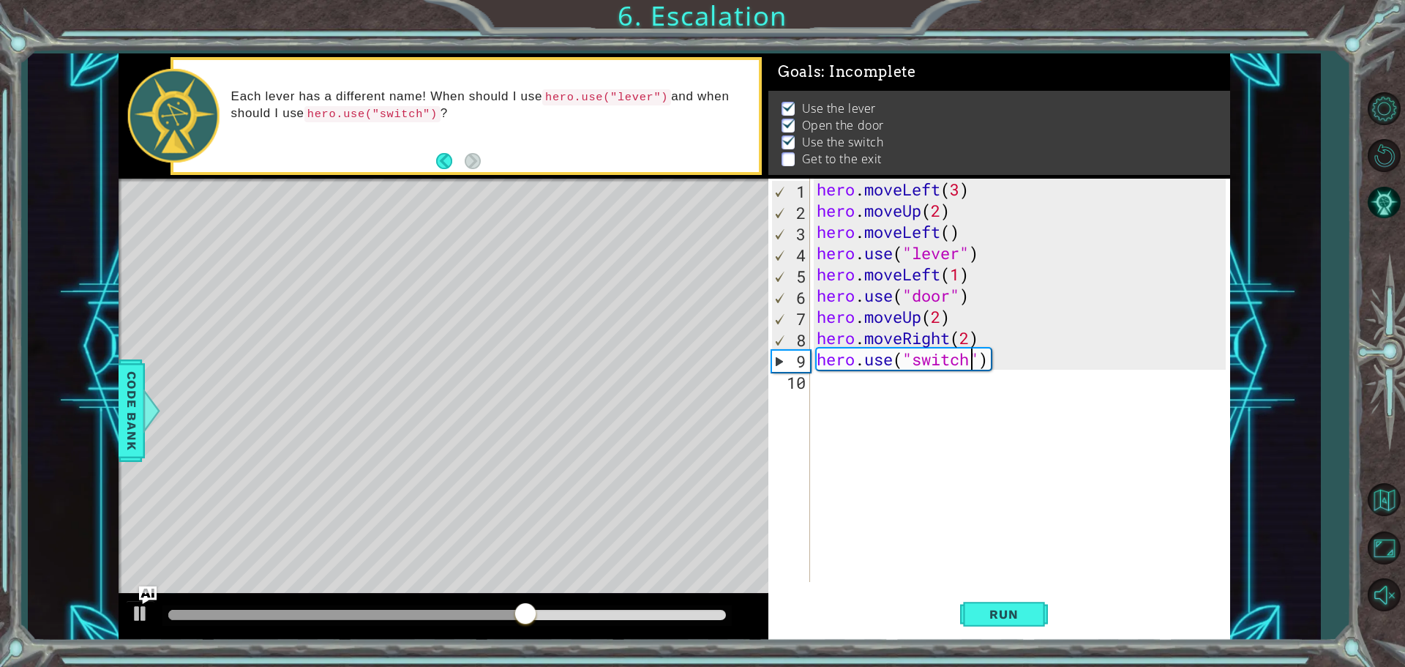
scroll to position [0, 0]
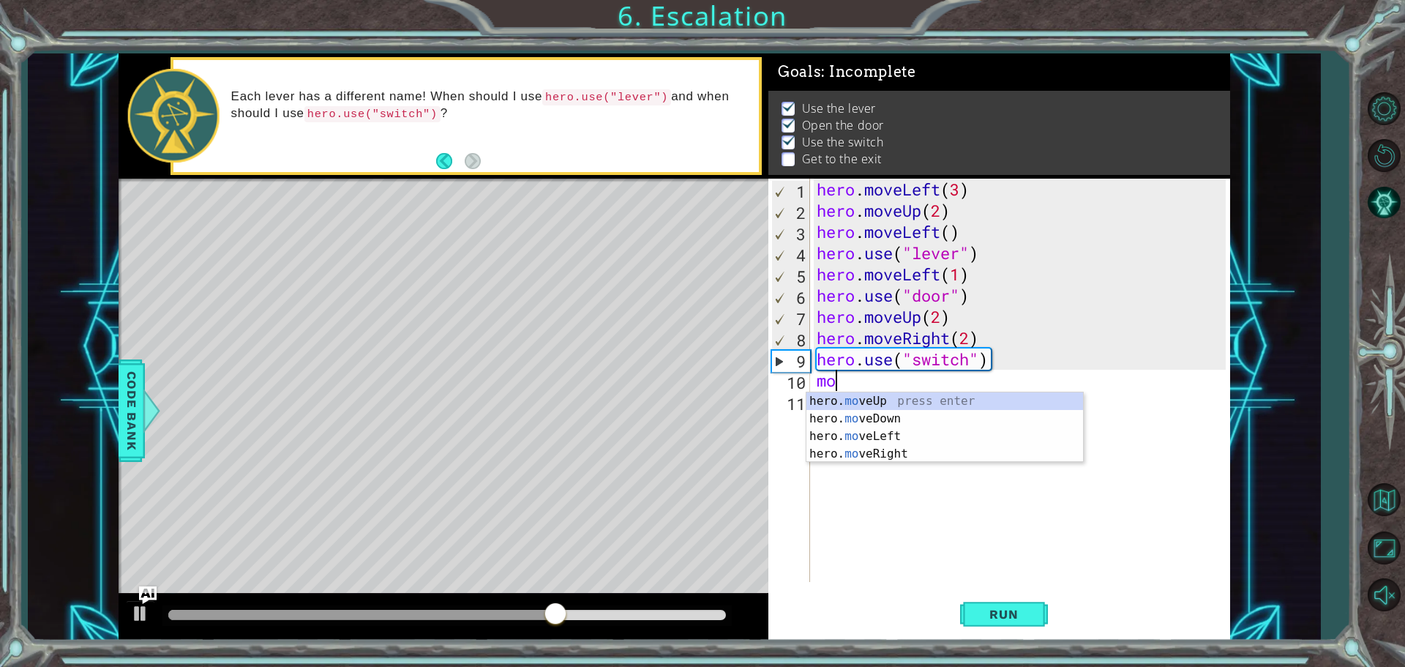
type textarea "m"
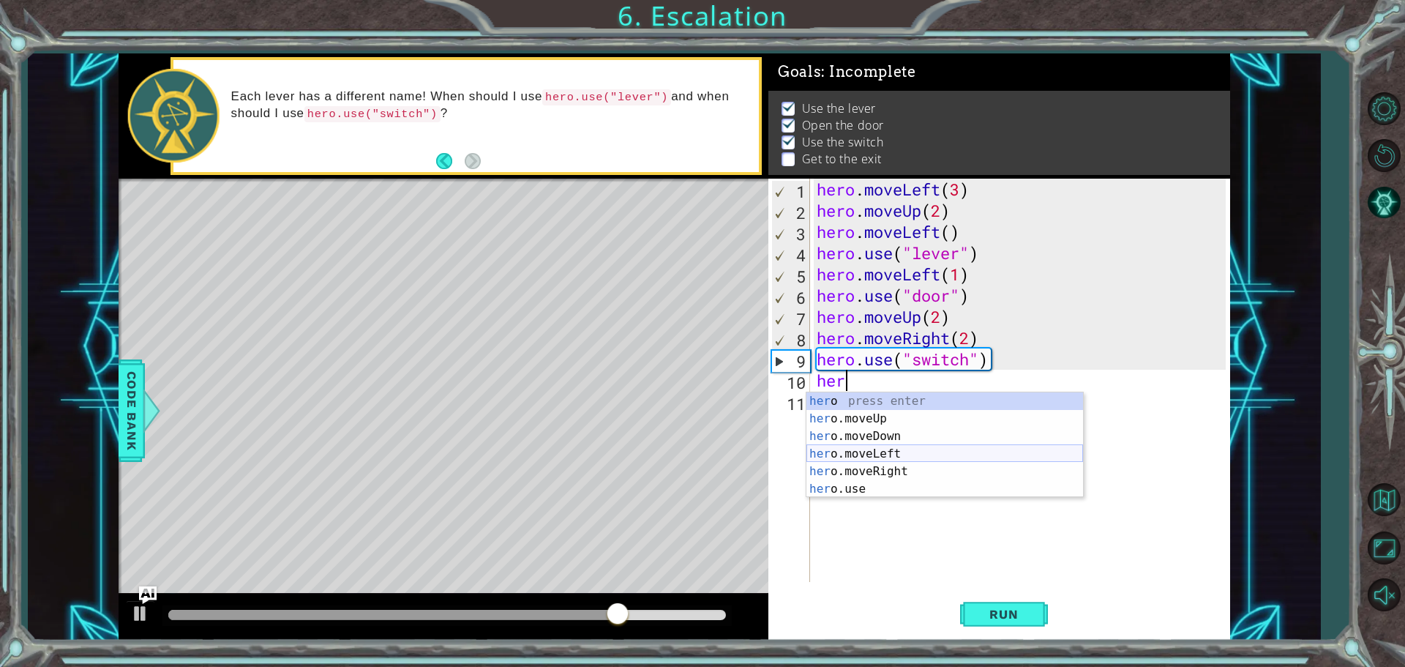
click at [951, 453] on div "her o press enter her o.moveUp press enter her o.moveDown press enter her o.mov…" at bounding box center [944, 462] width 277 height 141
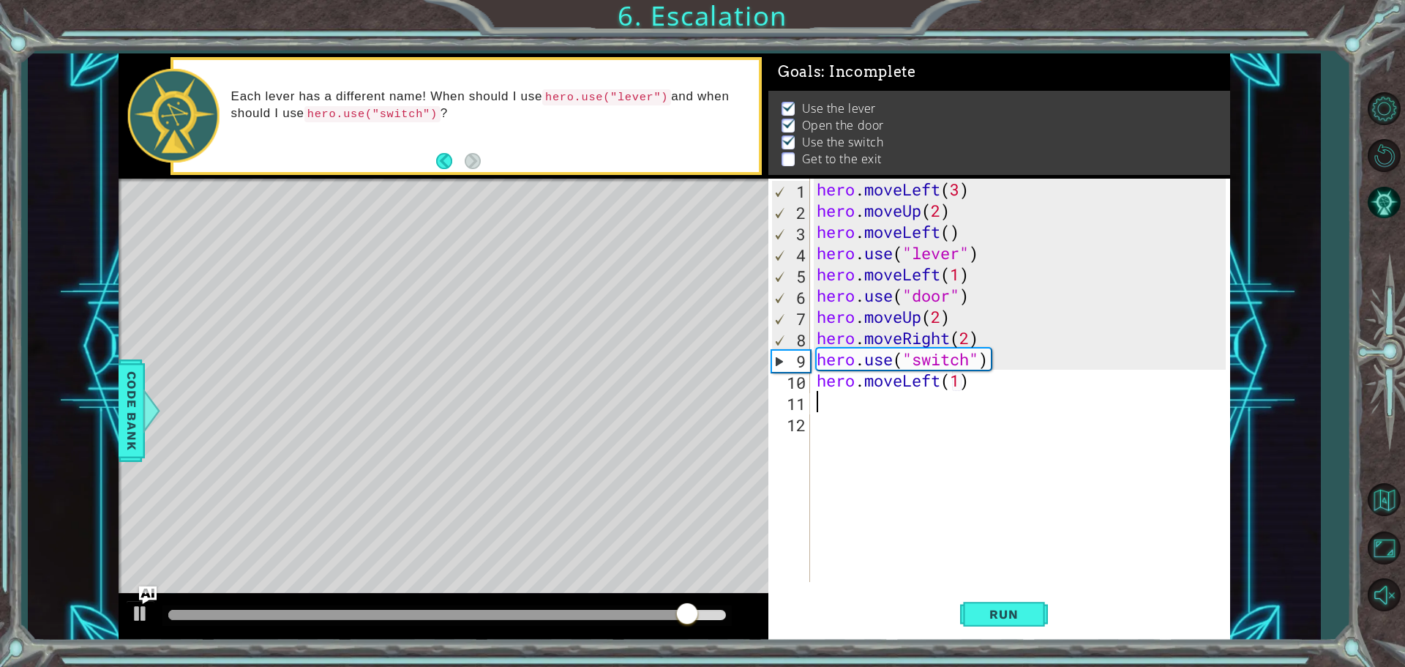
scroll to position [0, 7]
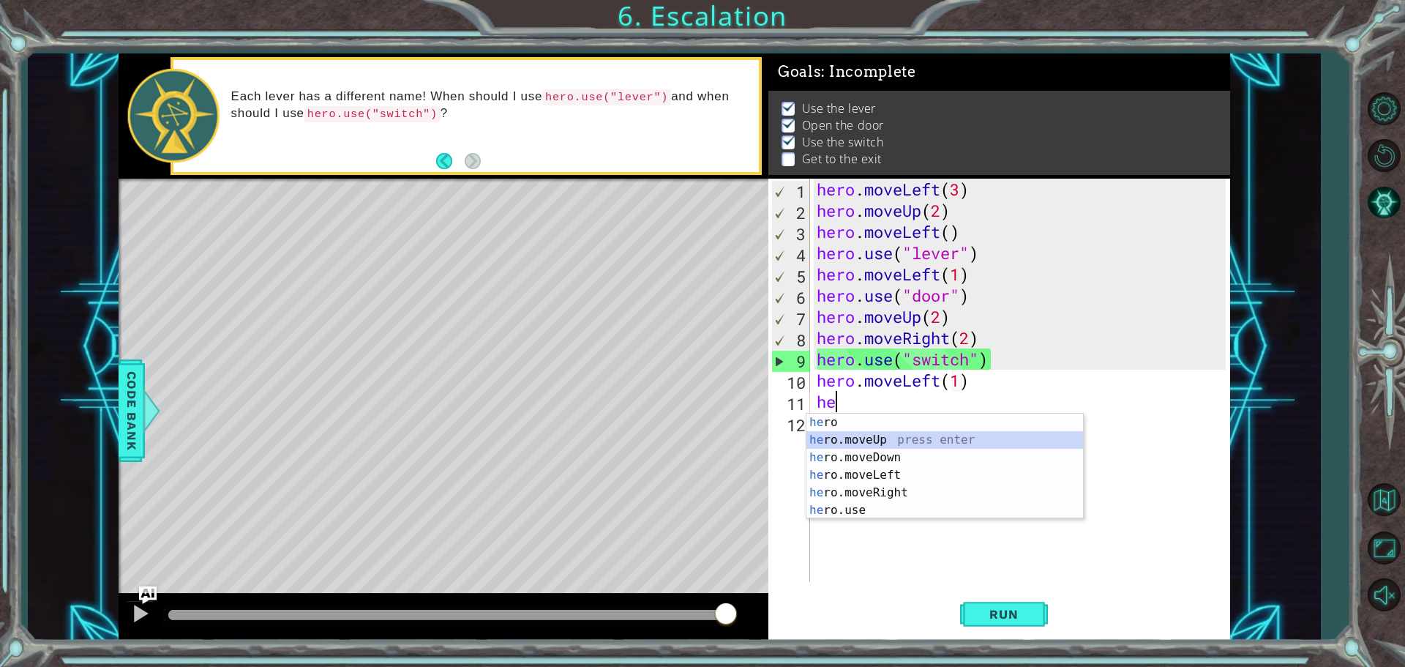
click at [958, 443] on div "he ro press enter he ro.moveUp press enter he ro.moveDown press enter he ro.mov…" at bounding box center [944, 483] width 277 height 141
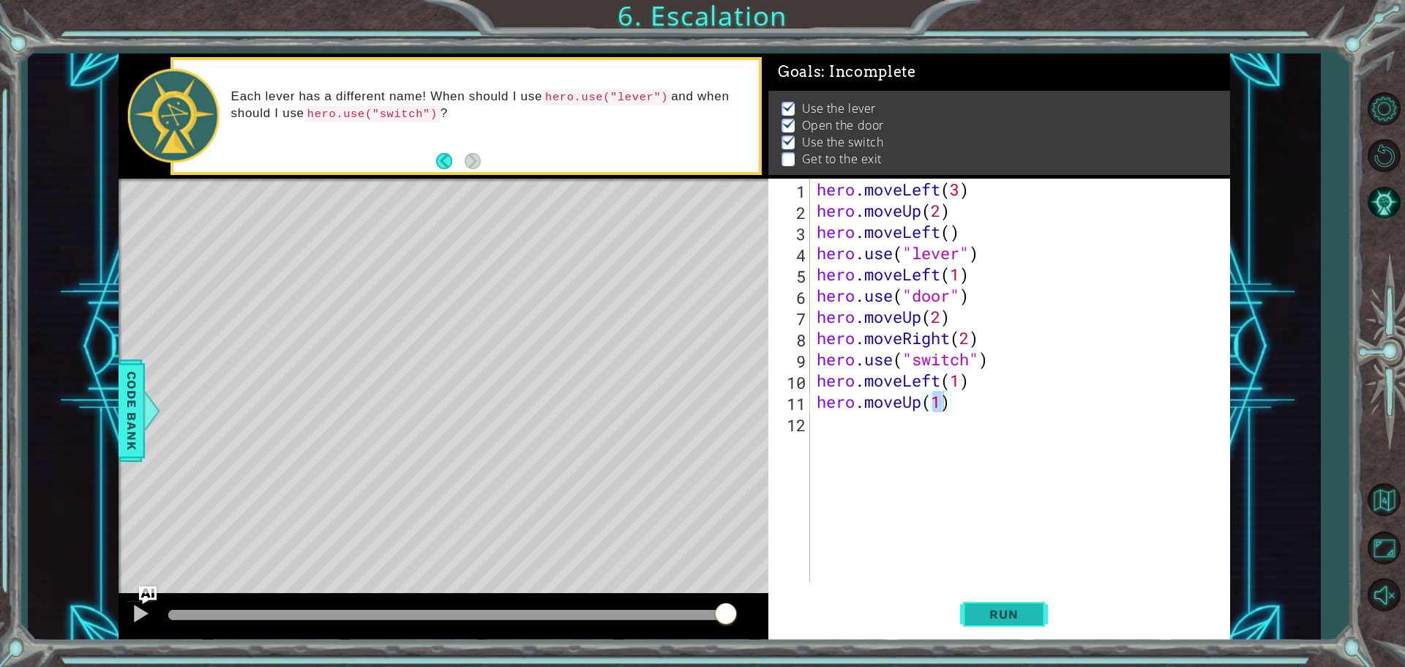
click at [1006, 607] on span "Run" at bounding box center [1004, 614] width 58 height 15
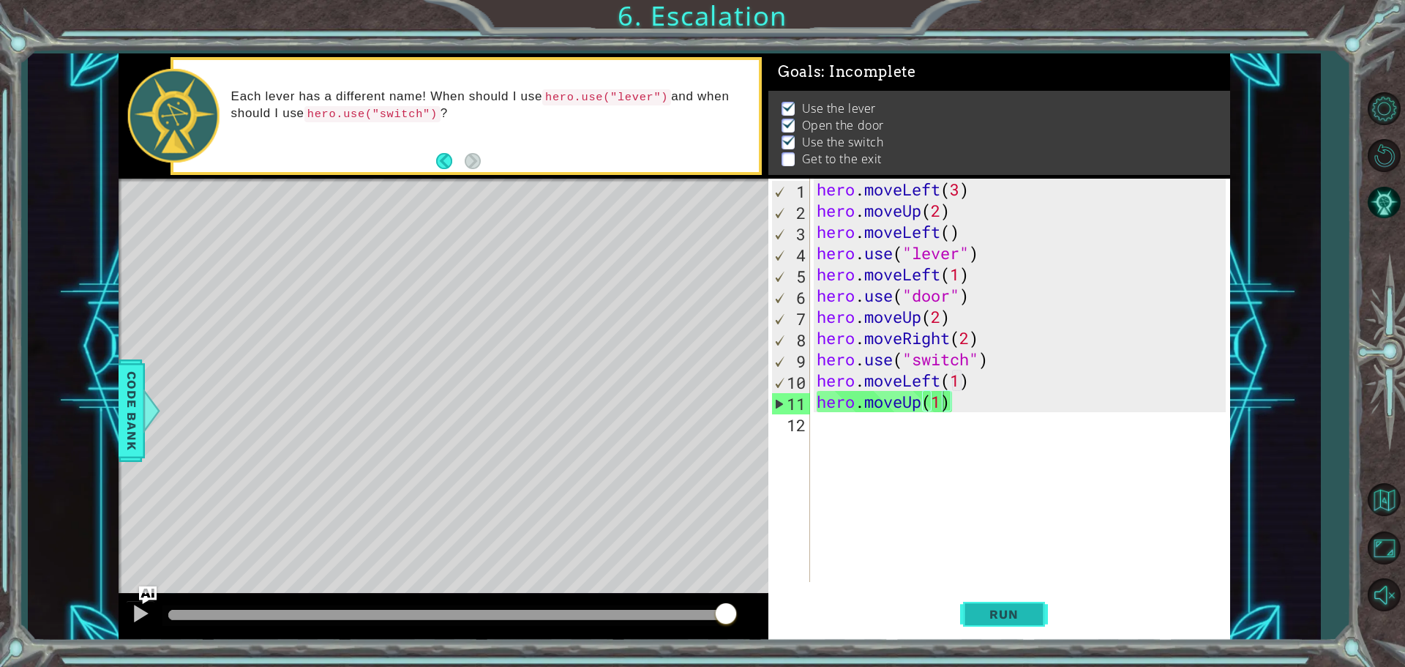
click at [1010, 607] on span "Run" at bounding box center [1004, 614] width 58 height 15
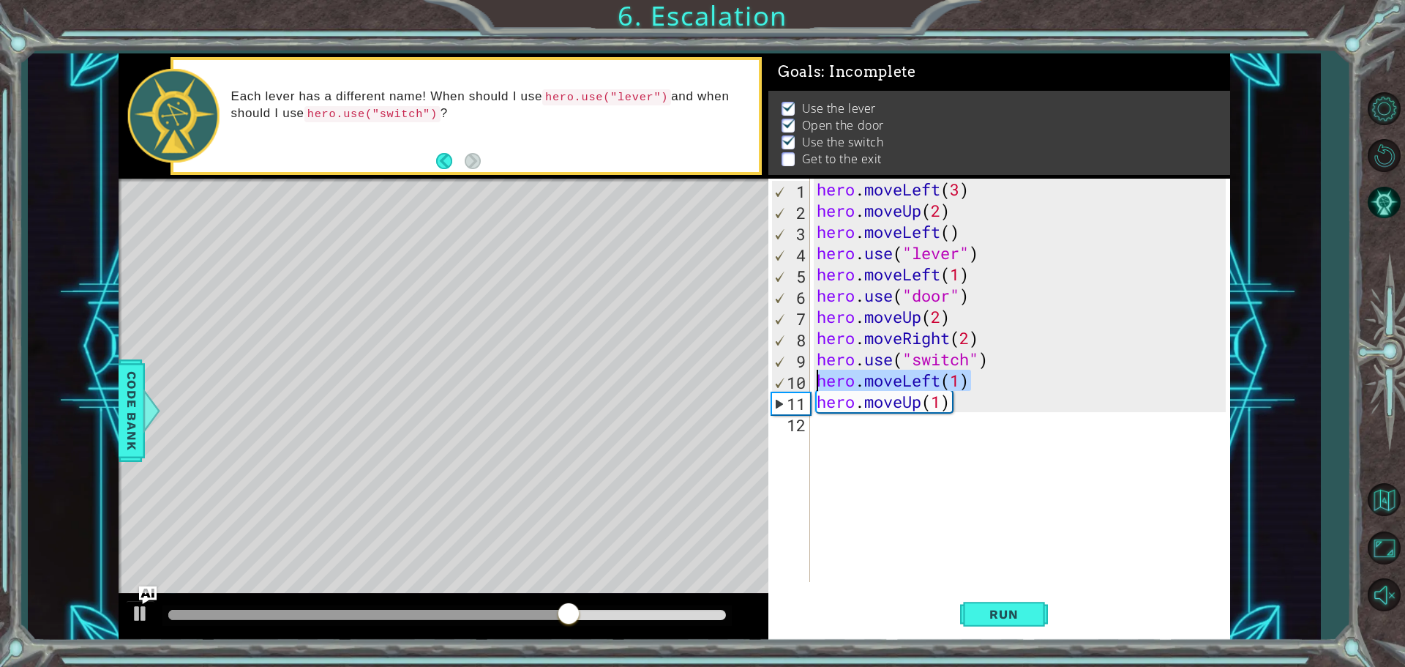
drag, startPoint x: 989, startPoint y: 375, endPoint x: 819, endPoint y: 383, distance: 170.0
click at [819, 383] on div "hero . moveLeft ( 3 ) hero . moveUp ( 2 ) hero . moveLeft ( ) hero . use ( "lev…" at bounding box center [1023, 402] width 419 height 446
type textarea "hero.moveLeft(1)"
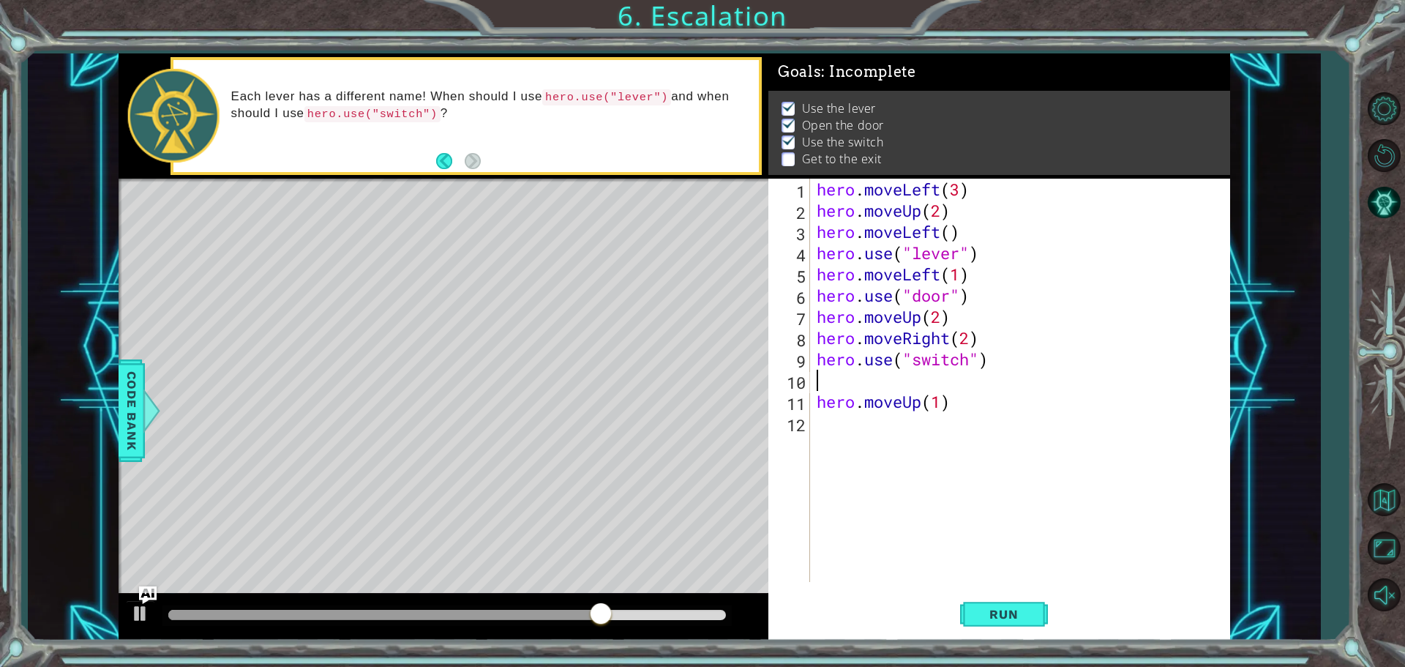
scroll to position [0, 0]
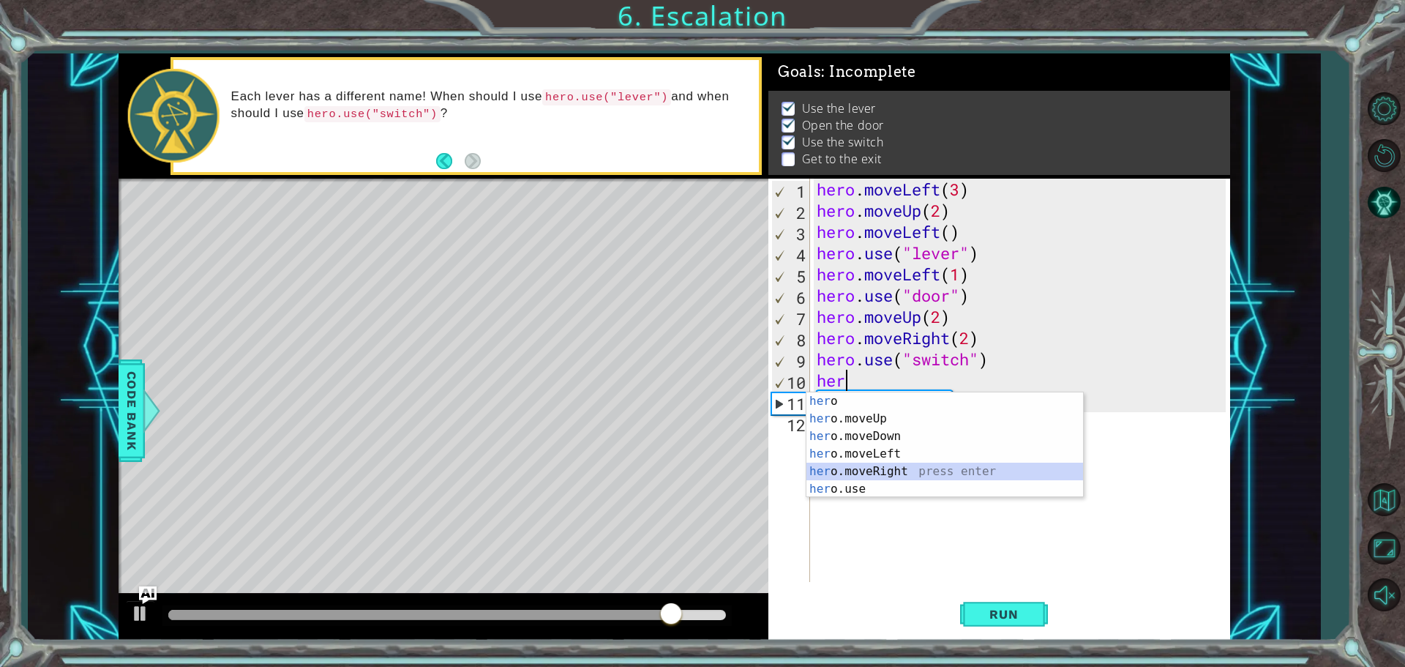
click at [861, 465] on div "her o press enter her o.moveUp press enter her o.moveDown press enter her o.mov…" at bounding box center [944, 462] width 277 height 141
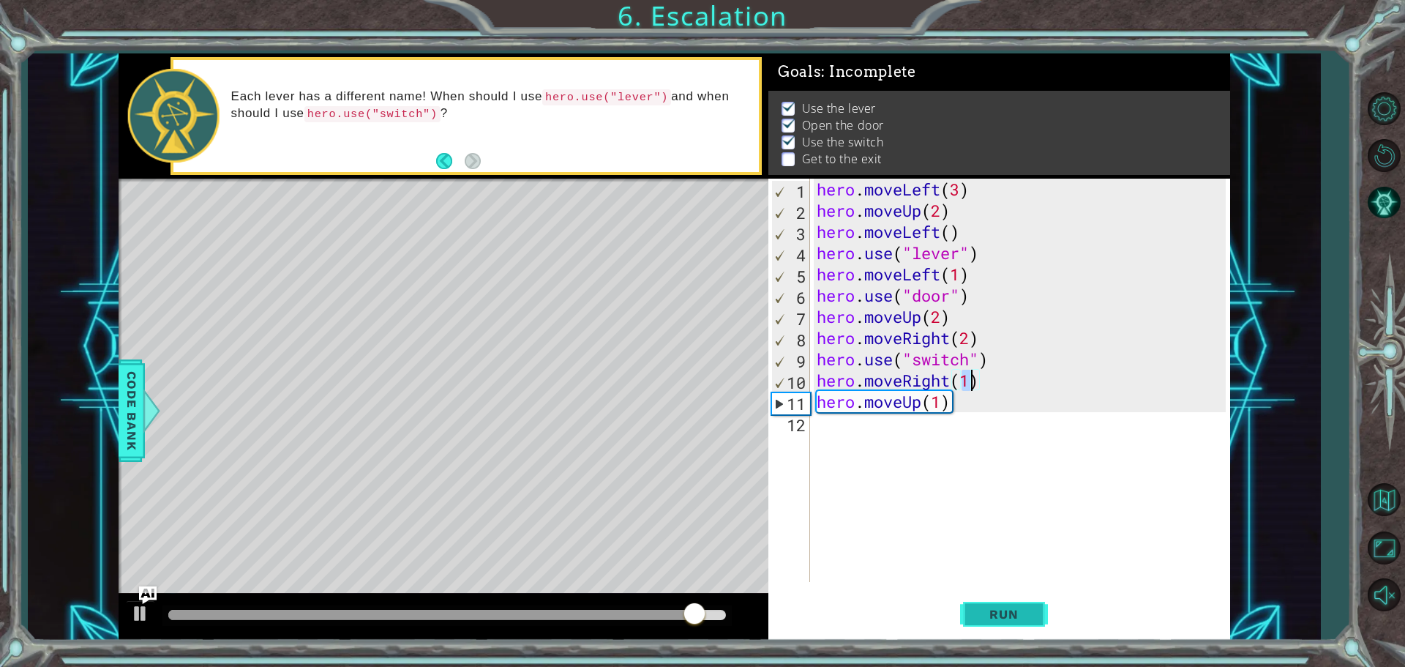
type textarea "hero.moveRight(1)"
click at [1030, 610] on span "Run" at bounding box center [1004, 614] width 58 height 15
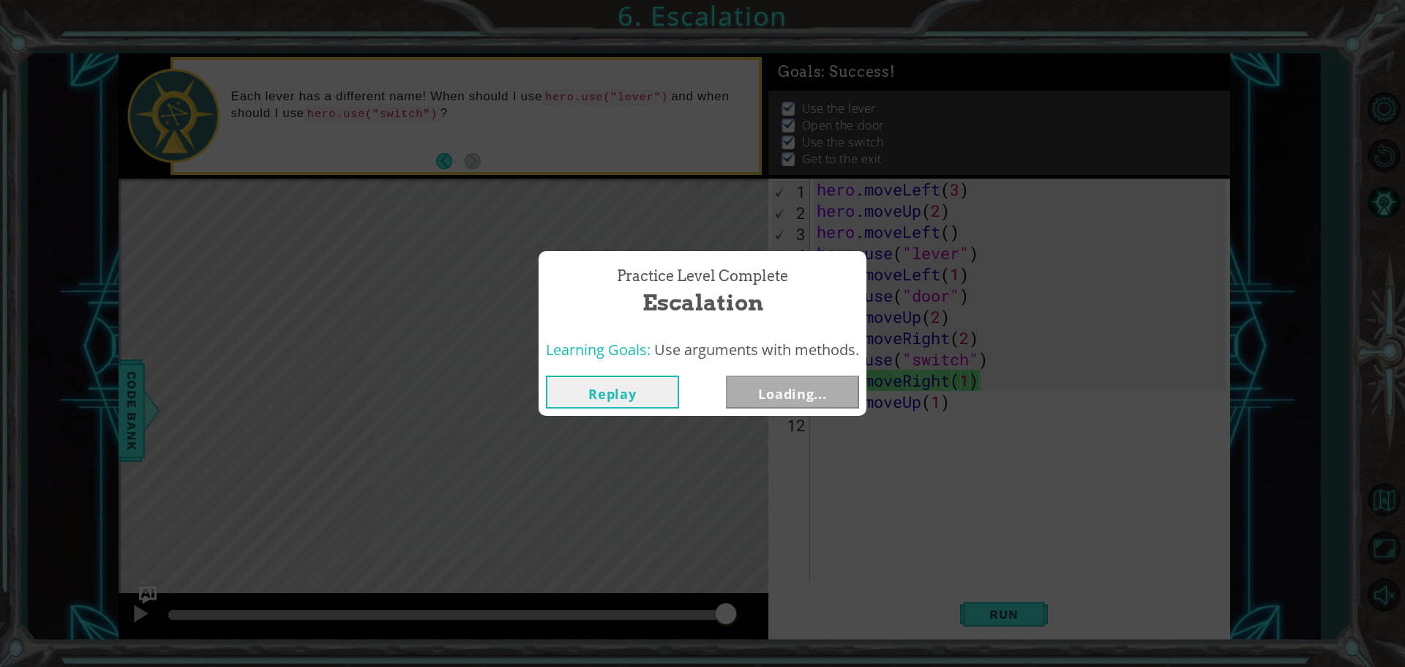
drag, startPoint x: 322, startPoint y: 616, endPoint x: 807, endPoint y: 615, distance: 485.2
click at [807, 615] on body "1 ההההההההההההההההההההההההההההההההההההההההההההההההההההההההההההההההההההההההההההה…" at bounding box center [702, 333] width 1405 height 667
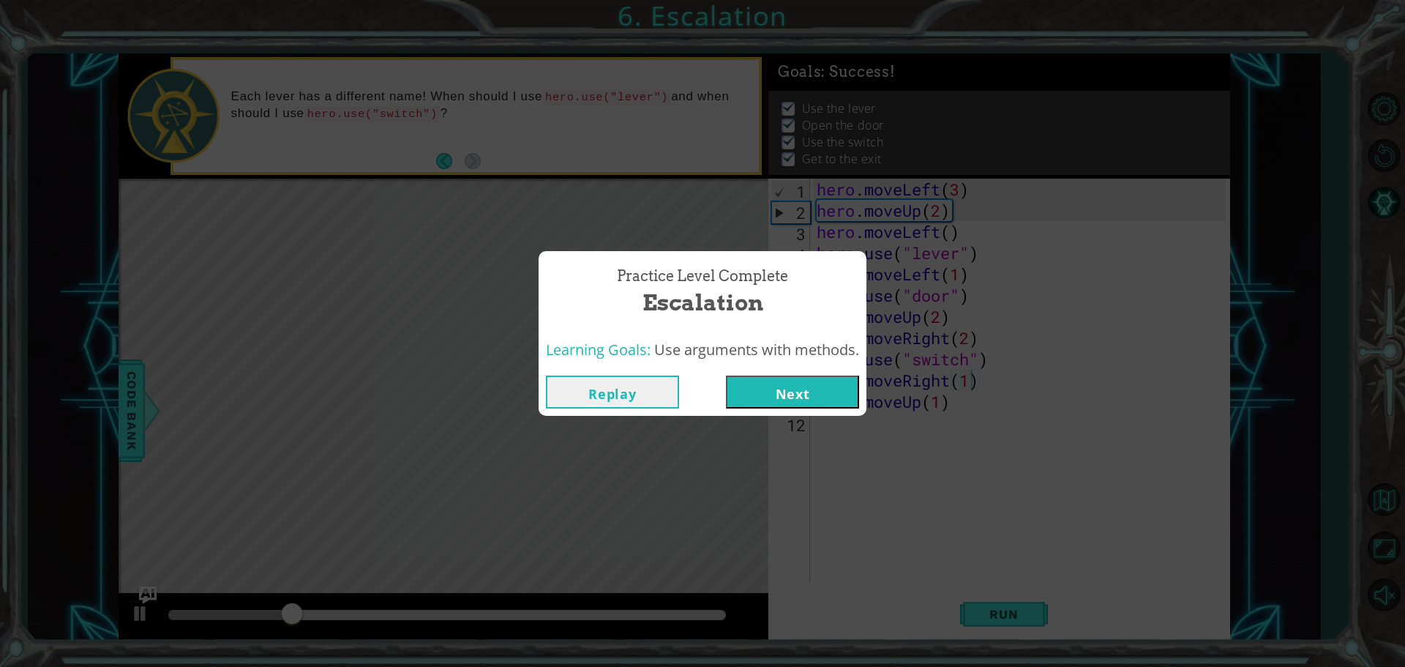
click at [842, 393] on button "Next" at bounding box center [792, 391] width 133 height 33
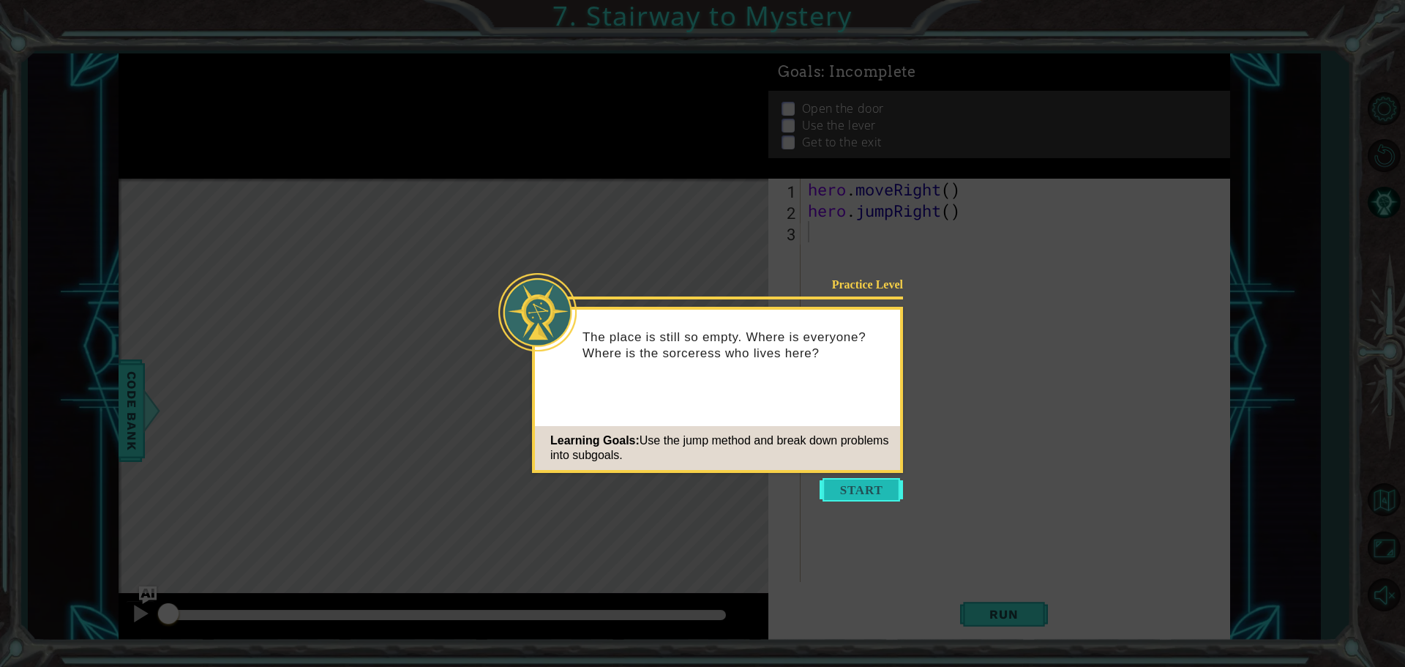
click at [852, 485] on button "Start" at bounding box center [861, 489] width 83 height 23
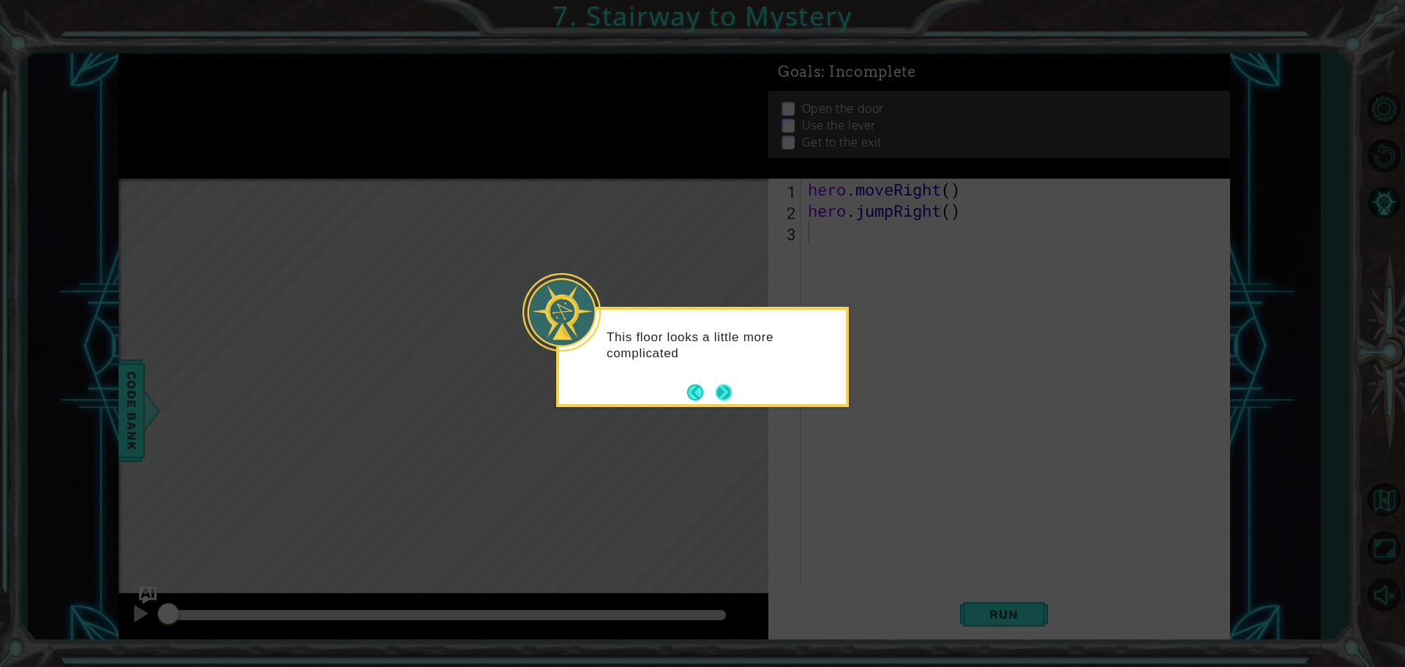
click at [728, 394] on button "Next" at bounding box center [724, 391] width 17 height 17
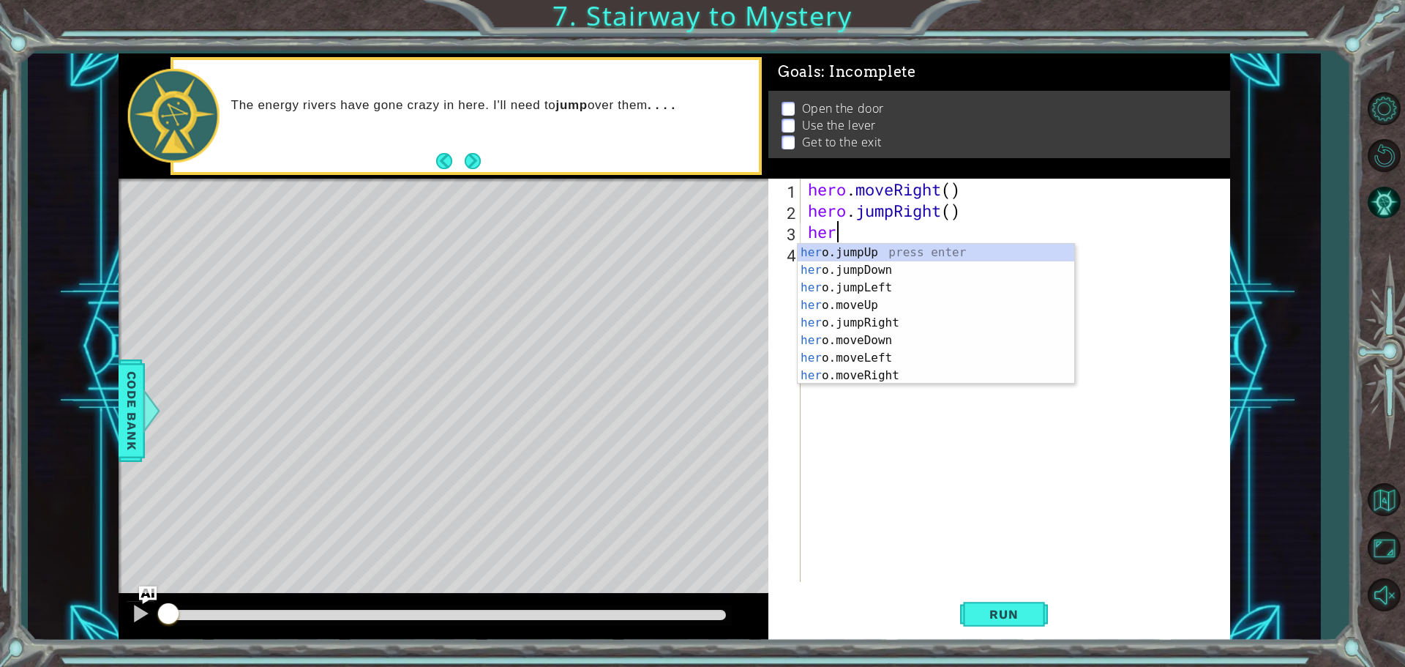
scroll to position [0, 1]
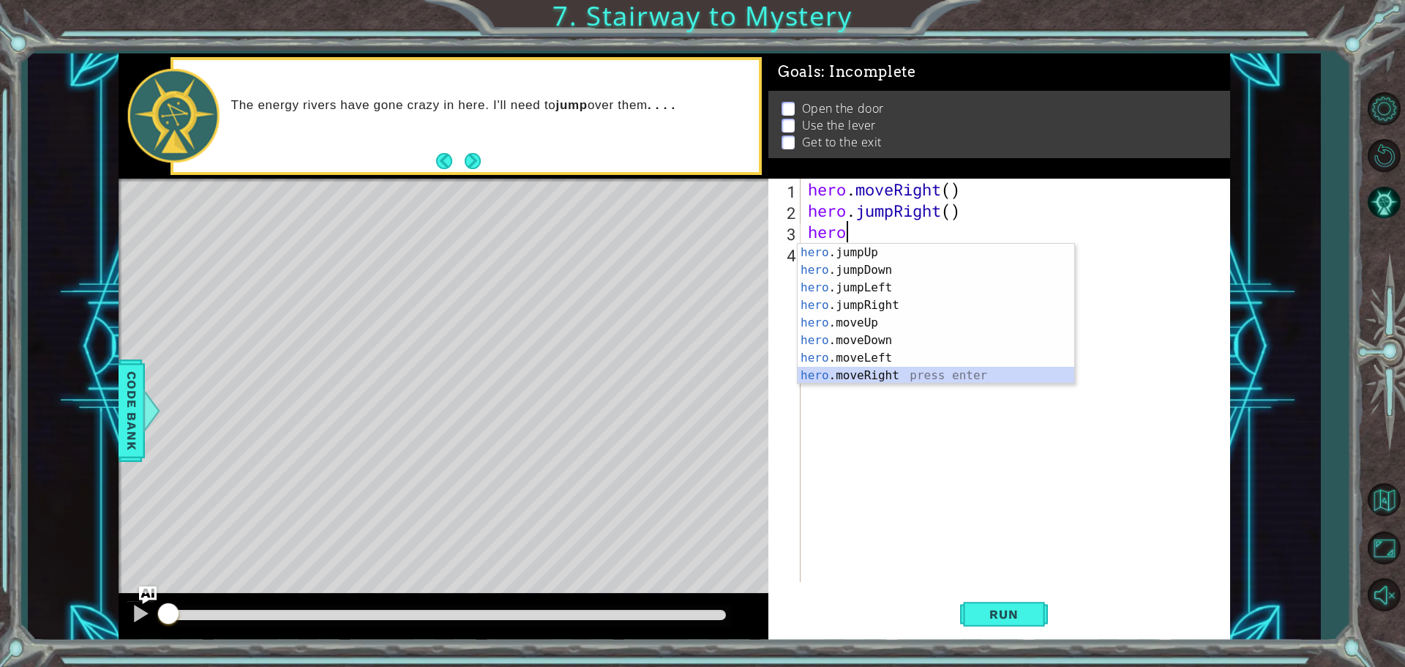
click at [902, 380] on div "hero .jumpUp press enter hero .jumpDown press enter hero .jumpLeft press enter …" at bounding box center [936, 332] width 277 height 176
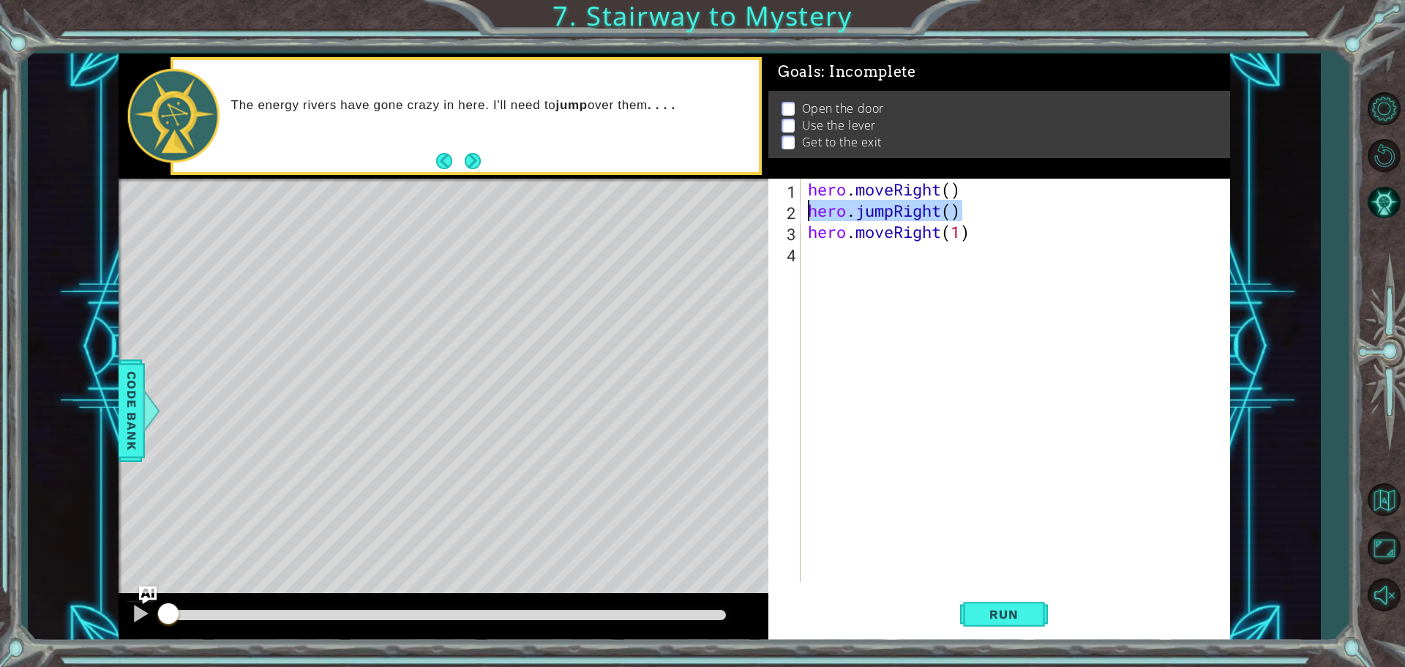
drag, startPoint x: 967, startPoint y: 203, endPoint x: 804, endPoint y: 217, distance: 164.6
click at [804, 217] on div "hero.moveRight(1) 1 2 3 4 hero . moveRight ( ) hero . jumpRight ( ) hero . move…" at bounding box center [996, 380] width 457 height 403
type textarea "hero.jumpRight()"
drag, startPoint x: 905, startPoint y: 369, endPoint x: 864, endPoint y: 324, distance: 60.1
click at [865, 324] on div "hero . moveRight ( ) hero . jumpRight ( ) hero . moveRight ( 1 )" at bounding box center [1019, 402] width 428 height 446
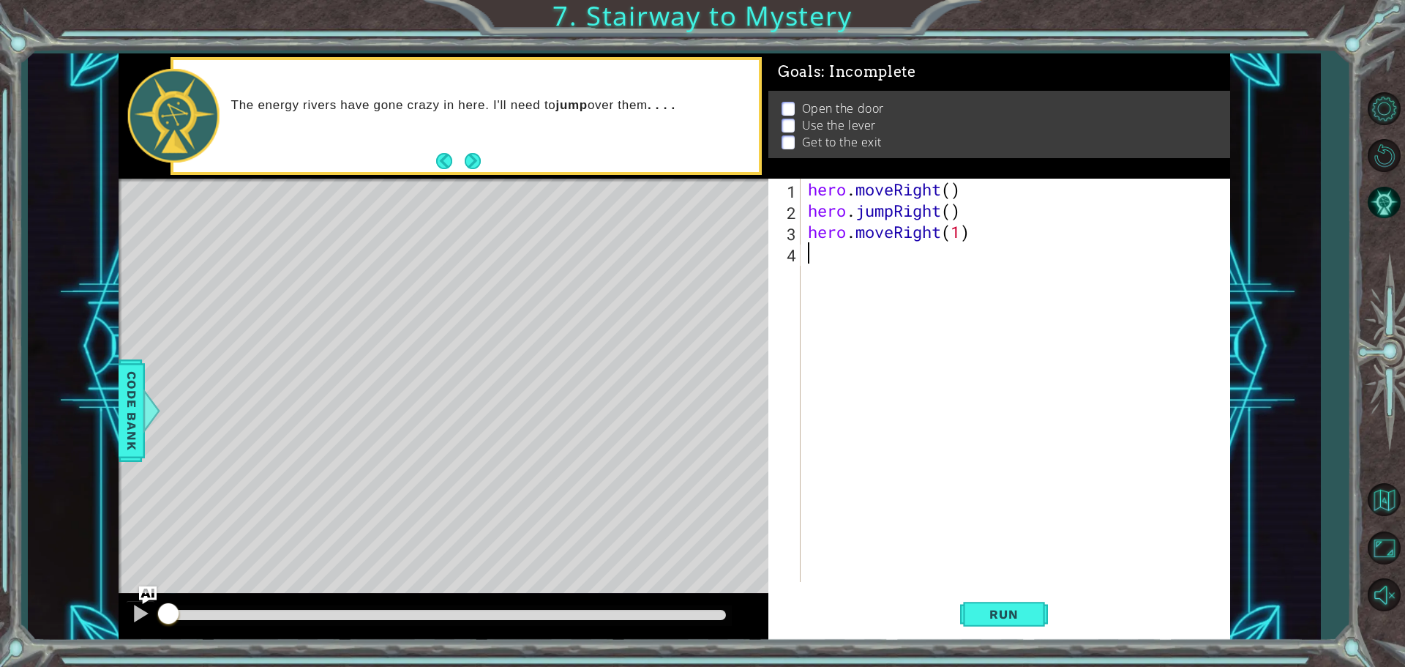
scroll to position [0, 0]
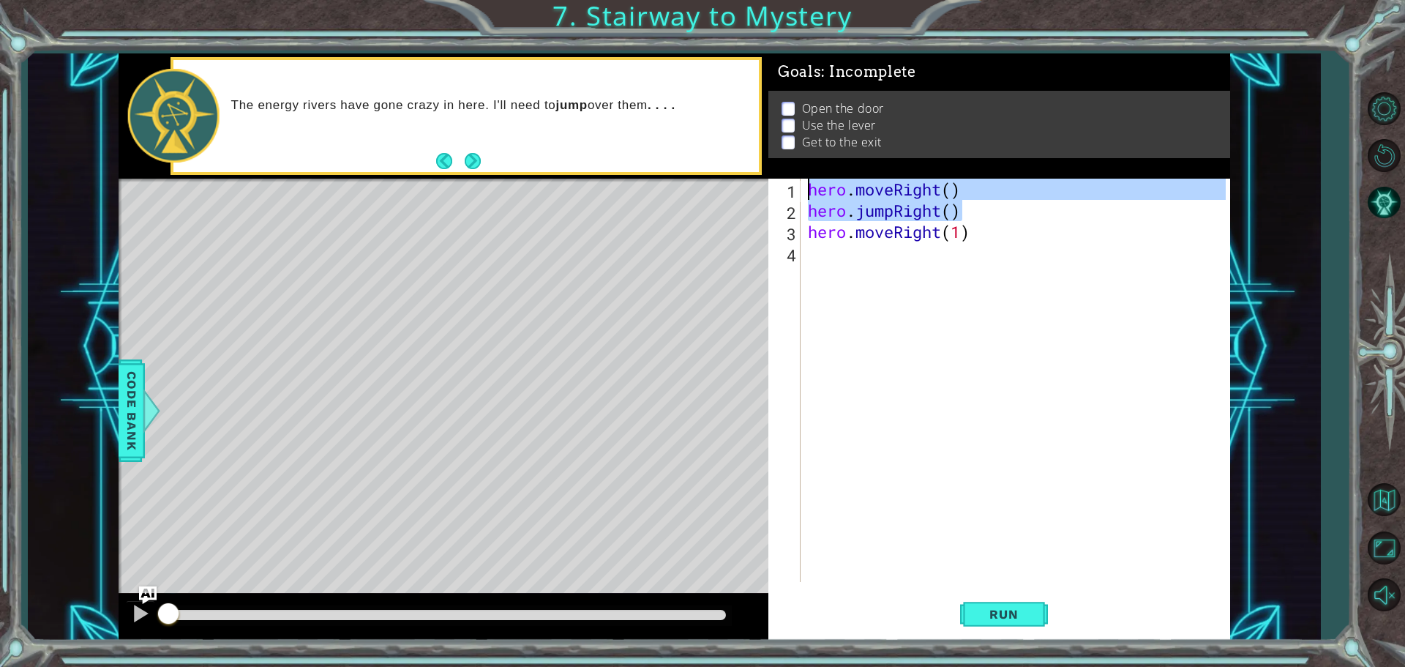
drag, startPoint x: 970, startPoint y: 214, endPoint x: 807, endPoint y: 180, distance: 166.1
click at [807, 180] on div "hero . moveRight ( ) hero . jumpRight ( ) hero . moveRight ( 1 )" at bounding box center [1019, 402] width 428 height 446
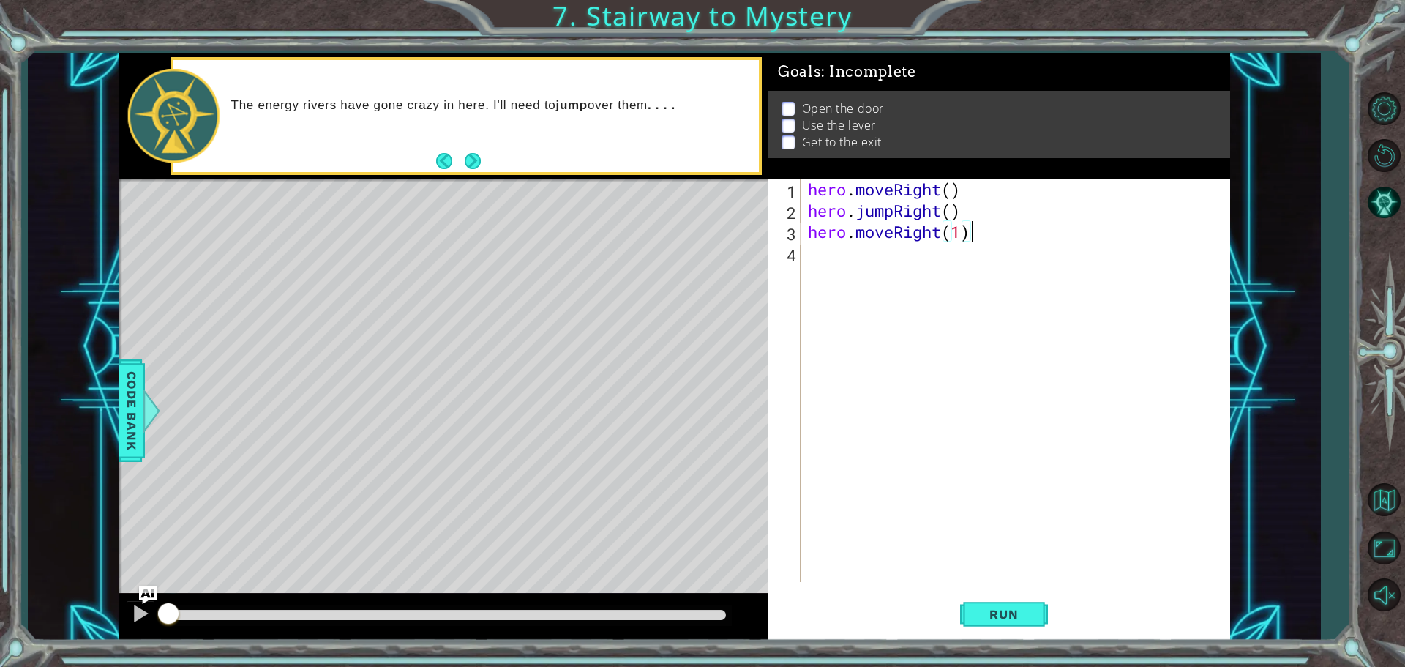
click at [1021, 225] on div "hero . moveRight ( ) hero . jumpRight ( ) hero . moveRight ( 1 )" at bounding box center [1019, 402] width 428 height 446
type textarea "hero.moveRight(1)"
paste textarea "hero.jumpRight()"
click at [1007, 609] on span "Run" at bounding box center [1004, 614] width 58 height 15
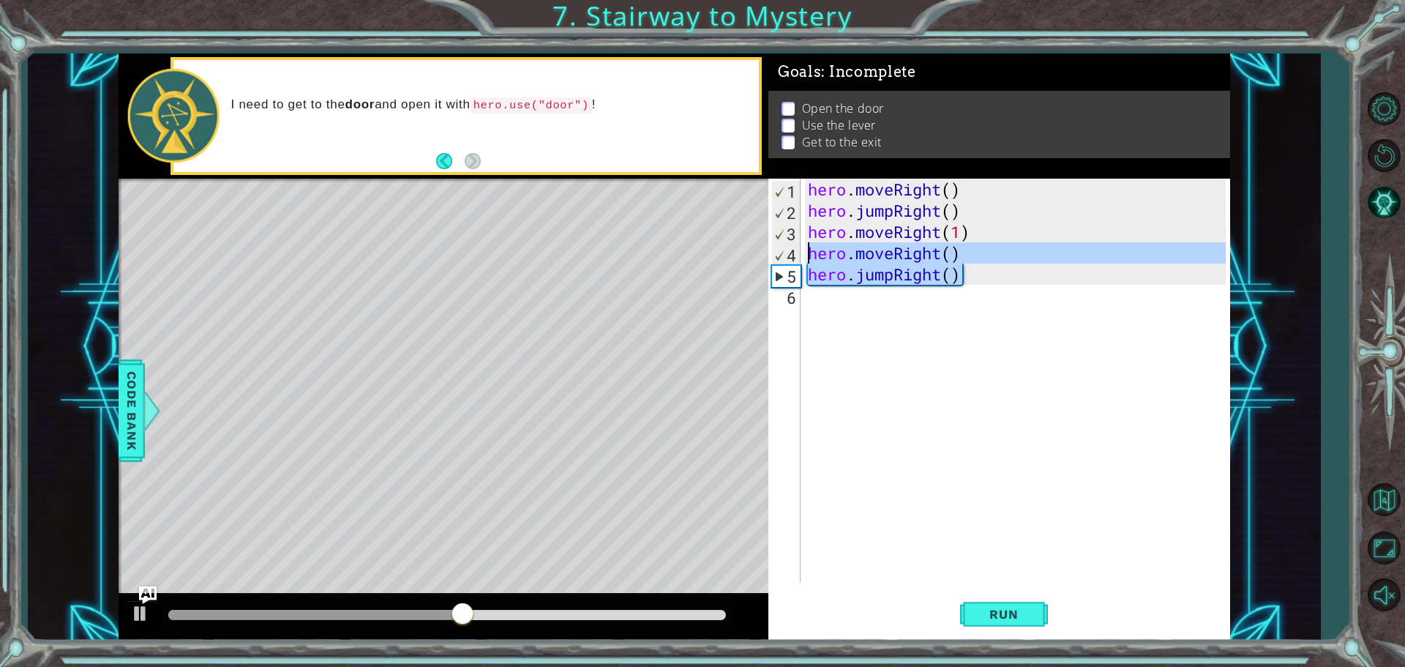
drag, startPoint x: 984, startPoint y: 284, endPoint x: 812, endPoint y: 257, distance: 174.8
click at [812, 257] on div "hero . moveRight ( ) hero . jumpRight ( ) hero . moveRight ( 1 ) hero . moveRig…" at bounding box center [1019, 402] width 428 height 446
type textarea "hero.moveRight() hero.jumpRight()"
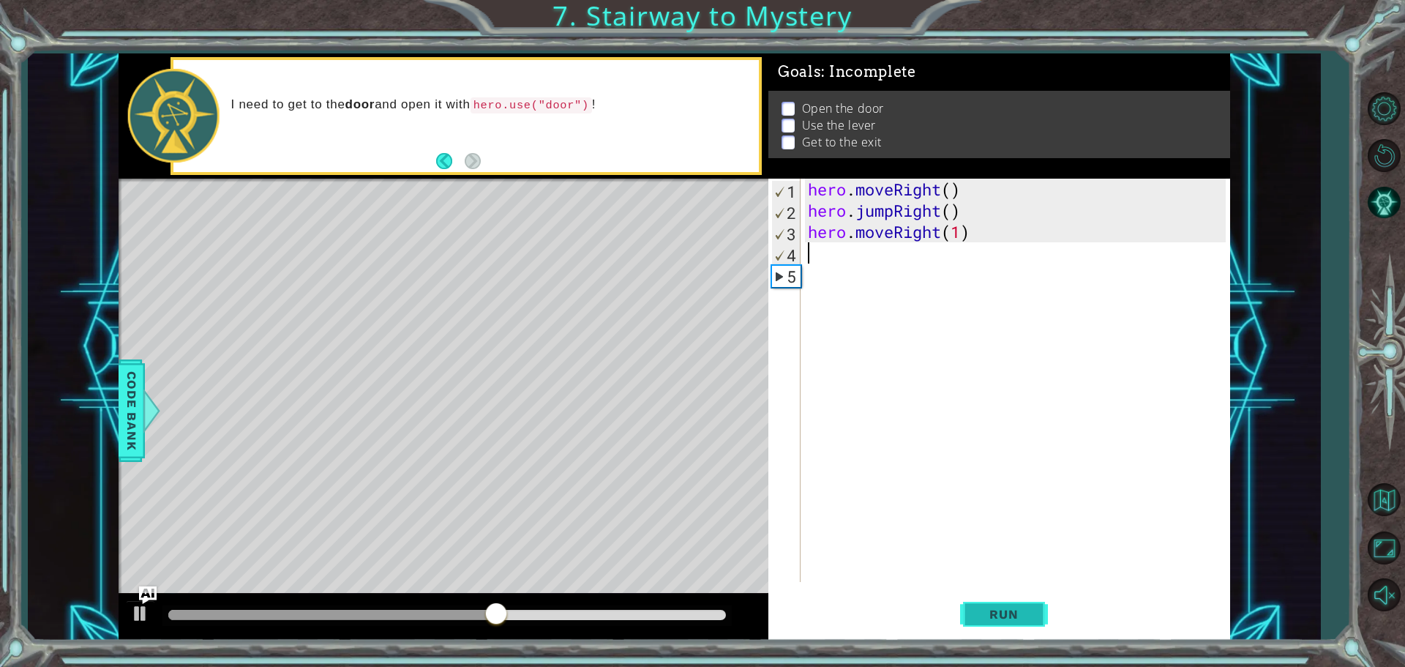
click at [1014, 610] on span "Run" at bounding box center [1004, 614] width 58 height 15
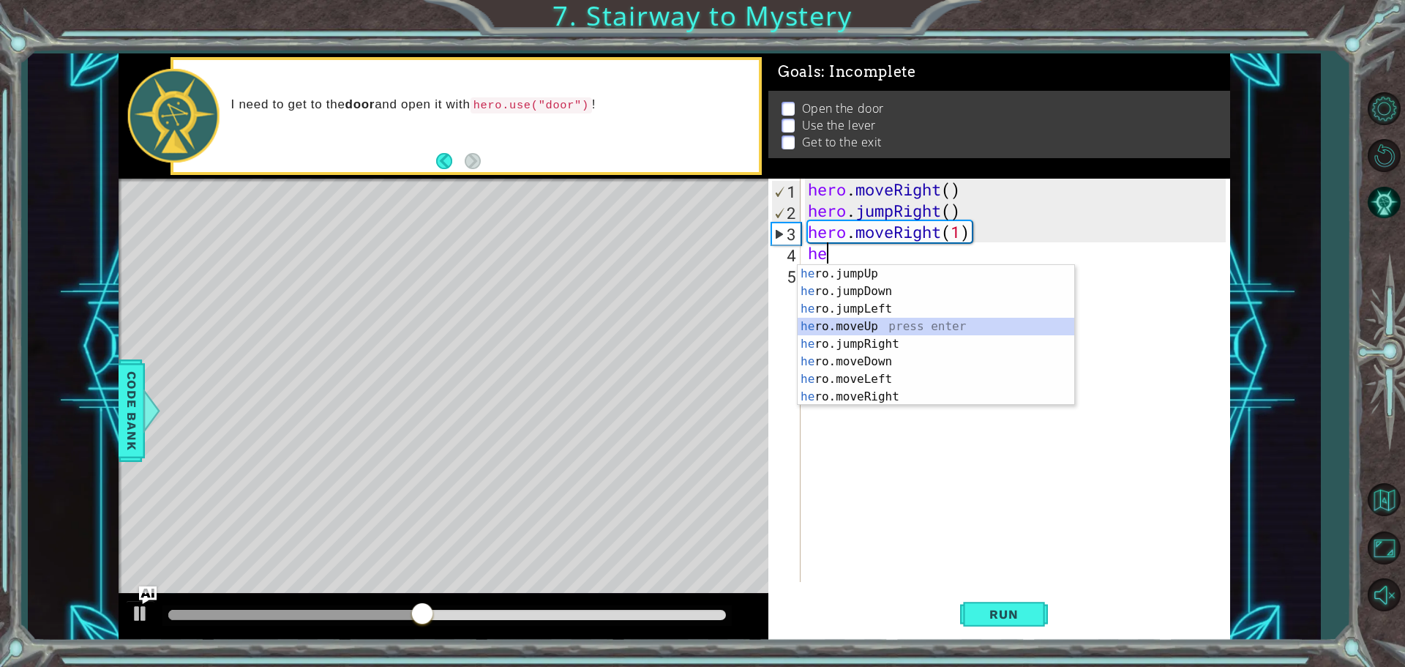
click at [885, 332] on div "he ro.jumpUp press enter he ro.jumpDown press enter he ro.jumpLeft press enter …" at bounding box center [936, 353] width 277 height 176
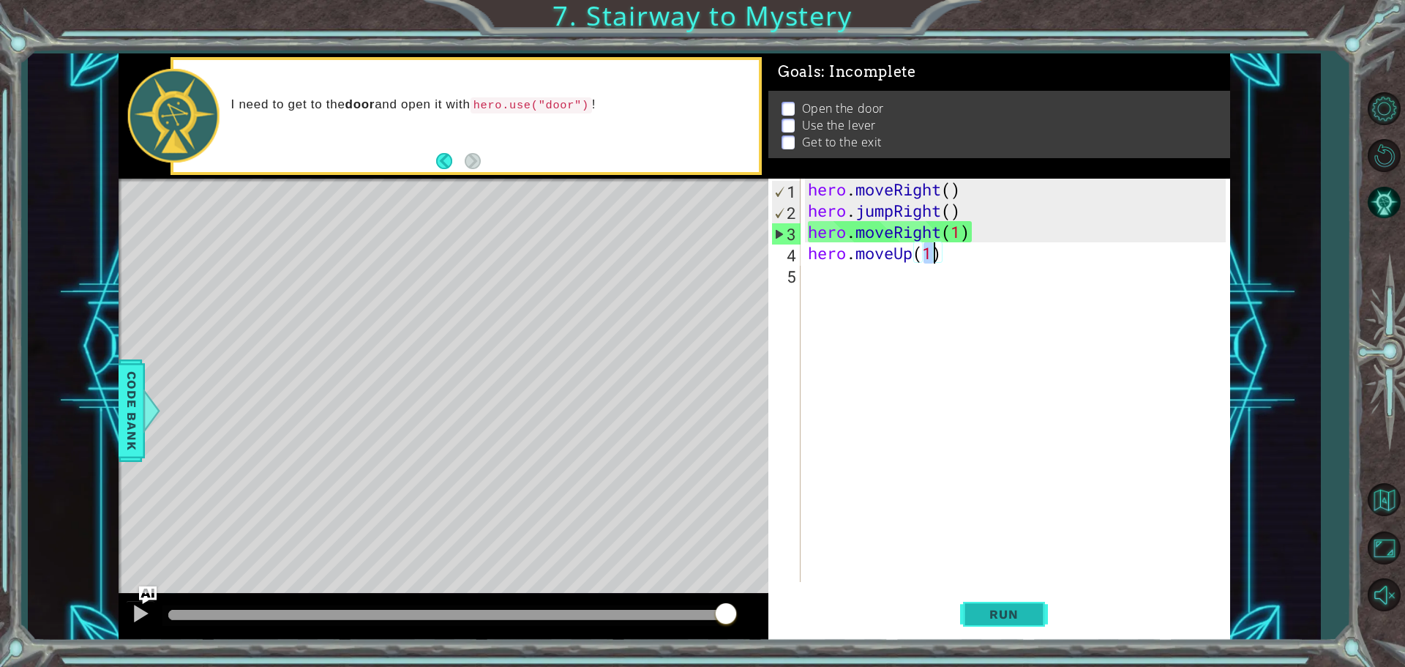
type textarea "hero.moveUp(1)"
click at [975, 617] on span "Run" at bounding box center [1004, 614] width 58 height 15
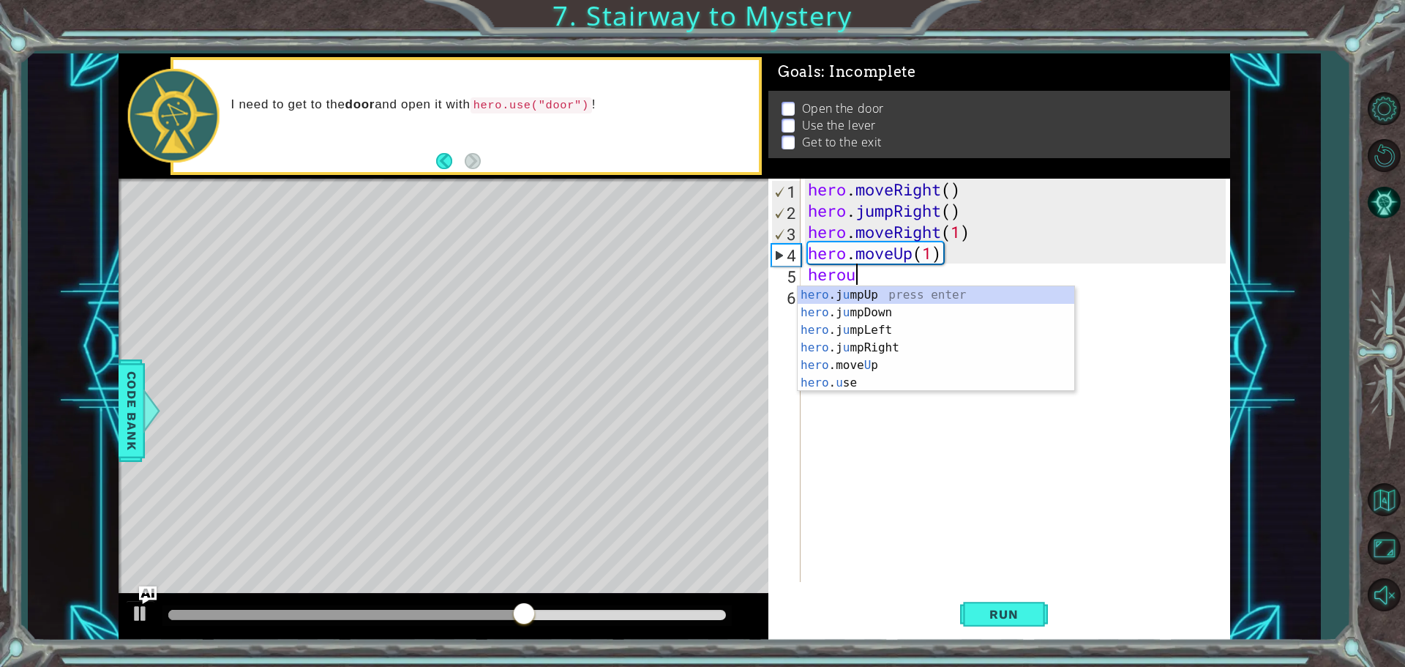
scroll to position [0, 1]
click at [903, 384] on div "hero .j u mpUp press enter hero .j u mpDown press enter hero .j u mpLeft press …" at bounding box center [936, 356] width 277 height 141
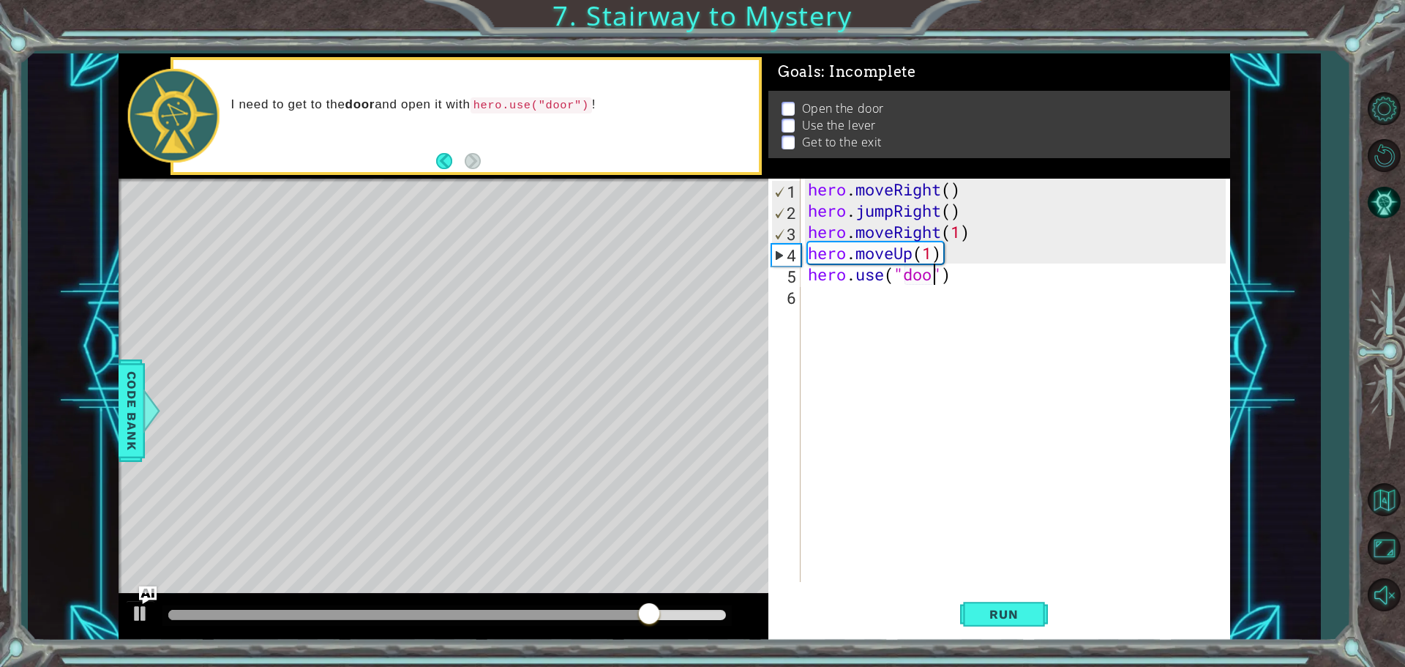
type textarea "hero.use("door")"
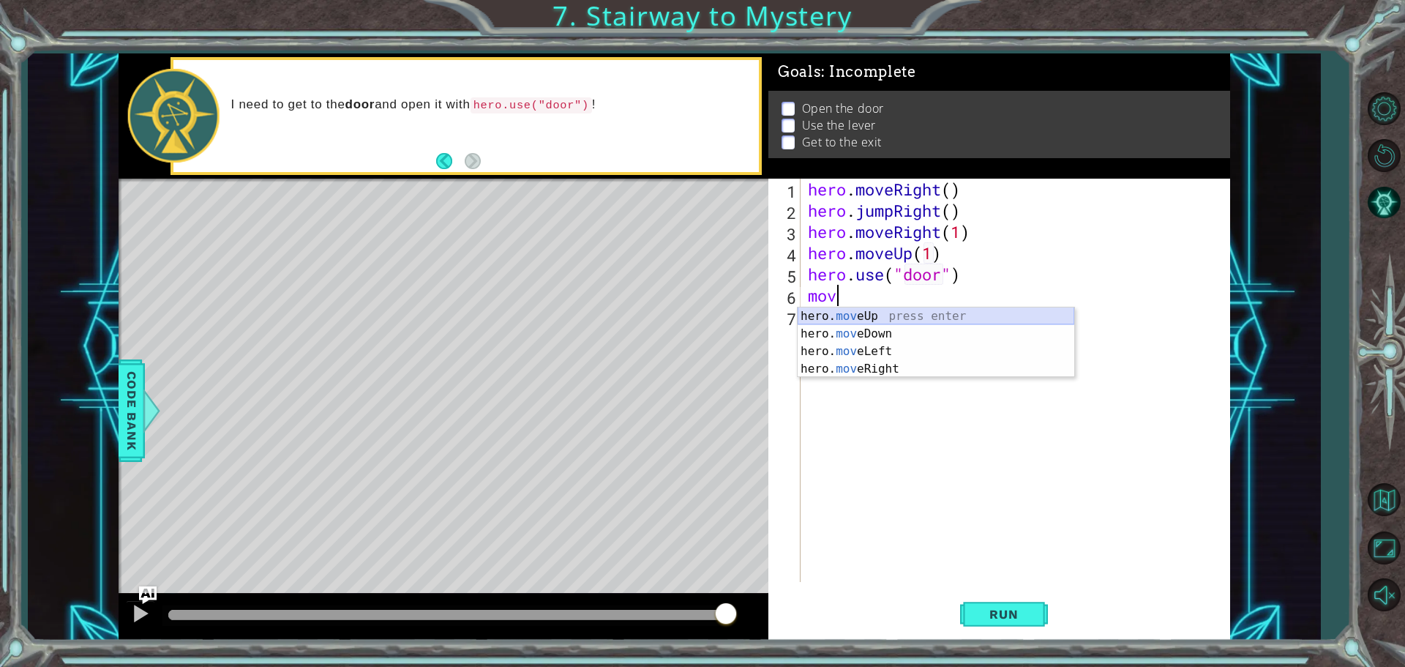
click at [881, 314] on div "hero. mov eUp press enter hero. mov eDown press enter hero. mov eLeft press ent…" at bounding box center [936, 359] width 277 height 105
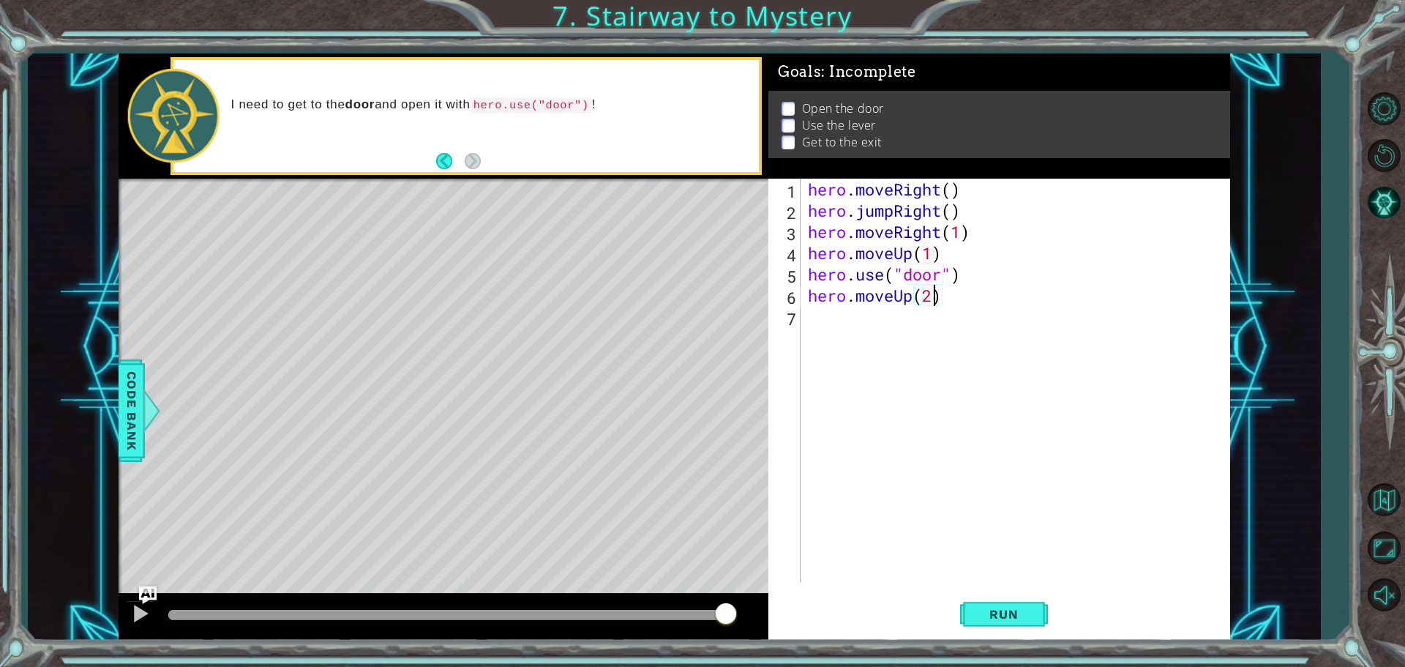
scroll to position [0, 5]
type textarea "hero.moveUp(2)"
click at [1021, 621] on span "Run" at bounding box center [1004, 614] width 58 height 15
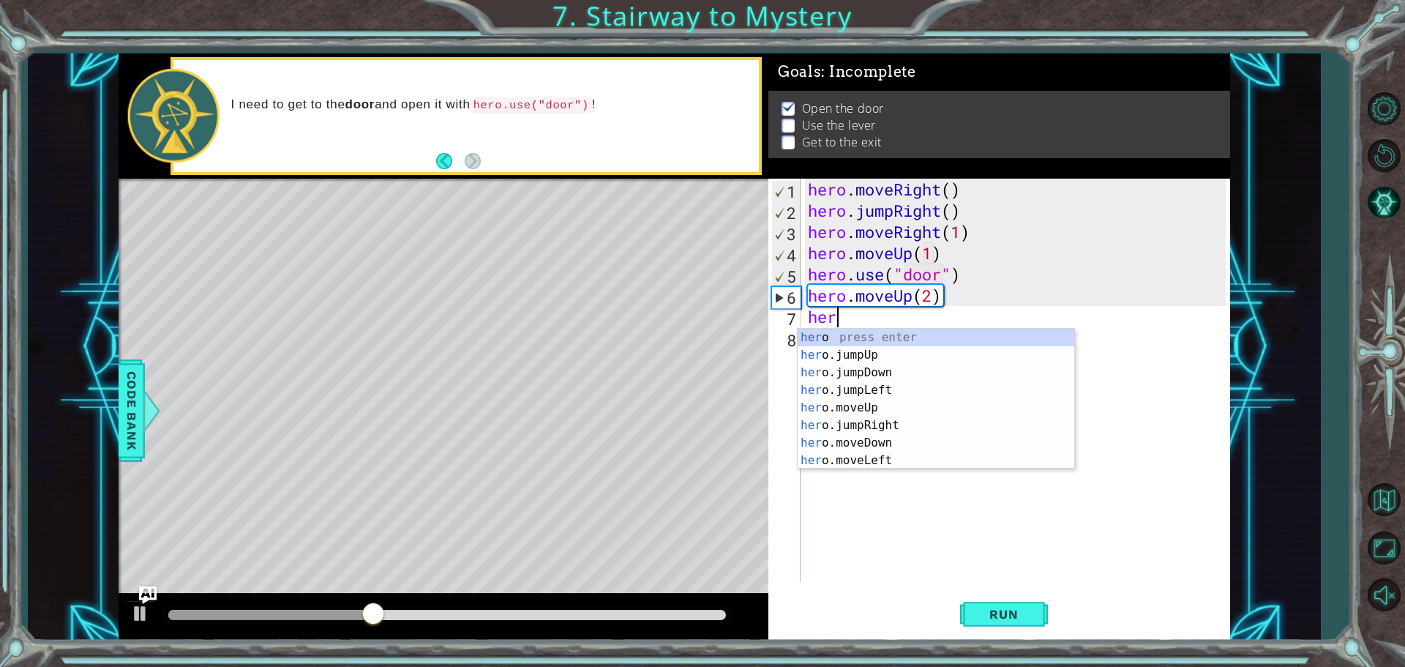
type textarea "hero"
click at [876, 391] on div "hero press enter hero .jumpUp press enter hero .jumpDown press enter hero .jump…" at bounding box center [936, 417] width 277 height 176
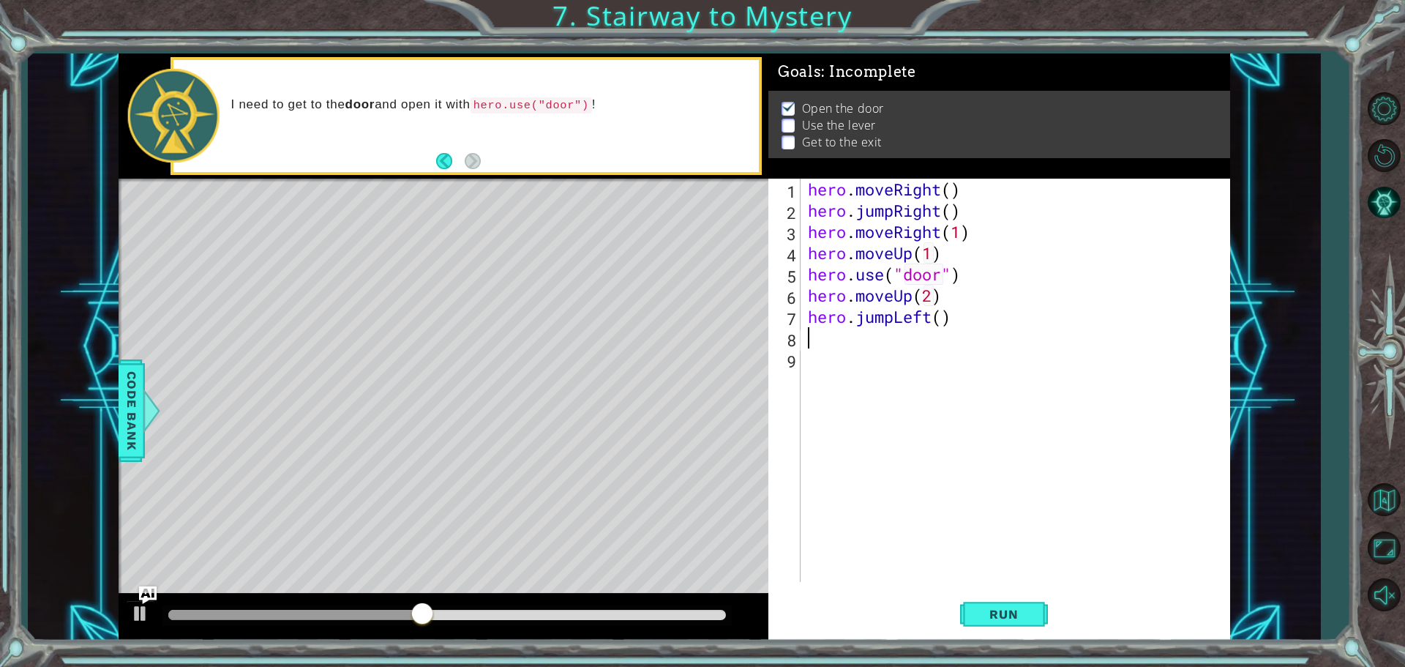
scroll to position [0, 0]
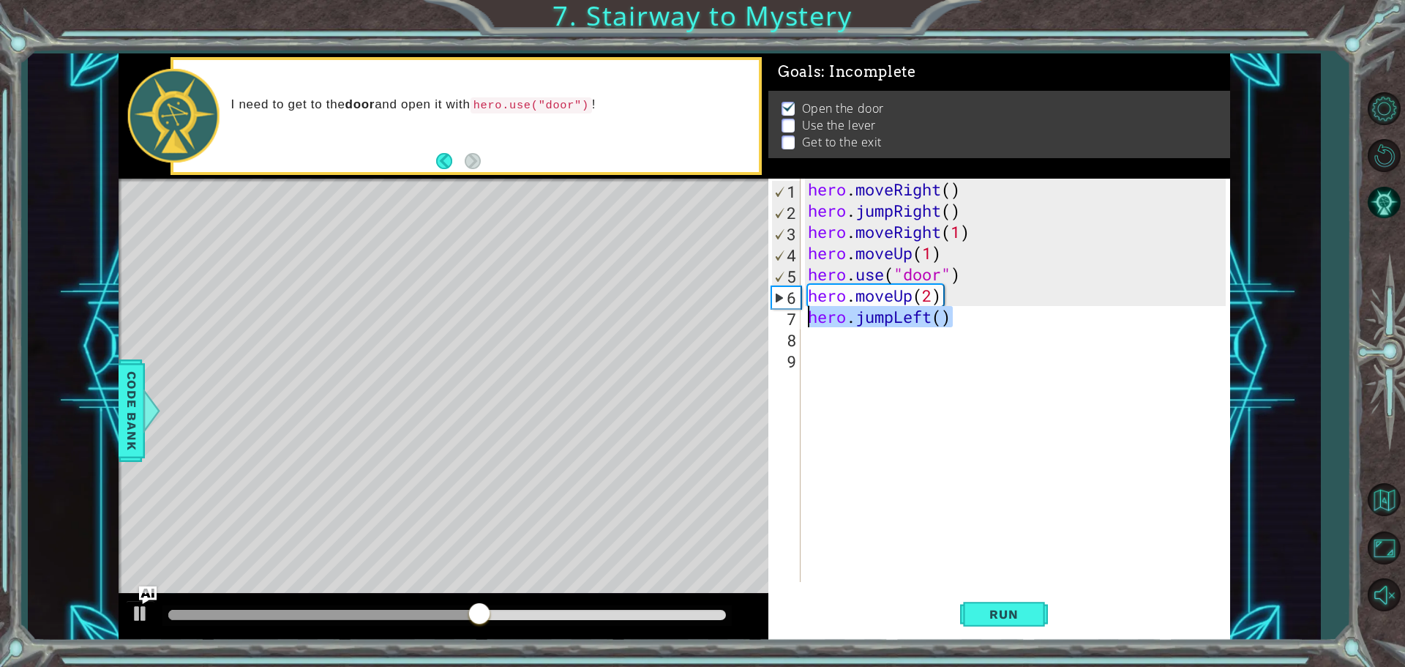
drag, startPoint x: 967, startPoint y: 321, endPoint x: 811, endPoint y: 316, distance: 156.0
click at [811, 316] on div "hero . moveRight ( ) hero . jumpRight ( ) hero . moveRight ( 1 ) hero . moveUp …" at bounding box center [1019, 402] width 428 height 446
type textarea "hero.jumpLeft()"
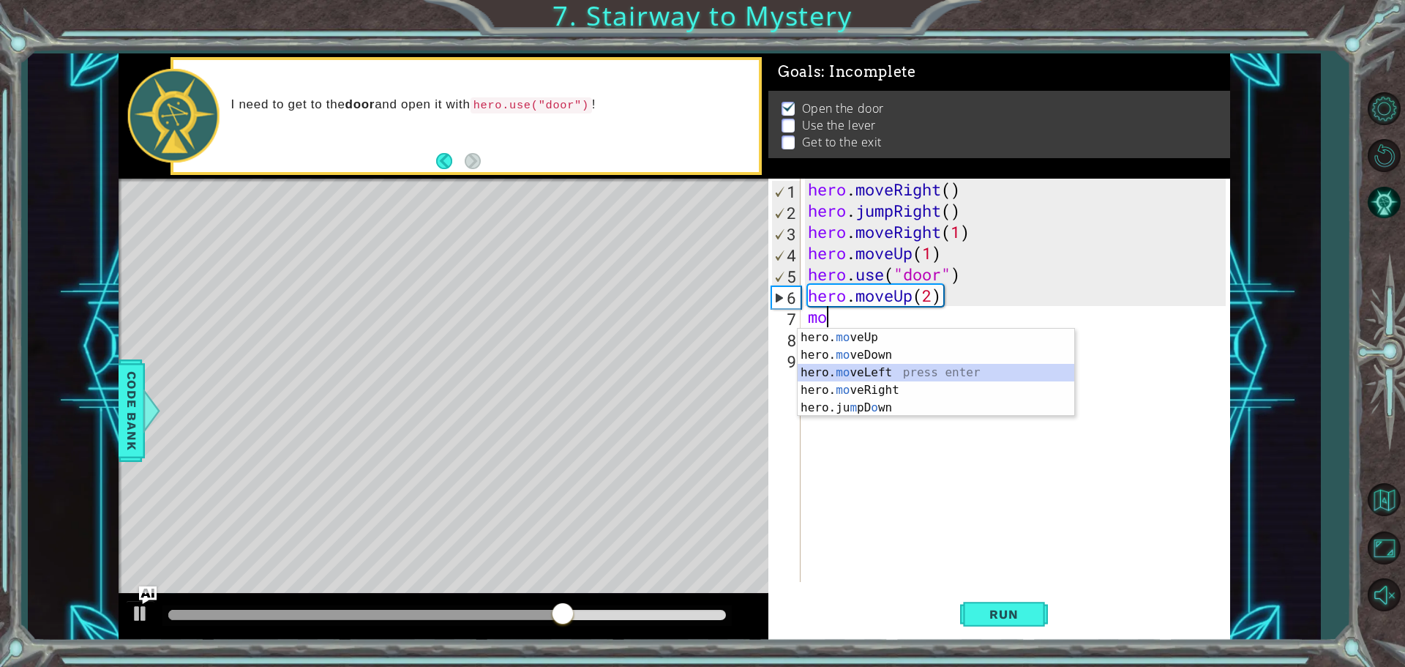
click at [948, 376] on div "hero. mo veUp press enter hero. mo veDown press enter hero. mo veLeft press ent…" at bounding box center [936, 390] width 277 height 123
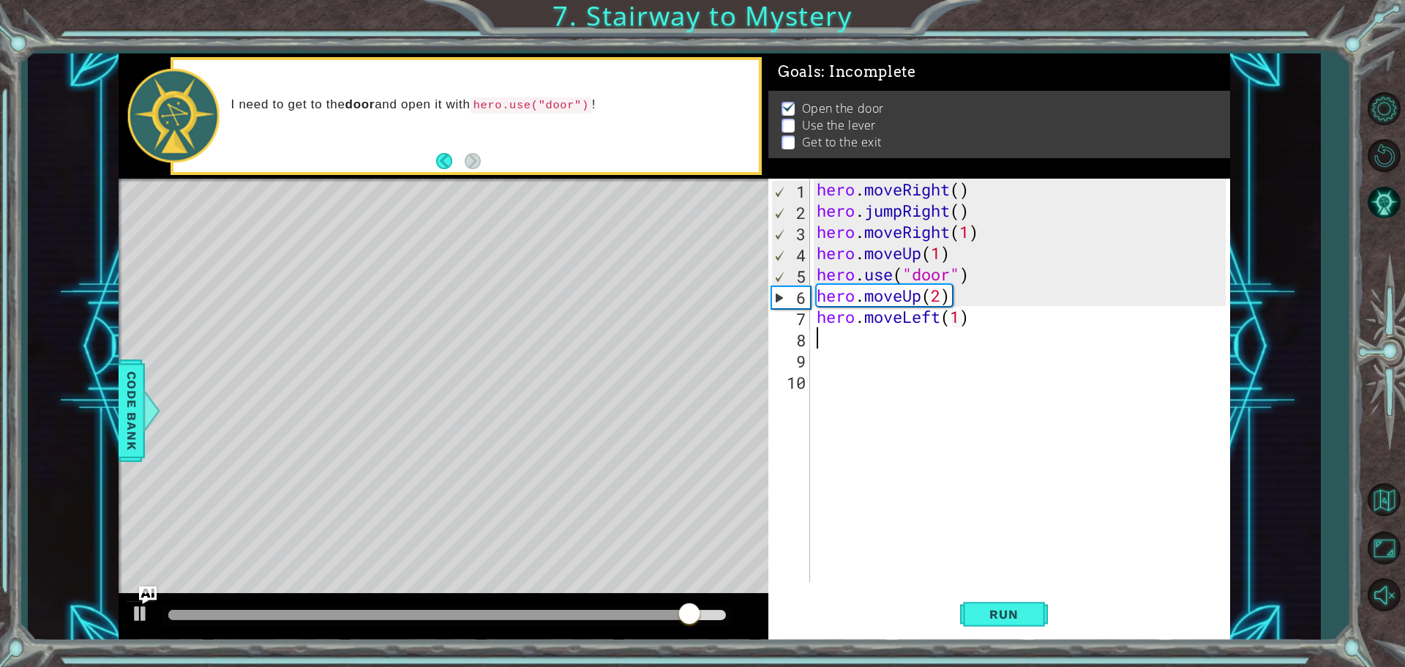
scroll to position [0, 7]
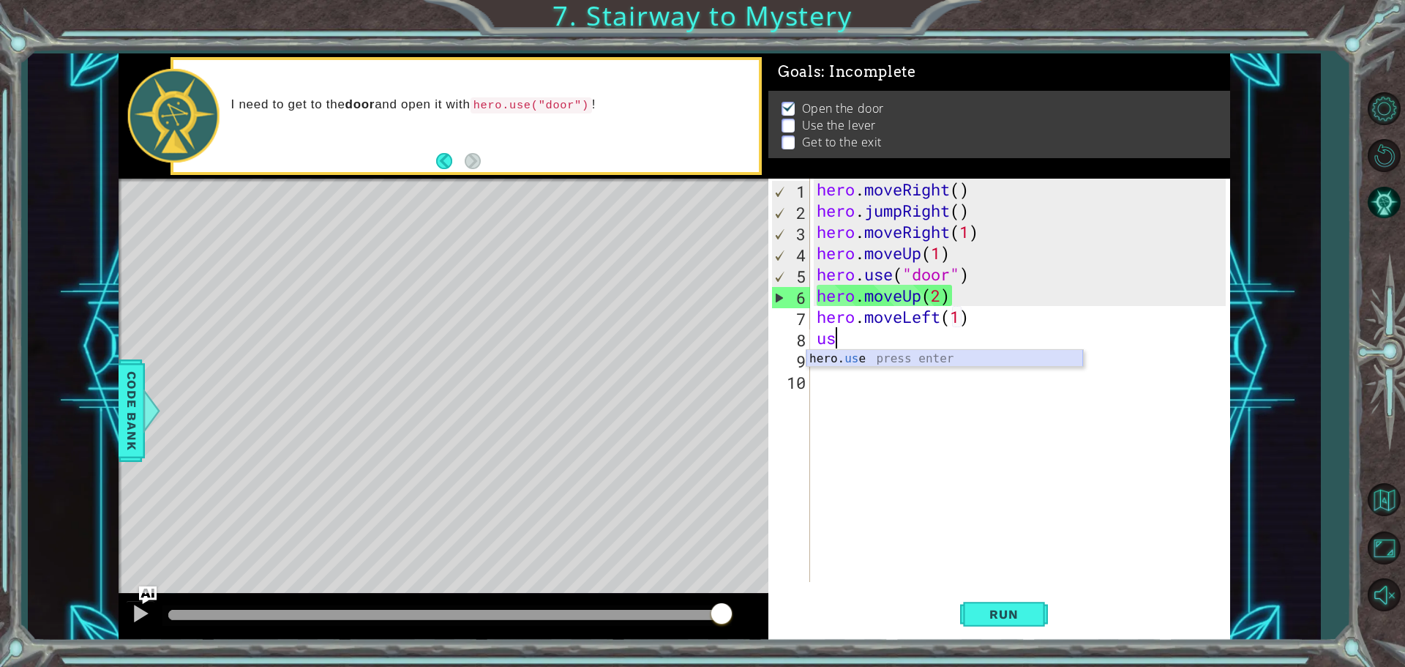
click at [964, 356] on div "hero. us e press enter" at bounding box center [944, 376] width 277 height 53
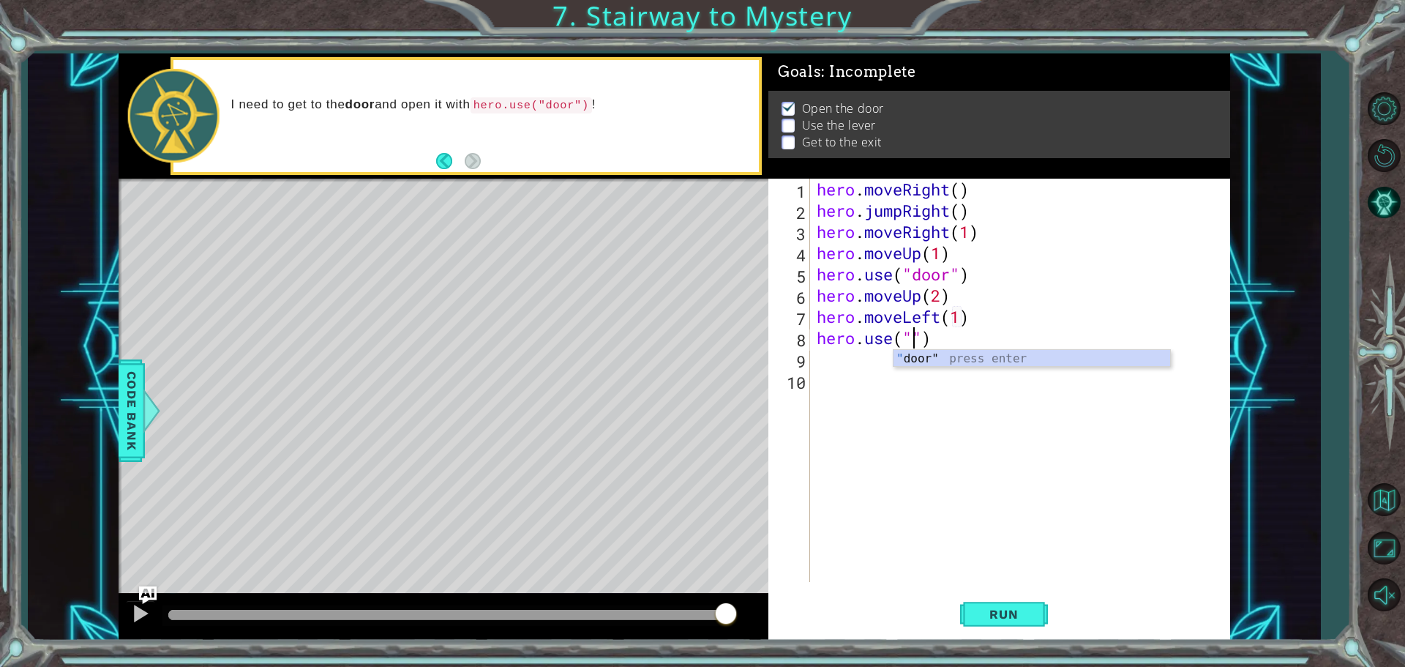
scroll to position [0, 4]
type textarea "hero.use("lever")"
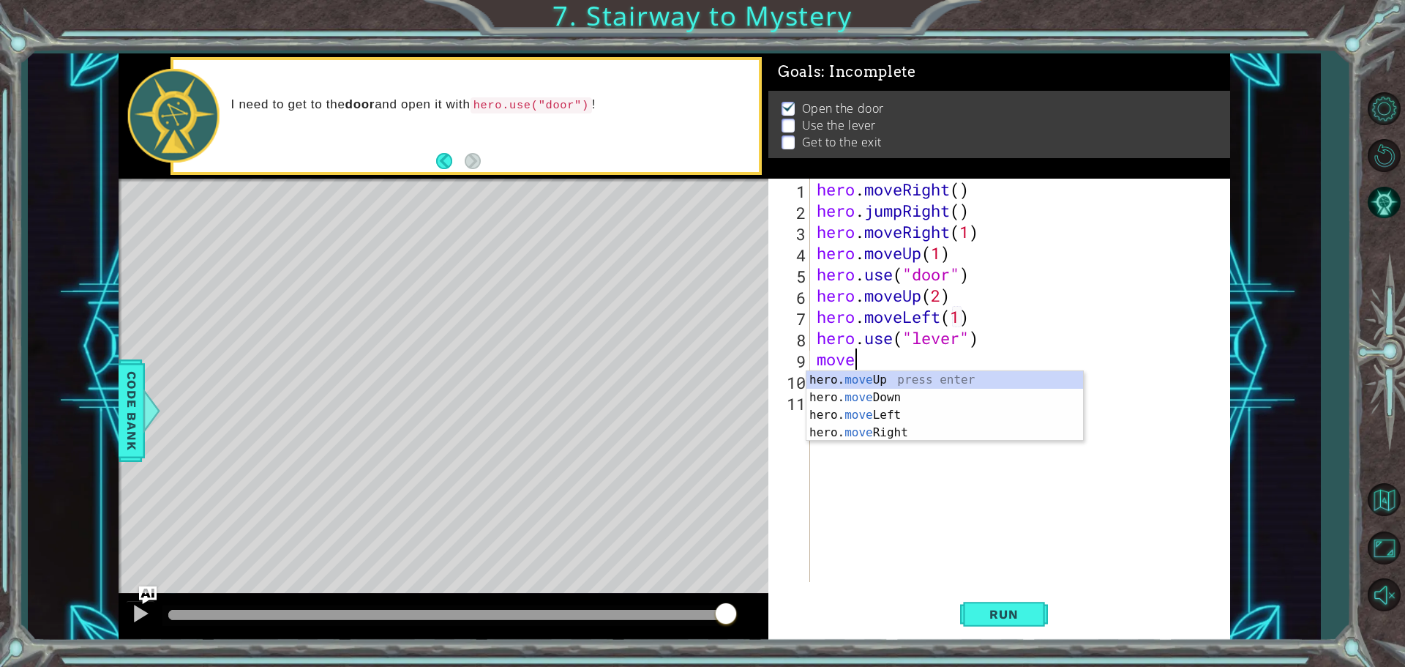
scroll to position [0, 1]
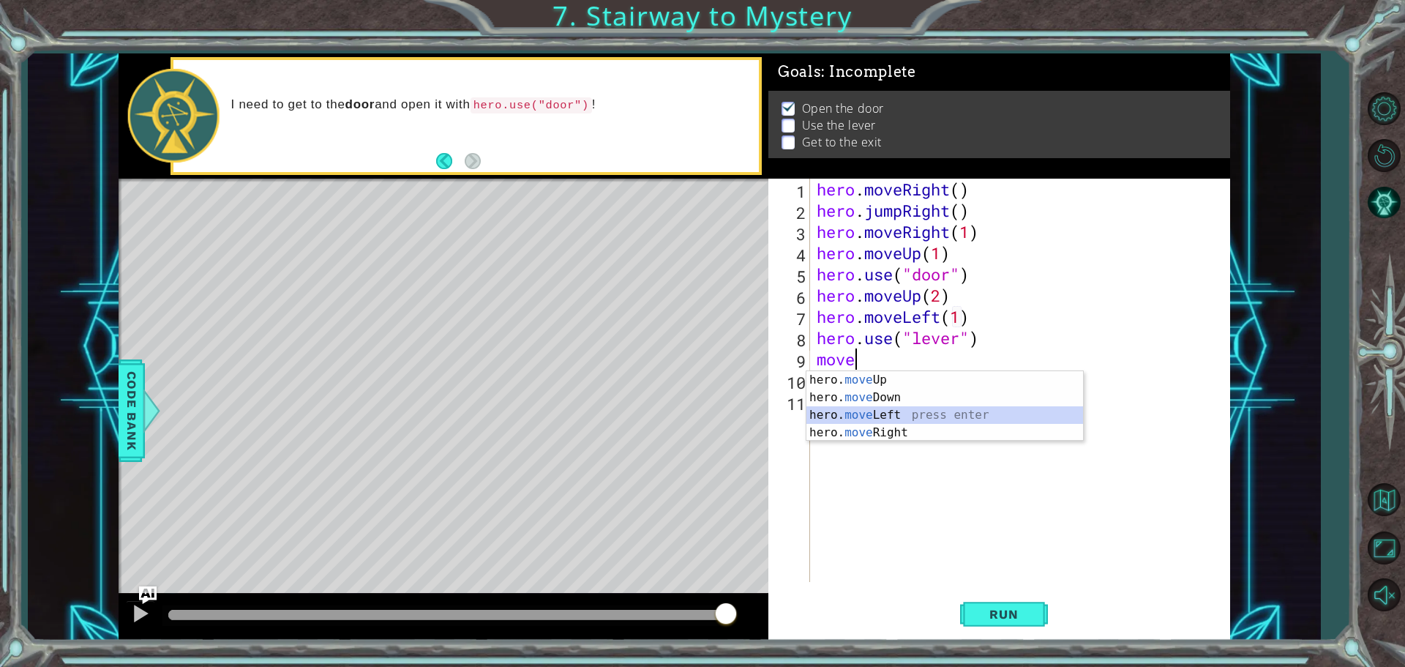
click at [915, 415] on div "hero. move Up press enter hero. move Down press enter hero. move Left press ent…" at bounding box center [944, 423] width 277 height 105
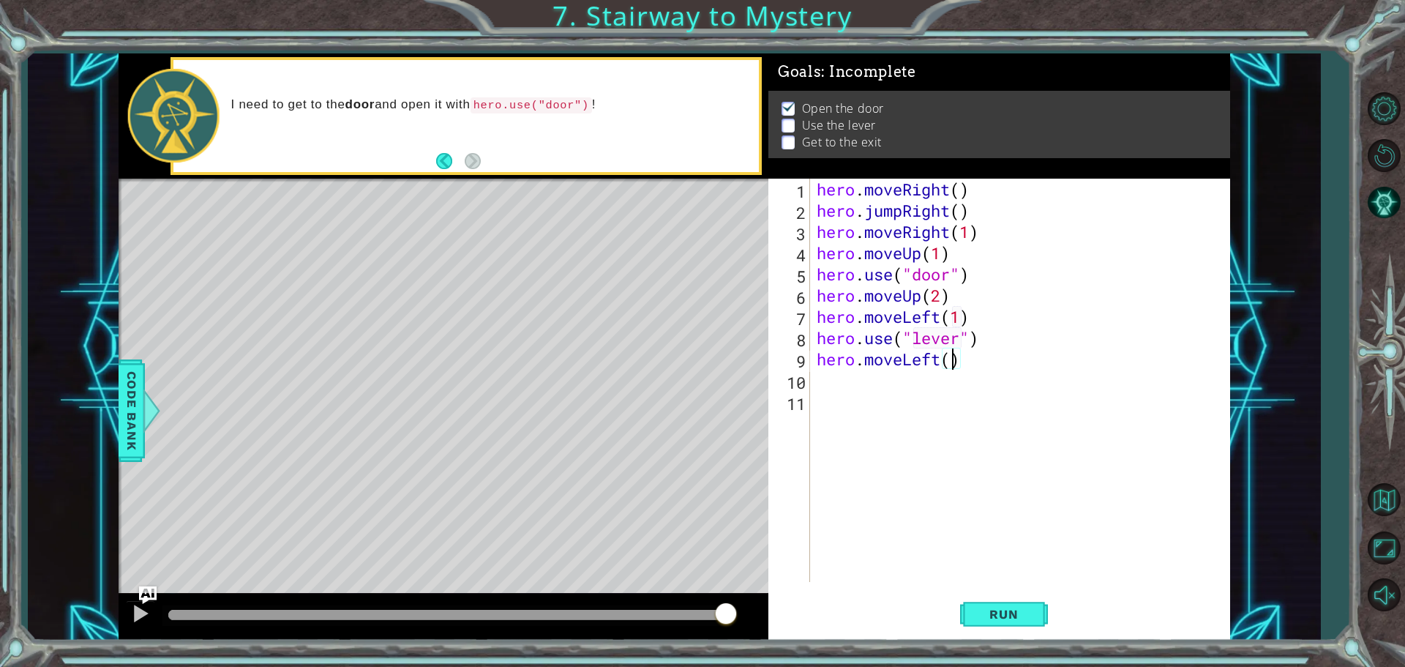
scroll to position [0, 6]
click at [989, 614] on span "Run" at bounding box center [1004, 614] width 58 height 15
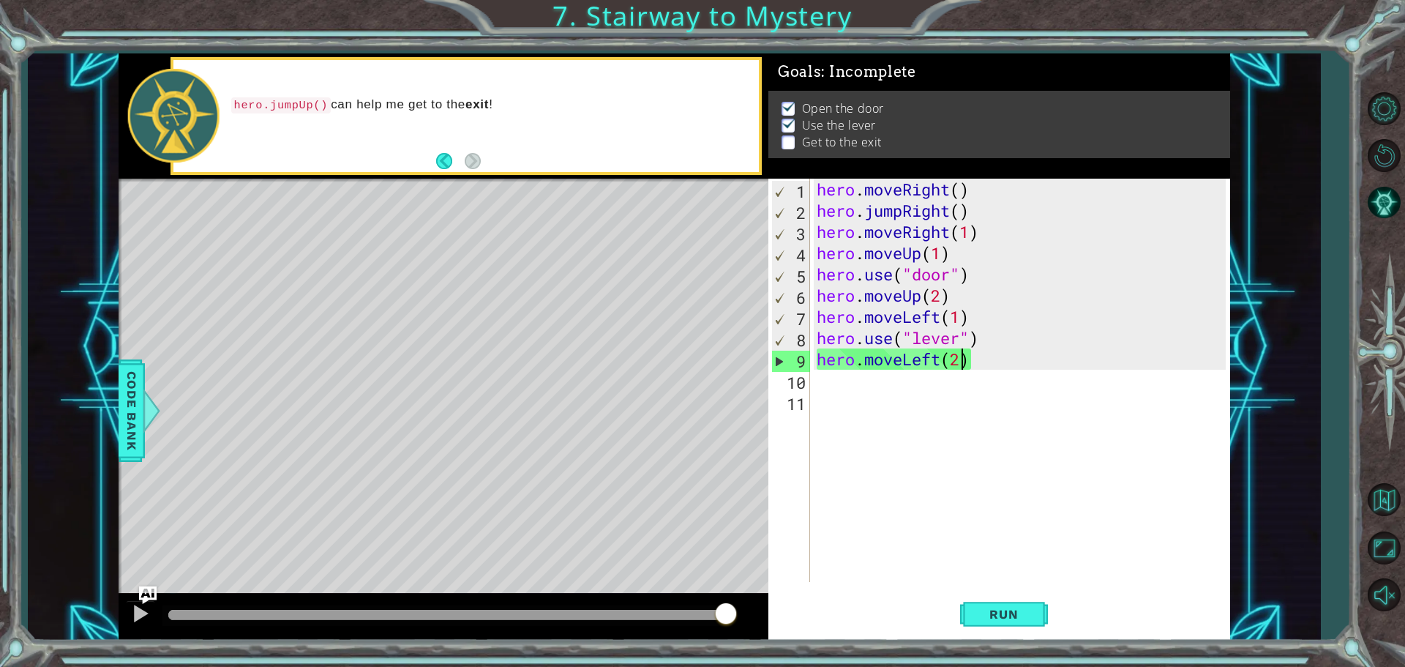
drag, startPoint x: 203, startPoint y: 610, endPoint x: 750, endPoint y: 645, distance: 548.5
click at [750, 645] on div "1 ההההההההההההההההההההההההההההההההההההההההההההההההההההההההההההההההההההההההההההה…" at bounding box center [702, 333] width 1405 height 667
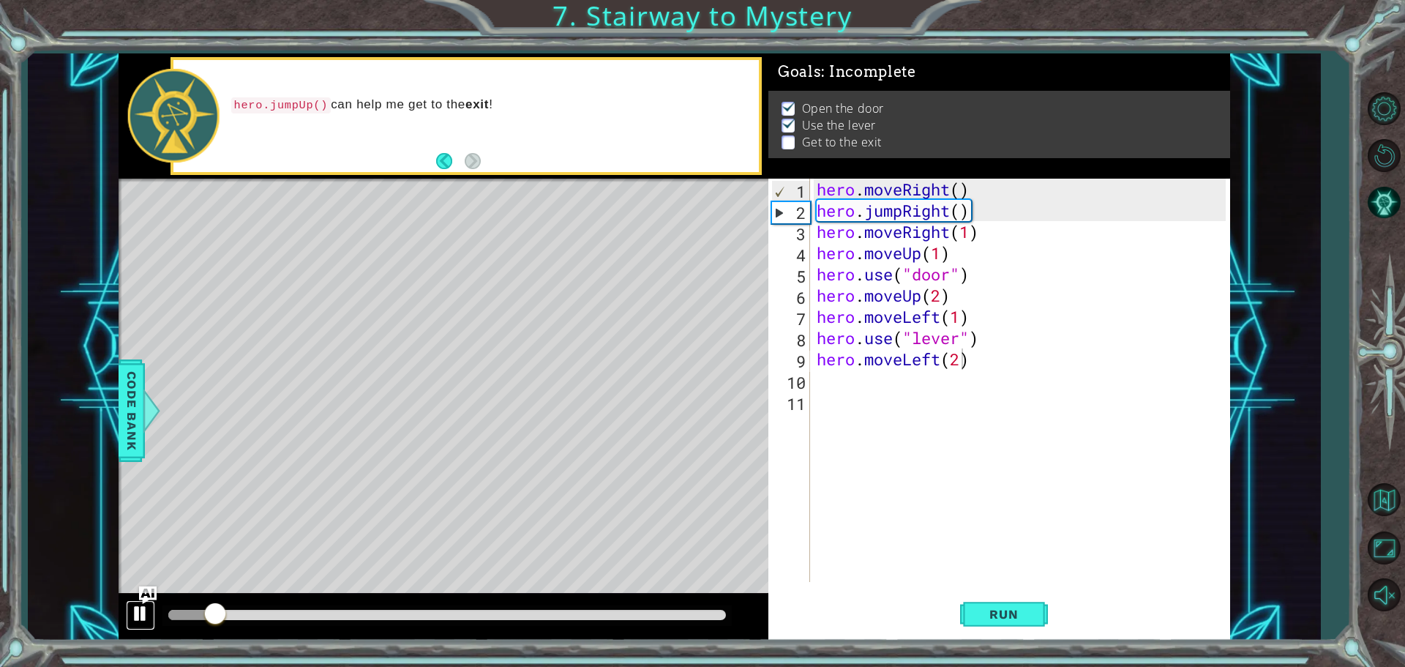
click at [136, 618] on div at bounding box center [140, 613] width 19 height 19
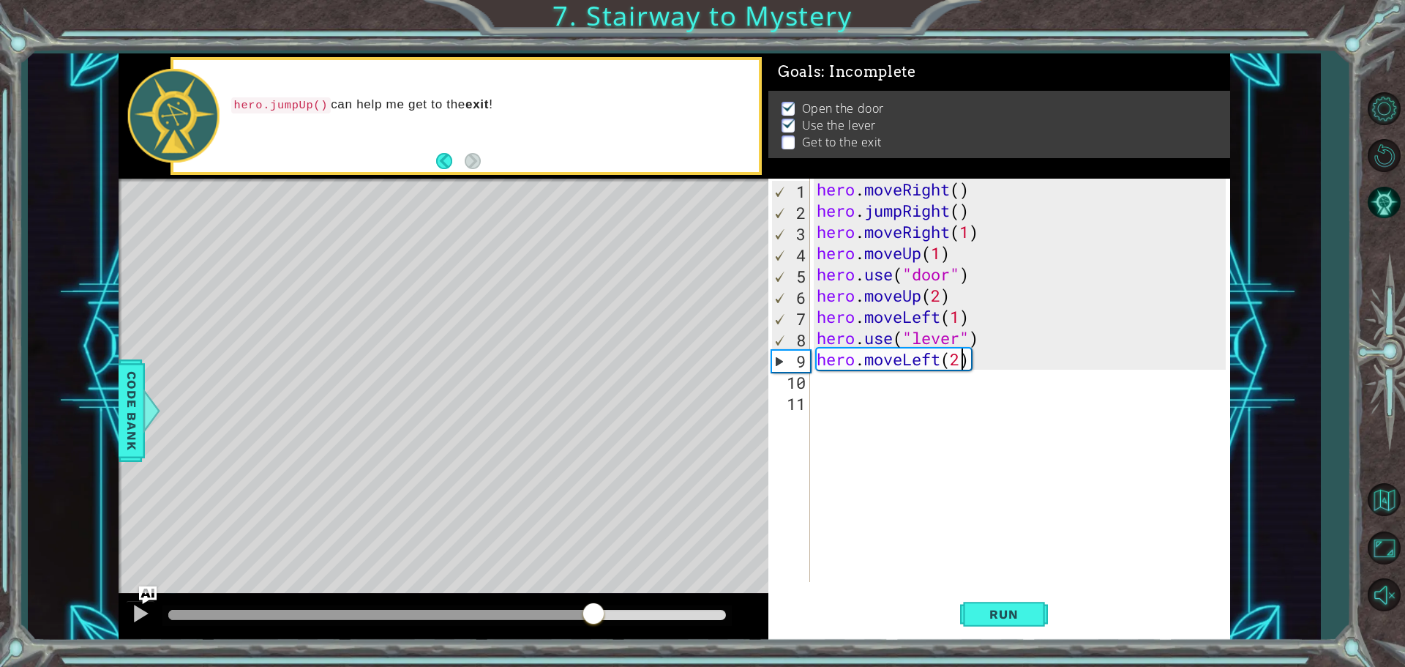
drag, startPoint x: 205, startPoint y: 617, endPoint x: 594, endPoint y: 628, distance: 389.5
click at [594, 628] on div at bounding box center [444, 616] width 650 height 47
drag, startPoint x: 973, startPoint y: 212, endPoint x: 807, endPoint y: 220, distance: 166.3
click at [807, 220] on div "hero.moveLeft(2) 1 2 3 4 5 6 7 8 9 10 11 hero . moveRight ( ) hero . jumpRight …" at bounding box center [996, 380] width 457 height 403
type textarea "hero.jumpRight()"
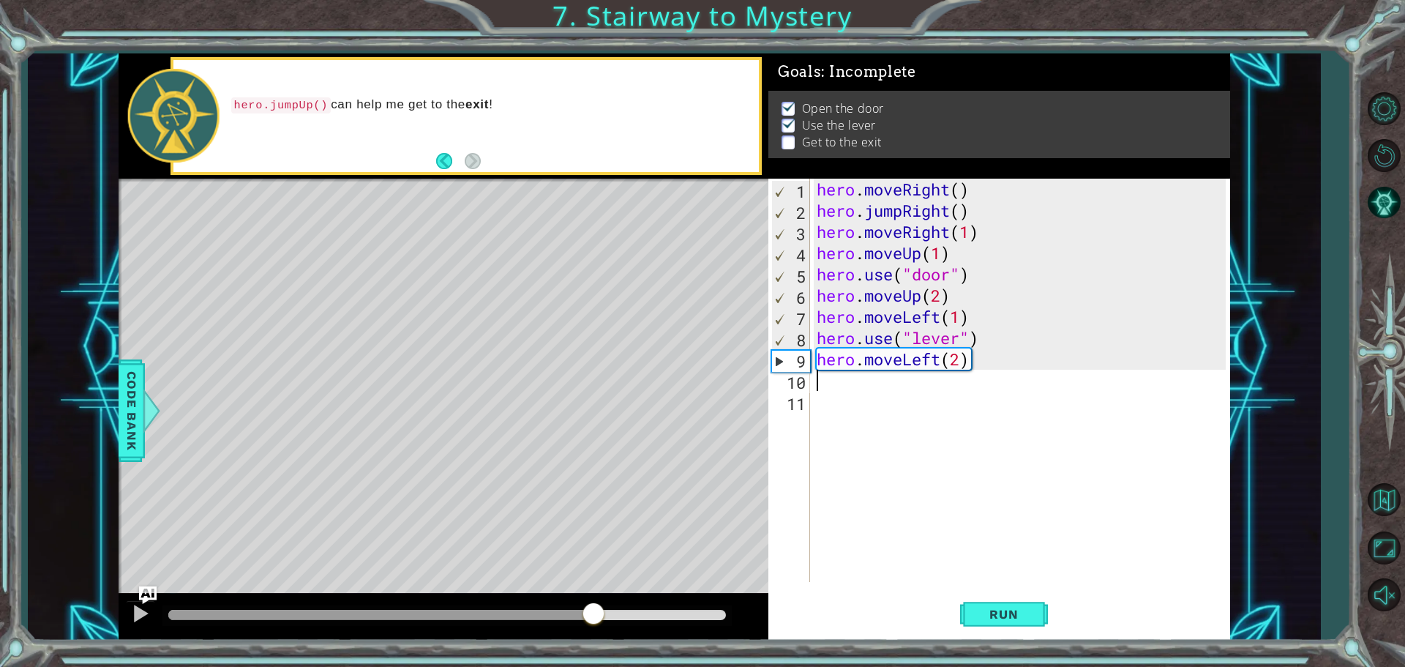
click at [1006, 383] on div "hero . moveRight ( ) hero . jumpRight ( ) hero . moveRight ( 1 ) hero . moveUp …" at bounding box center [1023, 402] width 419 height 446
paste textarea "hero.jumpRight()"
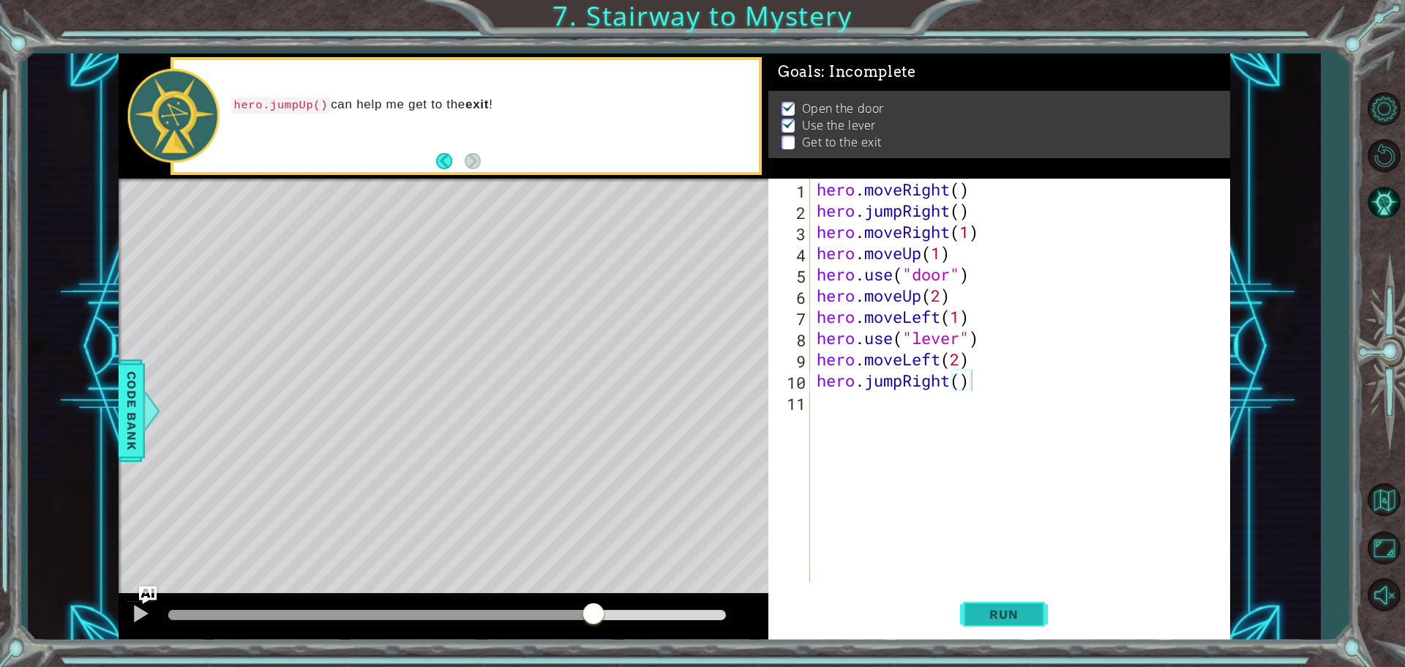
click at [1006, 626] on button "Run" at bounding box center [1004, 614] width 88 height 46
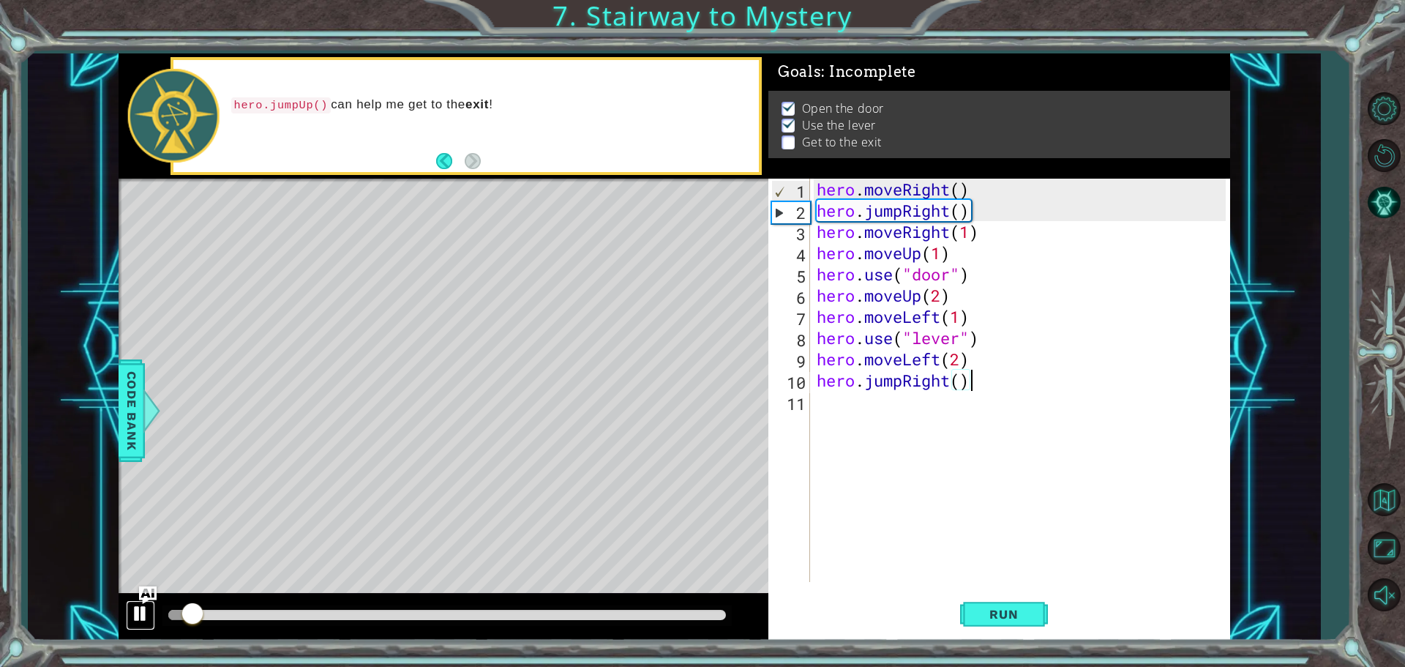
click at [140, 613] on div at bounding box center [140, 613] width 19 height 19
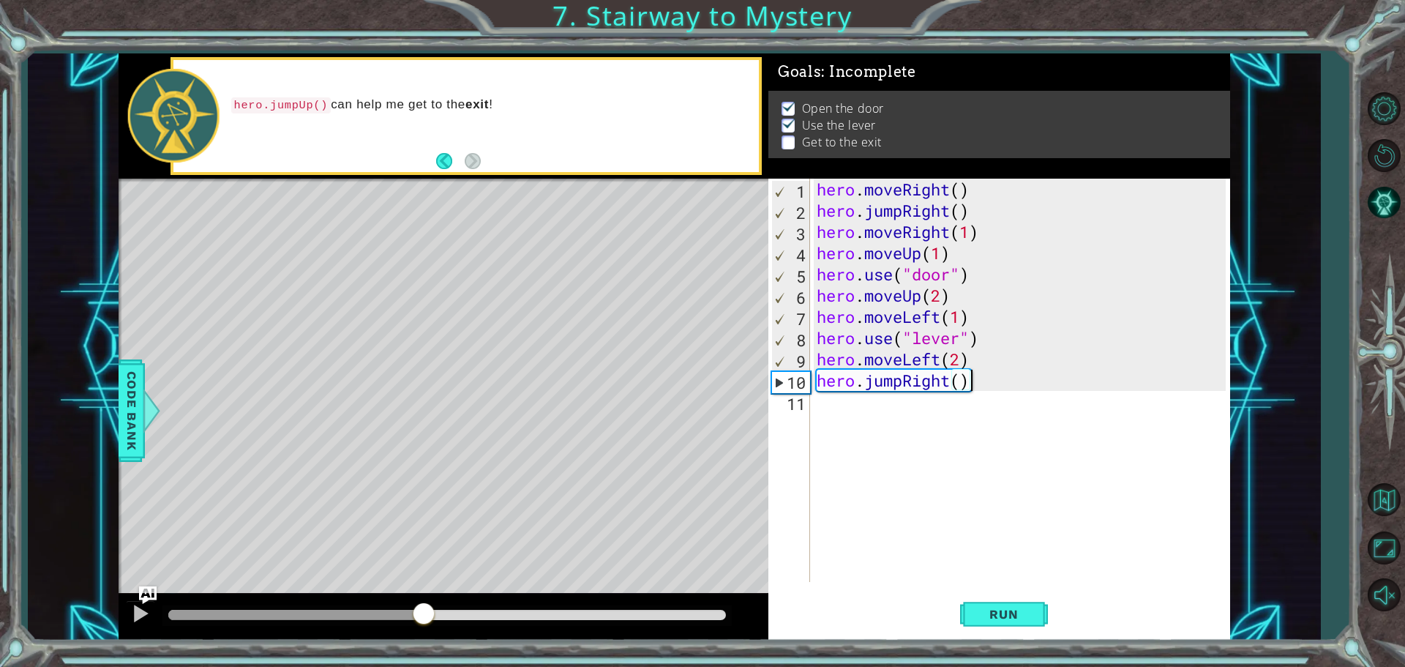
drag, startPoint x: 197, startPoint y: 616, endPoint x: 424, endPoint y: 615, distance: 226.9
click at [424, 615] on div at bounding box center [424, 615] width 26 height 26
click at [948, 382] on div "hero . moveRight ( ) hero . jumpRight ( ) hero . moveRight ( 1 ) hero . moveUp …" at bounding box center [1023, 402] width 419 height 446
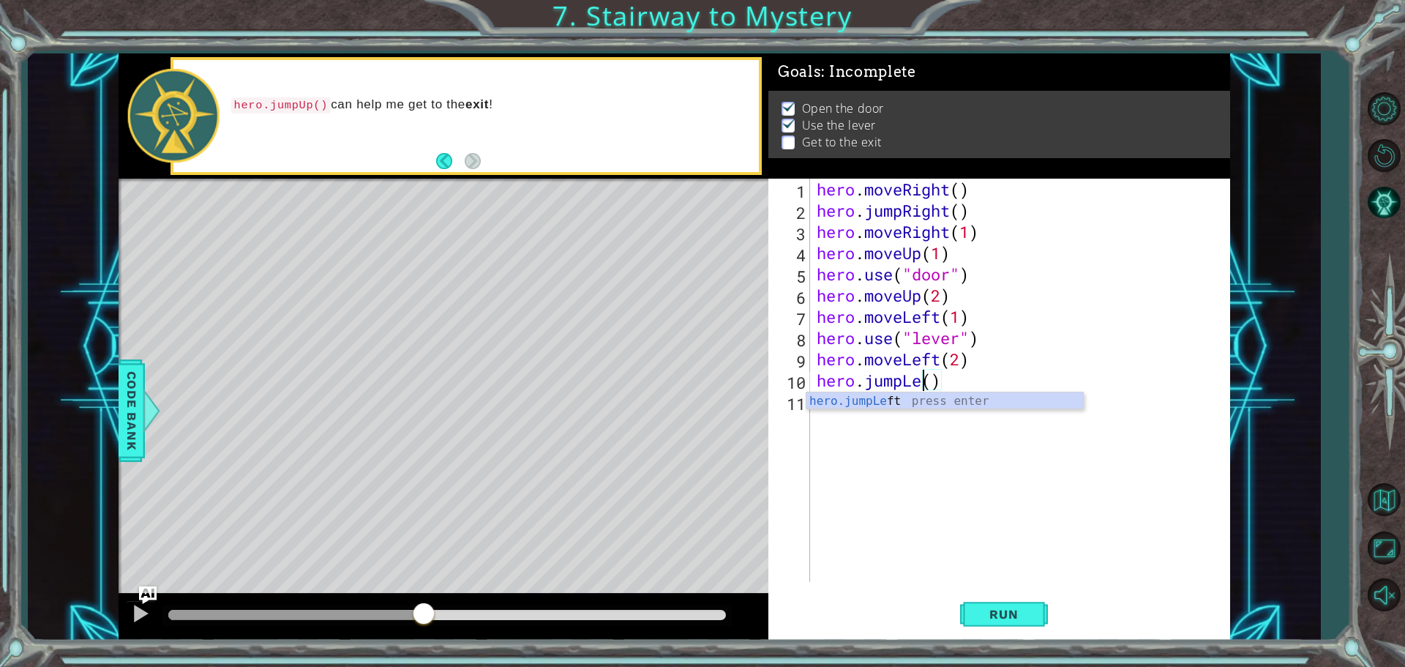
scroll to position [0, 5]
click at [950, 399] on div "hero.jumpLeft press enter" at bounding box center [944, 418] width 277 height 53
click at [1011, 614] on span "Run" at bounding box center [1004, 614] width 58 height 15
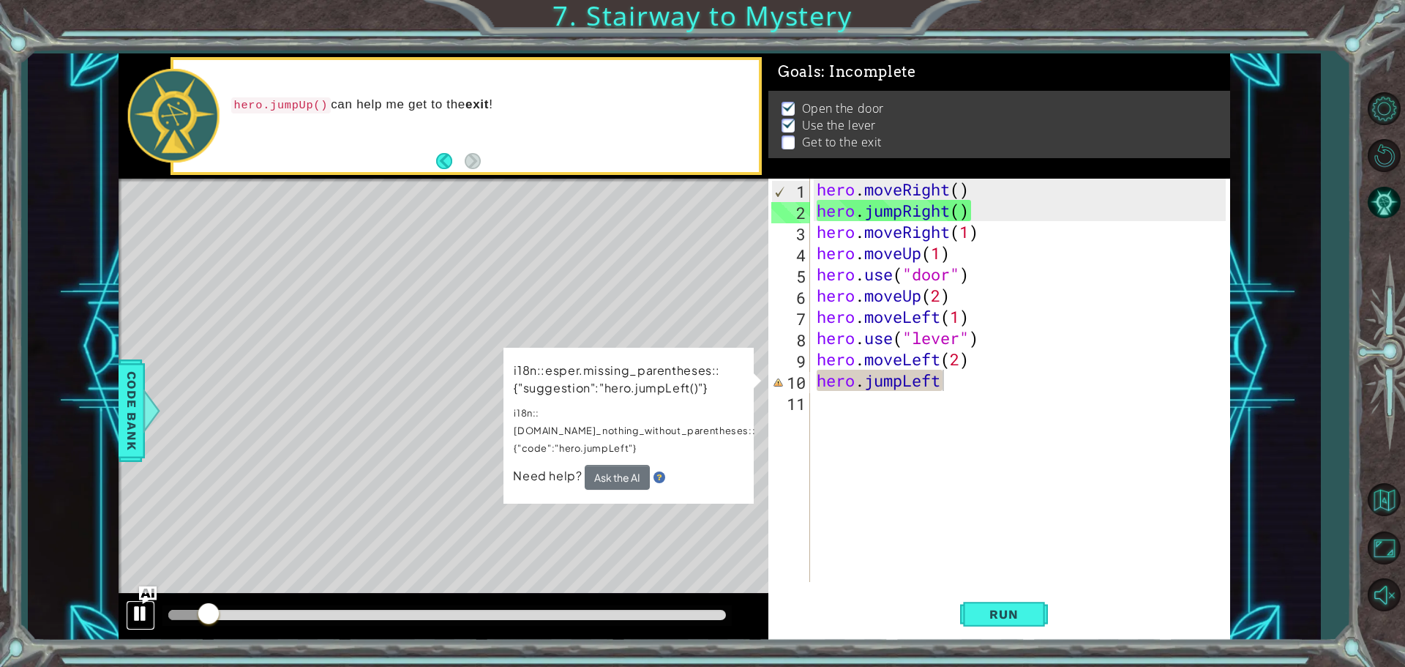
click at [142, 611] on div at bounding box center [140, 613] width 19 height 19
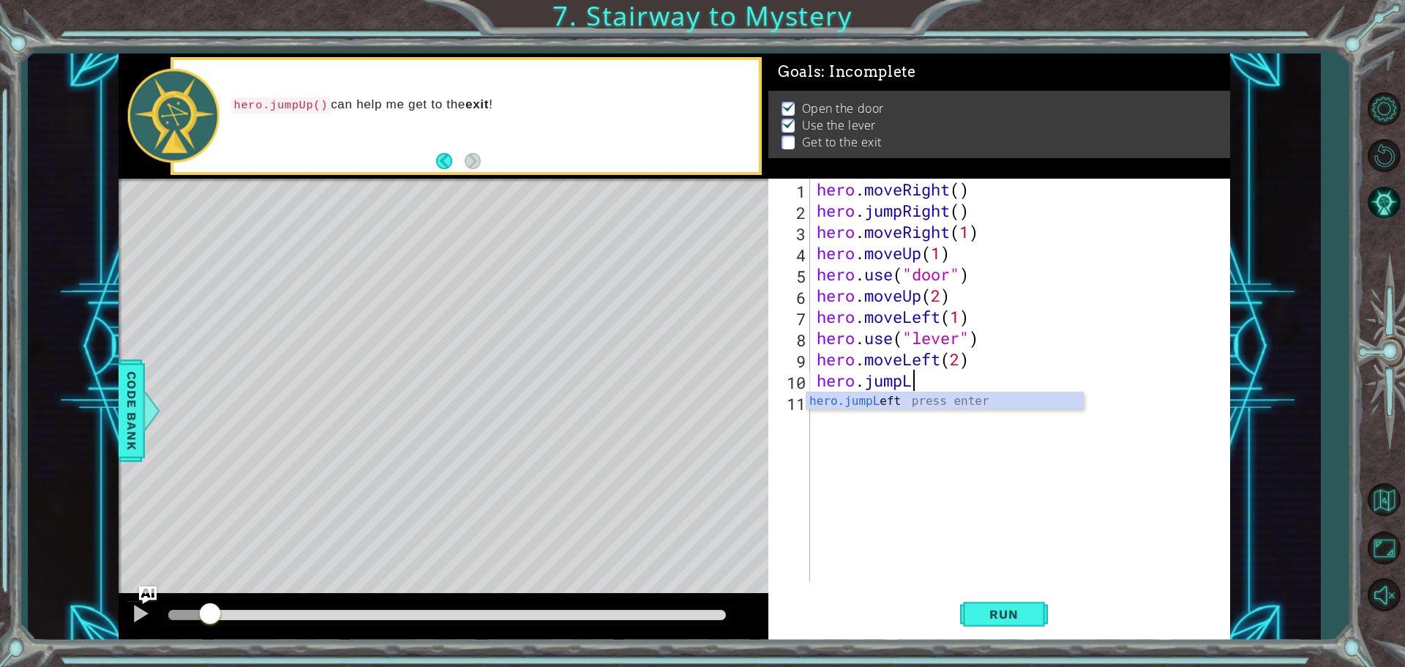
type textarea "hero.jump"
click at [926, 440] on div "hero.jump Up press enter hero.jump Down press enter hero.jump Left press enter …" at bounding box center [944, 444] width 277 height 105
click at [975, 613] on span "Run" at bounding box center [1004, 614] width 58 height 15
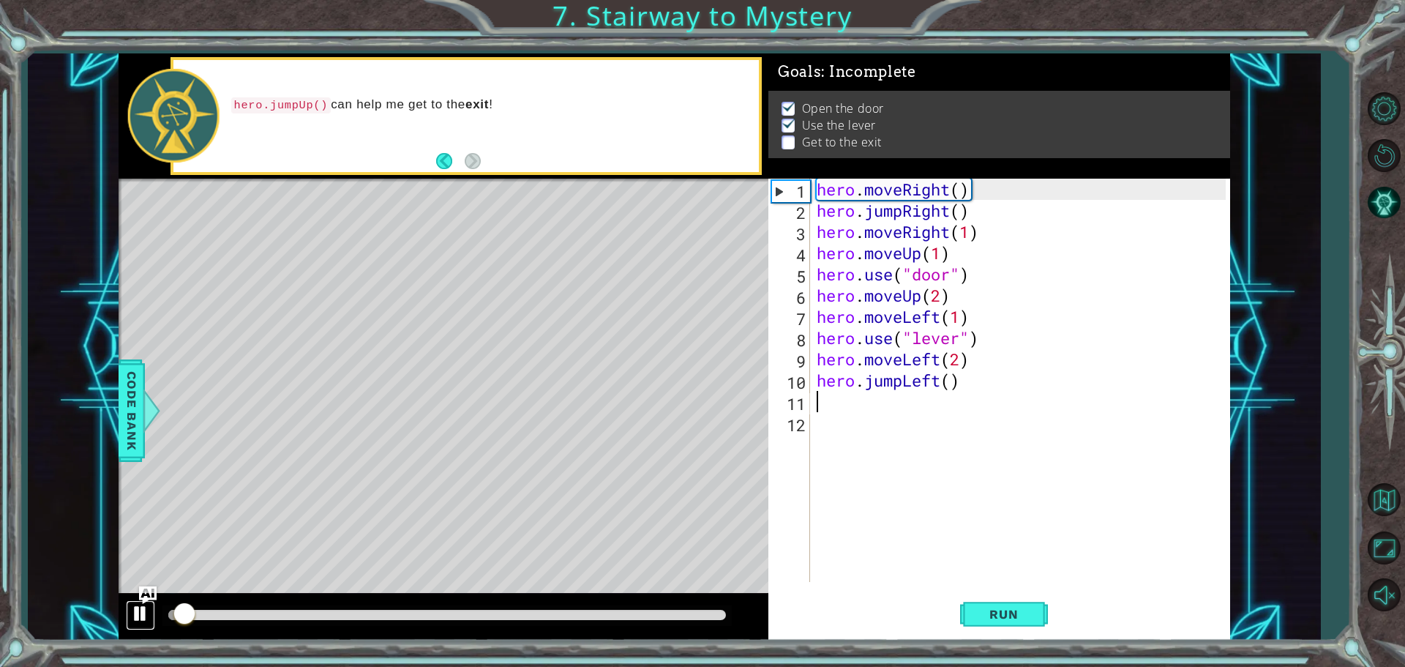
click at [138, 614] on div at bounding box center [140, 613] width 19 height 19
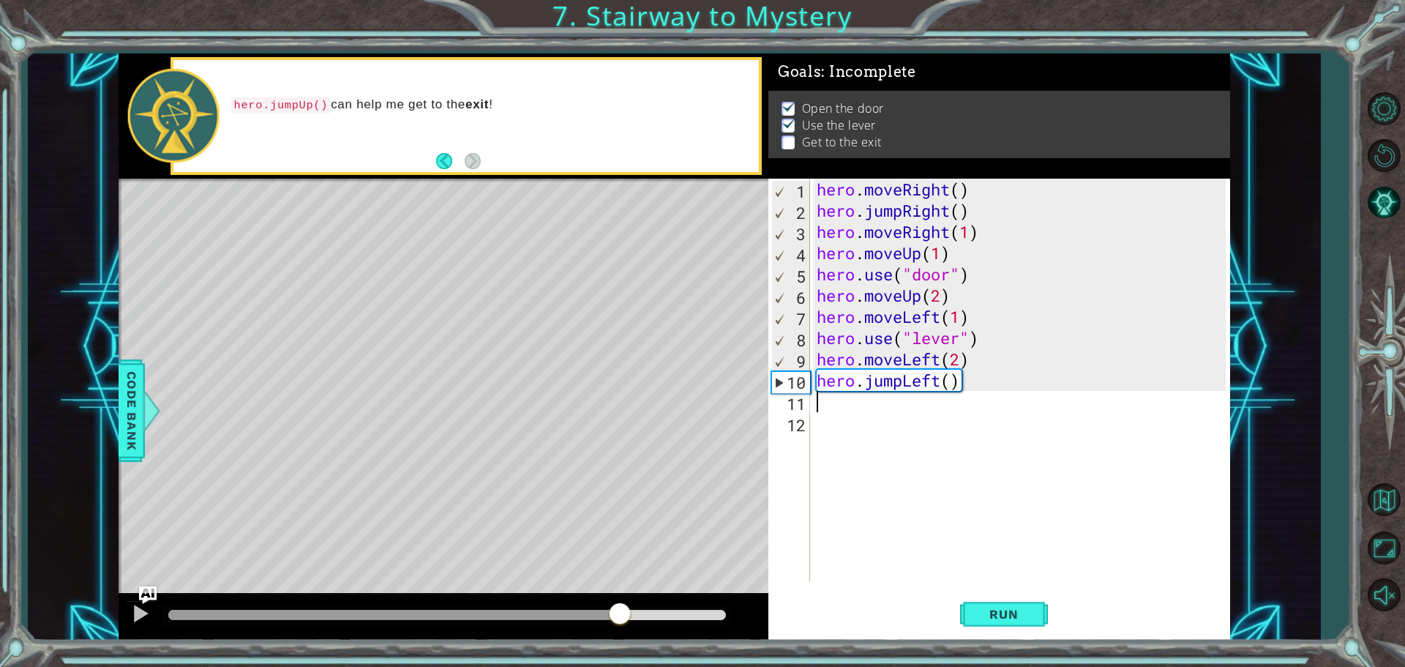
click at [619, 577] on div "methods hero moveDown(steps) moveUp(steps) moveLeft(steps) moveRight(steps) use…" at bounding box center [675, 346] width 1112 height 587
click at [938, 383] on div "hero . moveRight ( ) hero . jumpRight ( ) hero . moveRight ( 1 ) hero . moveUp …" at bounding box center [1023, 402] width 419 height 446
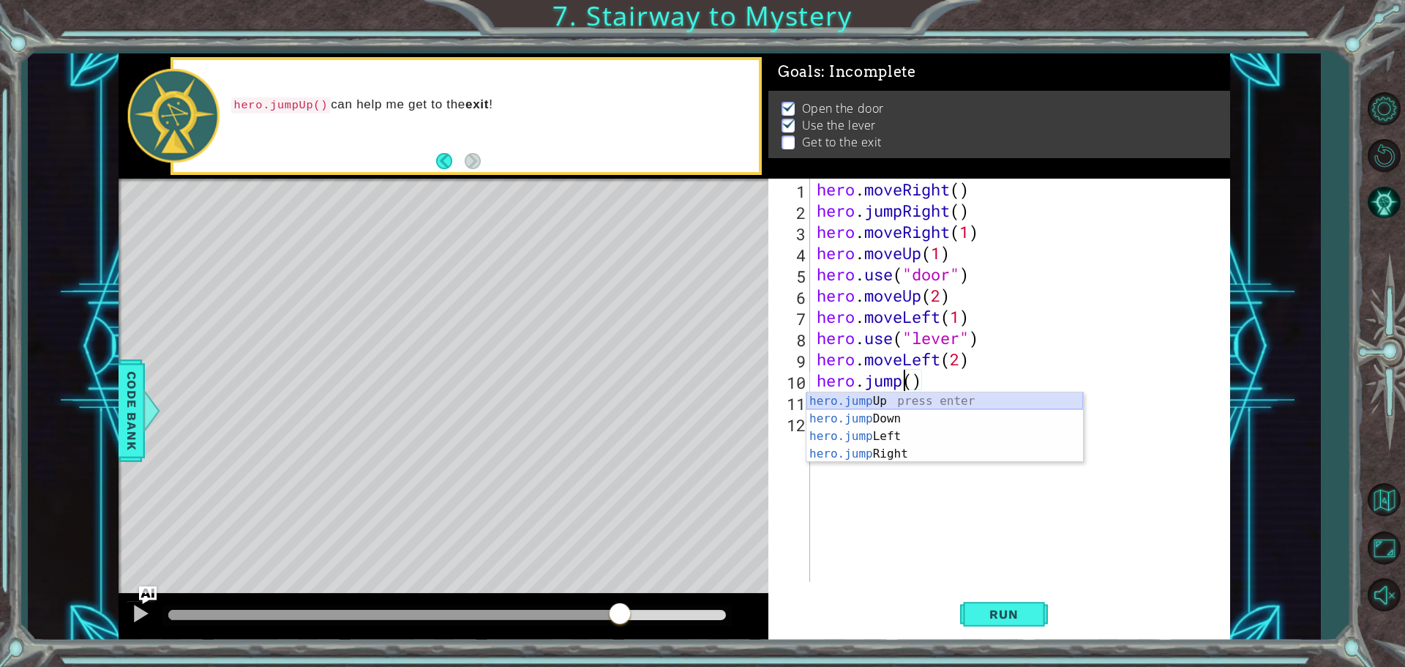
click at [921, 403] on div "hero.jump Up press enter hero.jump Down press enter hero.jump Left press enter …" at bounding box center [944, 444] width 277 height 105
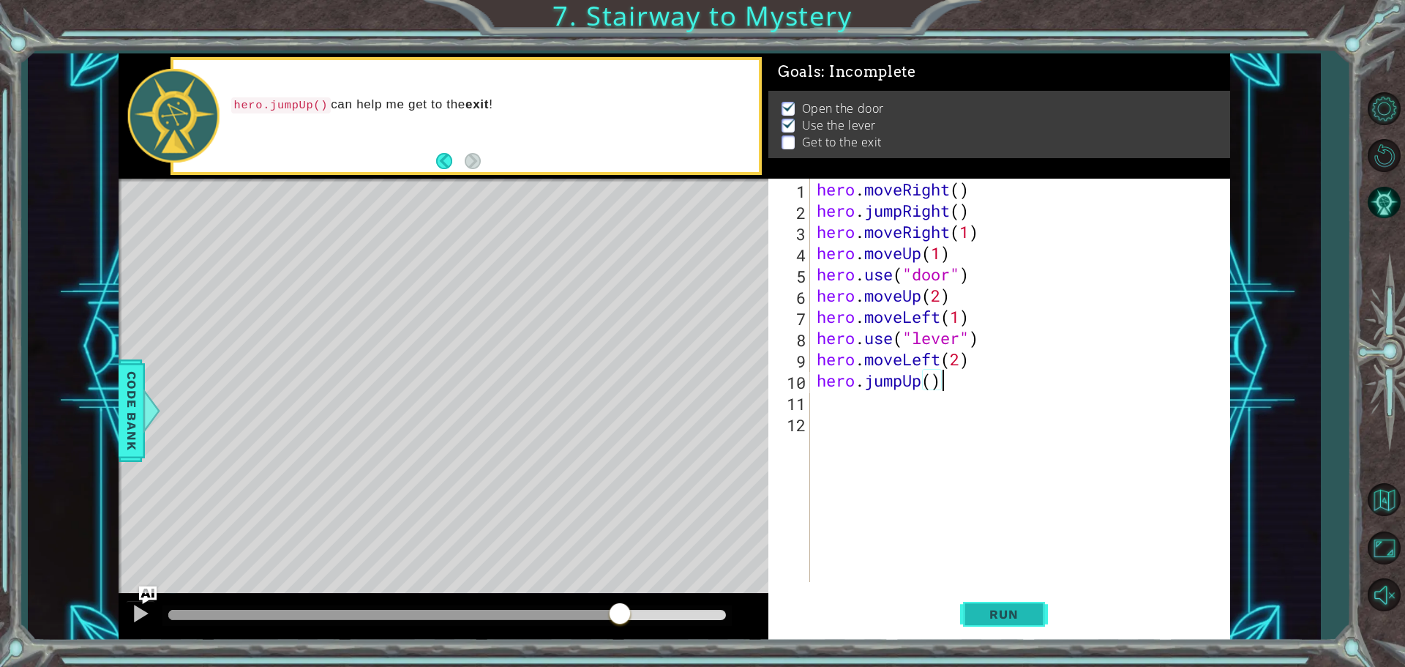
type textarea "hero.jumpUp()"
click at [980, 599] on button "Run" at bounding box center [1004, 614] width 88 height 46
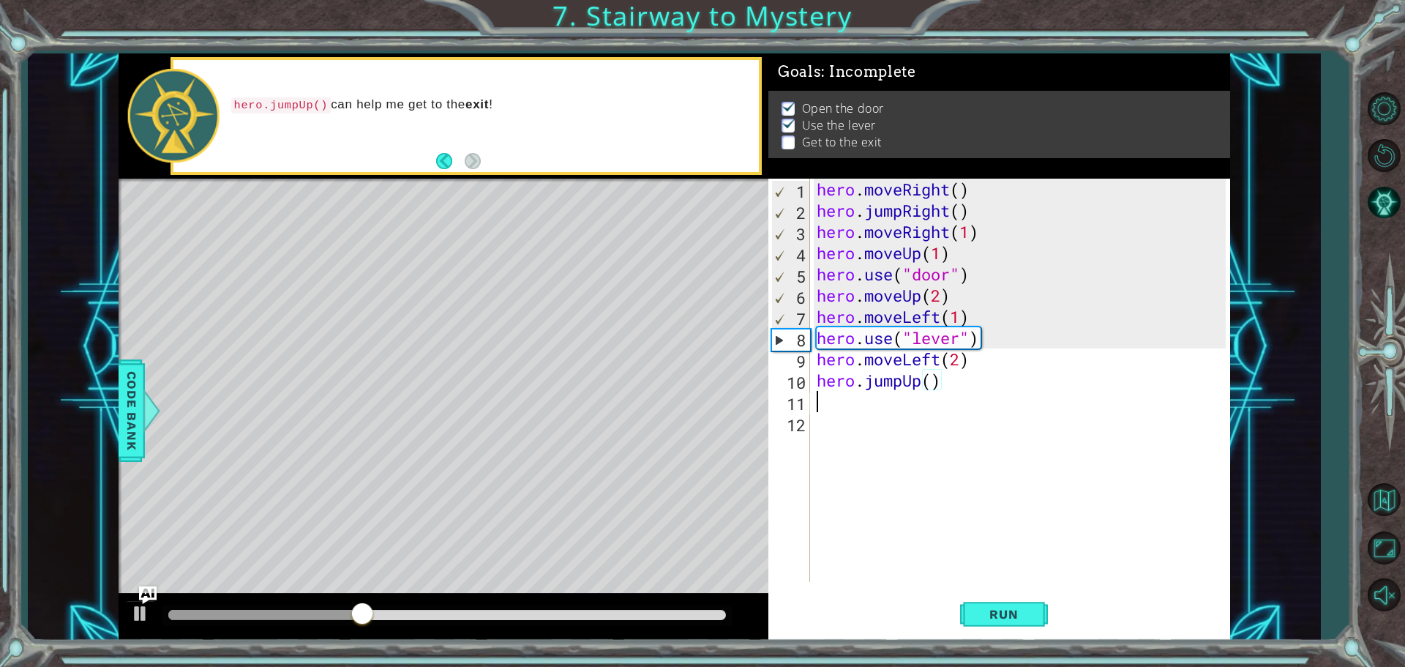
click at [841, 404] on div "hero . moveRight ( ) hero . jumpRight ( ) hero . moveRight ( 1 ) hero . moveUp …" at bounding box center [1023, 402] width 419 height 446
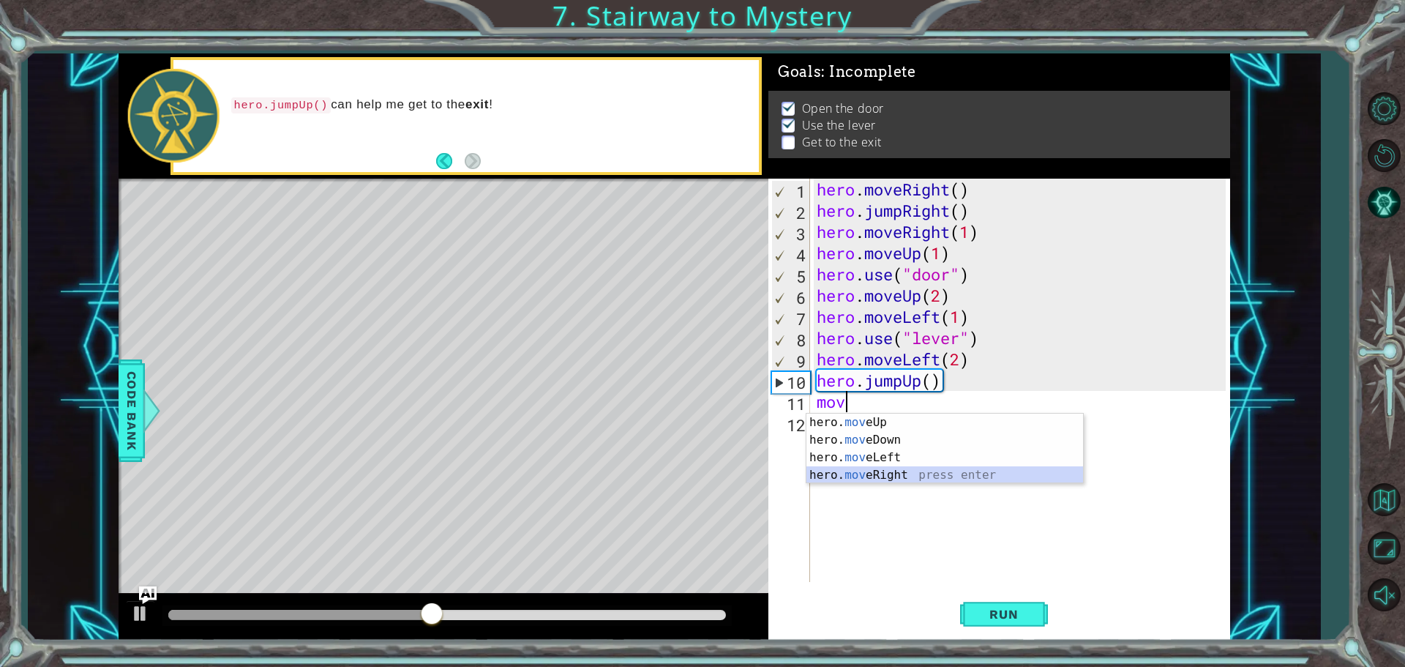
click at [918, 476] on div "hero. mov eUp press enter hero. mov eDown press enter hero. mov eLeft press ent…" at bounding box center [944, 465] width 277 height 105
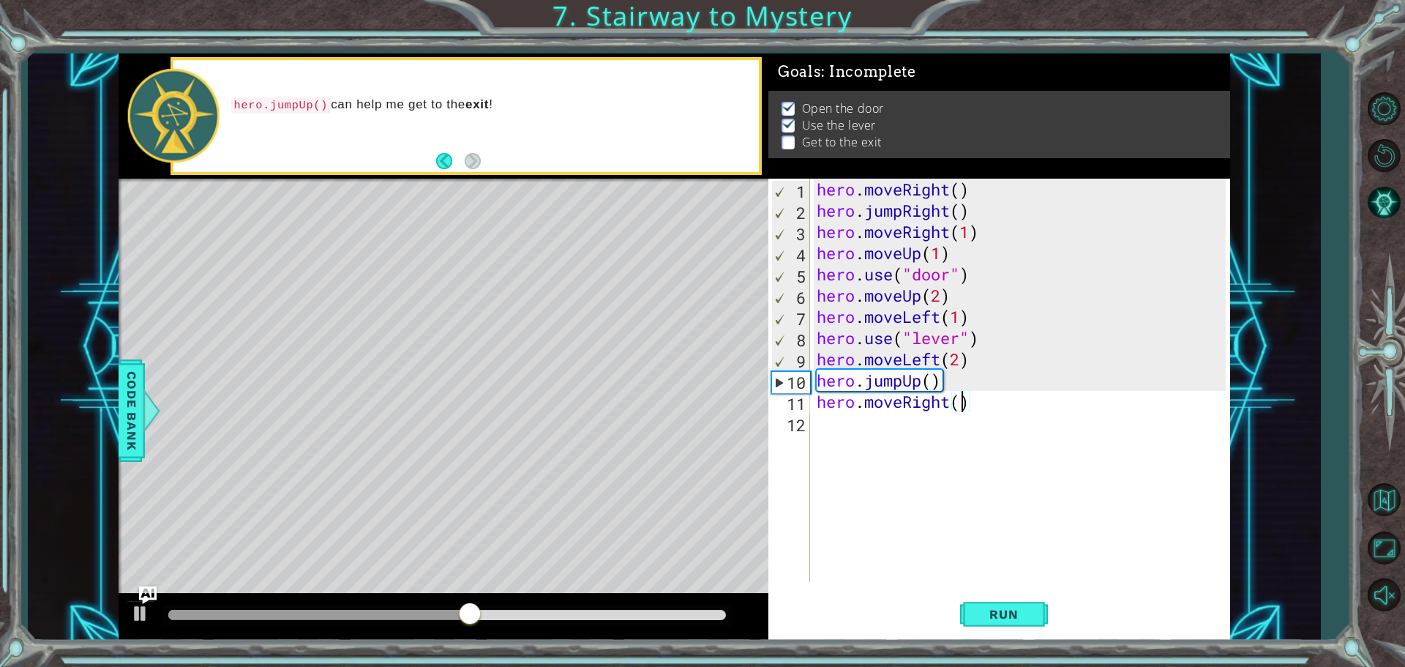
type textarea "hero.moveRight(2)"
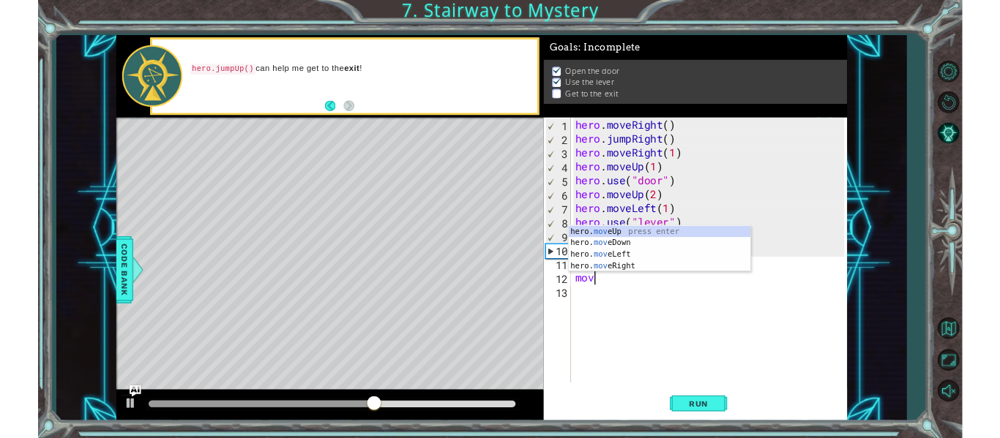
scroll to position [0, 1]
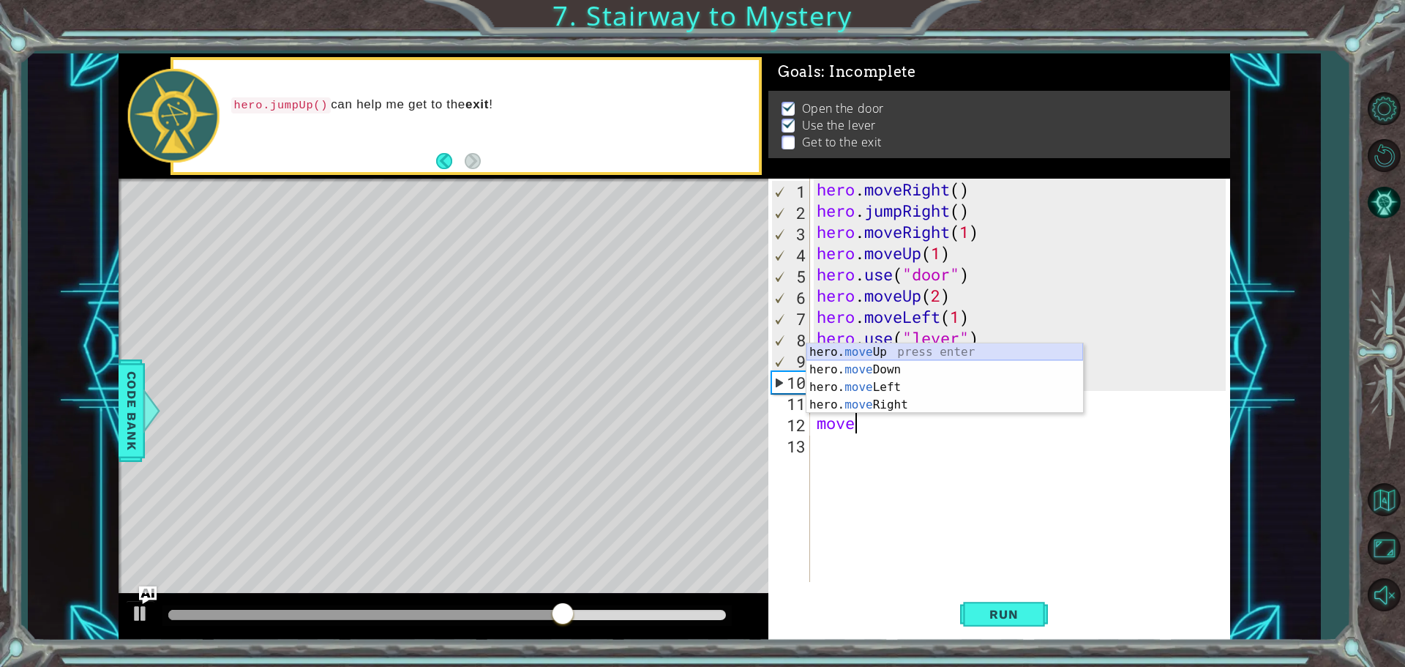
click at [867, 349] on div "hero. move Up press enter hero. move Down press enter hero. move Left press ent…" at bounding box center [944, 395] width 277 height 105
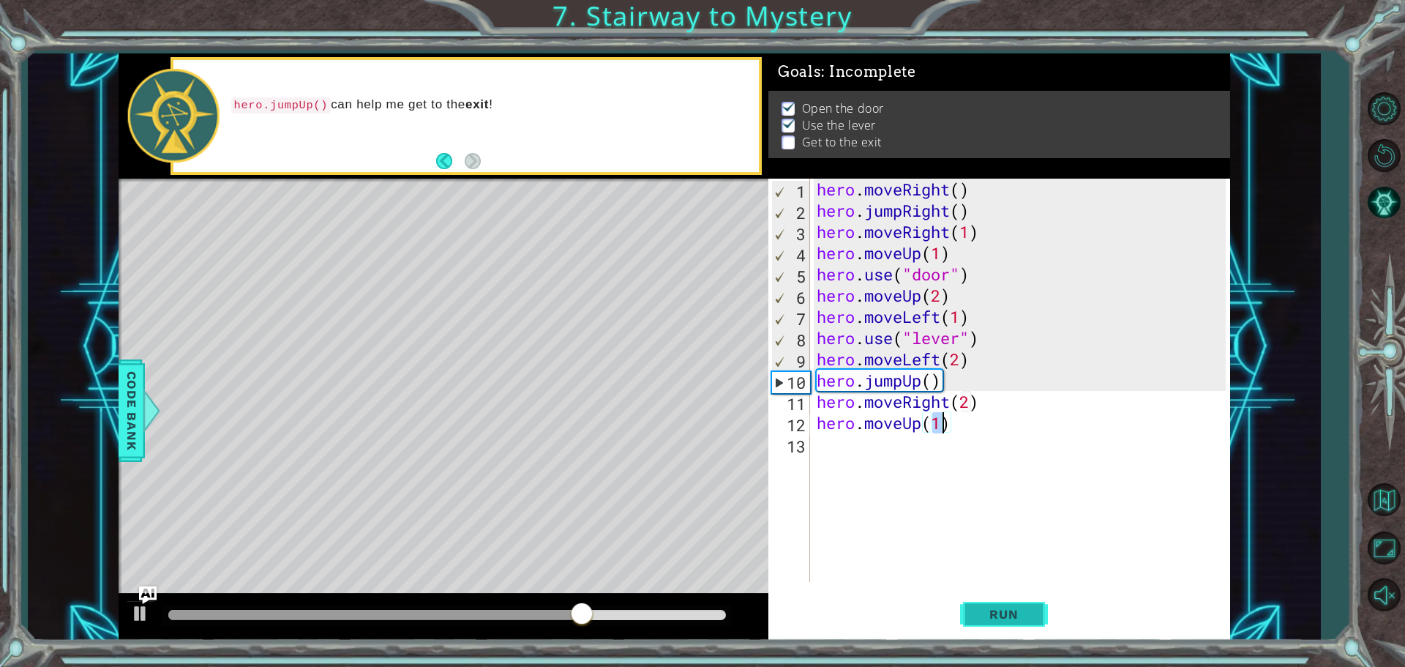
type textarea "hero.moveUp(1)"
click at [1008, 609] on span "Run" at bounding box center [1004, 614] width 58 height 15
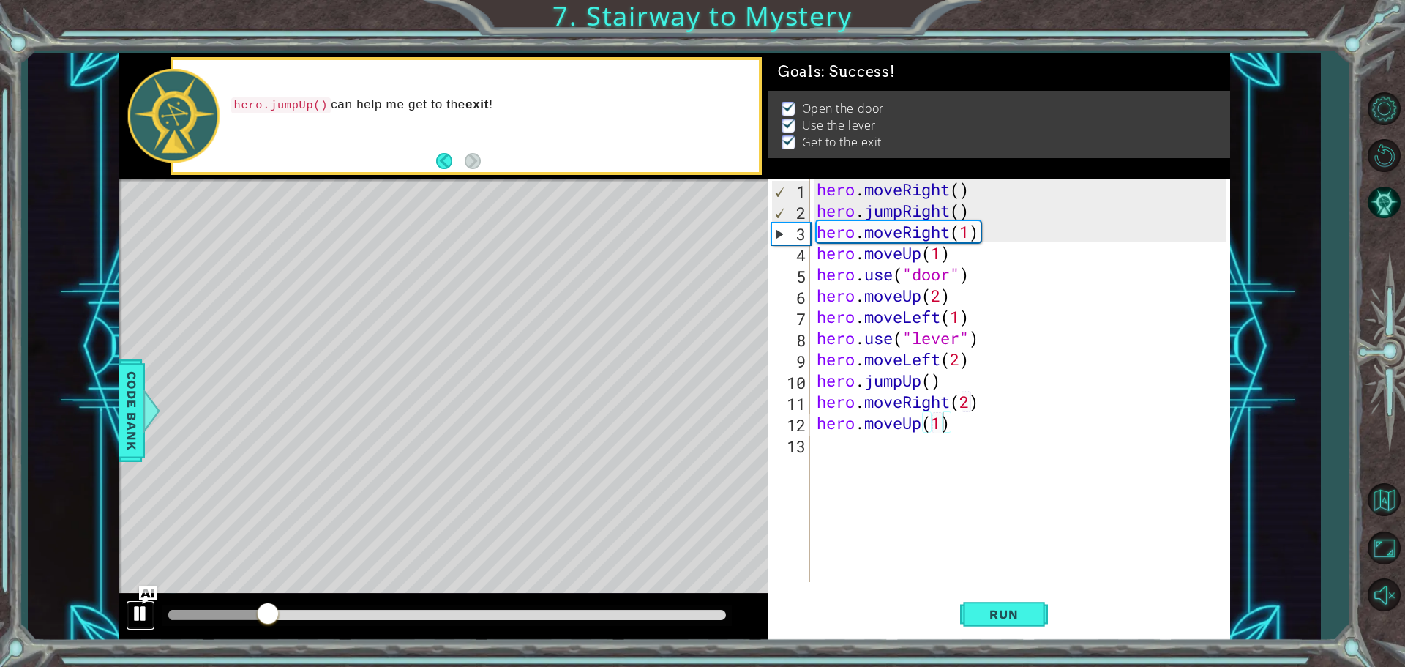
click at [141, 612] on div at bounding box center [140, 613] width 19 height 19
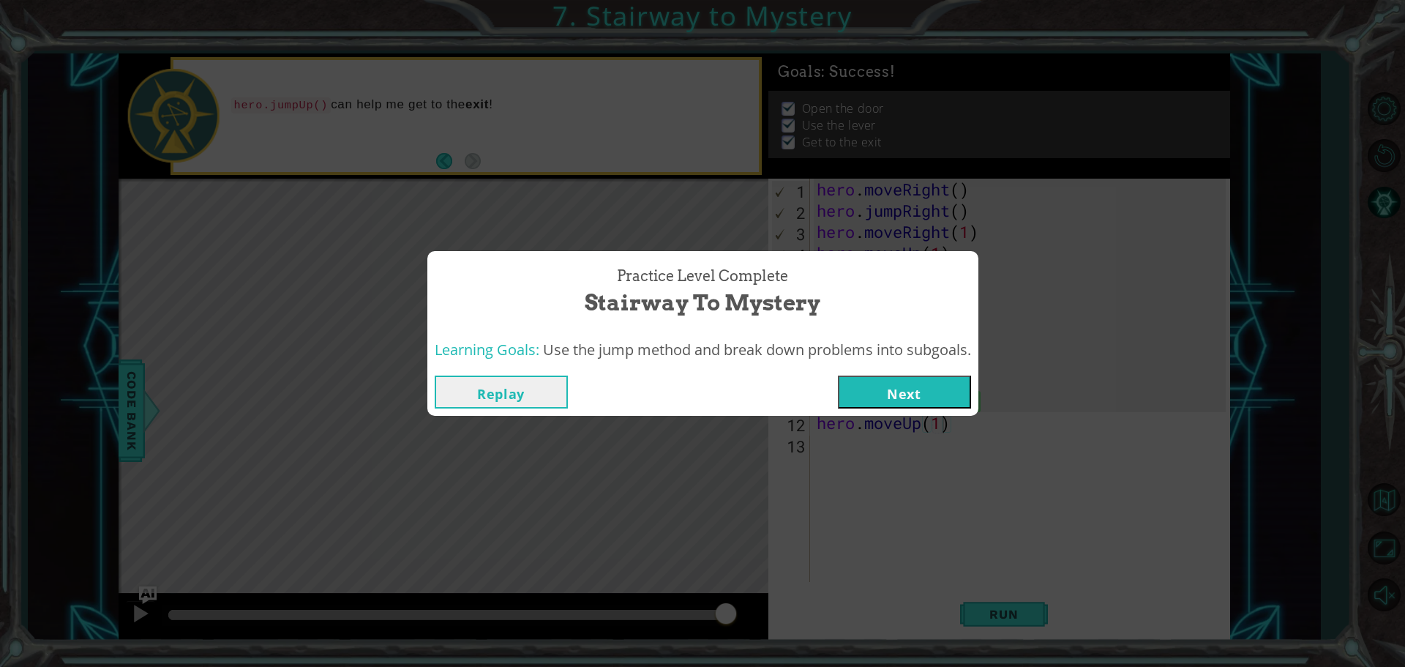
drag, startPoint x: 275, startPoint y: 603, endPoint x: 833, endPoint y: 573, distance: 558.4
click at [793, 594] on body "1 ההההההההההההההההההההההההההההההההההההההההההההההההההההההההההההההההההההההההההההה…" at bounding box center [702, 333] width 1405 height 667
click at [883, 394] on button "Next" at bounding box center [904, 391] width 133 height 33
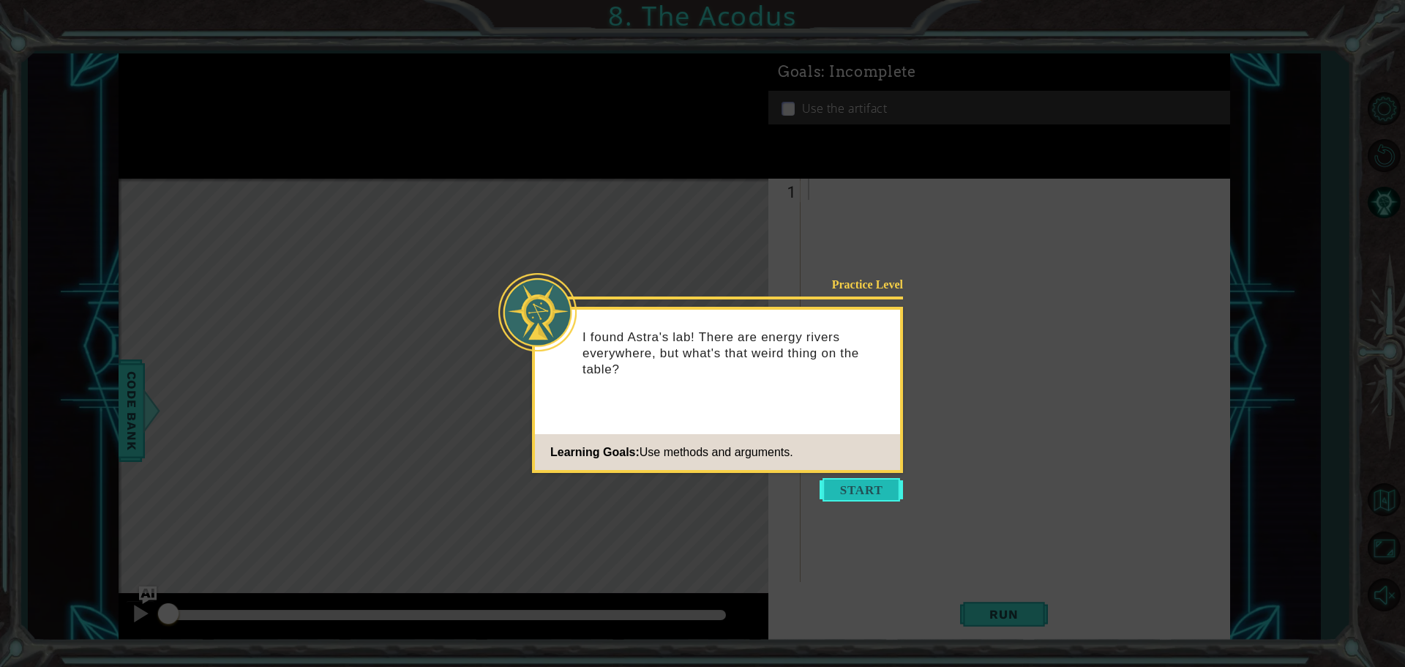
click at [831, 495] on button "Start" at bounding box center [861, 489] width 83 height 23
